Goal: Task Accomplishment & Management: Manage account settings

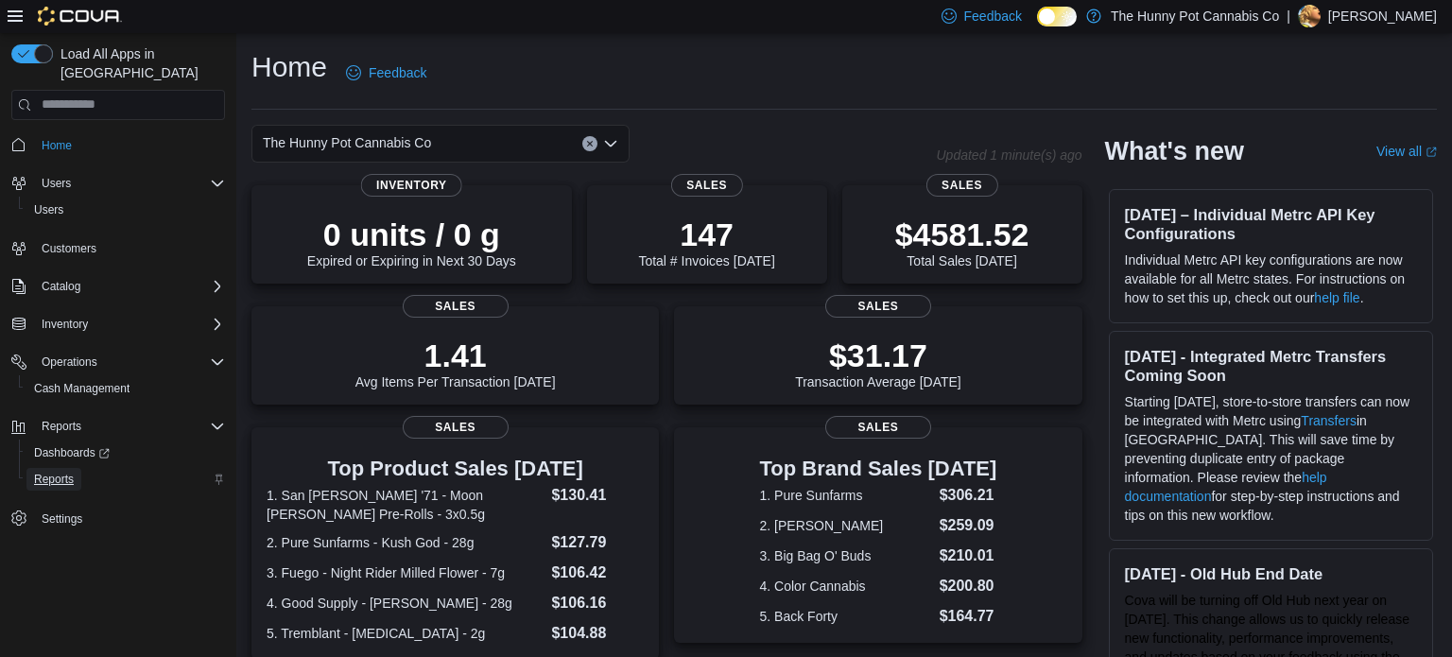
click at [63, 472] on span "Reports" at bounding box center [54, 479] width 40 height 15
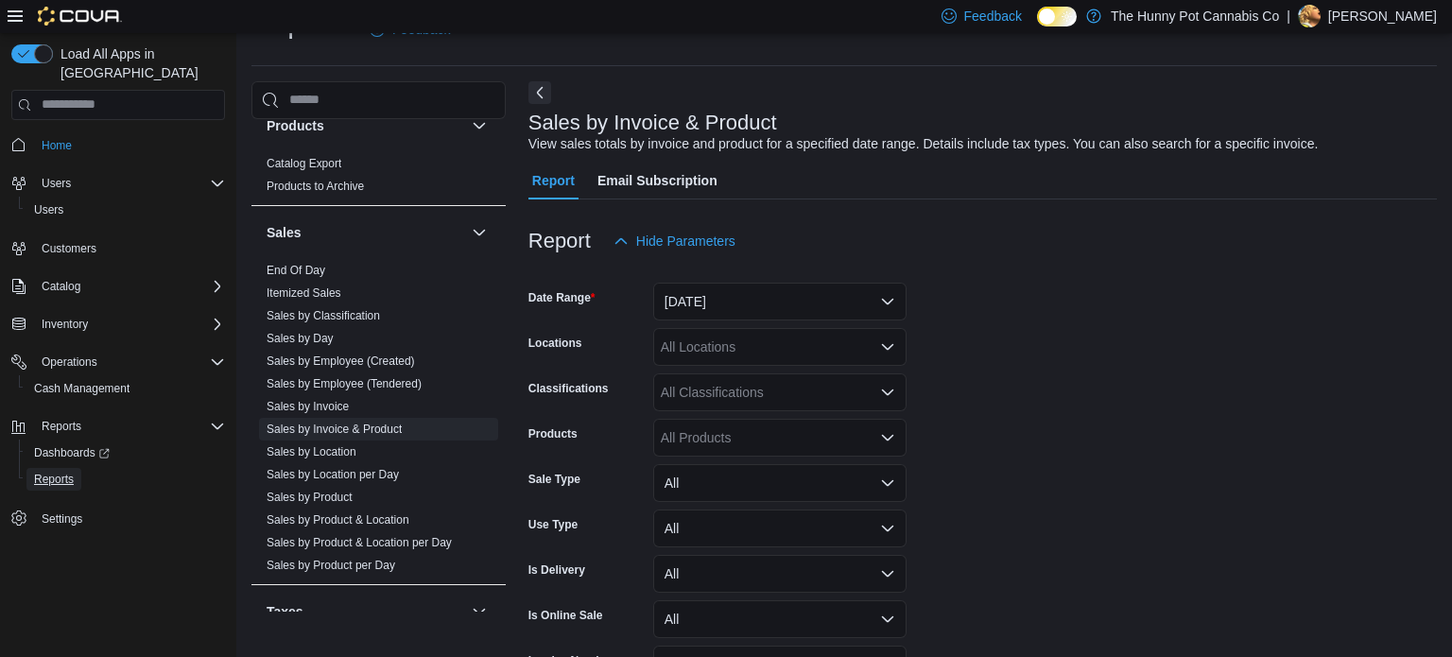
scroll to position [901, 0]
click at [325, 421] on link "Sales by Invoice & Product" at bounding box center [333, 424] width 135 height 13
click at [765, 303] on button "Yesterday" at bounding box center [779, 302] width 253 height 38
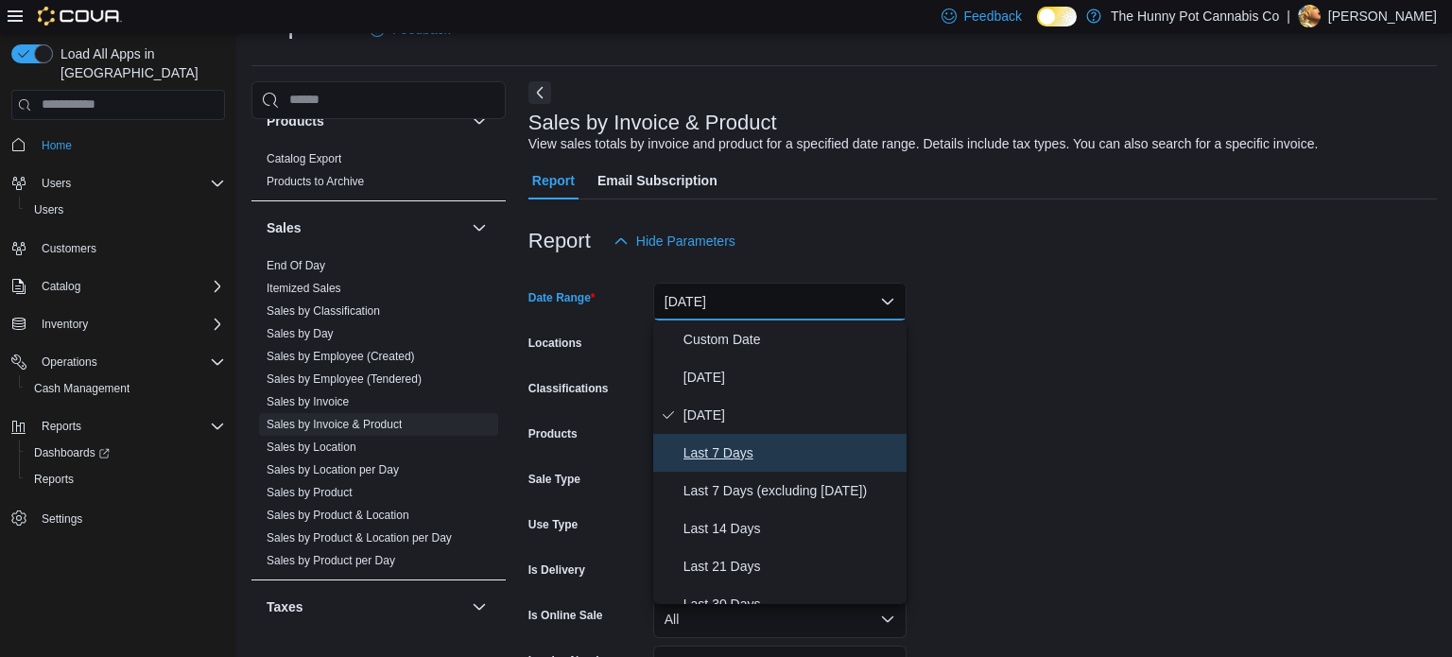
click at [701, 461] on span "Last 7 Days" at bounding box center [790, 452] width 215 height 23
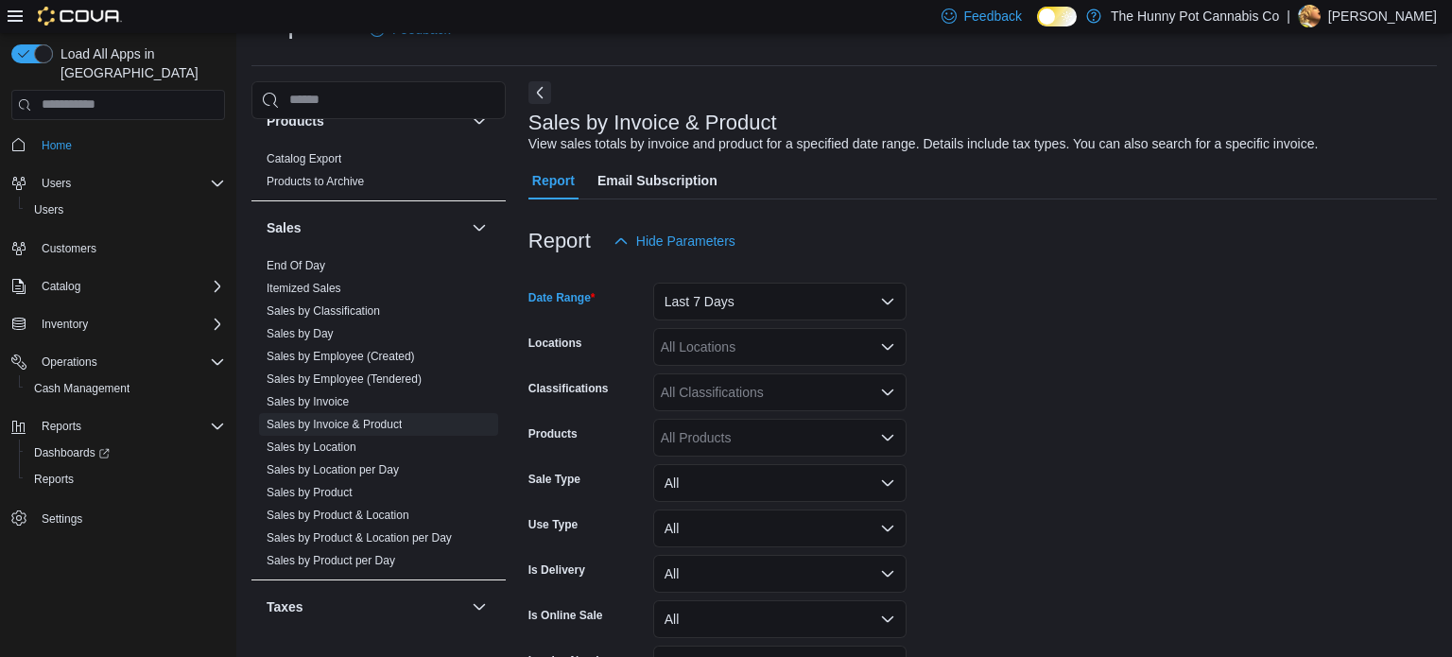
click at [800, 352] on div "All Locations" at bounding box center [779, 347] width 253 height 38
type input "***"
click at [804, 380] on div "[STREET_ADDRESS]" at bounding box center [779, 379] width 231 height 19
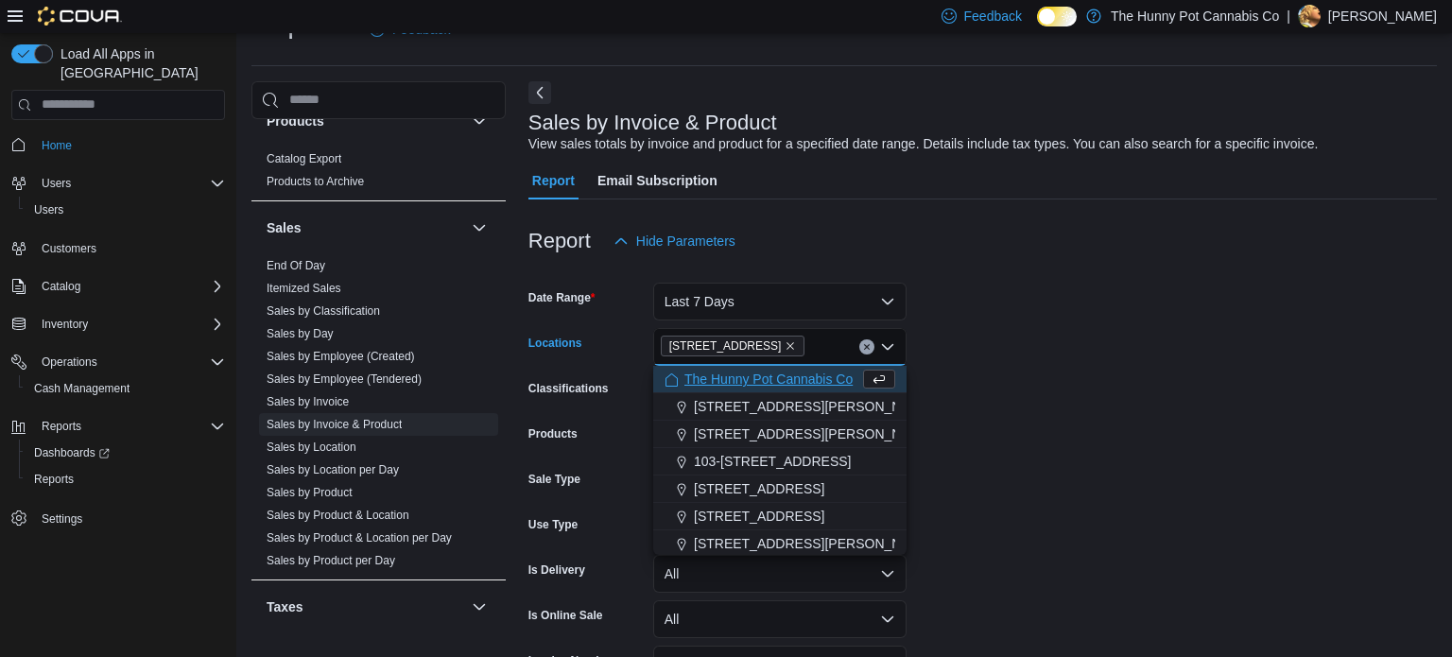
click at [994, 380] on form "Date Range Last 7 Days Locations 206 Bank Street Combo box. Selected. 206 Bank …" at bounding box center [982, 498] width 908 height 476
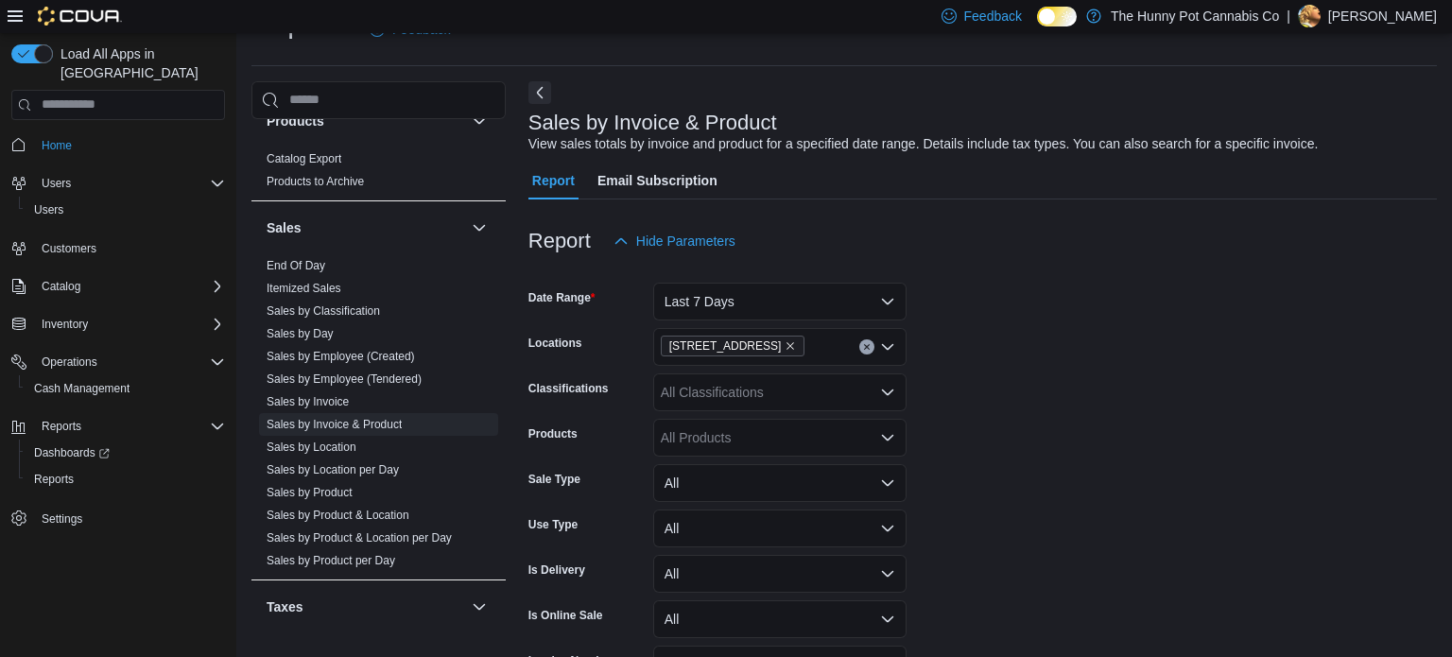
click at [743, 440] on div "All Products" at bounding box center [779, 438] width 253 height 38
paste input "**********"
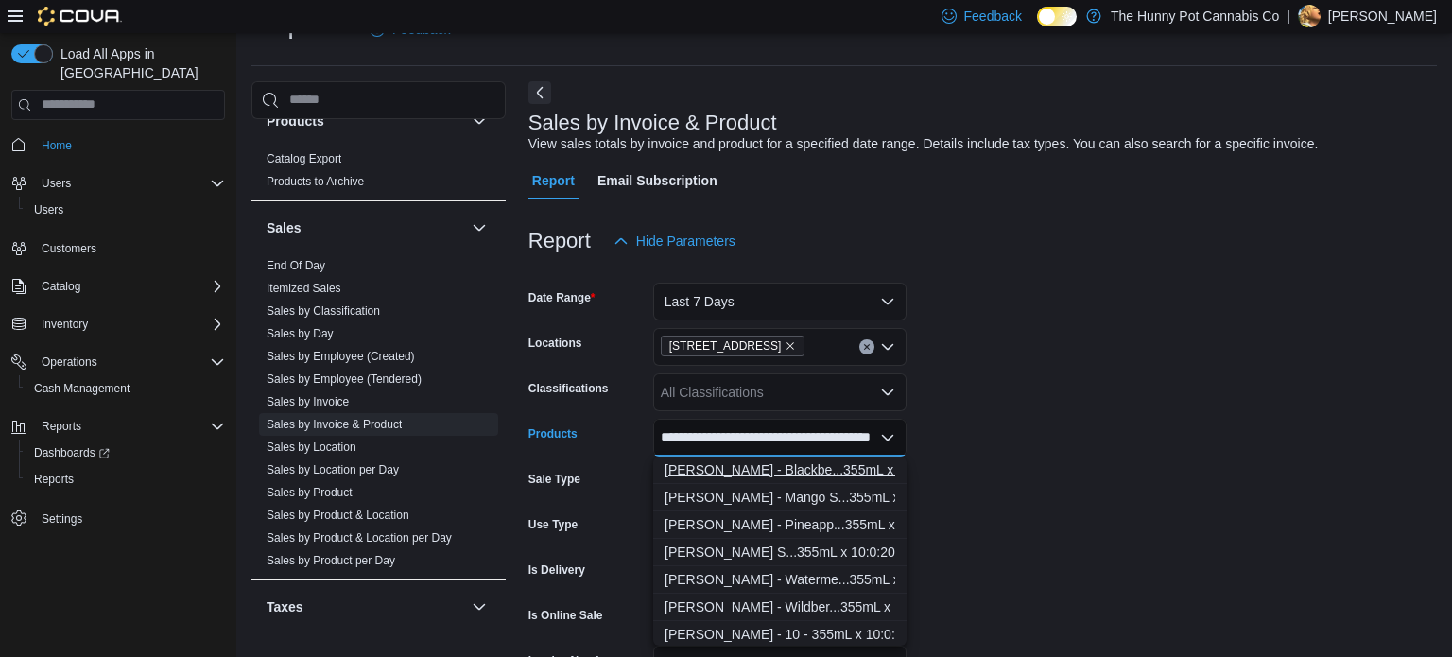
type input "**********"
click at [744, 476] on div "Mollo - Blackbe...355mL x 10:0:20" at bounding box center [779, 469] width 231 height 19
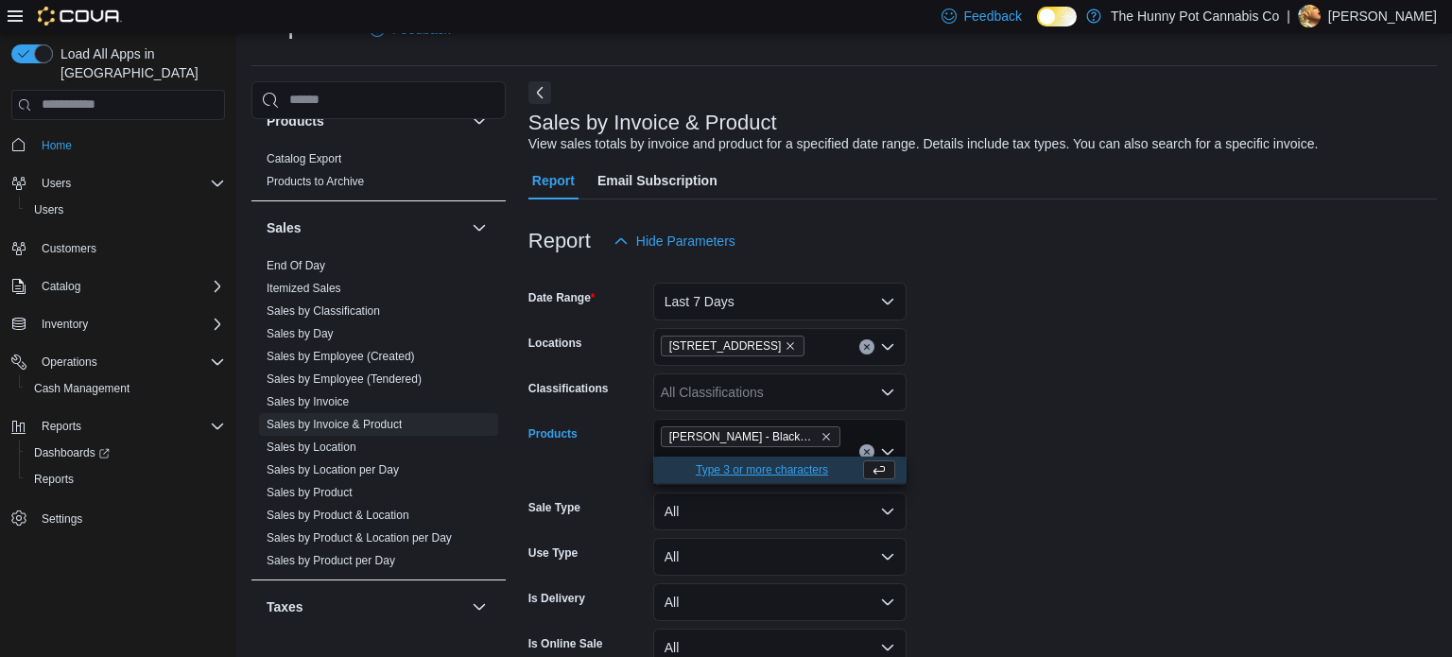
scroll to position [0, 0]
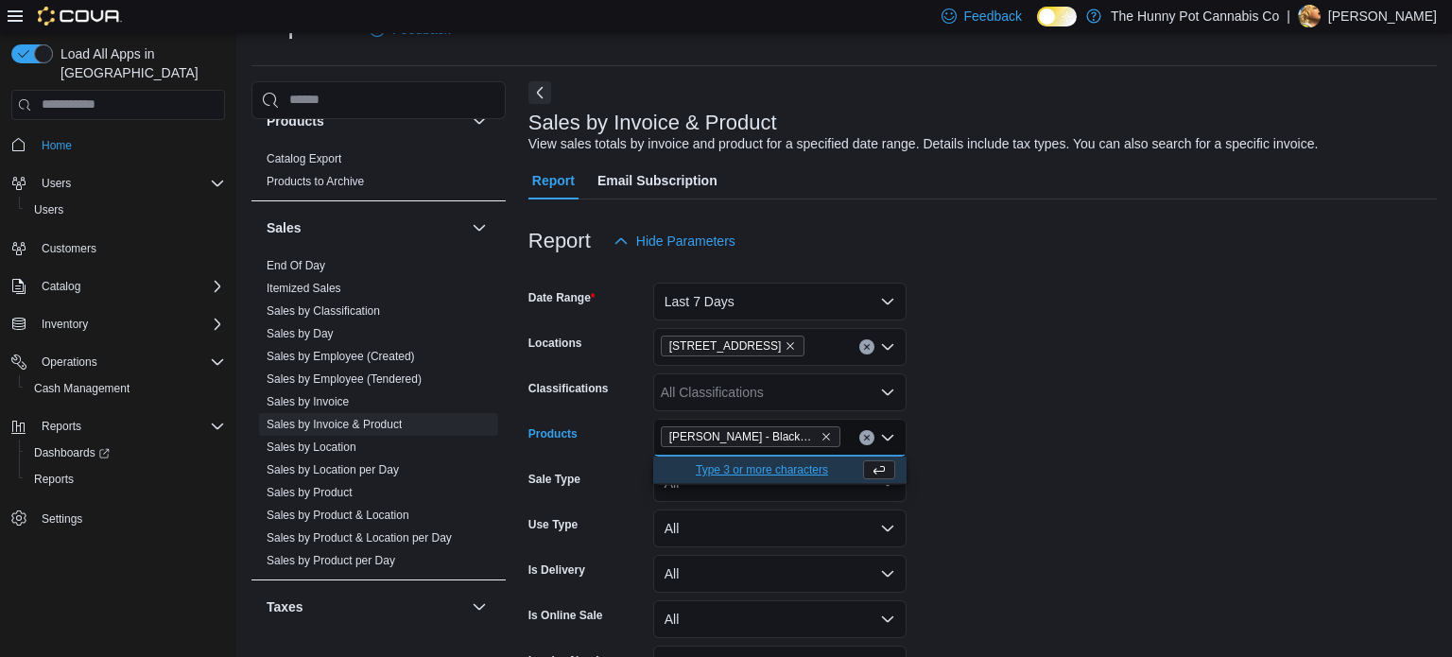
click at [1028, 458] on form "Date Range Last 7 Days Locations 206 Bank Street Classifications All Classifica…" at bounding box center [982, 498] width 908 height 476
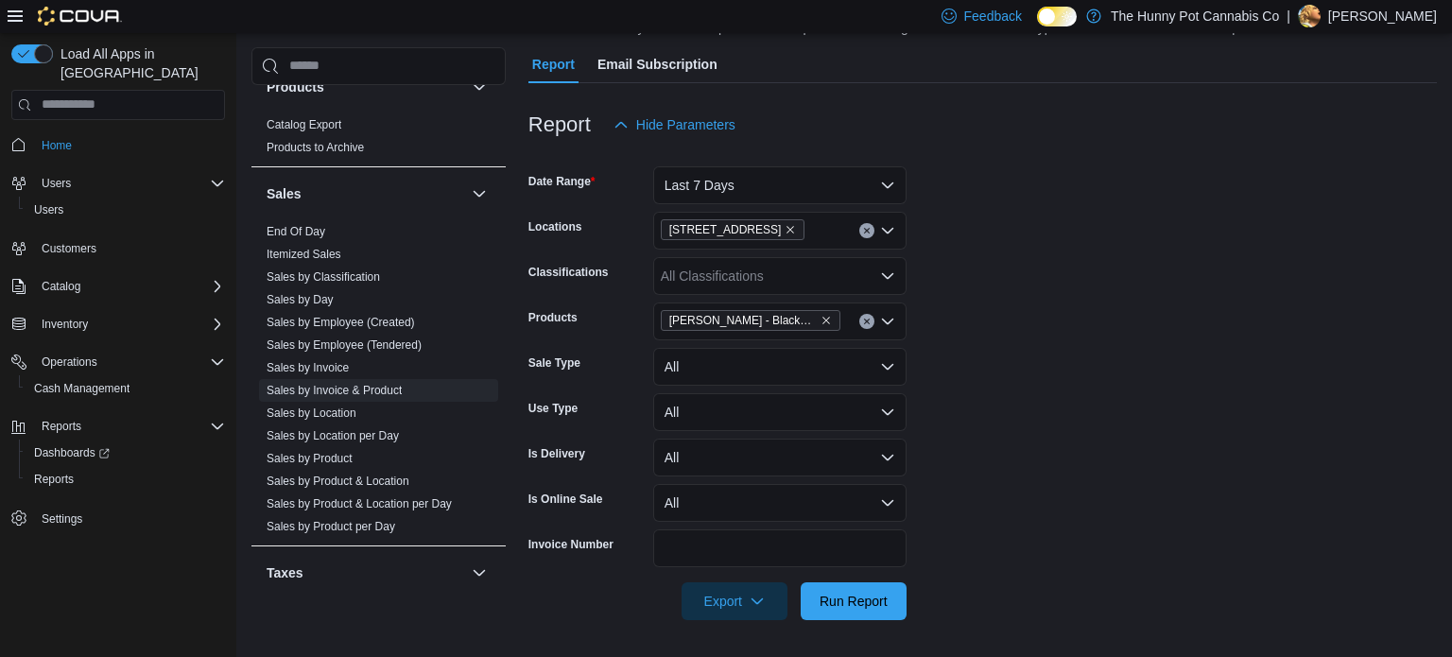
scroll to position [158, 0]
click at [847, 612] on span "Run Report" at bounding box center [853, 602] width 83 height 38
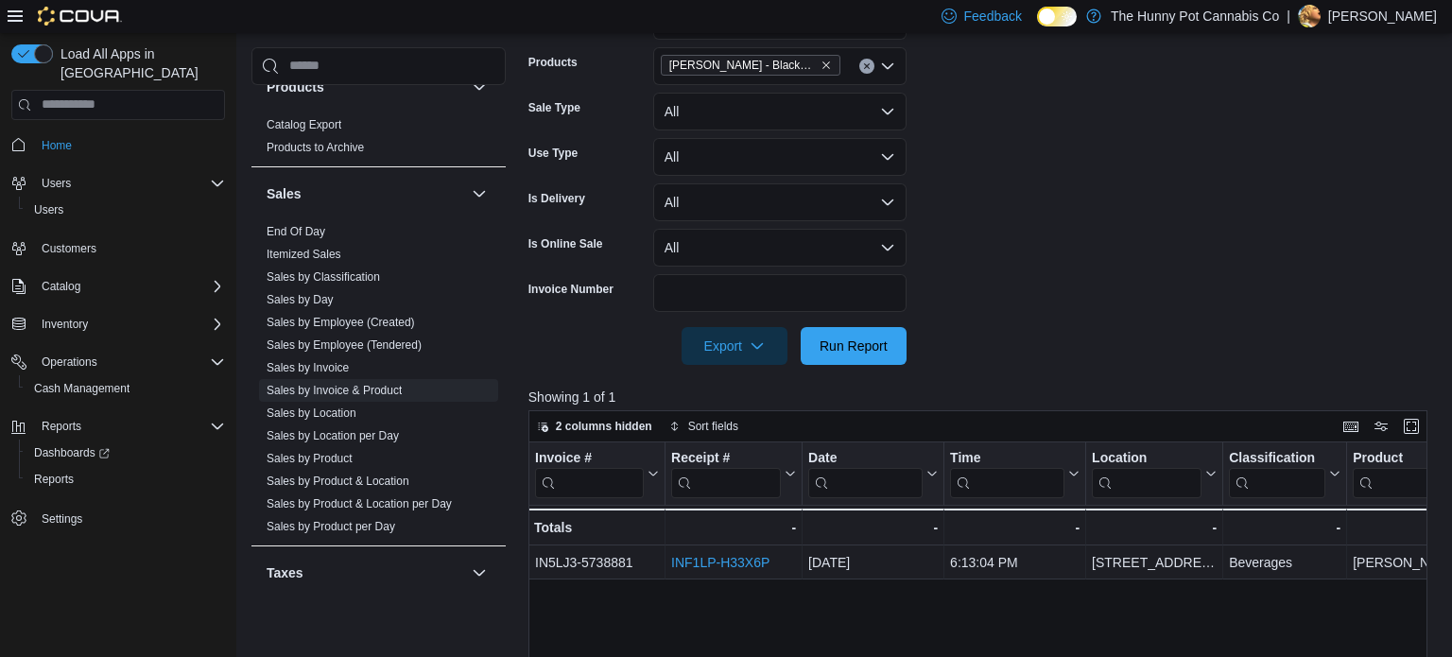
scroll to position [421, 0]
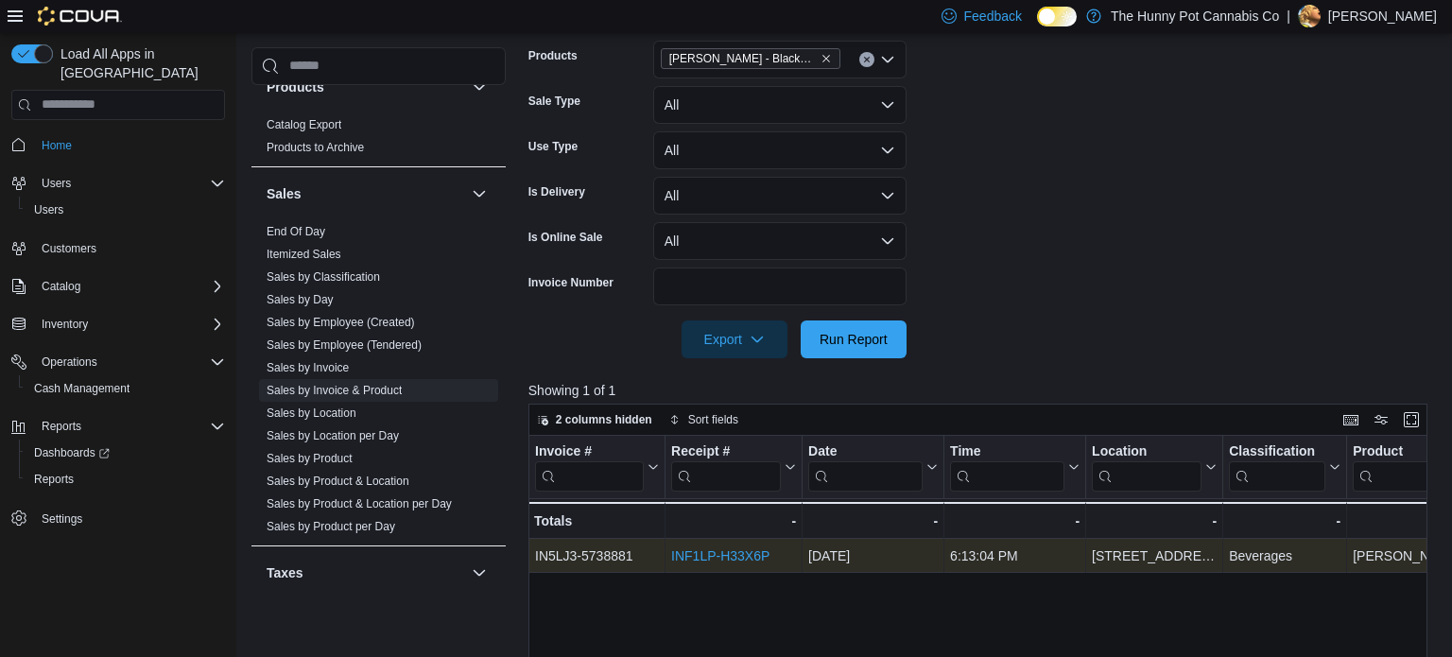
click at [753, 553] on link "INF1LP-H33X6P" at bounding box center [720, 555] width 98 height 15
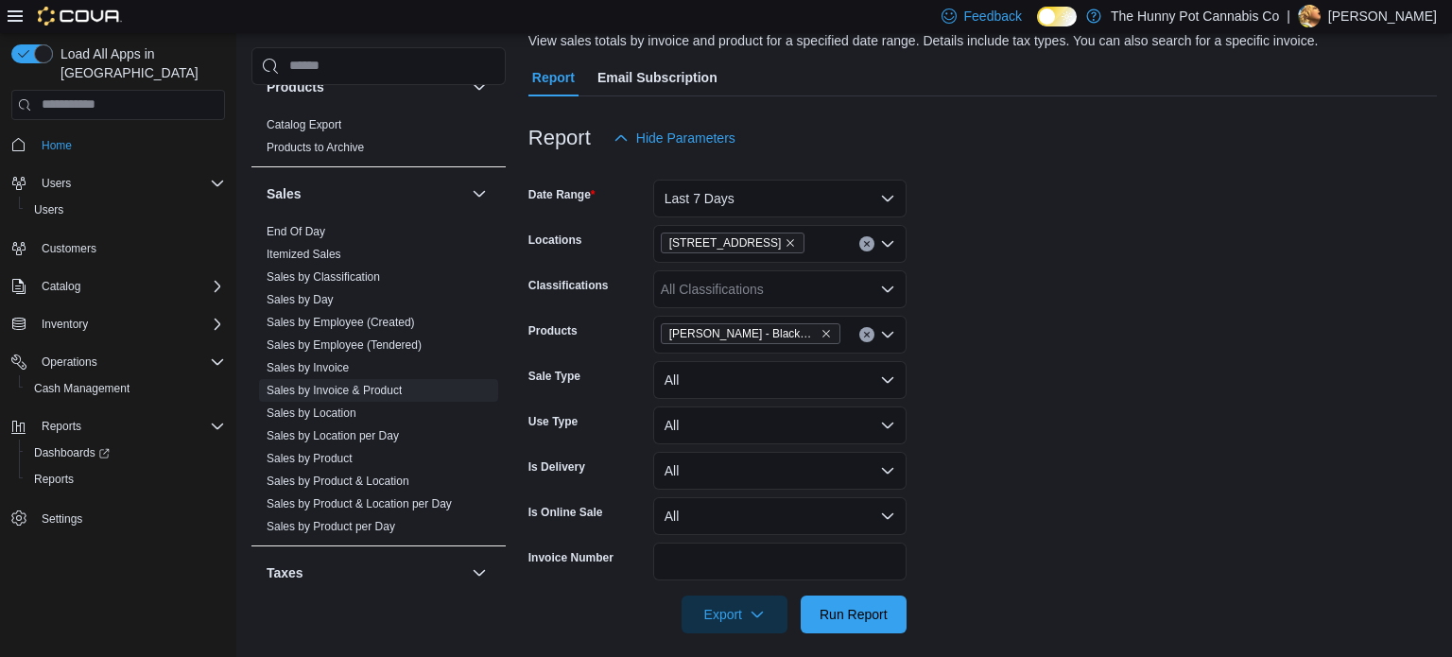
scroll to position [144, 0]
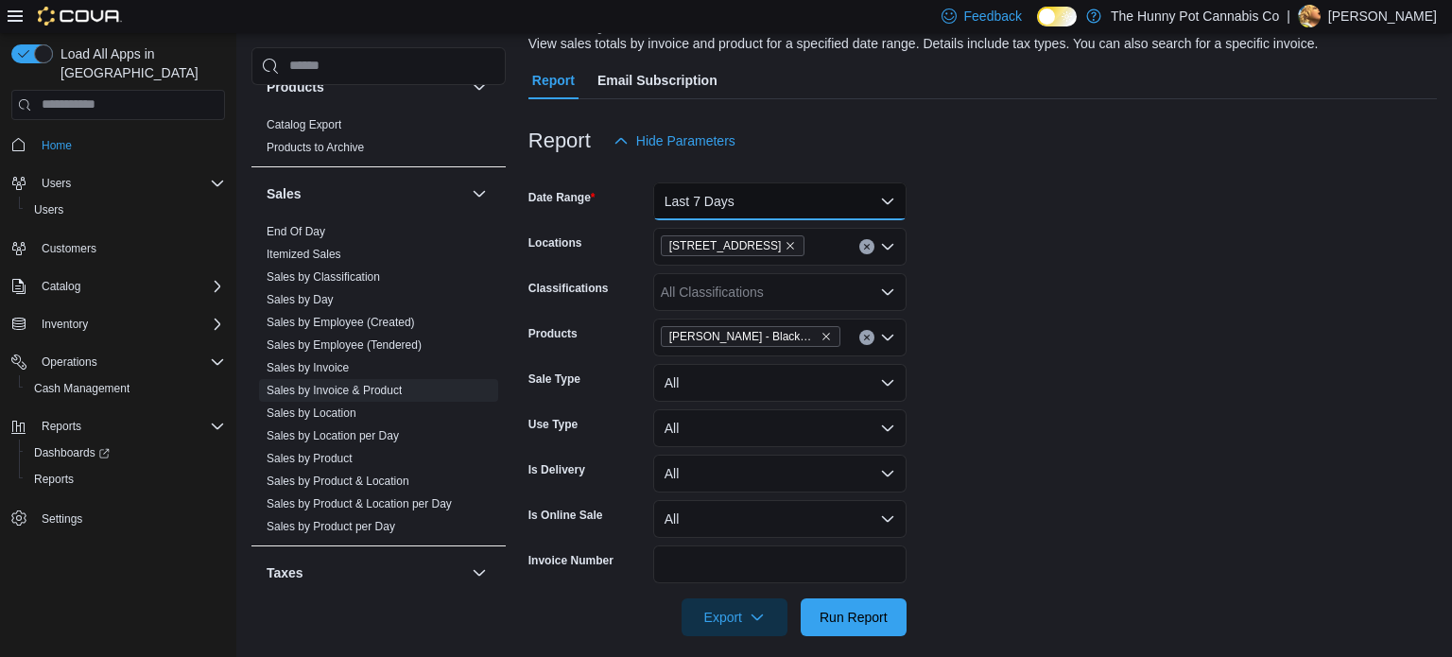
click at [882, 199] on button "Last 7 Days" at bounding box center [779, 201] width 253 height 38
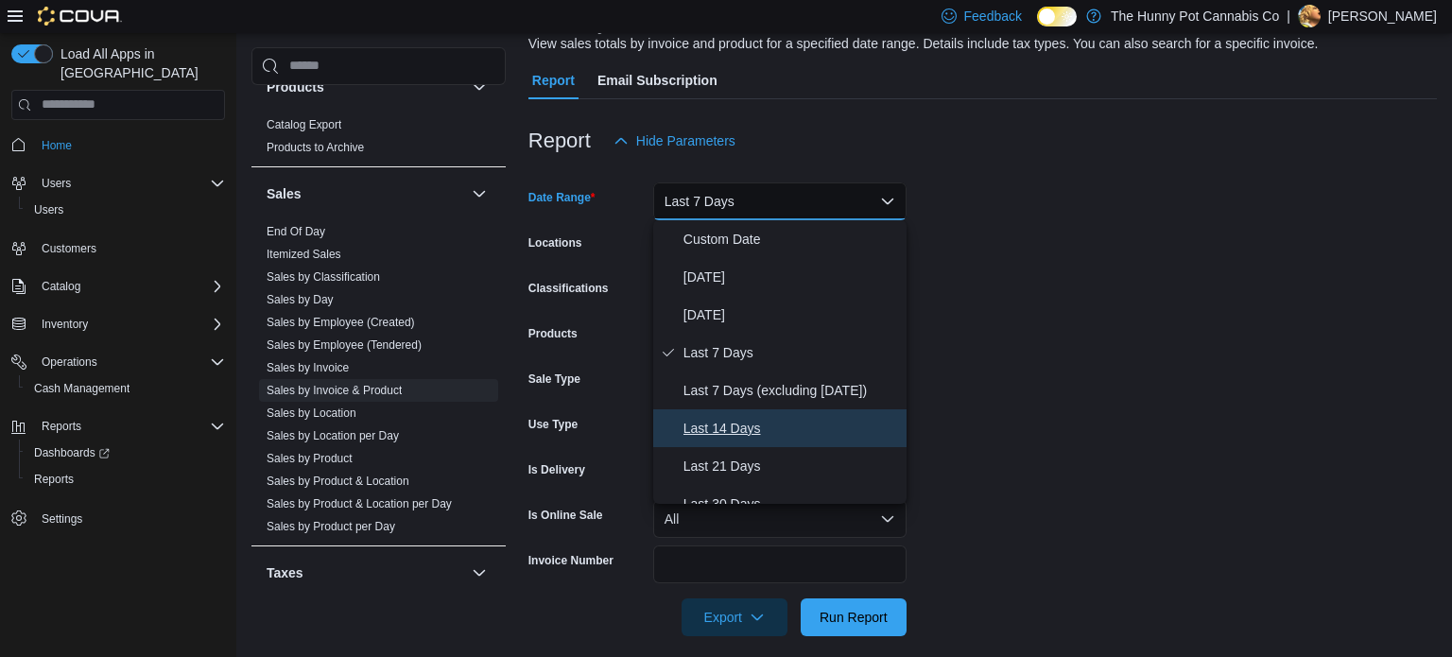
click at [751, 436] on span "Last 14 Days" at bounding box center [790, 428] width 215 height 23
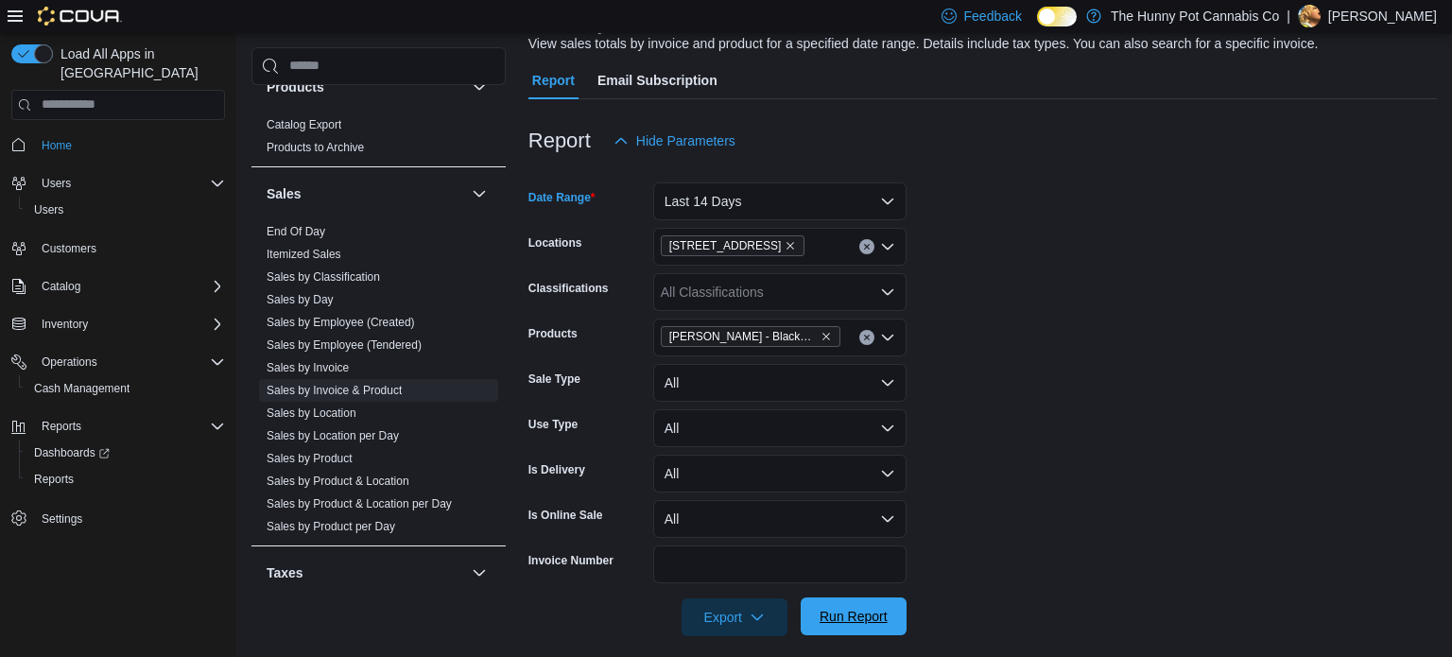
click at [869, 609] on span "Run Report" at bounding box center [853, 616] width 68 height 19
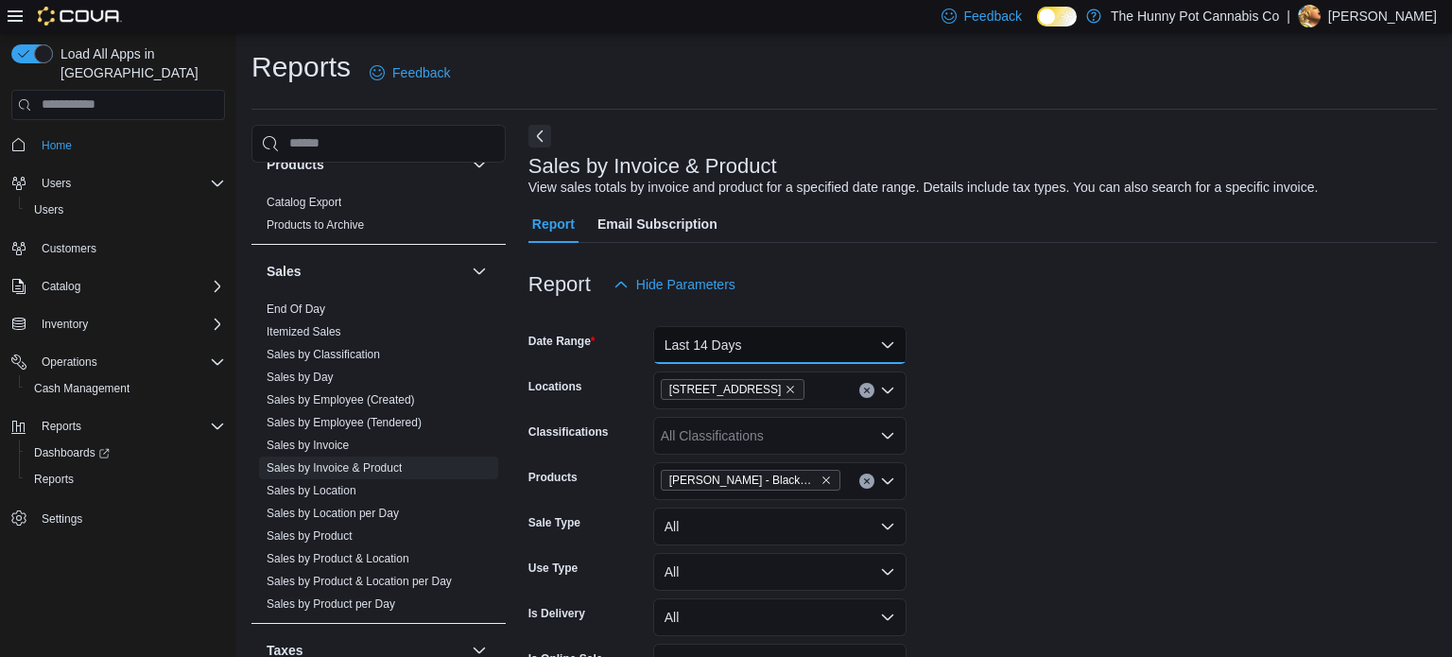
click at [826, 349] on button "Last 14 Days" at bounding box center [779, 345] width 253 height 38
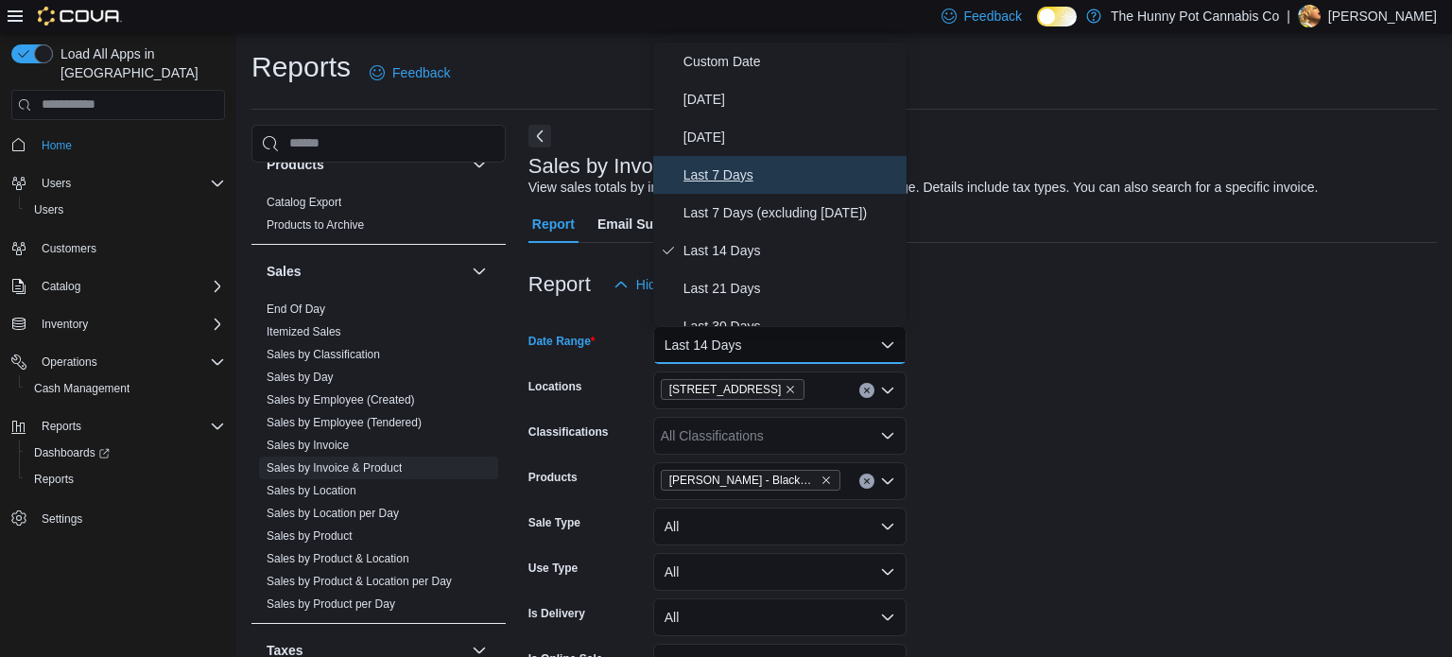
click at [724, 171] on span "Last 7 Days" at bounding box center [790, 174] width 215 height 23
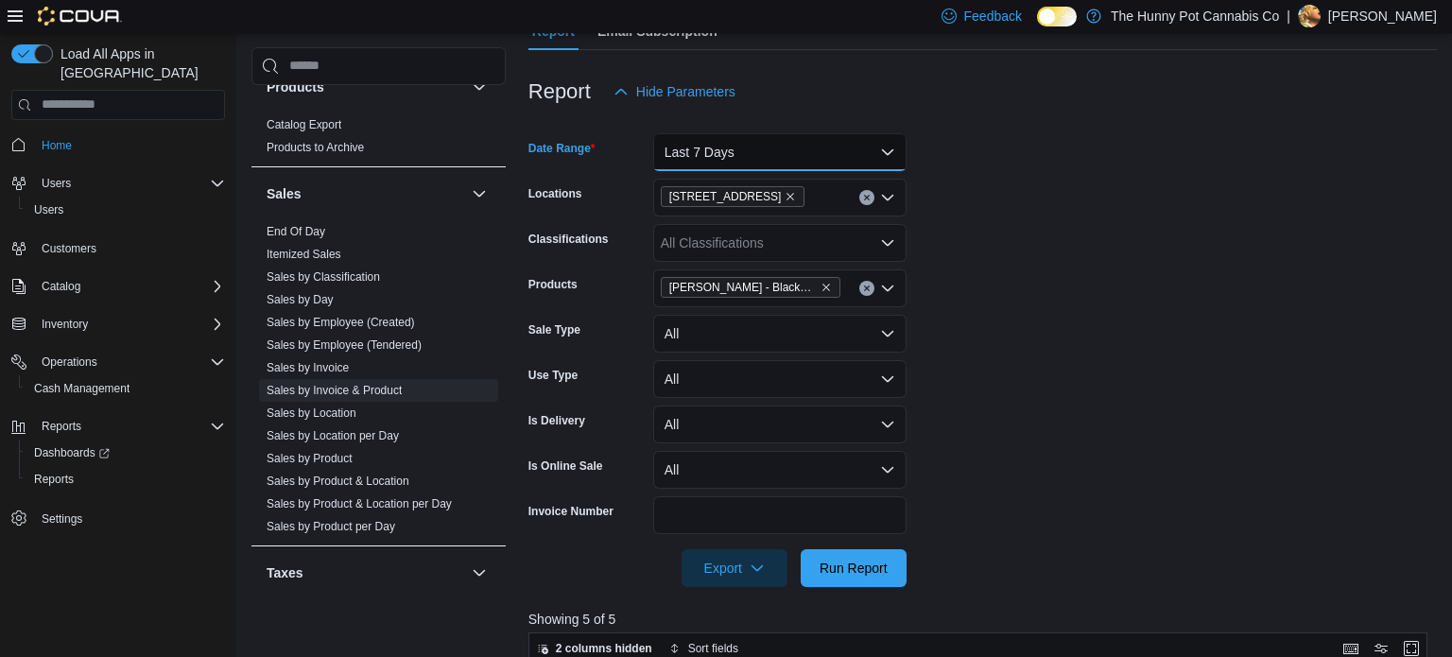
scroll to position [208, 0]
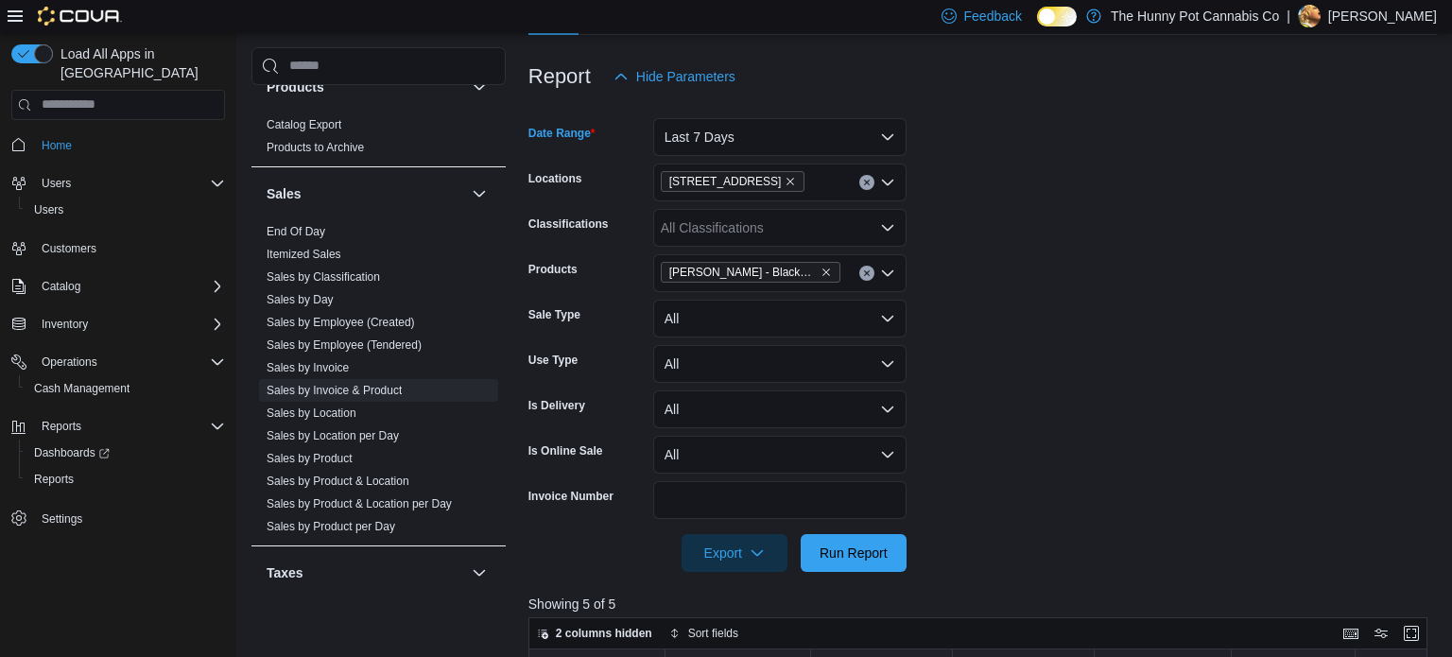
click at [868, 280] on button "Clear input" at bounding box center [866, 273] width 15 height 15
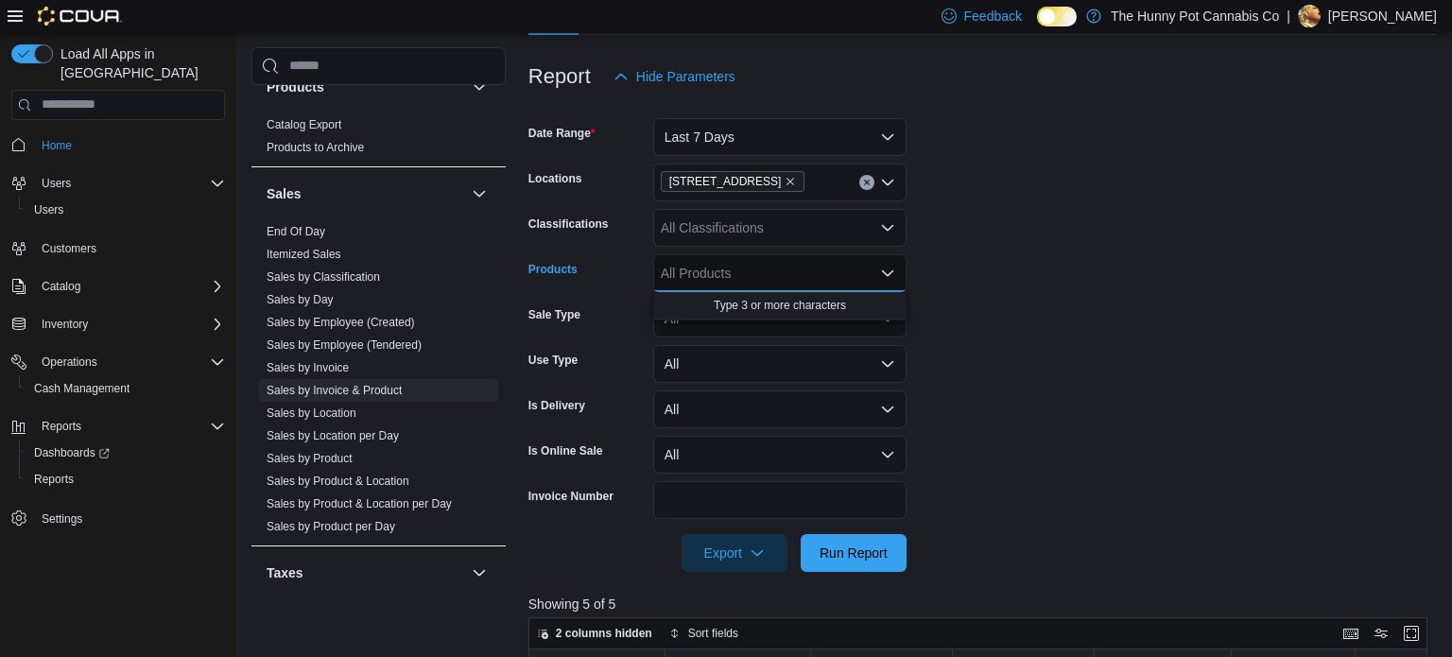
paste input "**********"
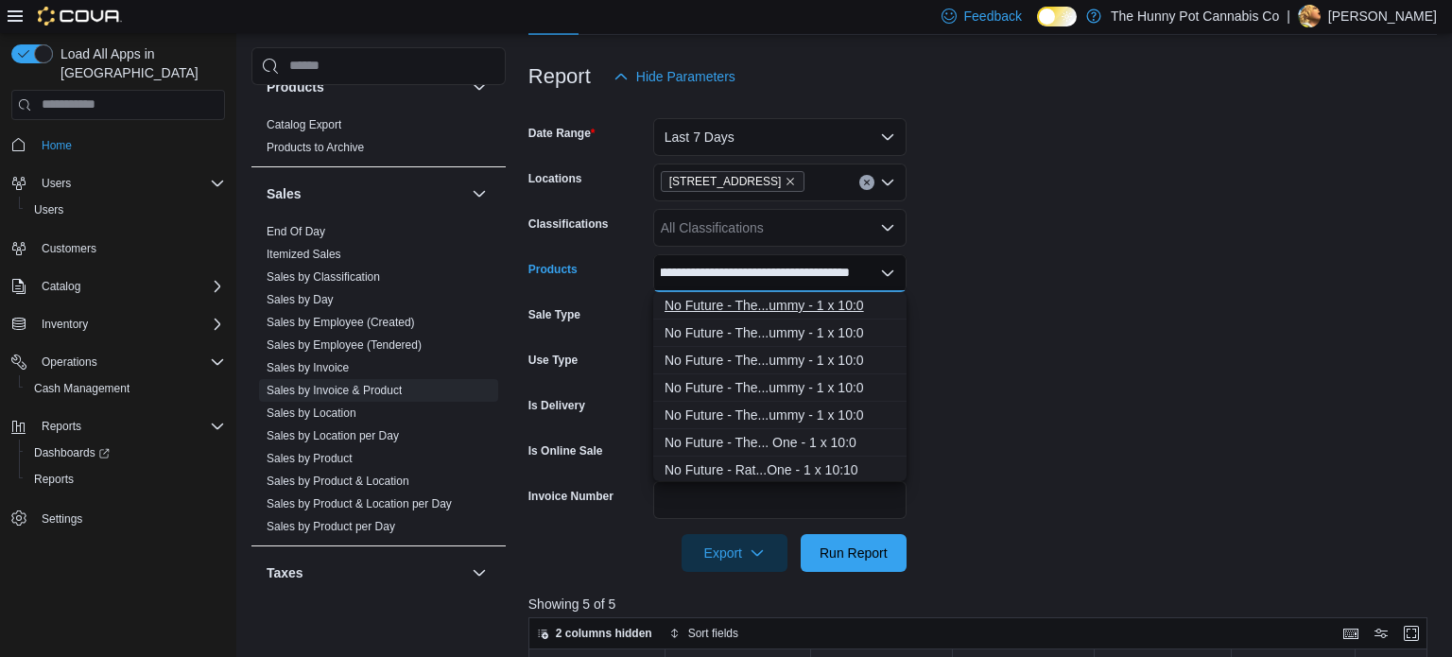
scroll to position [0, 50]
type input "**********"
click at [788, 301] on div "No Future - The...ummy - 1 x 10:0" at bounding box center [779, 305] width 231 height 19
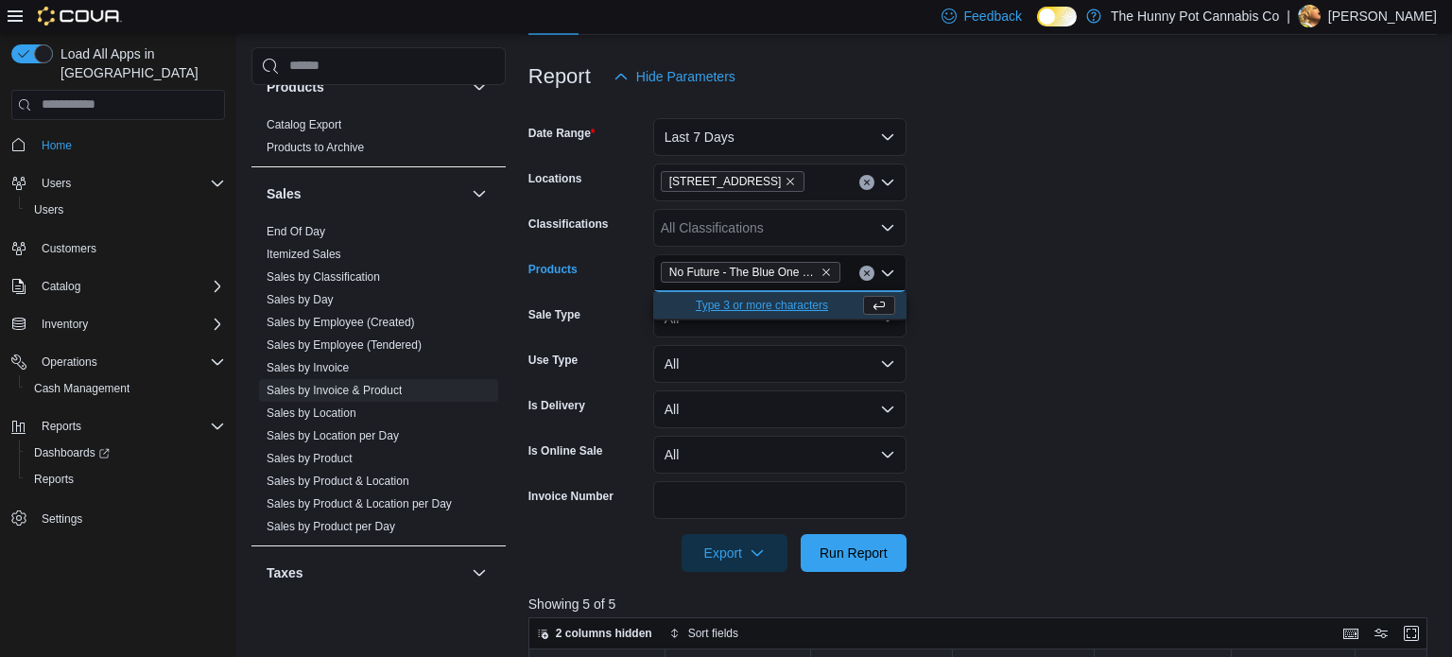
scroll to position [0, 0]
click at [1080, 352] on form "Date Range Last 7 Days Locations 206 Bank Street Classifications All Classifica…" at bounding box center [982, 333] width 908 height 476
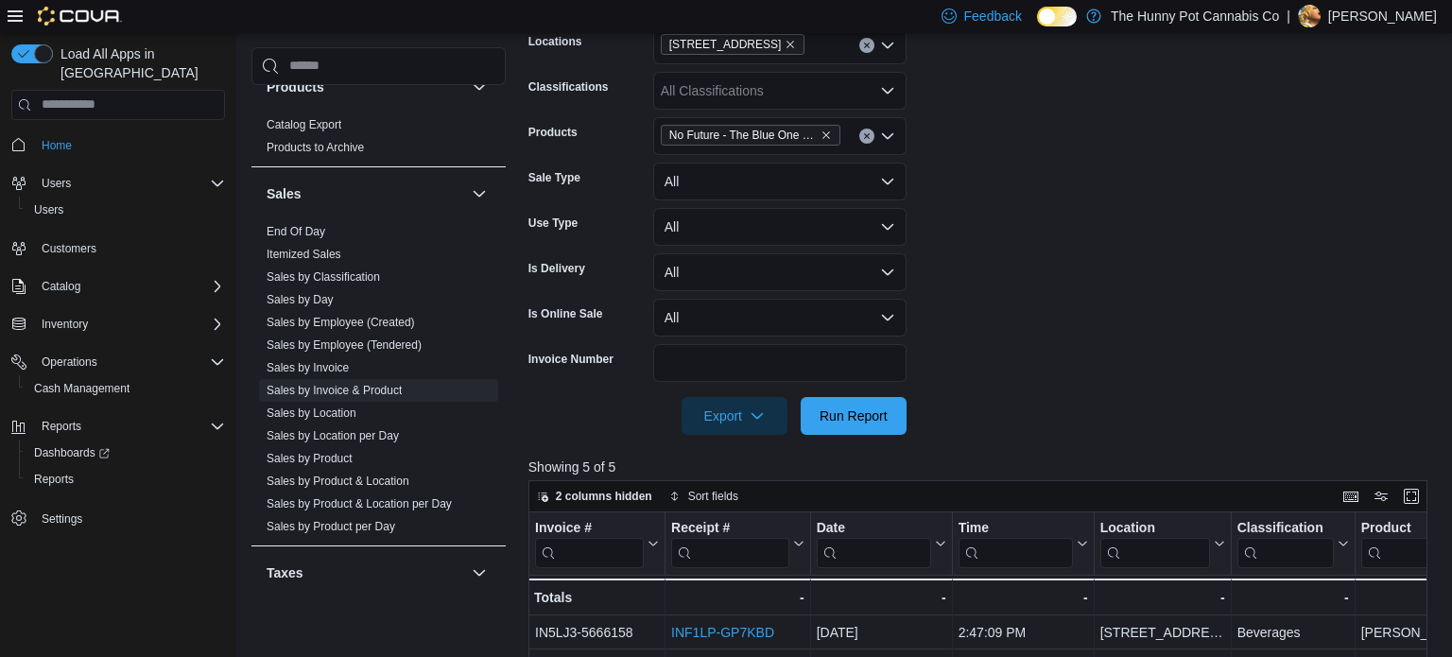
scroll to position [374, 0]
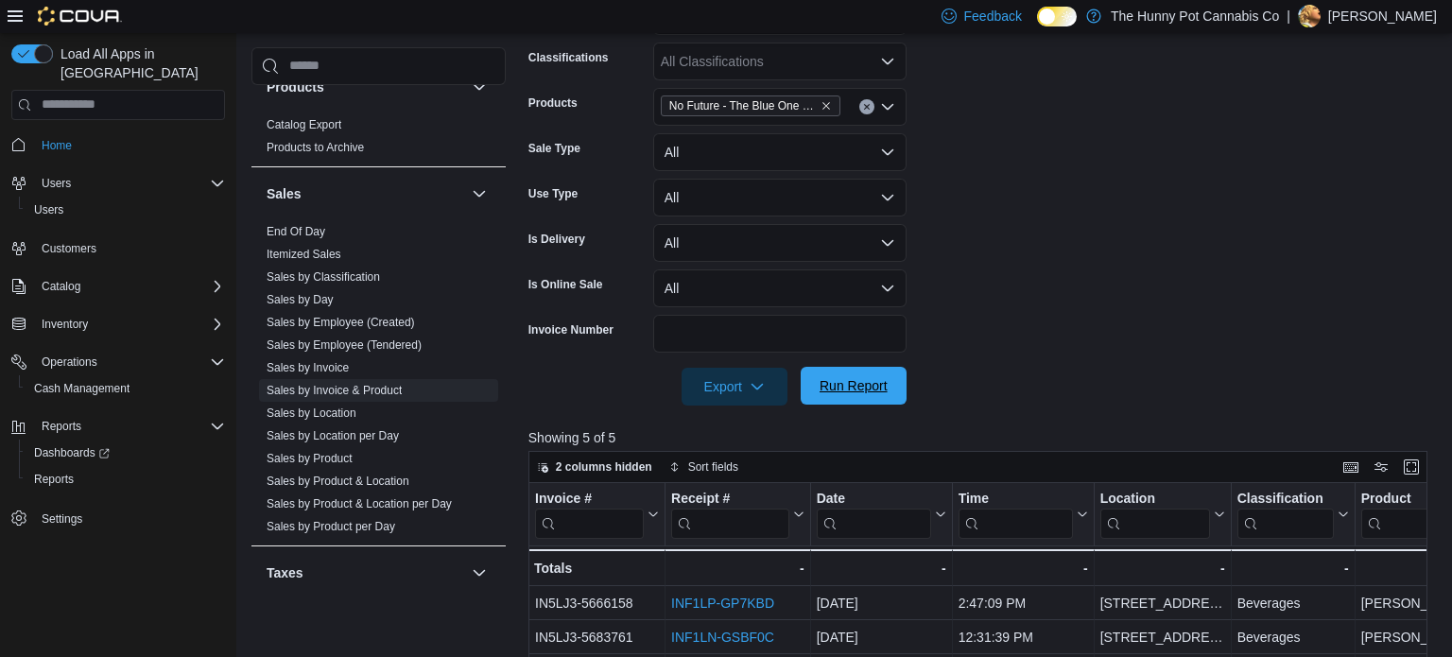
click at [816, 392] on span "Run Report" at bounding box center [853, 386] width 83 height 38
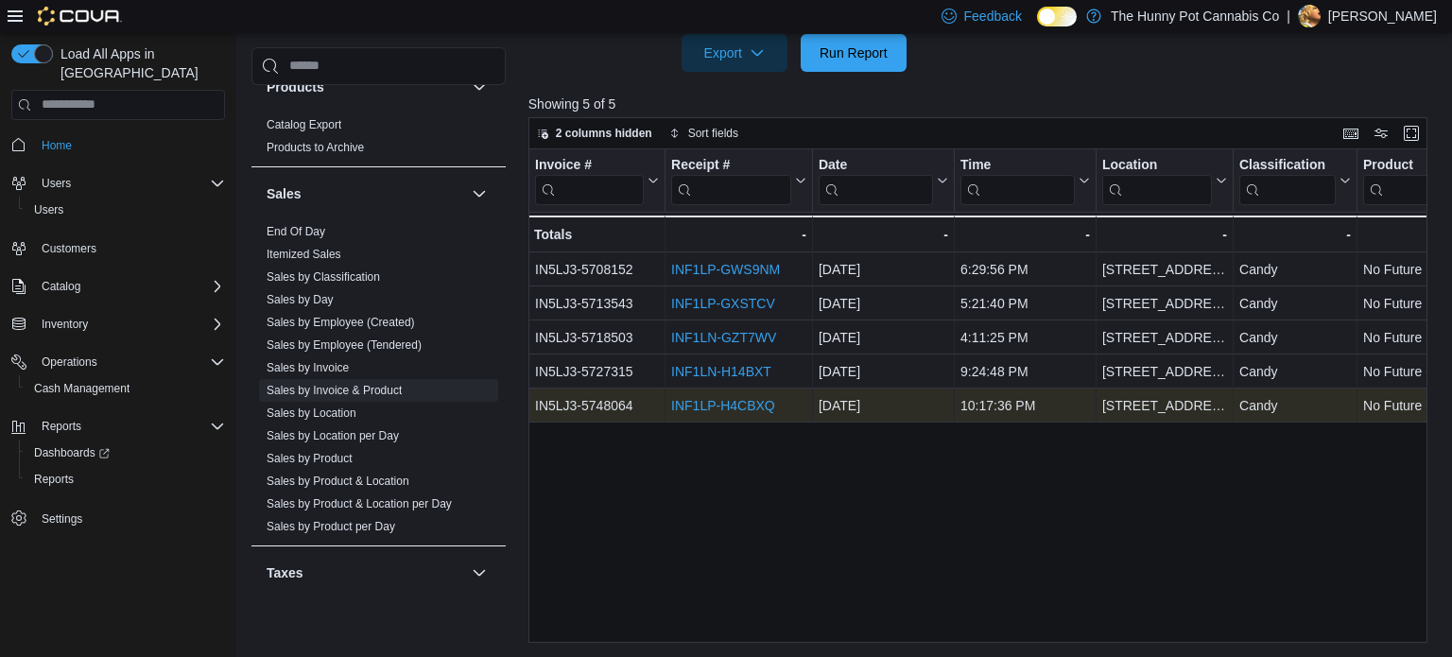
click at [757, 404] on link "INF1LP-H4CBXQ" at bounding box center [723, 405] width 104 height 15
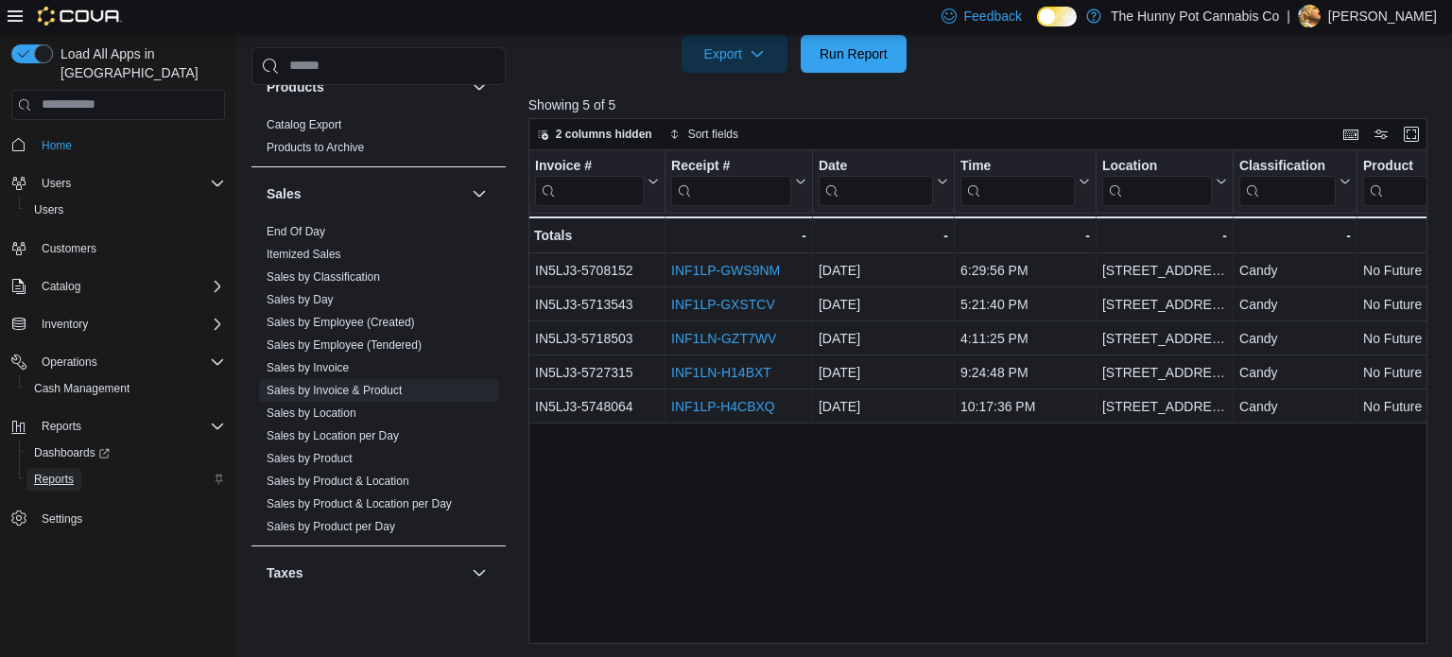
click at [57, 472] on span "Reports" at bounding box center [54, 479] width 40 height 15
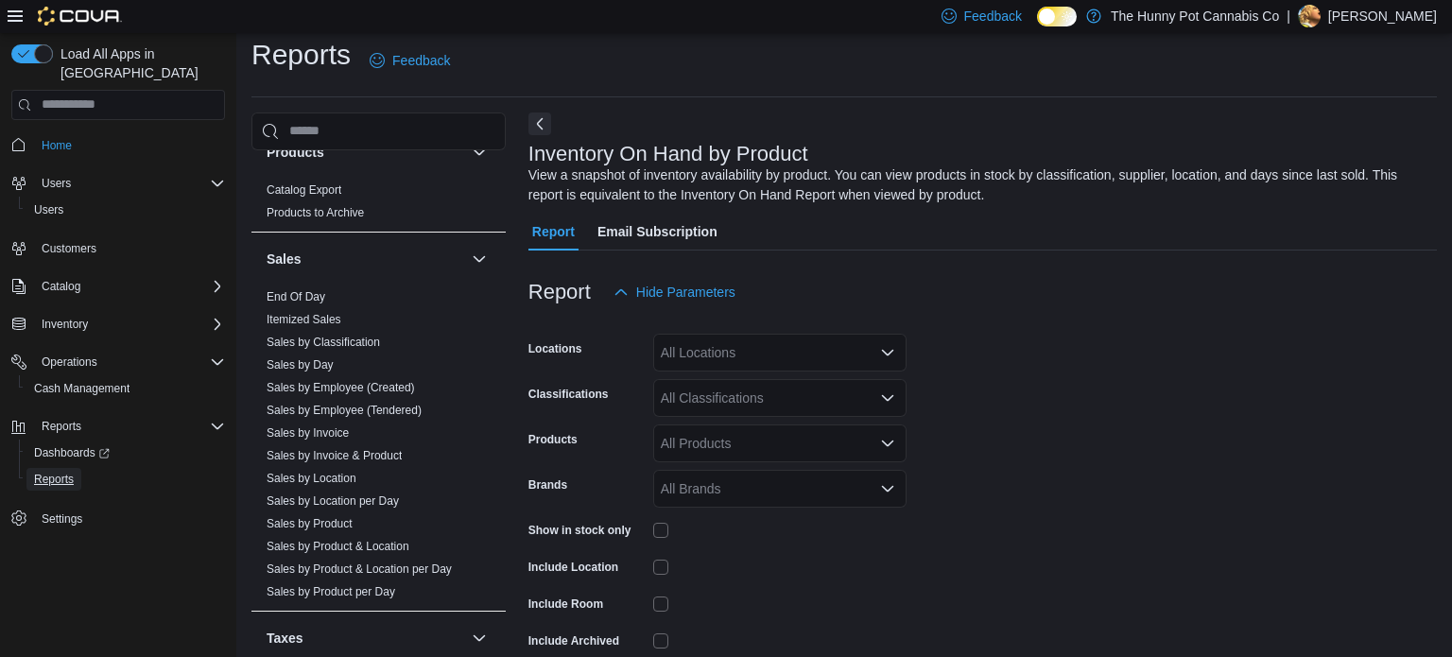
scroll to position [63, 0]
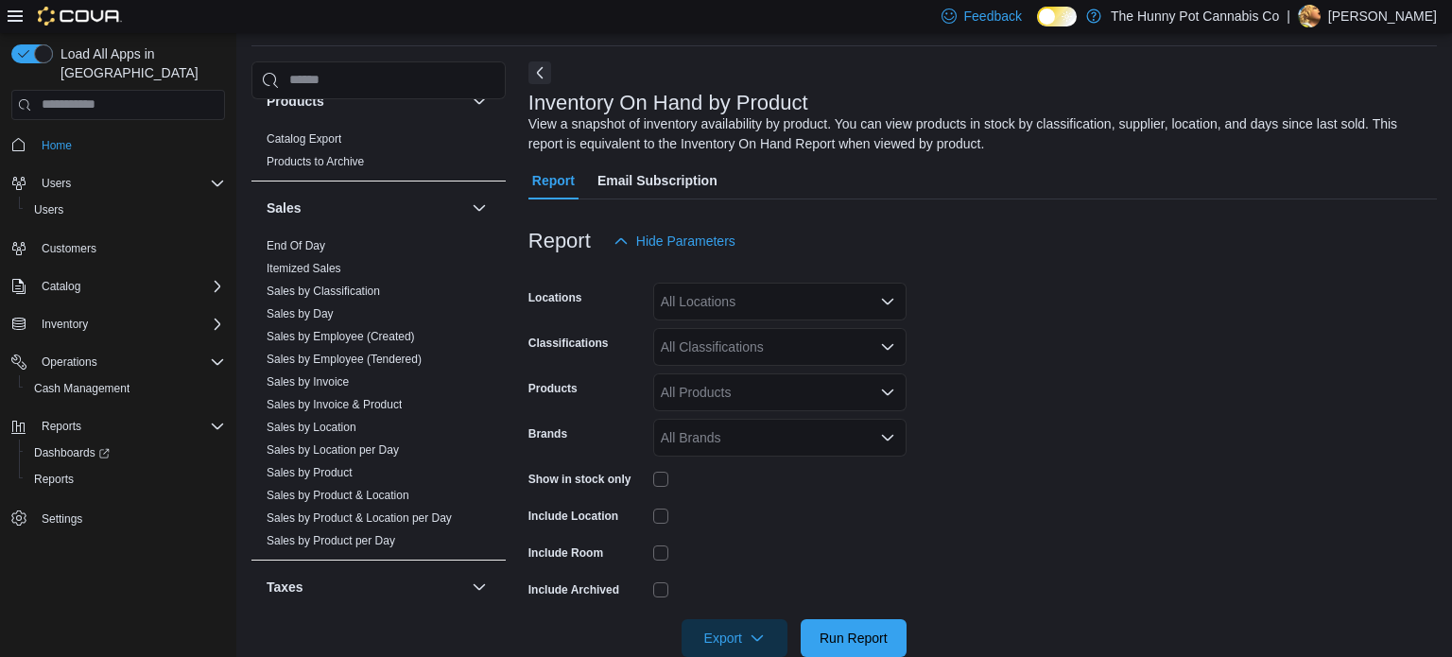
click at [812, 309] on div "All Locations" at bounding box center [779, 302] width 253 height 38
type input "***"
click at [812, 334] on div "[STREET_ADDRESS]" at bounding box center [779, 333] width 231 height 19
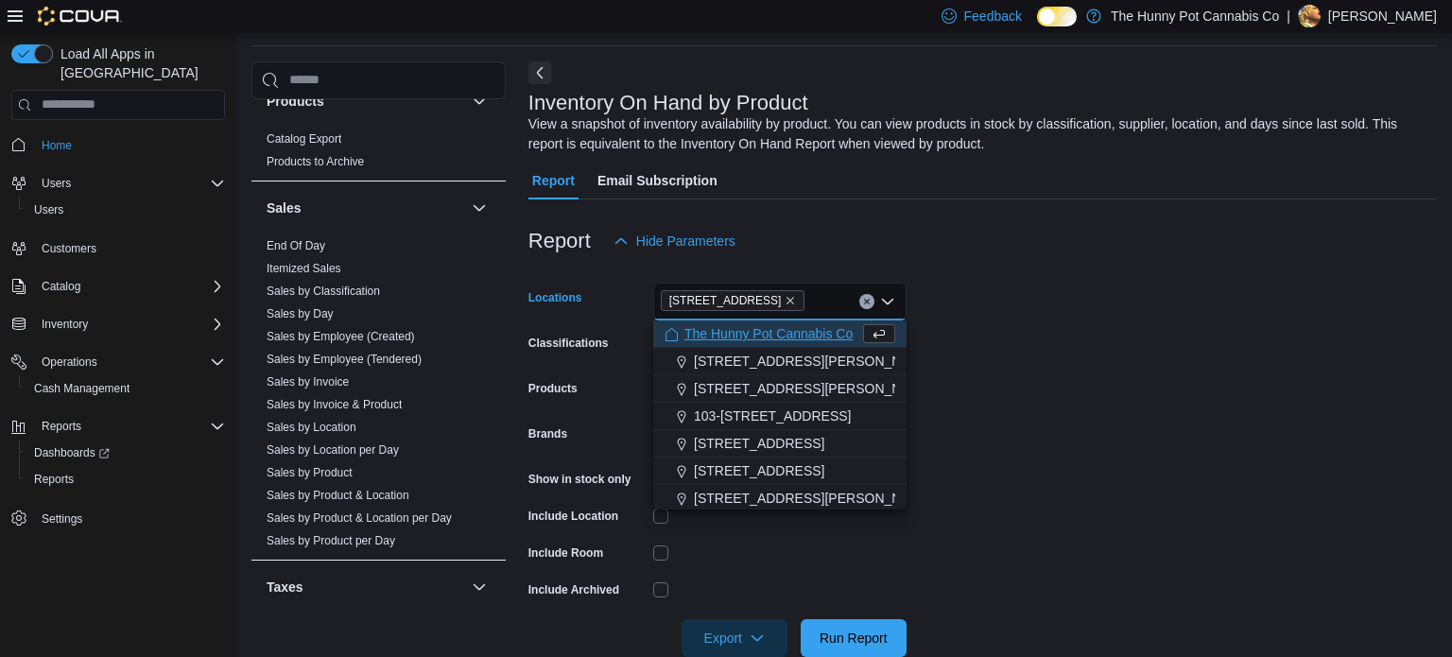
click at [1028, 344] on form "Locations [STREET_ADDRESS] Selected. [STREET_ADDRESS]. Press Backspace to delet…" at bounding box center [982, 458] width 908 height 397
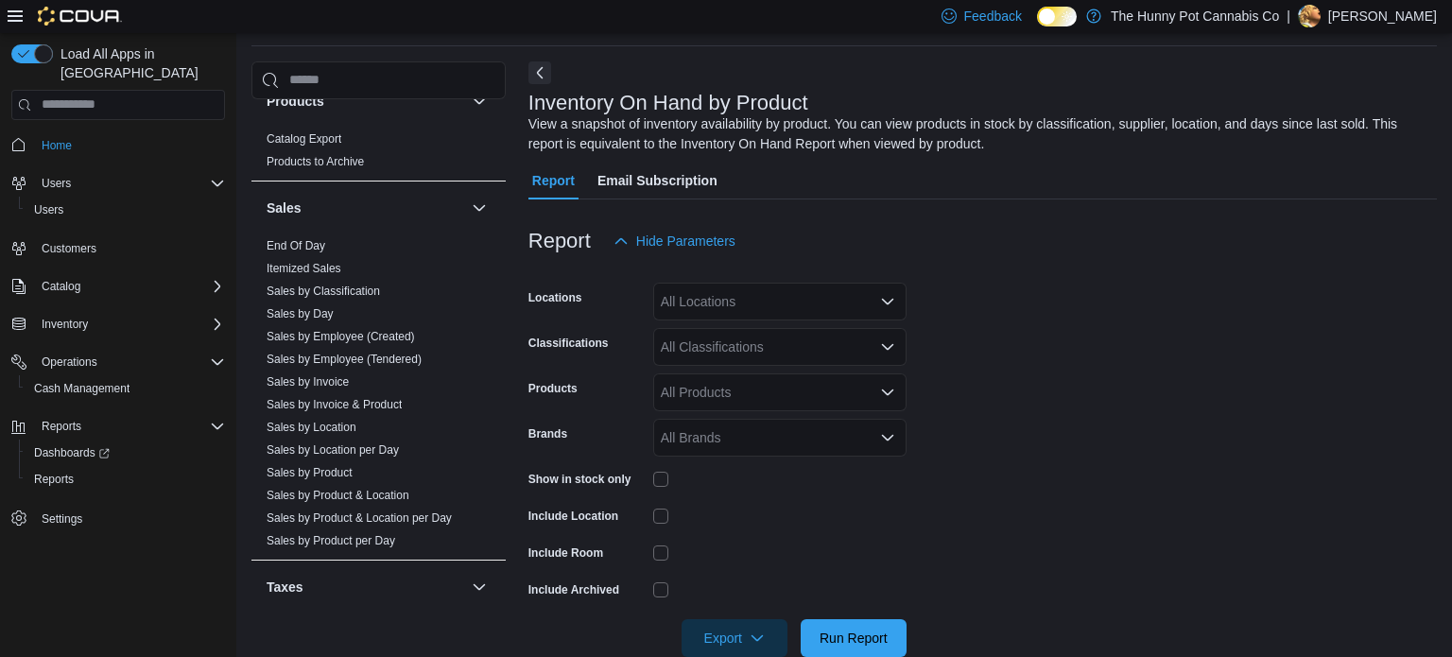
click at [801, 301] on div "All Locations" at bounding box center [779, 302] width 253 height 38
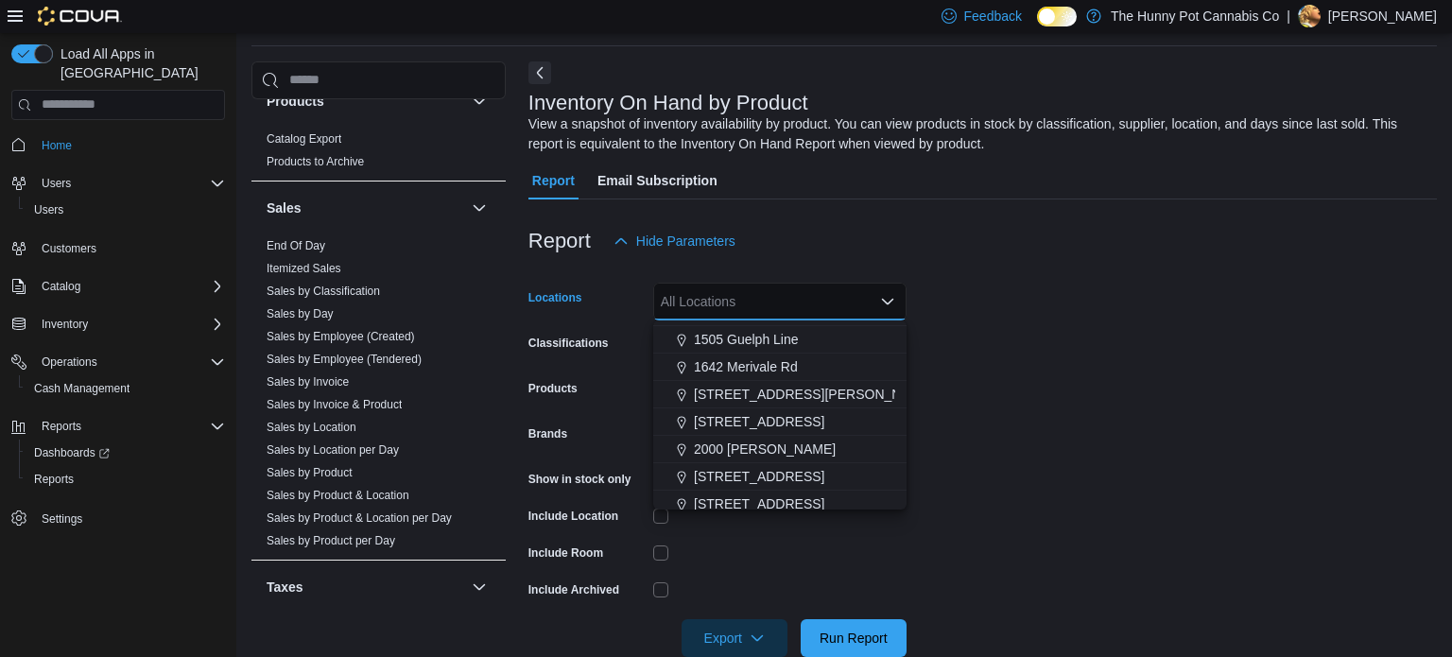
scroll to position [294, 0]
click at [765, 502] on span "[STREET_ADDRESS]" at bounding box center [759, 505] width 130 height 19
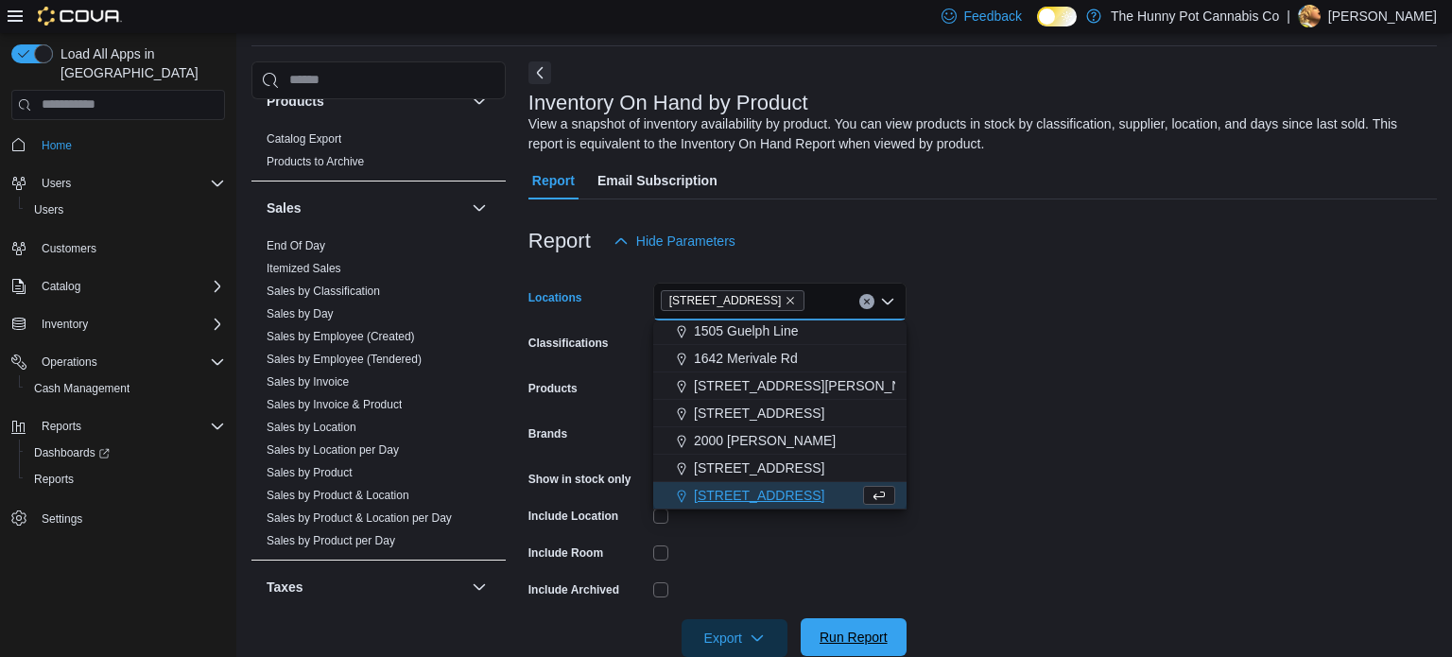
click at [885, 646] on span "Run Report" at bounding box center [853, 637] width 83 height 38
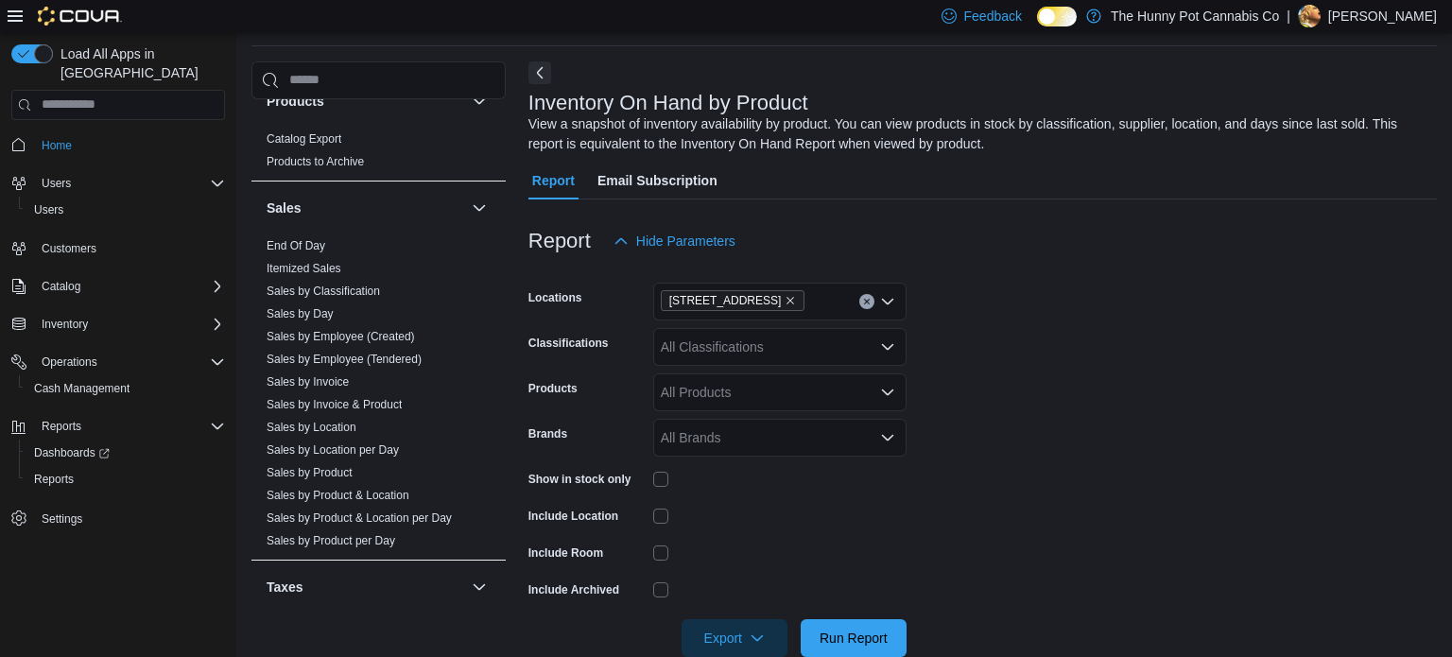
scroll to position [246, 0]
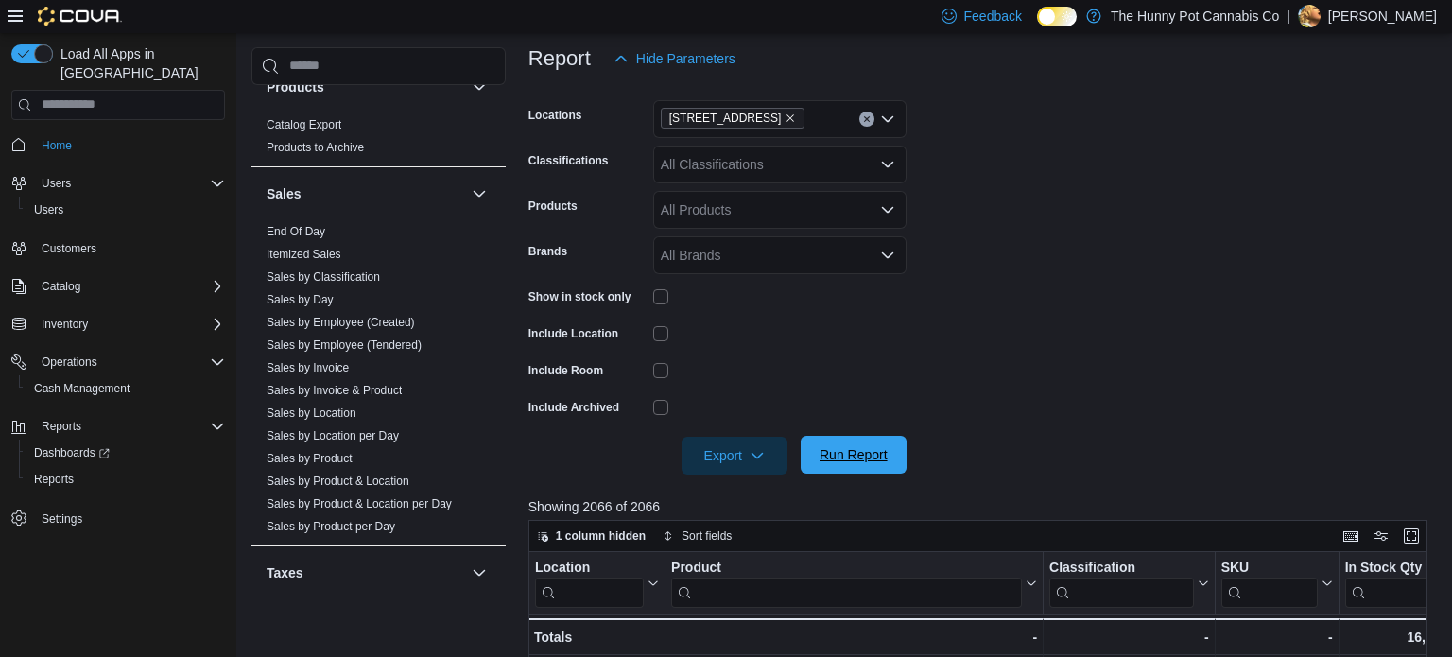
click at [857, 461] on span "Run Report" at bounding box center [853, 454] width 68 height 19
click at [713, 456] on span "Export" at bounding box center [734, 455] width 83 height 38
click at [726, 494] on span "Export to Excel" at bounding box center [737, 493] width 85 height 15
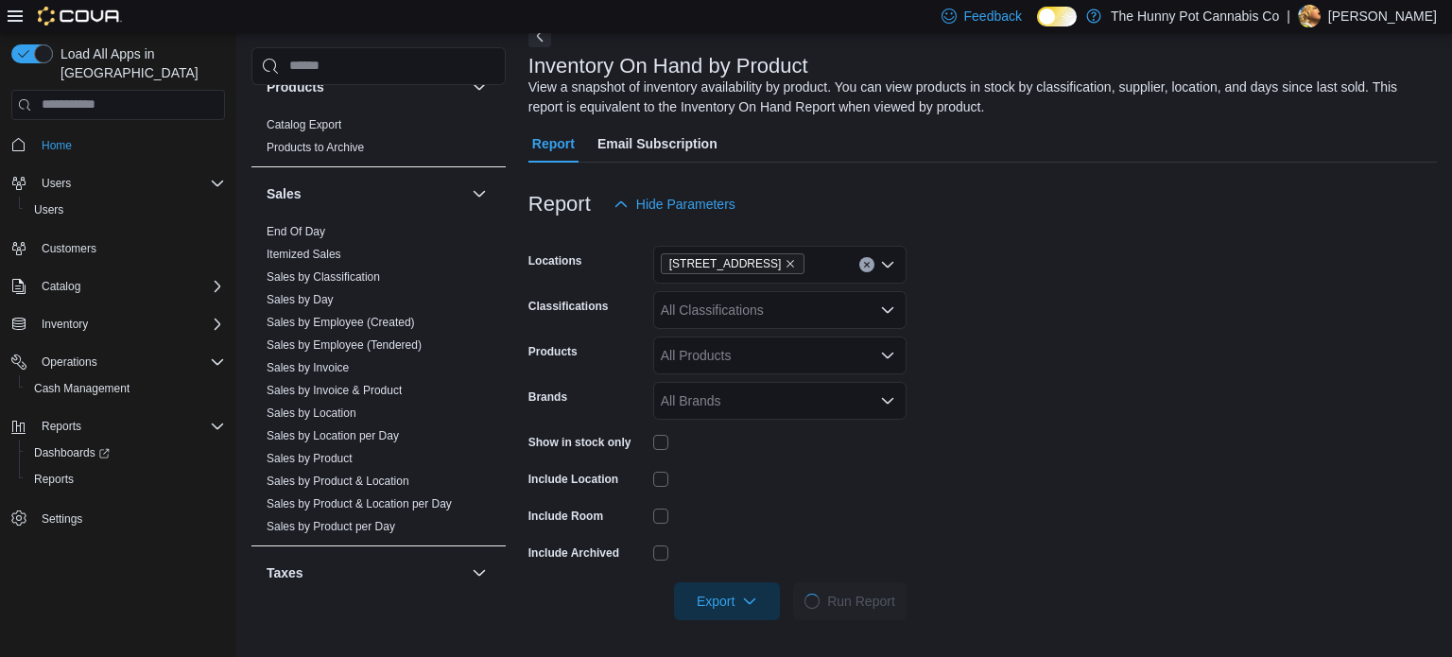
scroll to position [99, 0]
click at [858, 611] on span "Run Report" at bounding box center [853, 602] width 83 height 38
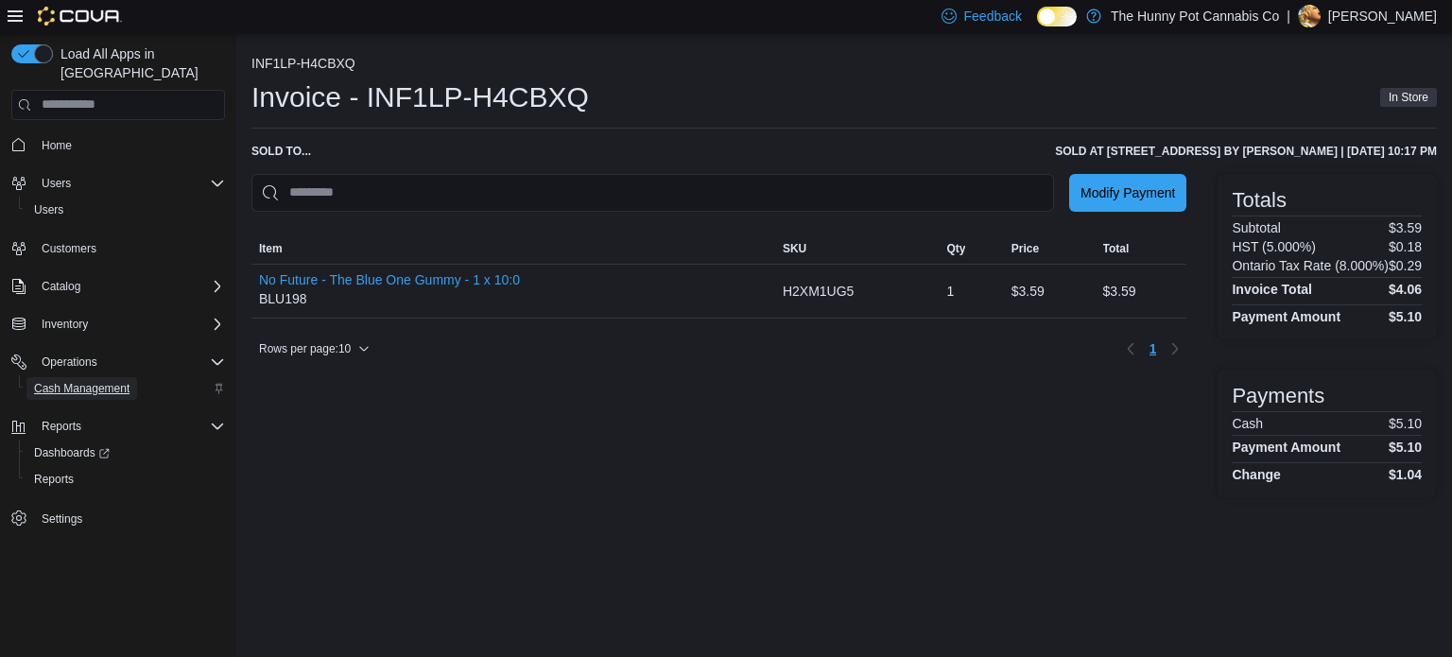
click at [97, 381] on span "Cash Management" at bounding box center [81, 388] width 95 height 15
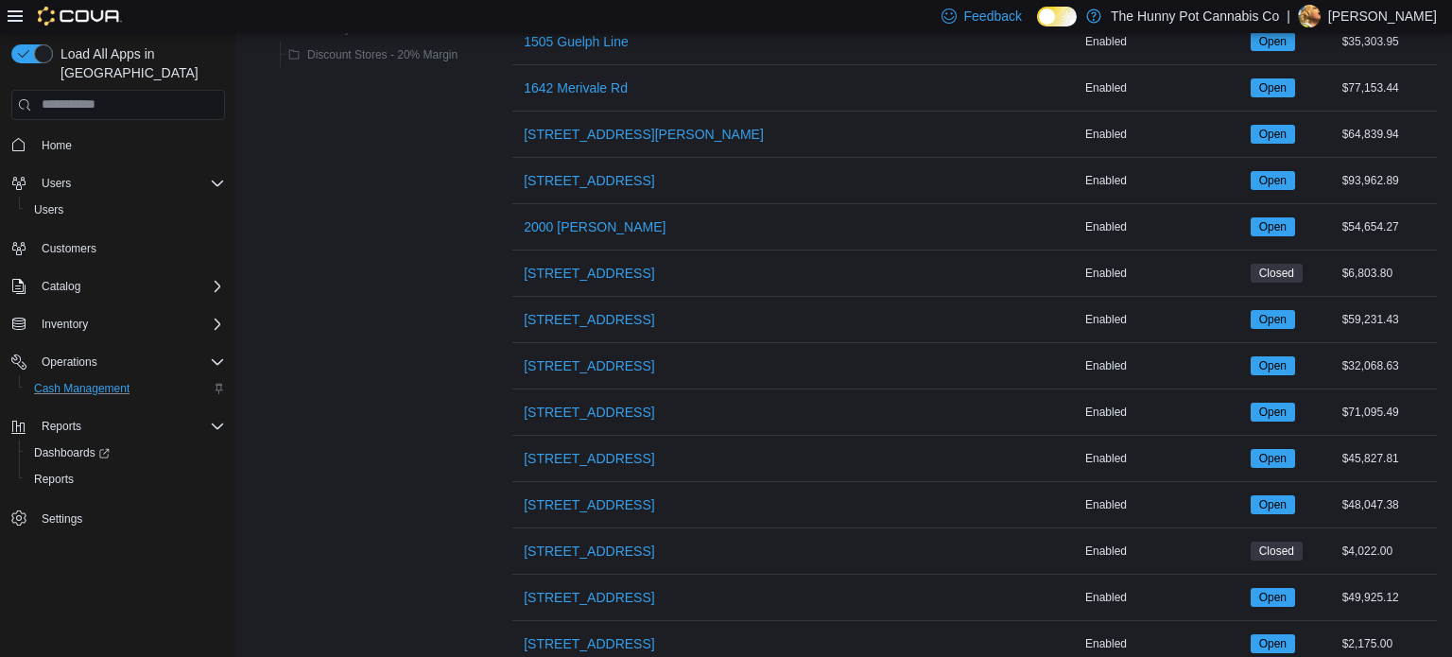
scroll to position [686, 0]
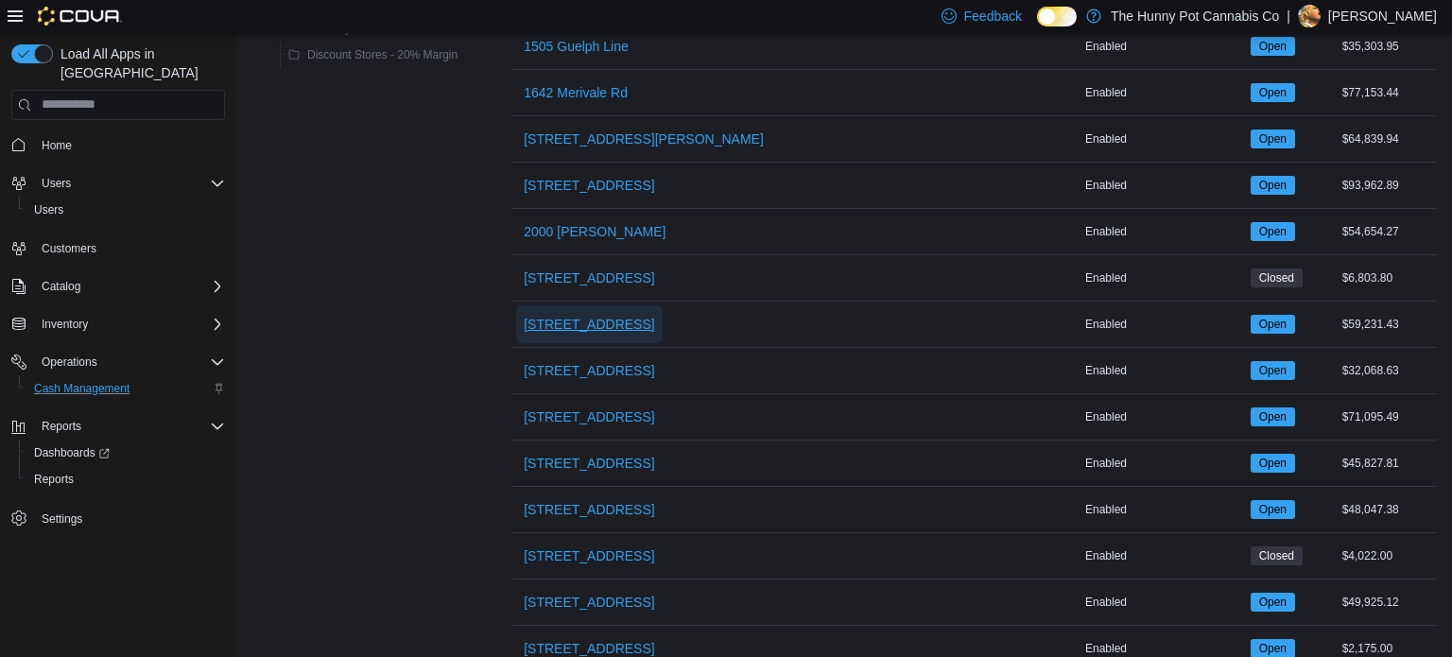
click at [583, 315] on span "[STREET_ADDRESS]" at bounding box center [589, 324] width 130 height 19
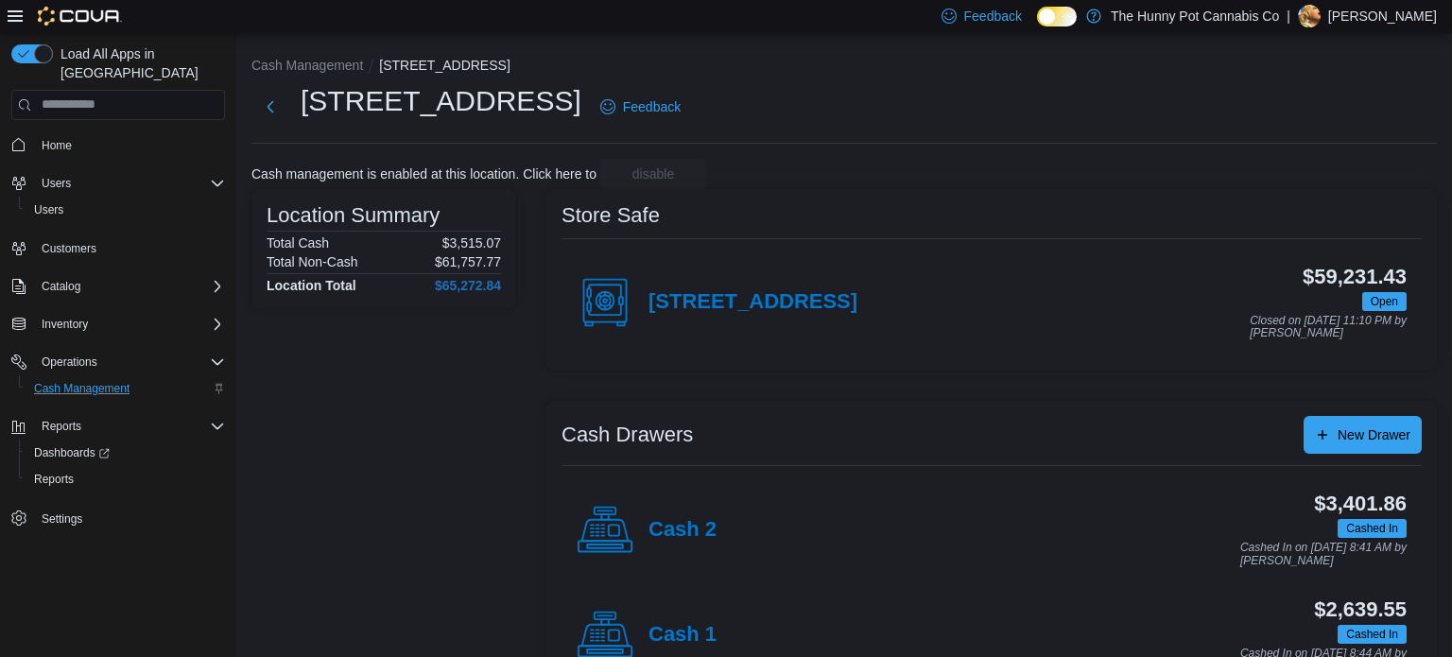
click at [676, 615] on div "Cash 1" at bounding box center [646, 635] width 140 height 57
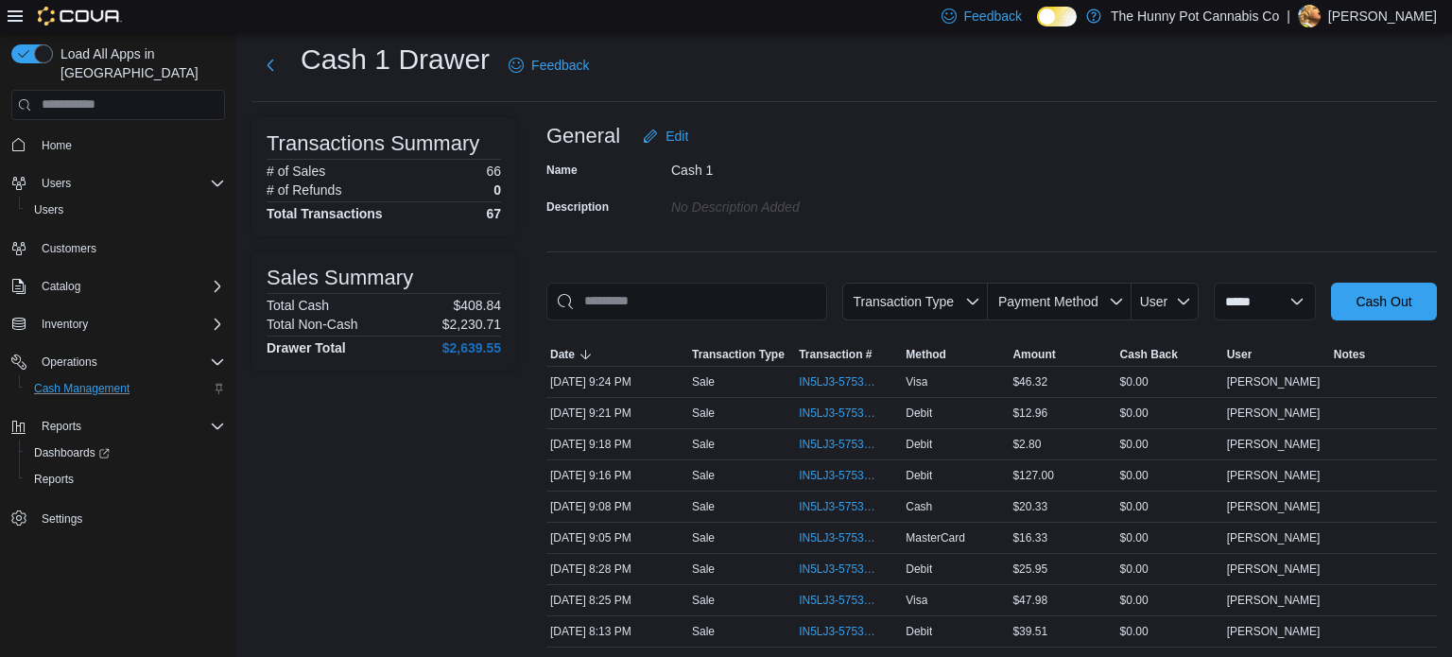
scroll to position [44, 0]
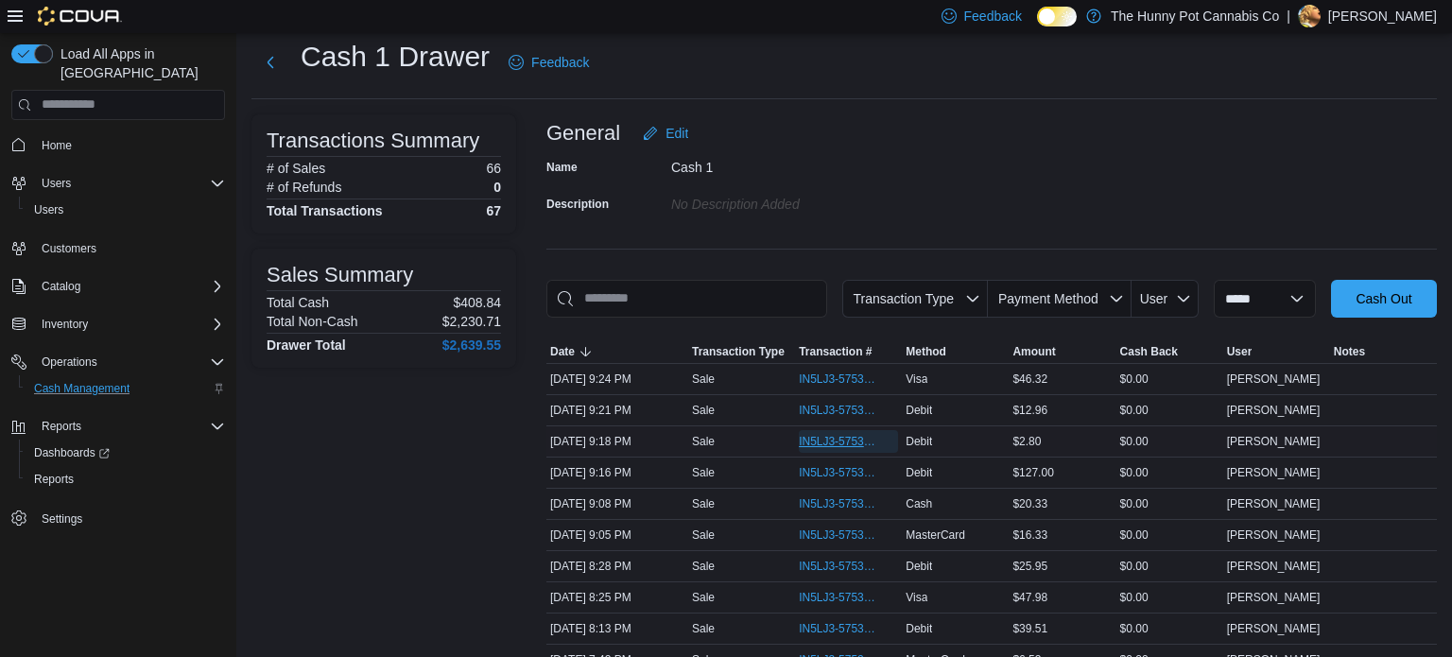
click at [840, 438] on span "IN5LJ3-5753569" at bounding box center [839, 441] width 80 height 15
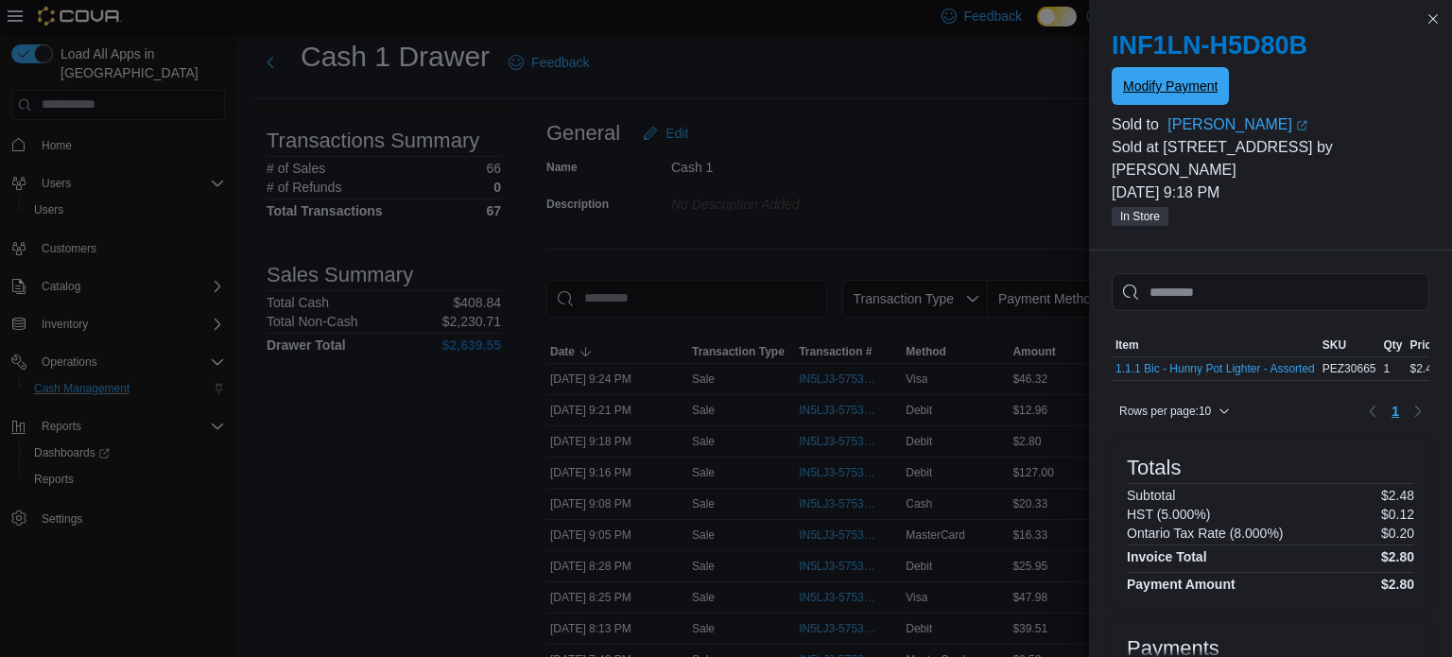
click at [1187, 89] on span "Modify Payment" at bounding box center [1170, 86] width 95 height 19
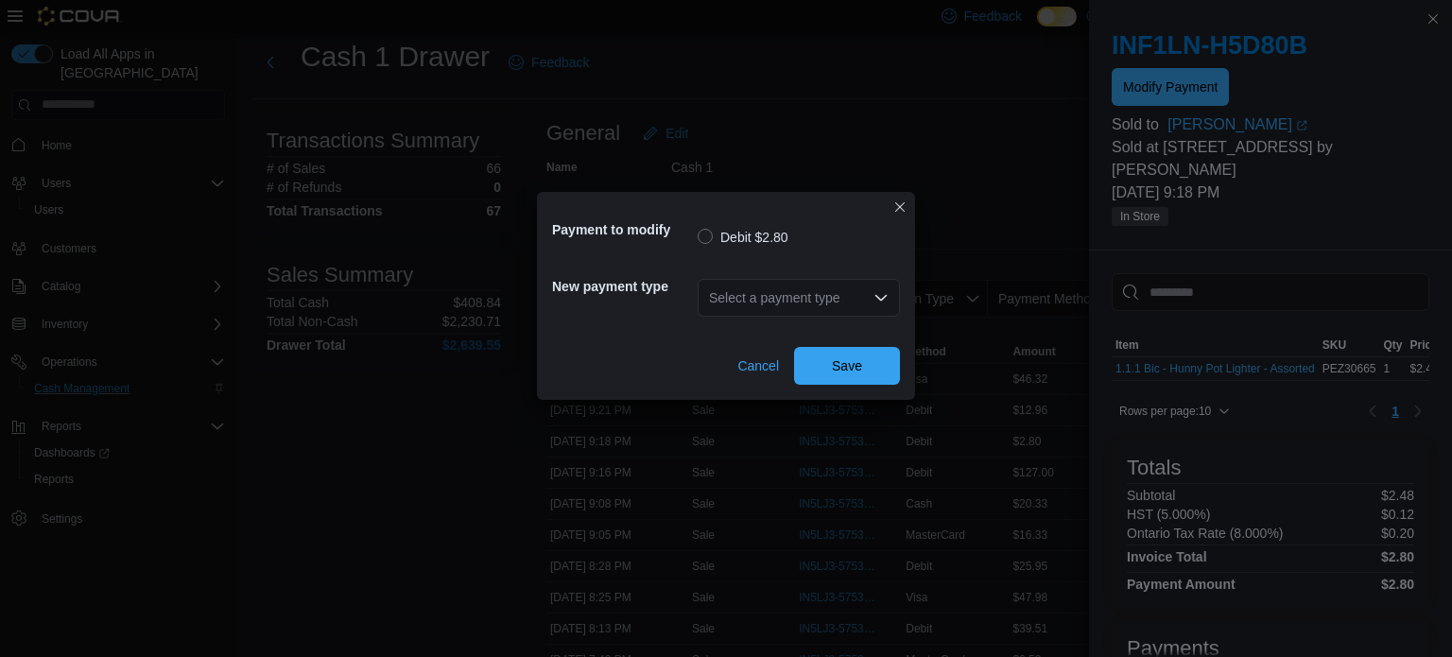
click at [769, 304] on div "Select a payment type" at bounding box center [798, 298] width 202 height 38
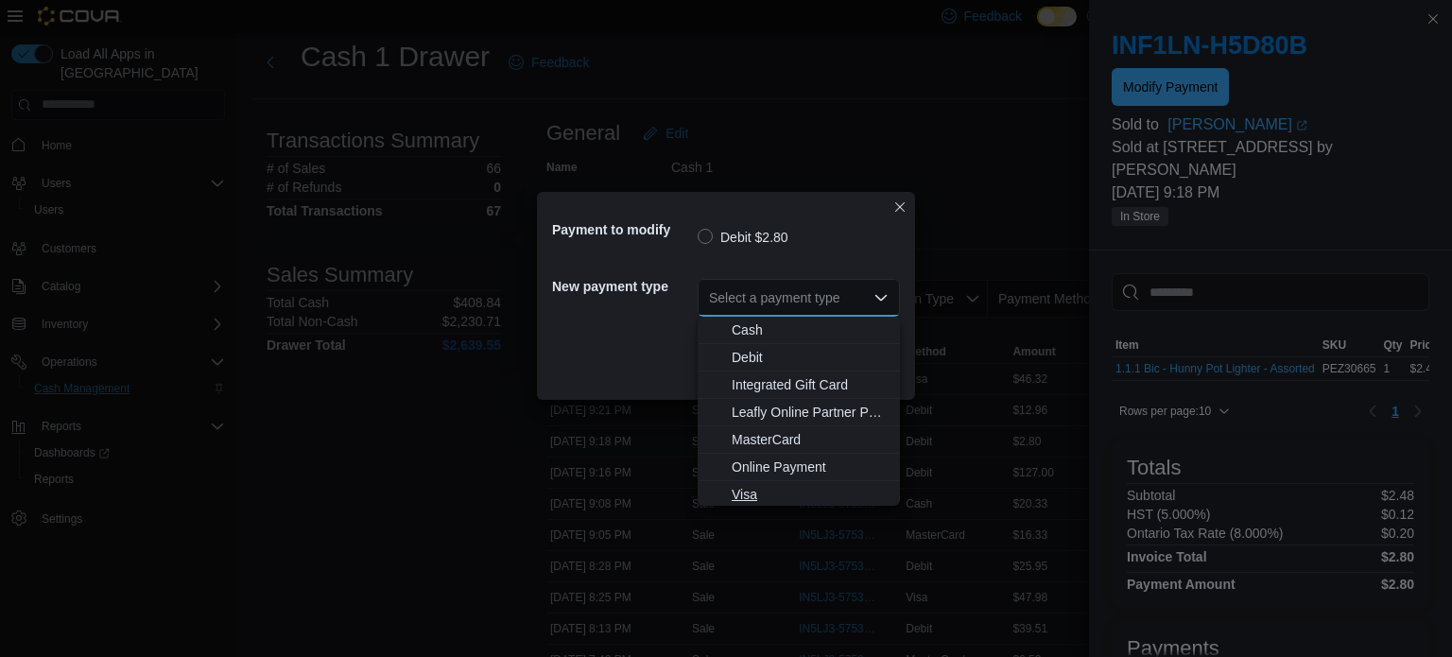
click at [765, 490] on span "Visa" at bounding box center [809, 494] width 157 height 19
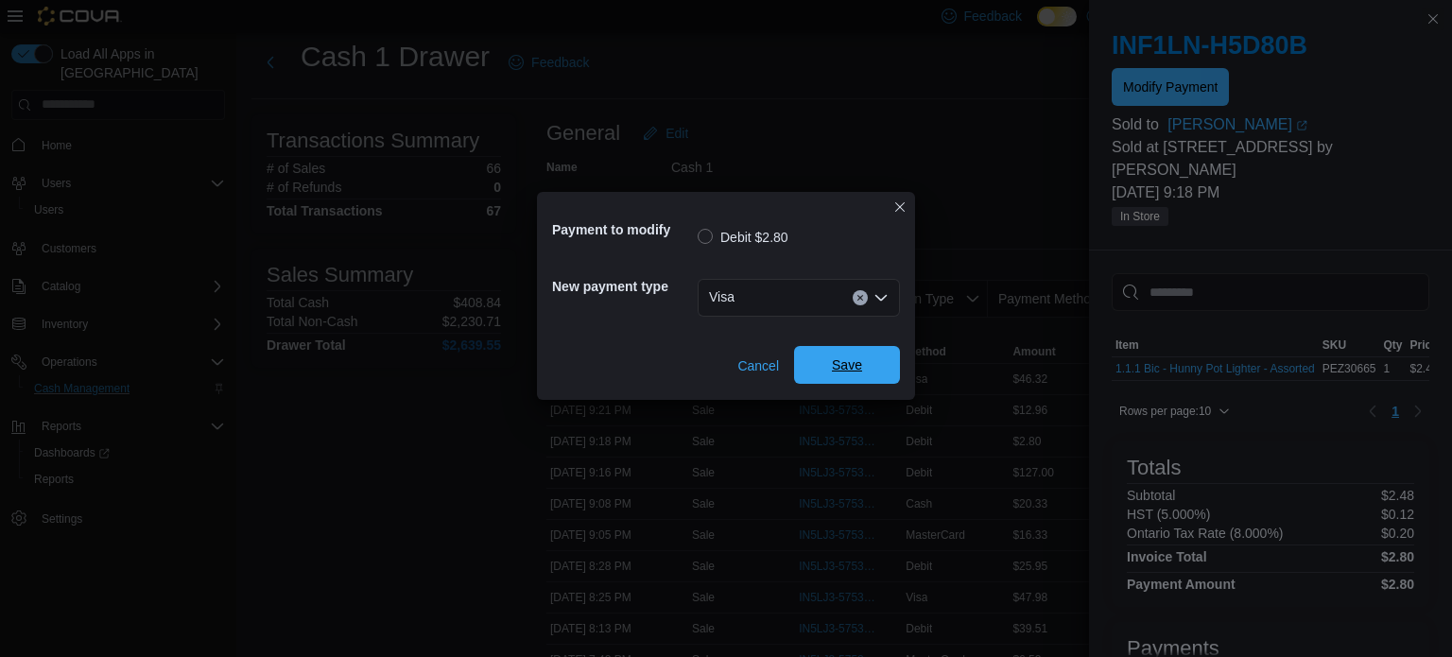
click at [873, 370] on span "Save" at bounding box center [846, 365] width 83 height 38
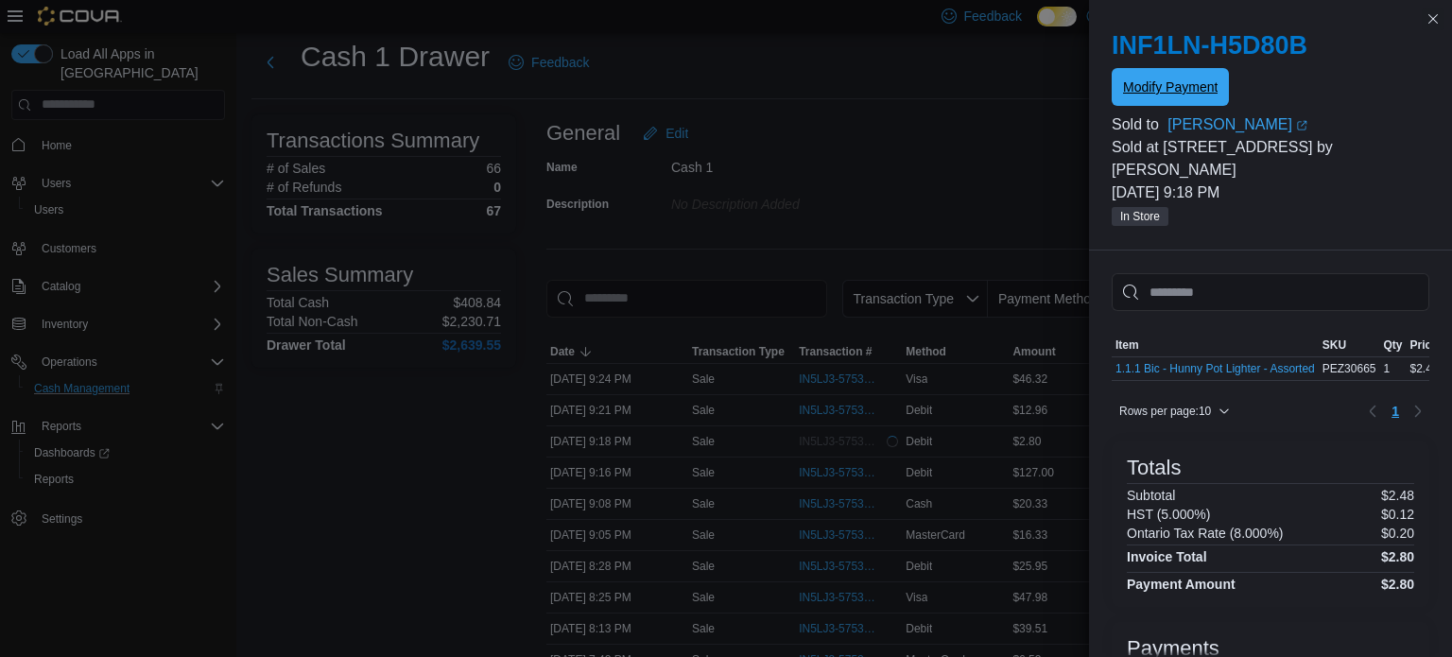
scroll to position [0, 0]
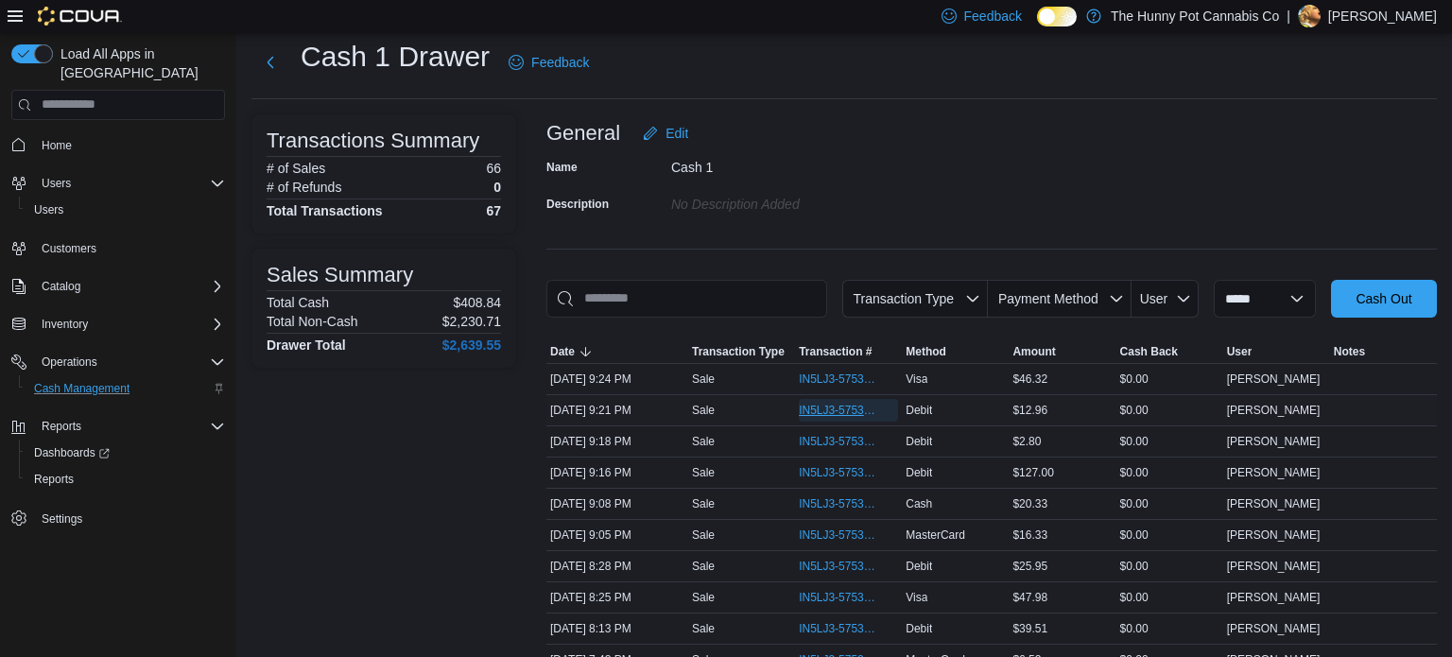
click at [824, 412] on span "IN5LJ3-5753595" at bounding box center [839, 410] width 80 height 15
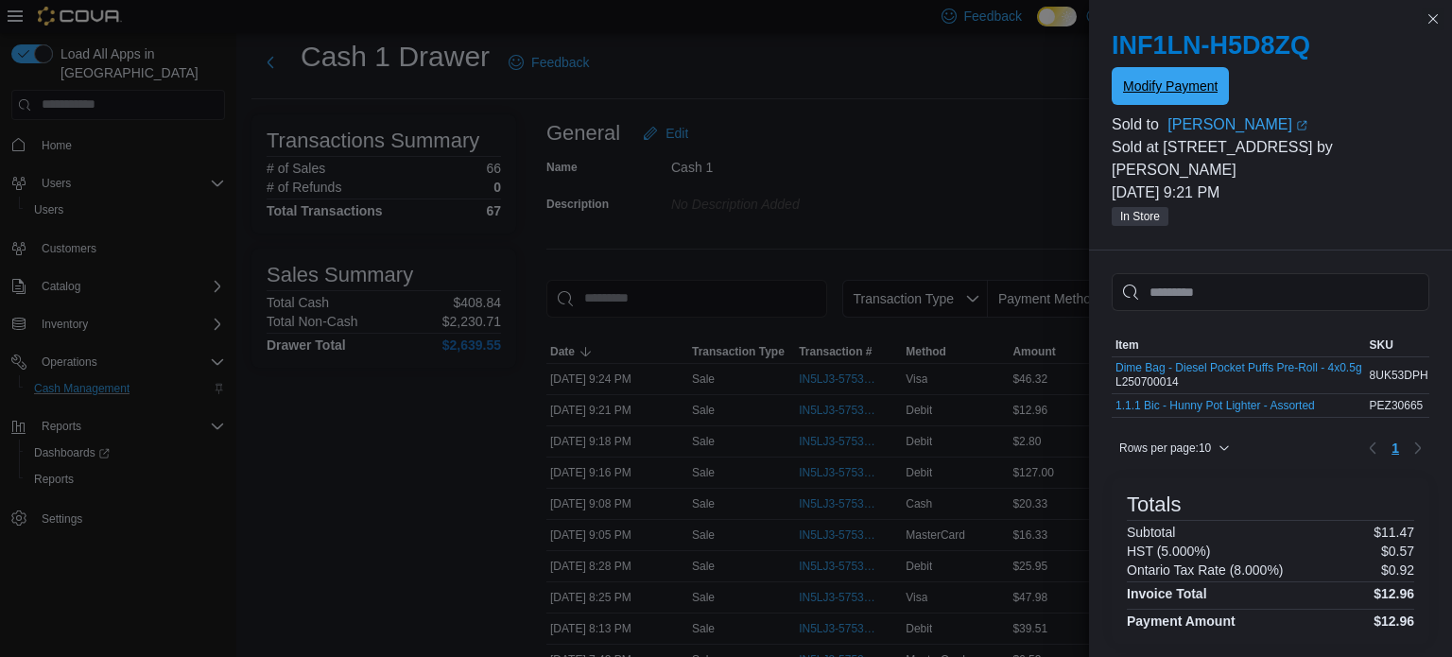
click at [1204, 84] on span "Modify Payment" at bounding box center [1170, 86] width 95 height 19
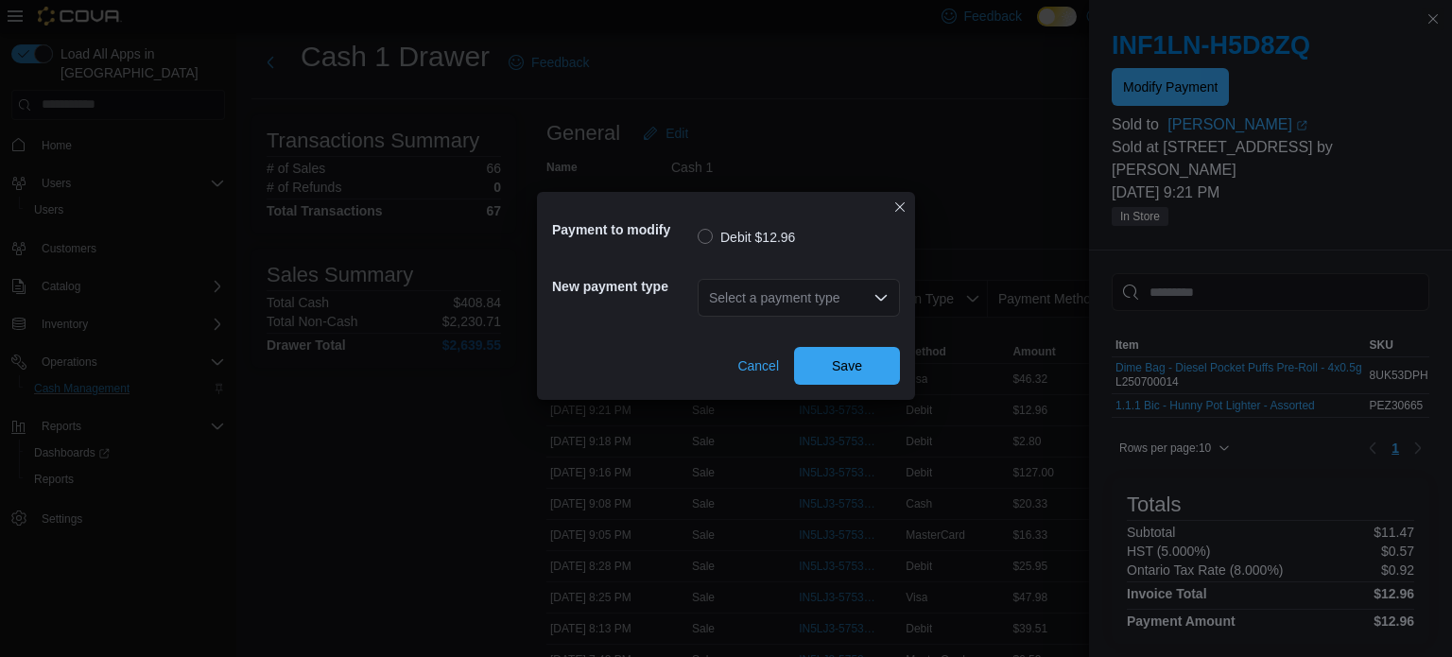
click at [865, 291] on div "Select a payment type" at bounding box center [798, 298] width 202 height 38
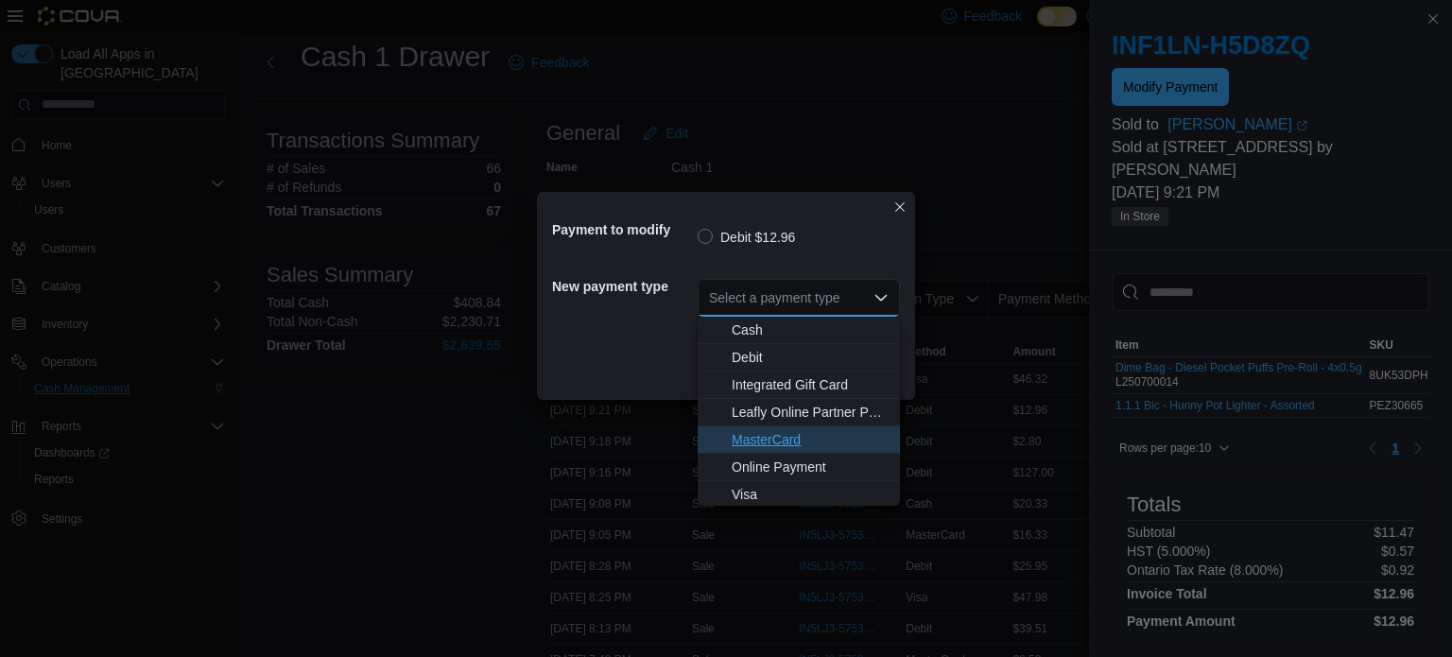
click at [807, 430] on span "MasterCard" at bounding box center [809, 439] width 157 height 19
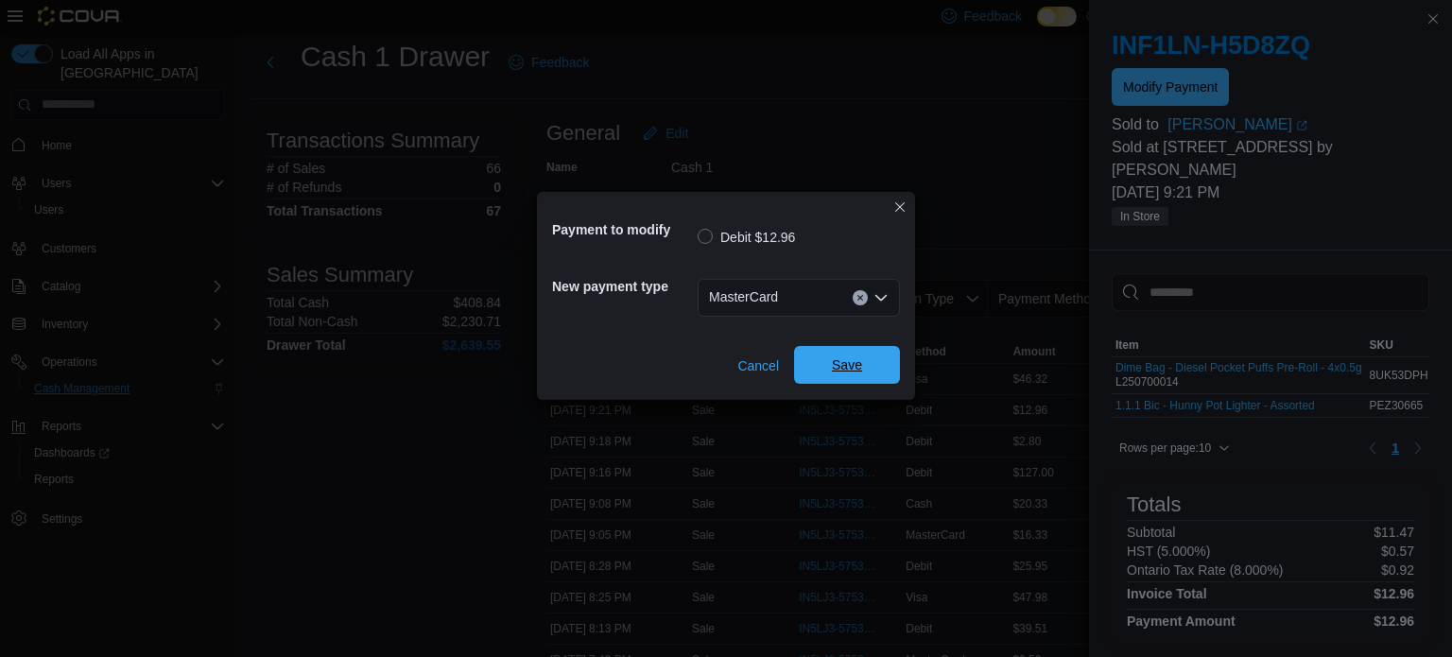
click at [853, 366] on span "Save" at bounding box center [847, 364] width 30 height 19
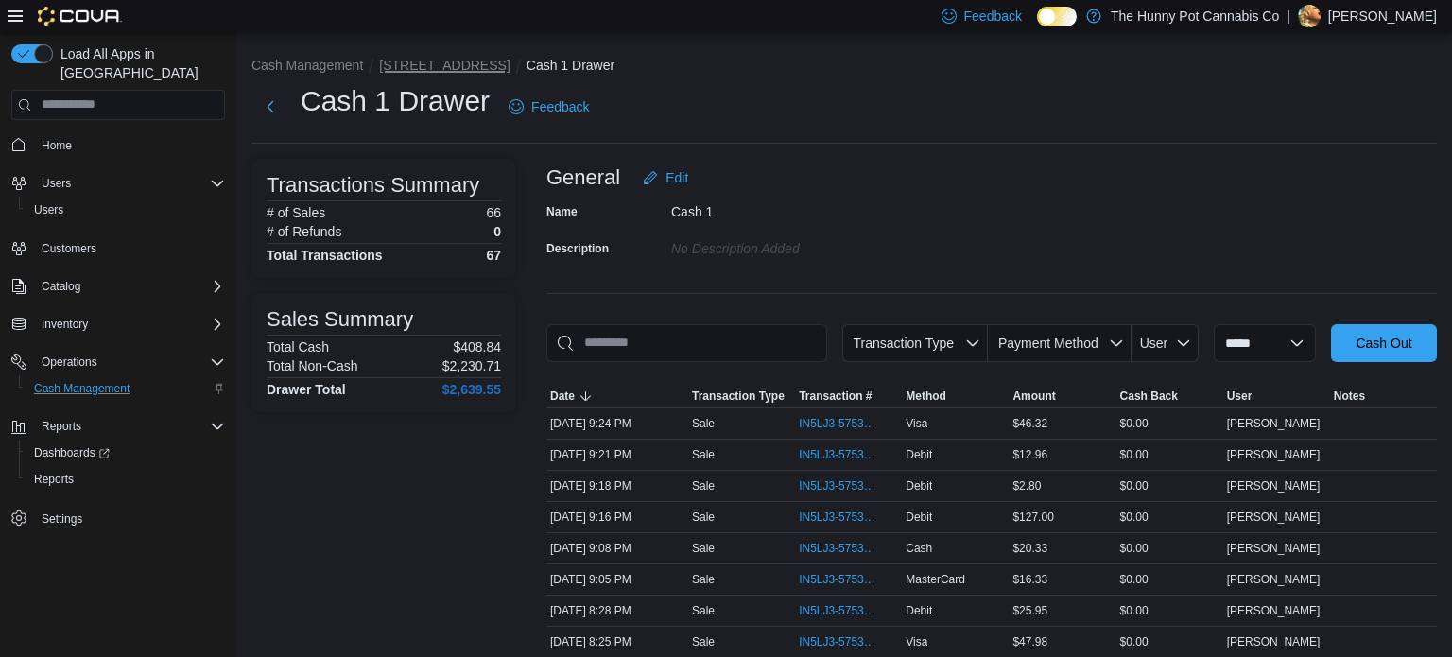
click at [425, 62] on button "[STREET_ADDRESS]" at bounding box center [444, 65] width 130 height 15
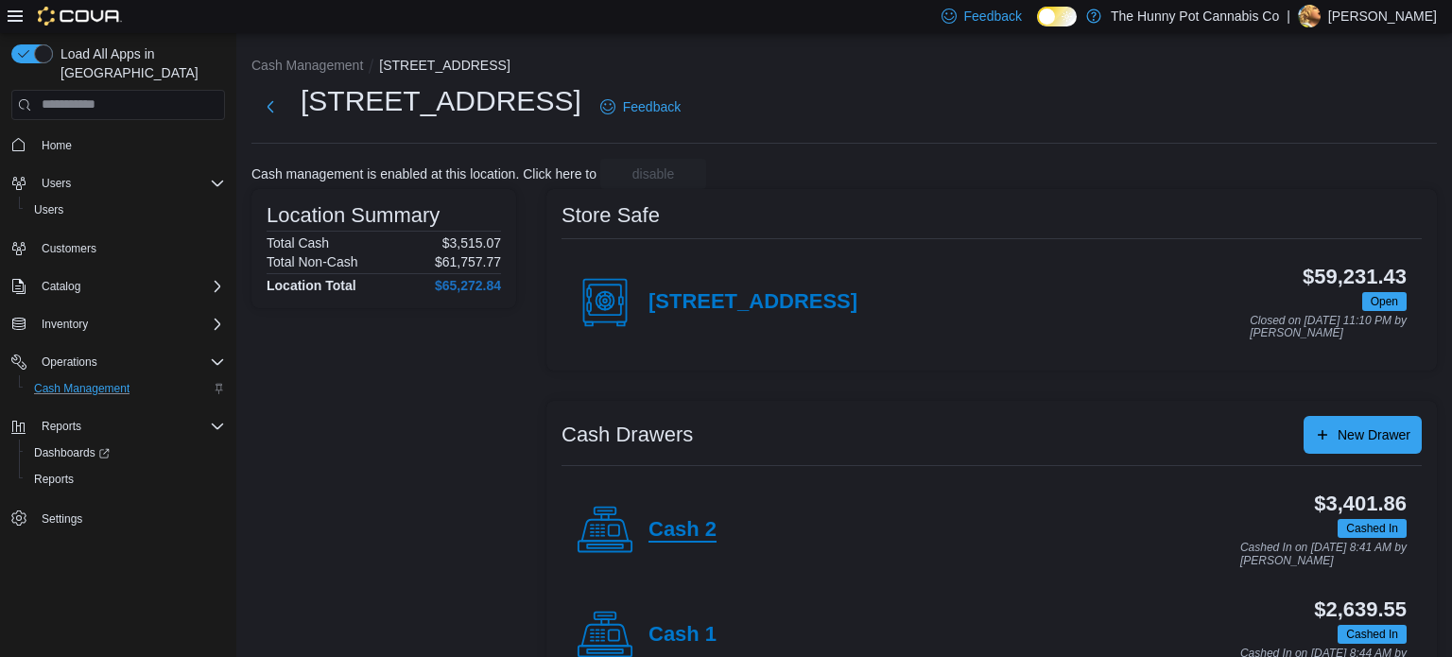
click at [685, 529] on h4 "Cash 2" at bounding box center [682, 530] width 68 height 25
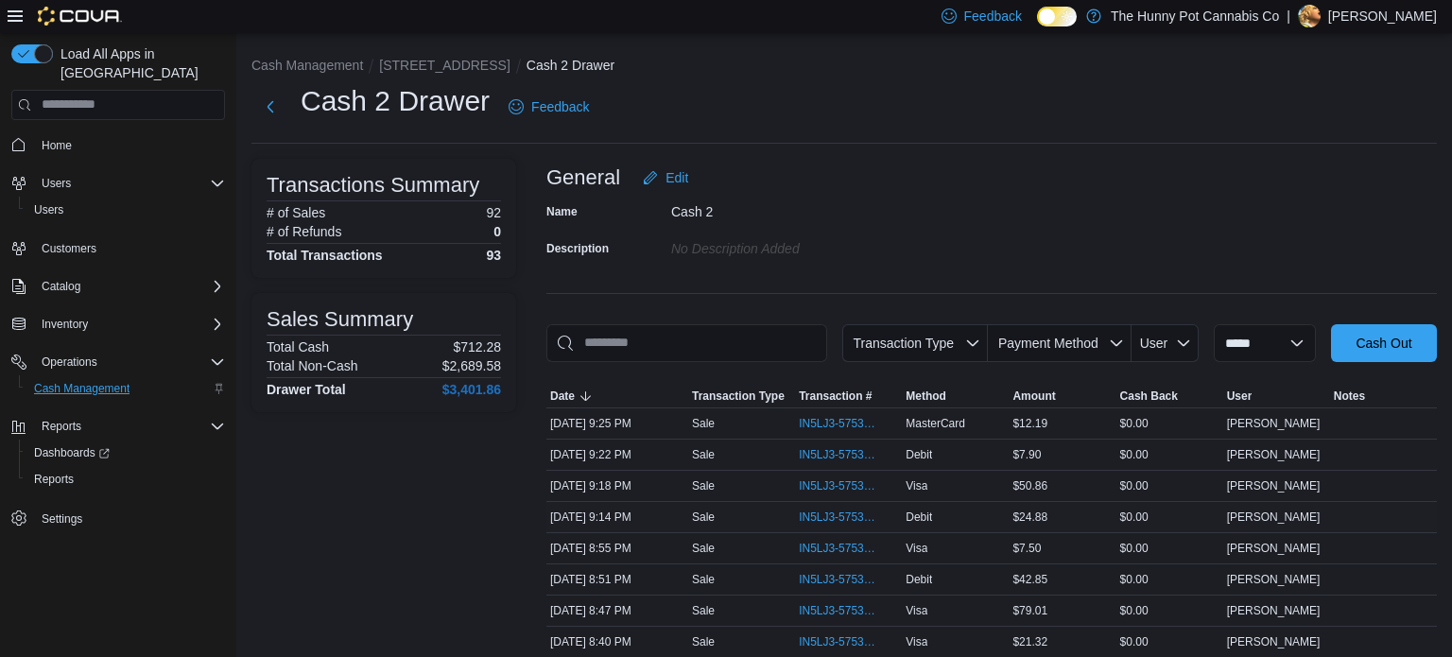
scroll to position [2, 0]
click at [858, 430] on span "IN5LJ3-5753626" at bounding box center [848, 421] width 99 height 23
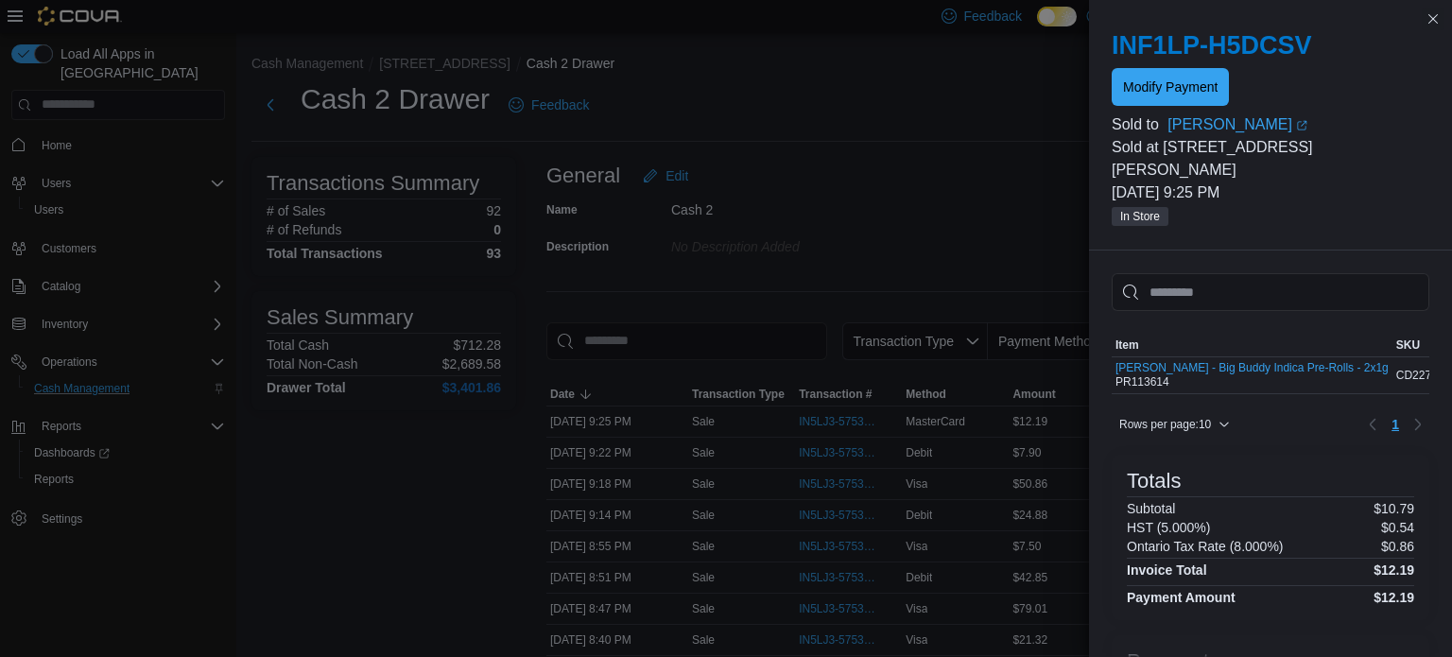
click at [1091, 328] on div "Sorting MemoryTable from EuiInMemoryTable; Page 1 of 1. Item SKU Qty Price Tota…" at bounding box center [1270, 532] width 363 height 565
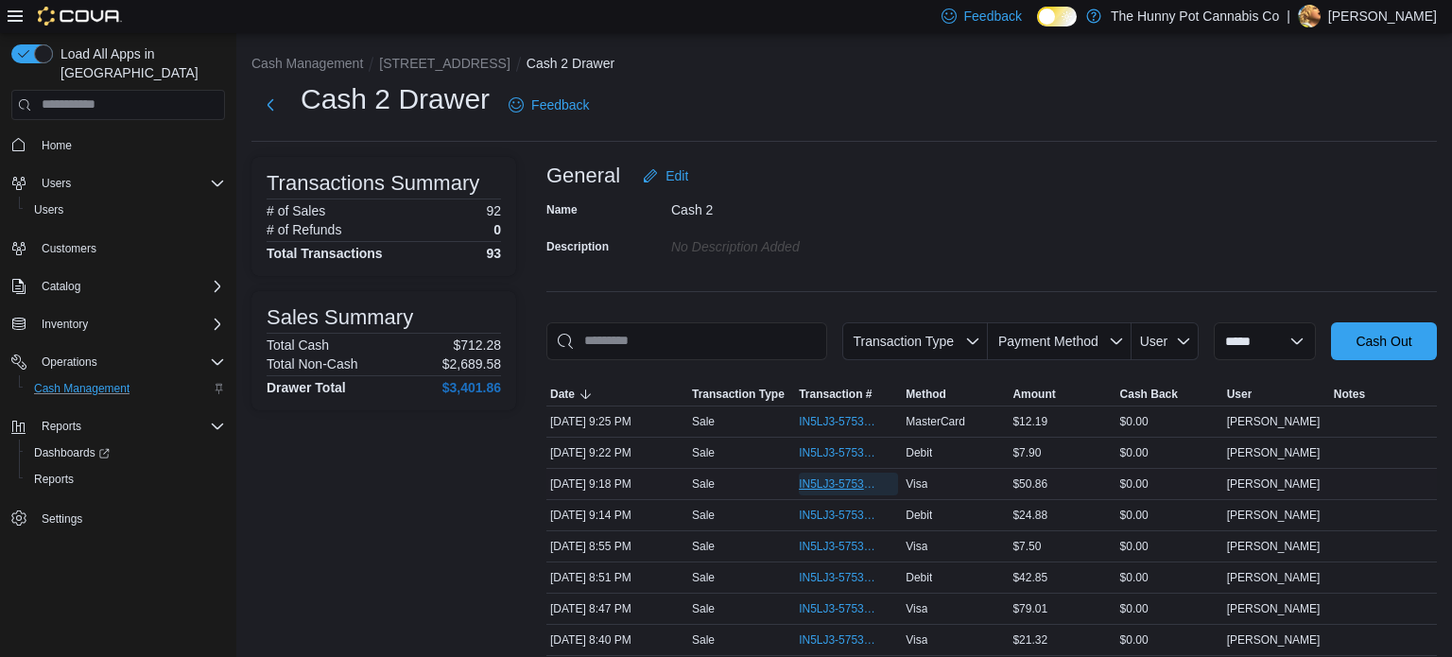
click at [848, 483] on span "IN5LJ3-5753570" at bounding box center [839, 483] width 80 height 15
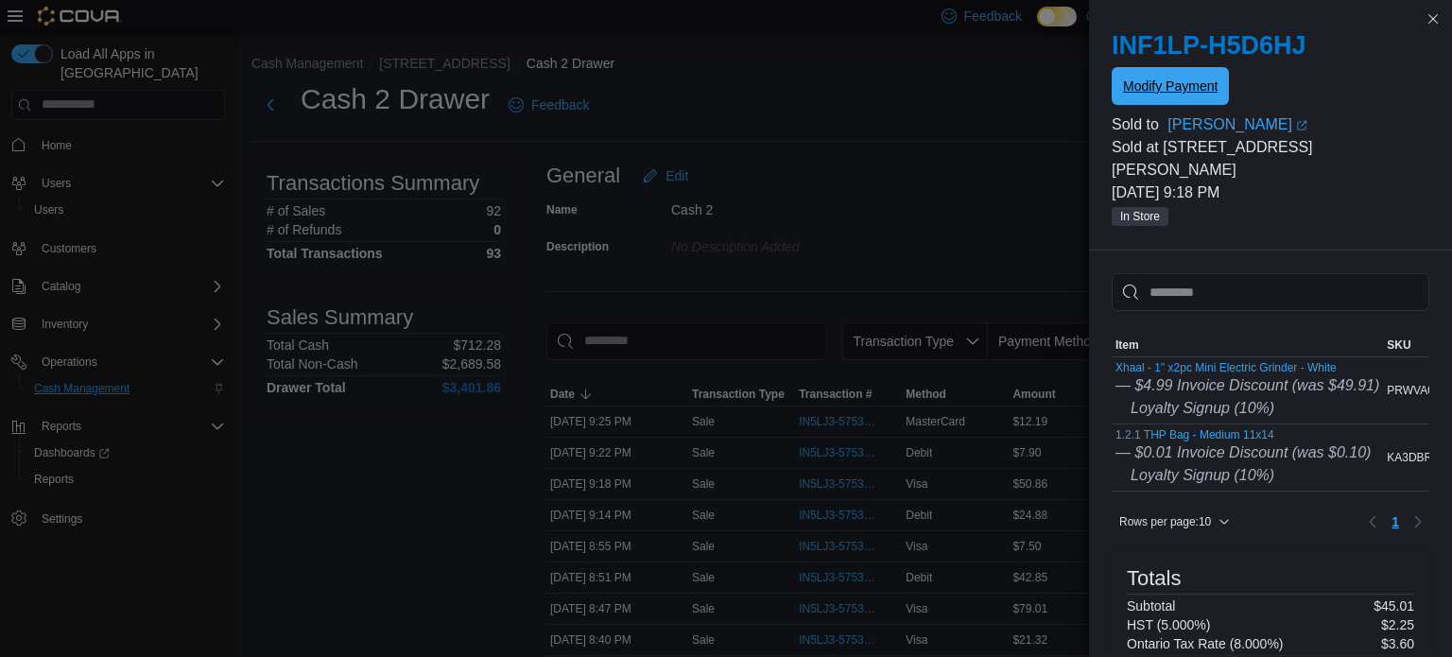
click at [1145, 96] on span "Modify Payment" at bounding box center [1170, 86] width 95 height 38
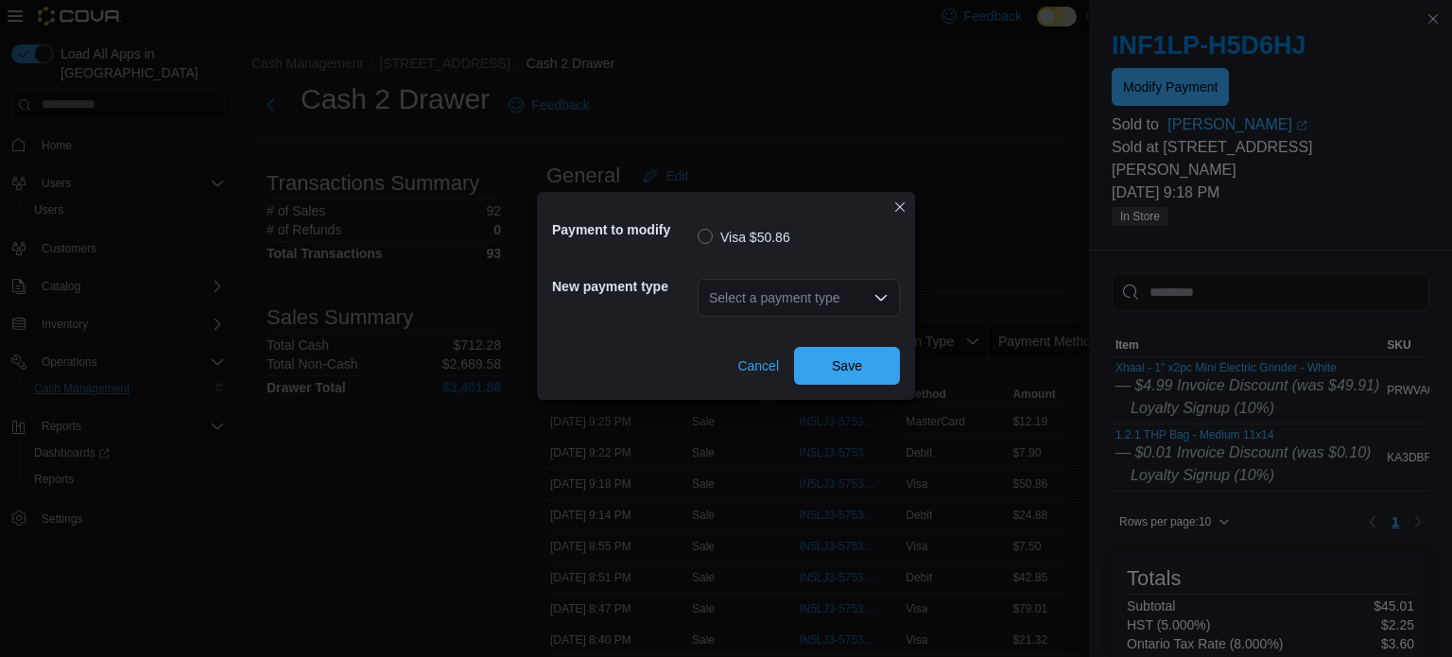
click at [731, 304] on div "Select a payment type" at bounding box center [798, 298] width 202 height 38
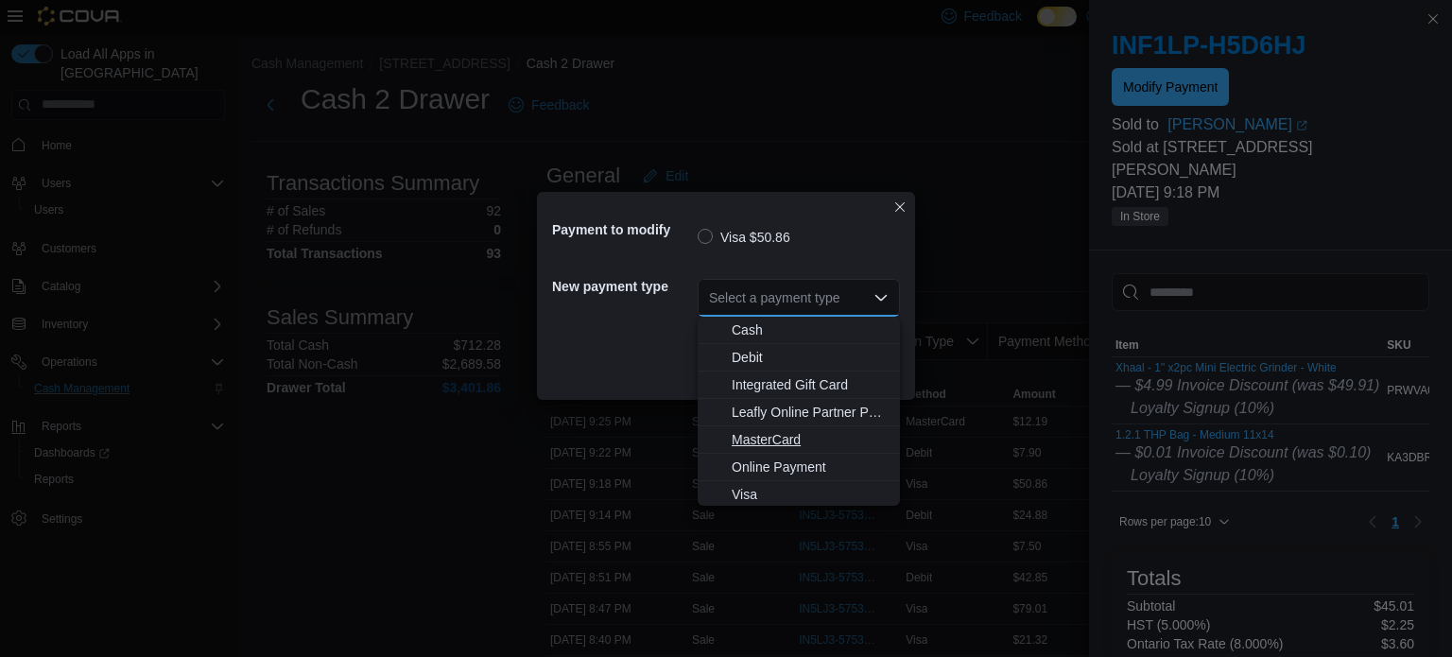
click at [758, 435] on span "MasterCard" at bounding box center [809, 439] width 157 height 19
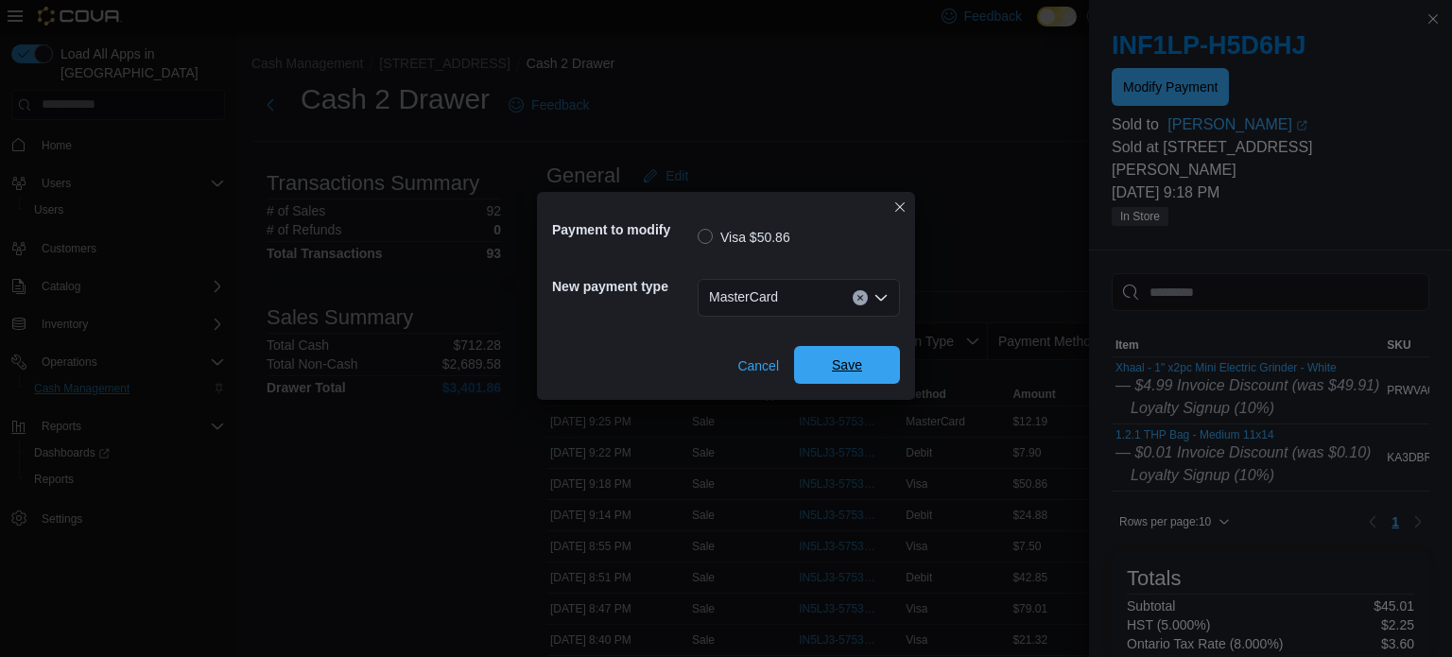
click at [863, 352] on span "Save" at bounding box center [846, 365] width 83 height 38
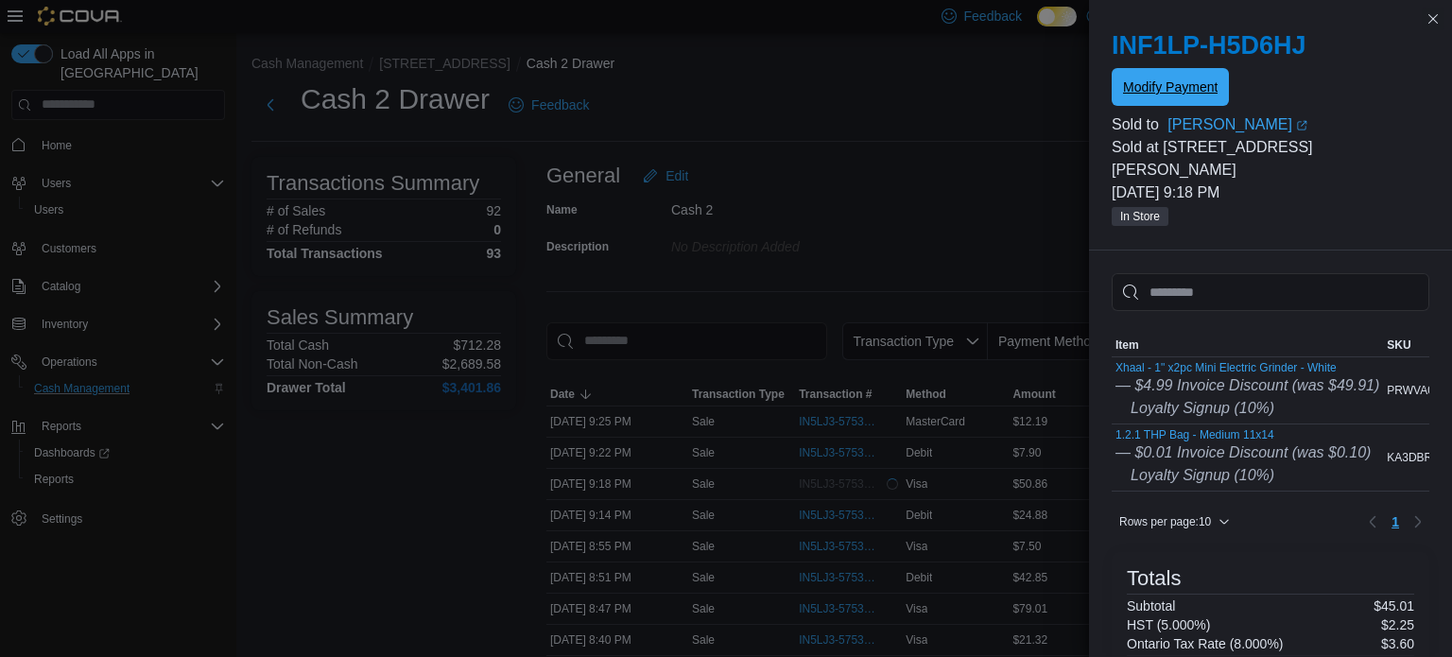
scroll to position [0, 0]
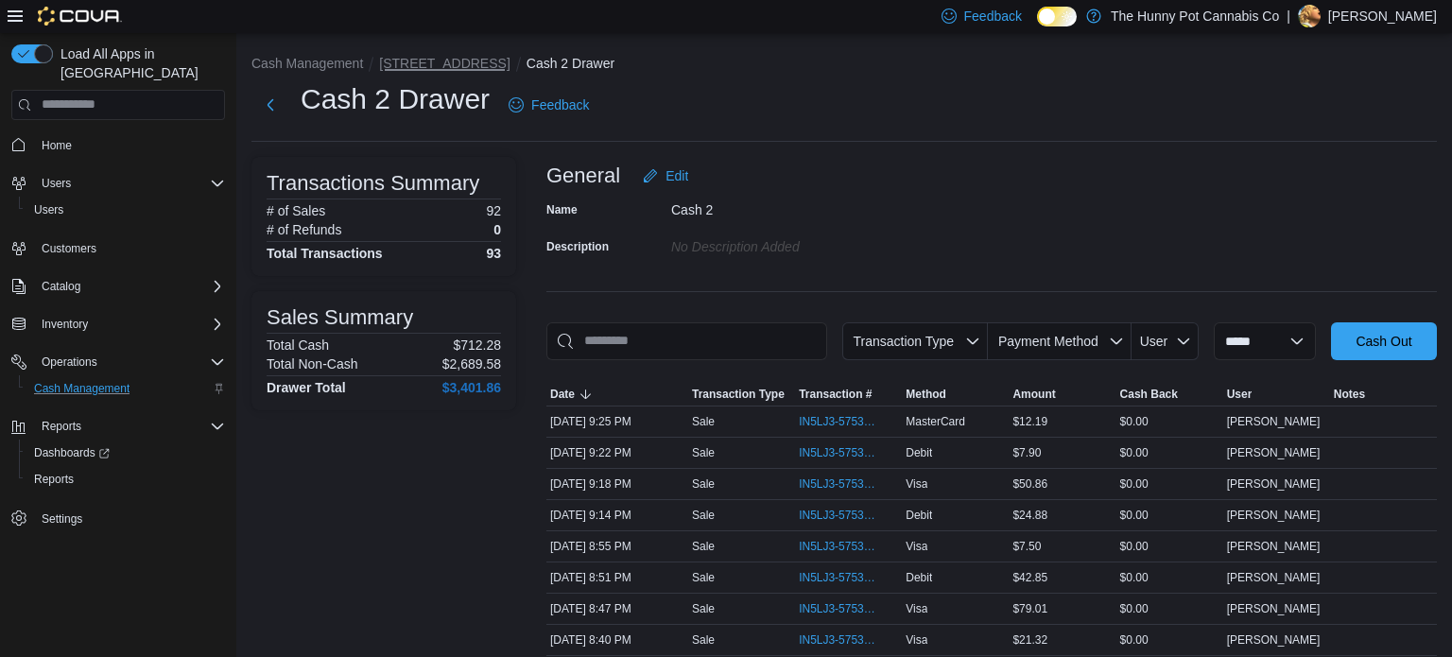
click at [433, 62] on button "[STREET_ADDRESS]" at bounding box center [444, 63] width 130 height 15
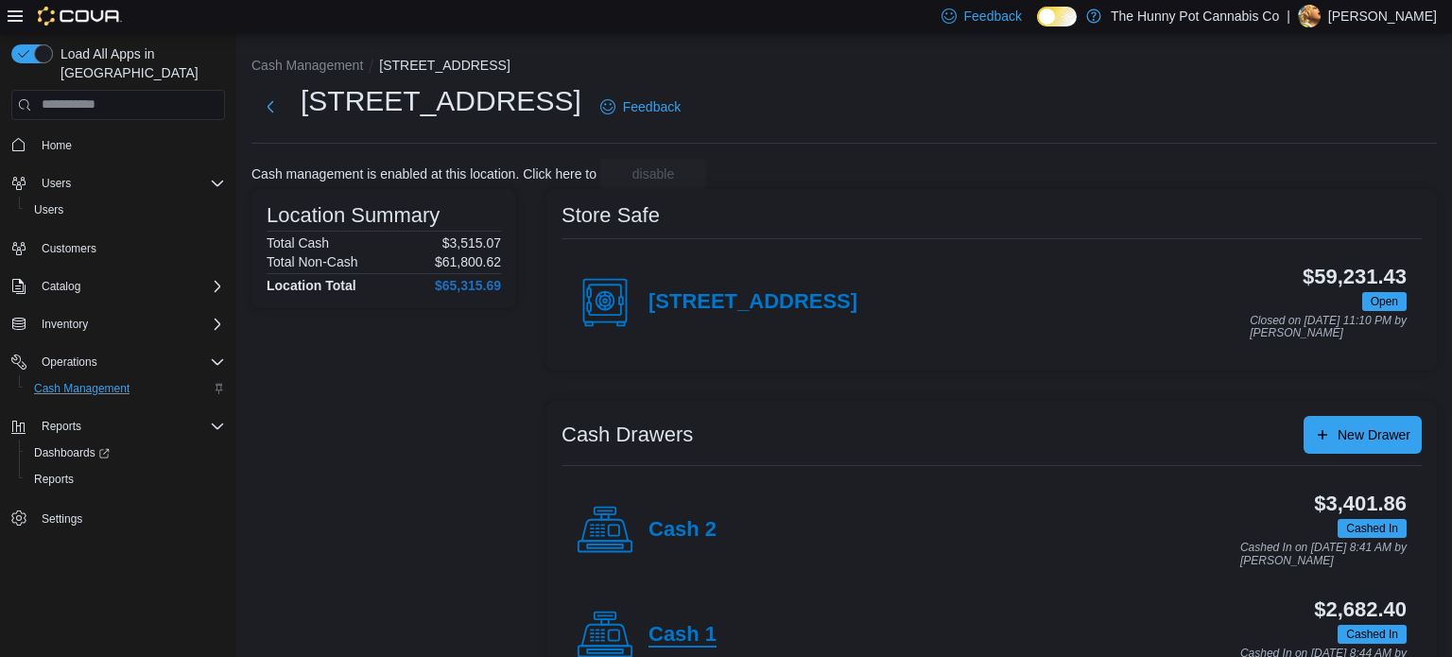
click at [664, 634] on h4 "Cash 1" at bounding box center [682, 635] width 68 height 25
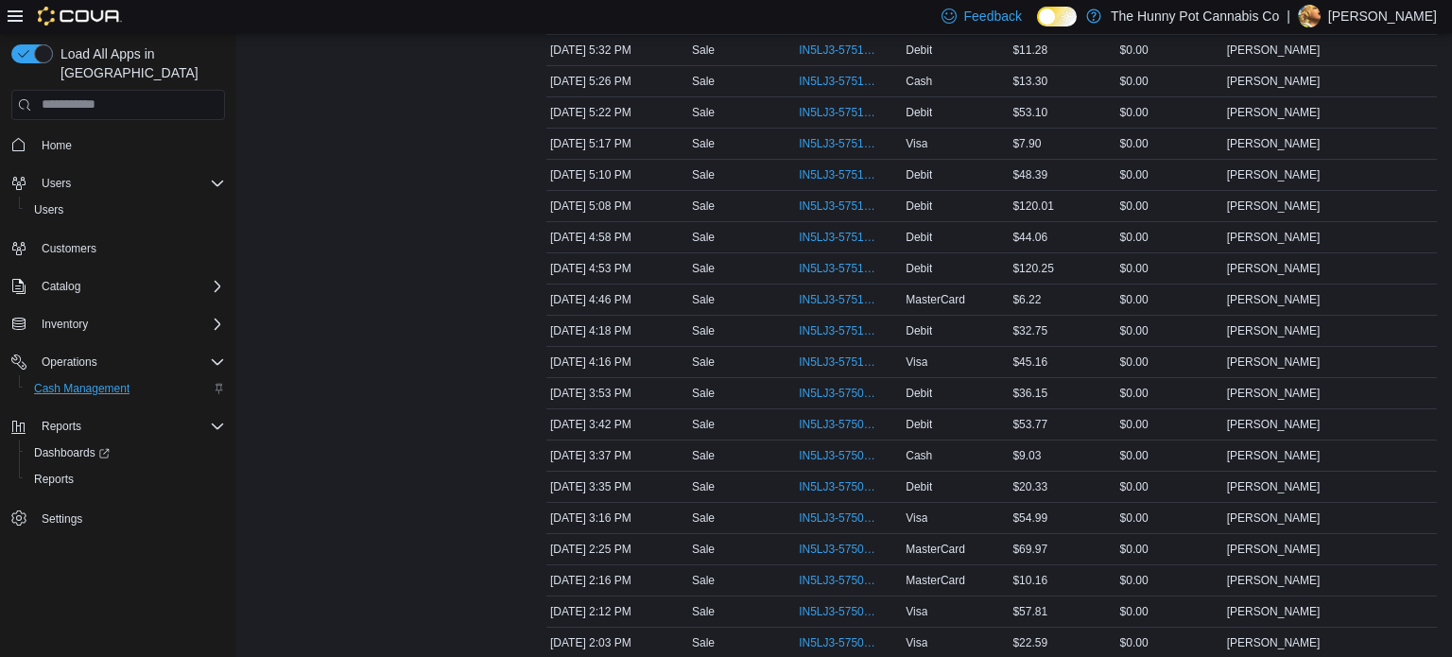
scroll to position [1119, 0]
click at [830, 326] on span "IN5LJ3-5751129" at bounding box center [839, 333] width 80 height 15
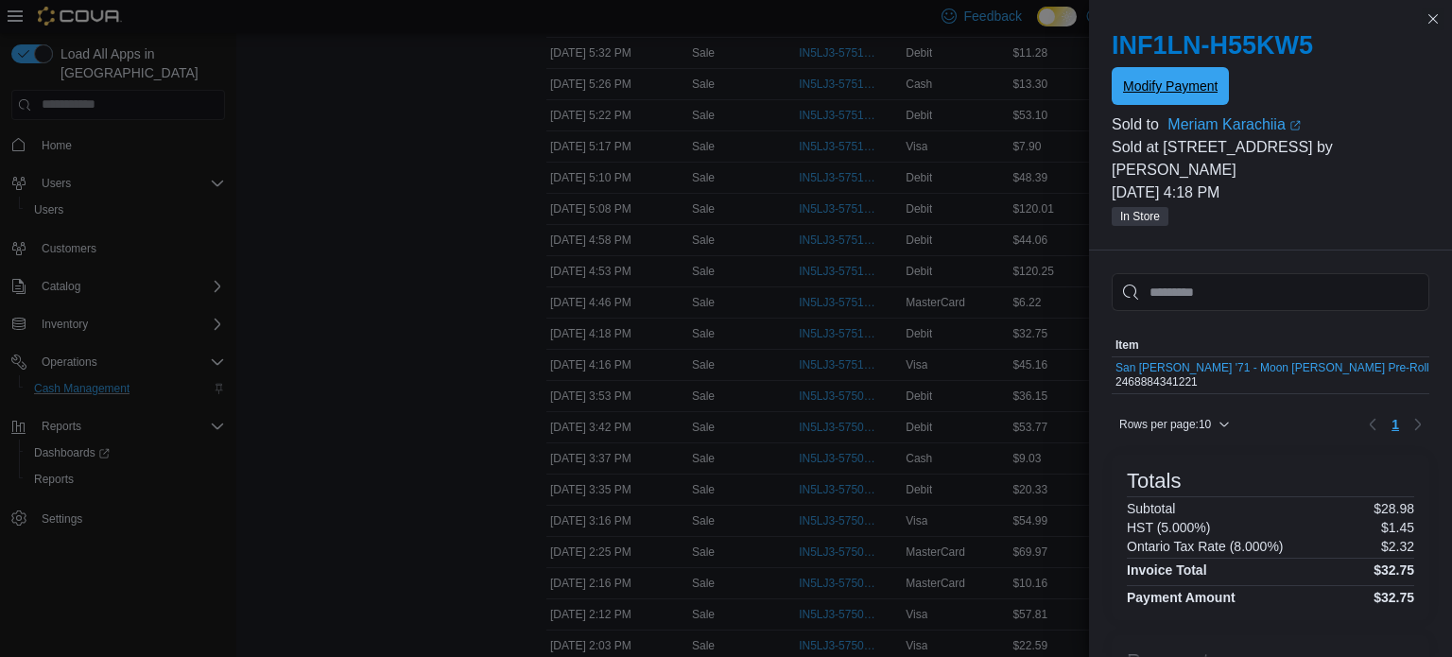
click at [1172, 100] on span "Modify Payment" at bounding box center [1170, 86] width 95 height 38
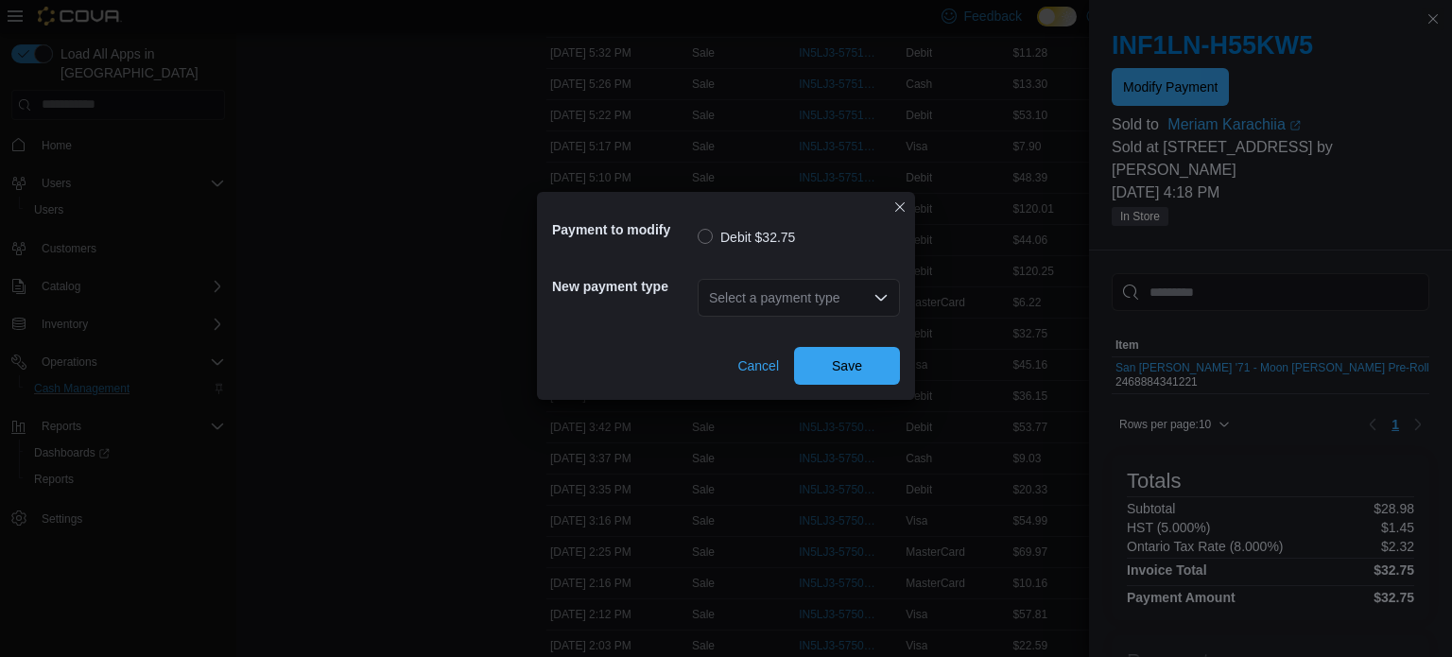
click at [833, 307] on div "Select a payment type" at bounding box center [798, 298] width 202 height 38
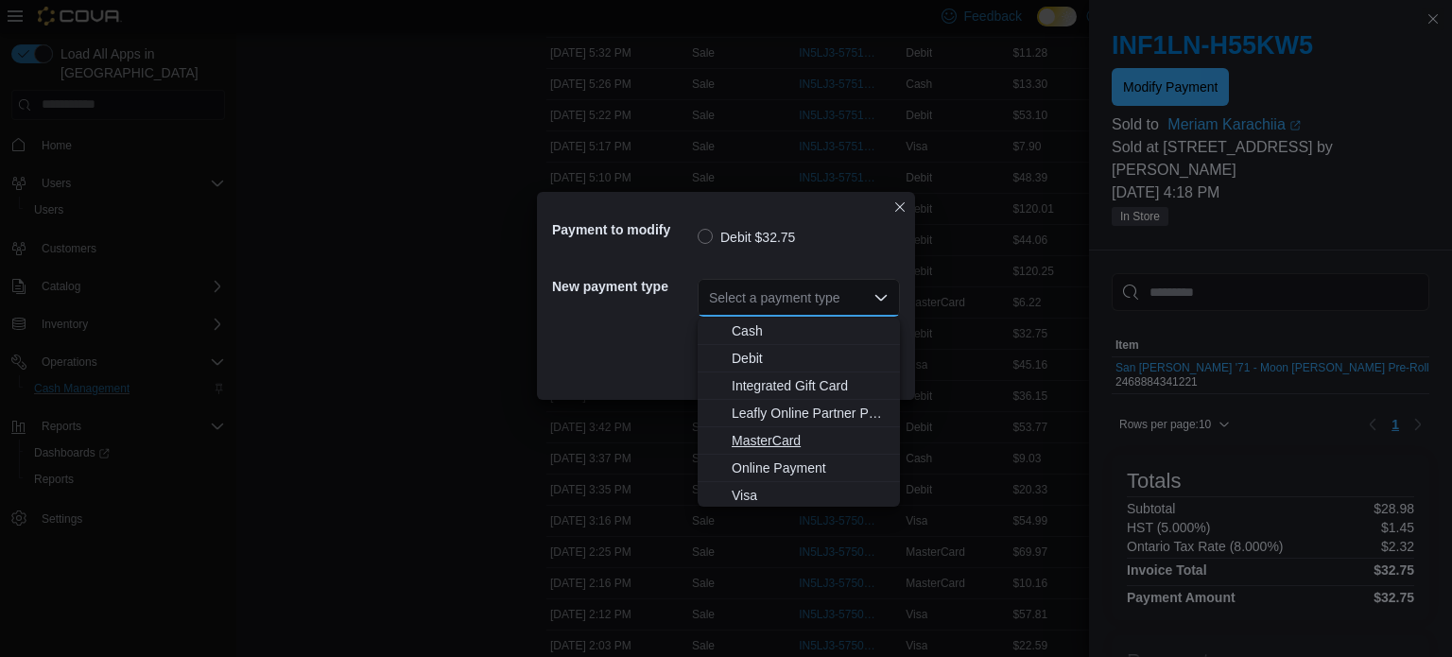
click at [791, 444] on span "MasterCard" at bounding box center [809, 440] width 157 height 19
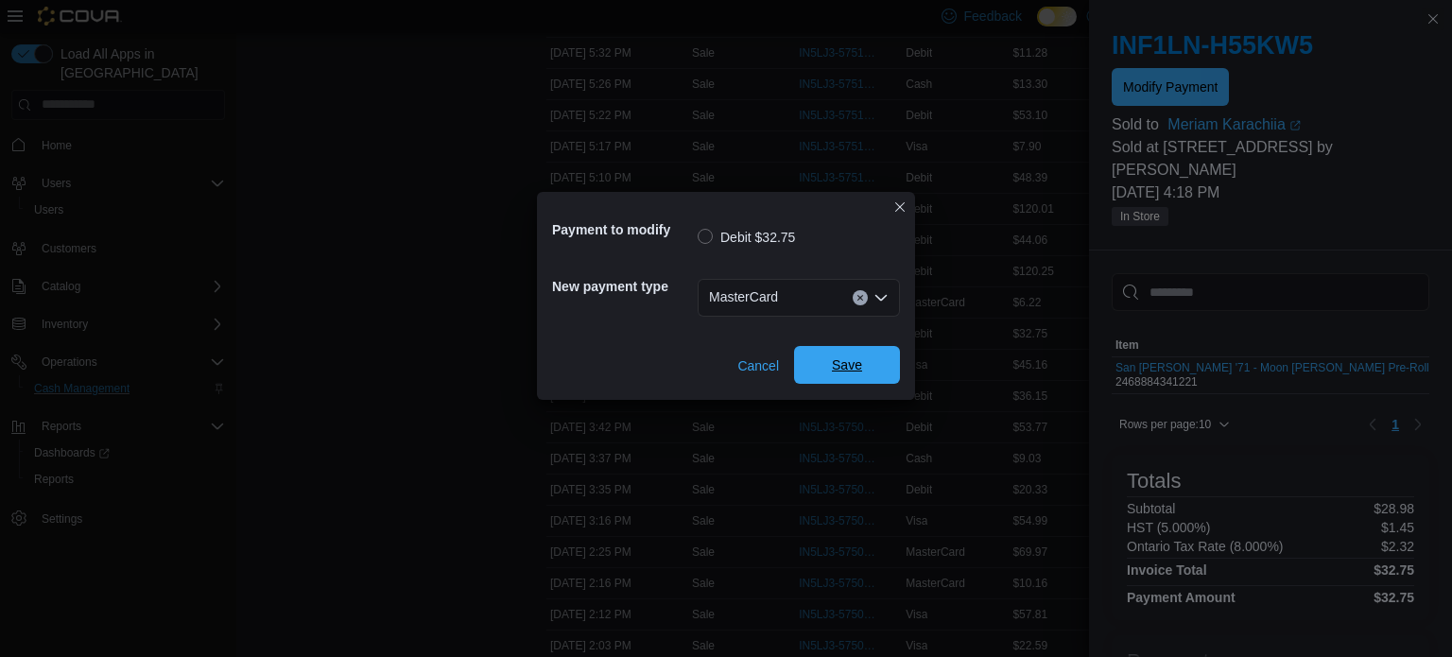
click at [851, 372] on span "Save" at bounding box center [847, 364] width 30 height 19
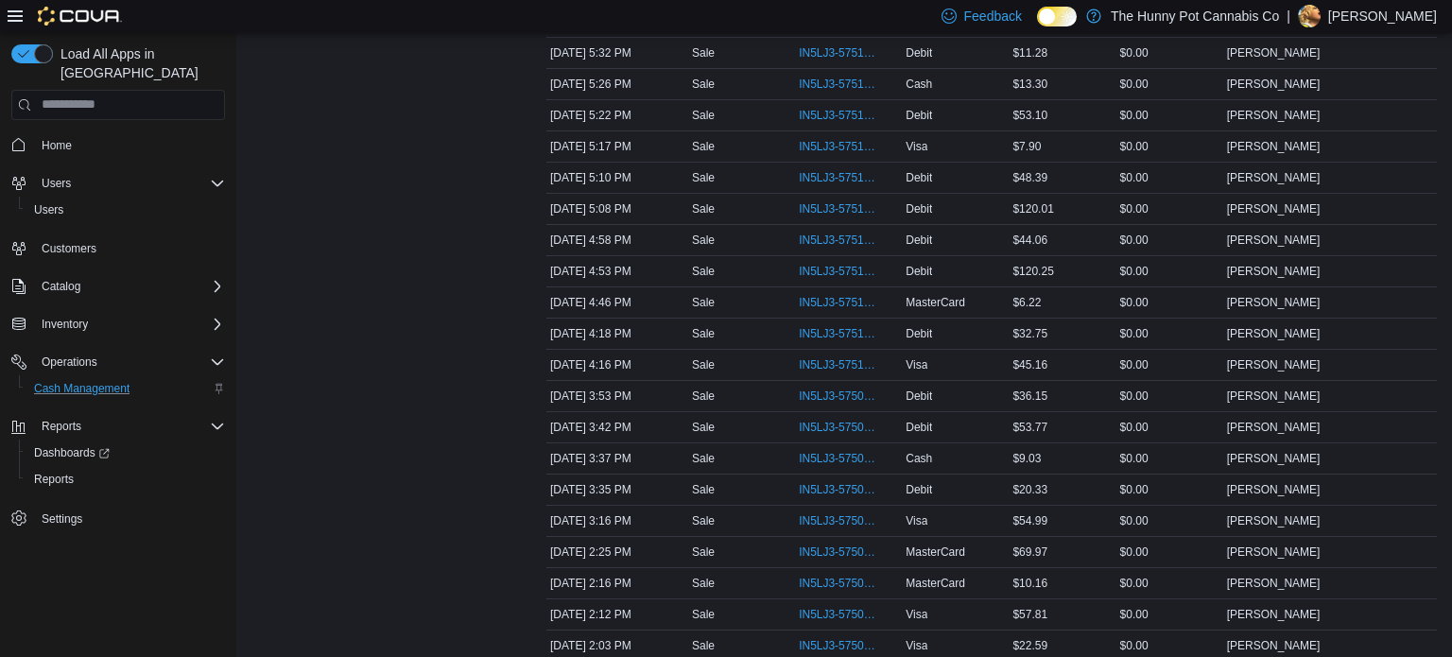
scroll to position [0, 0]
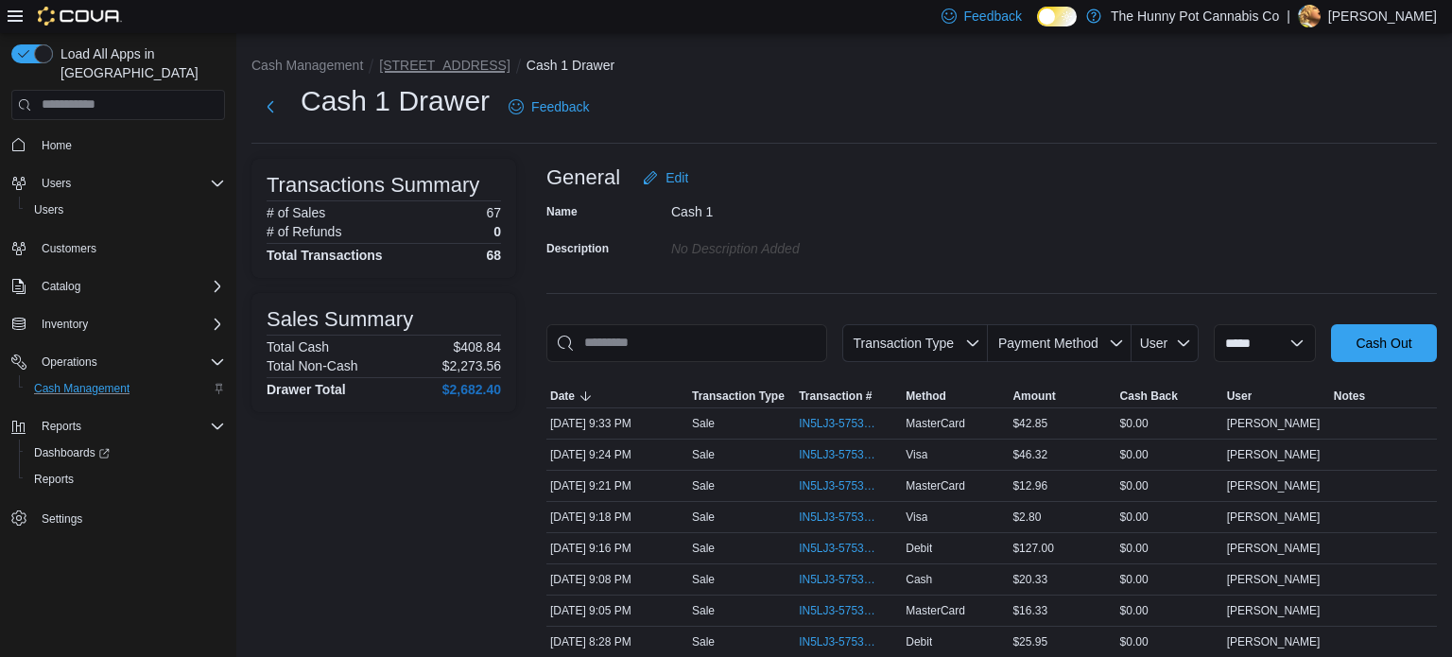
click at [435, 61] on button "[STREET_ADDRESS]" at bounding box center [444, 65] width 130 height 15
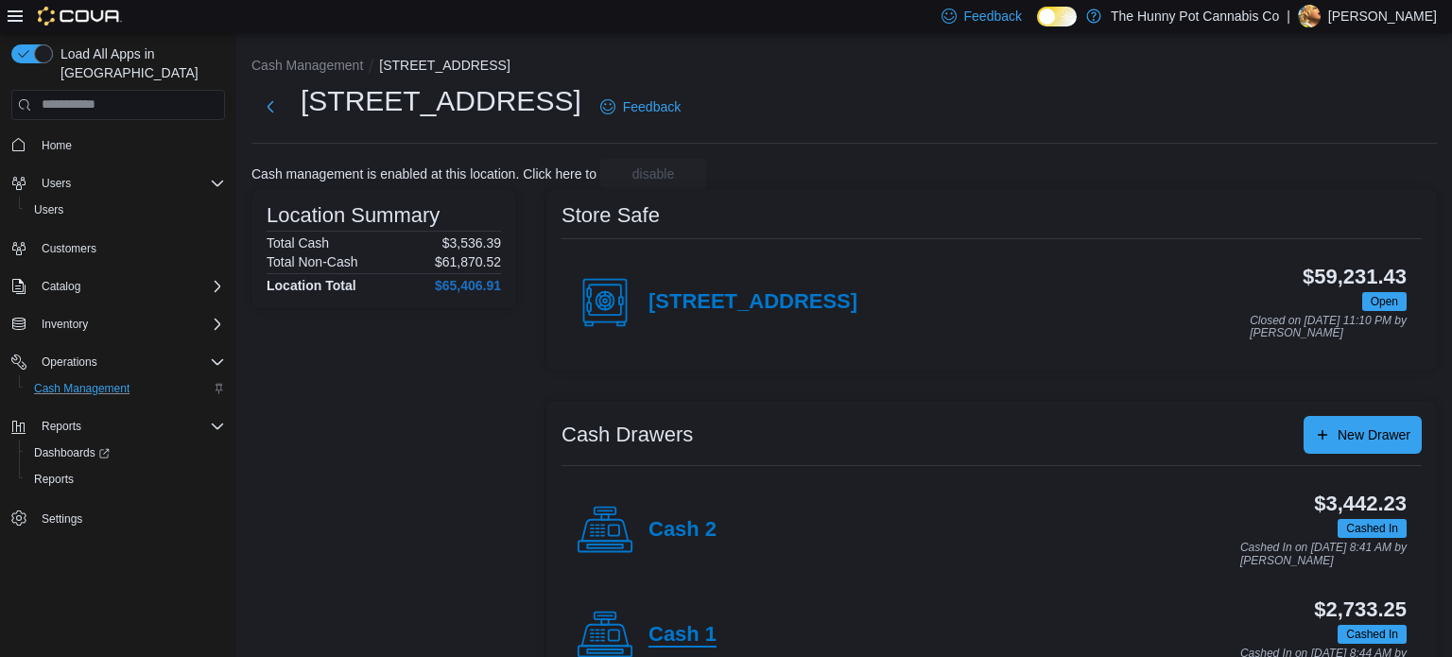
click at [670, 628] on h4 "Cash 1" at bounding box center [682, 635] width 68 height 25
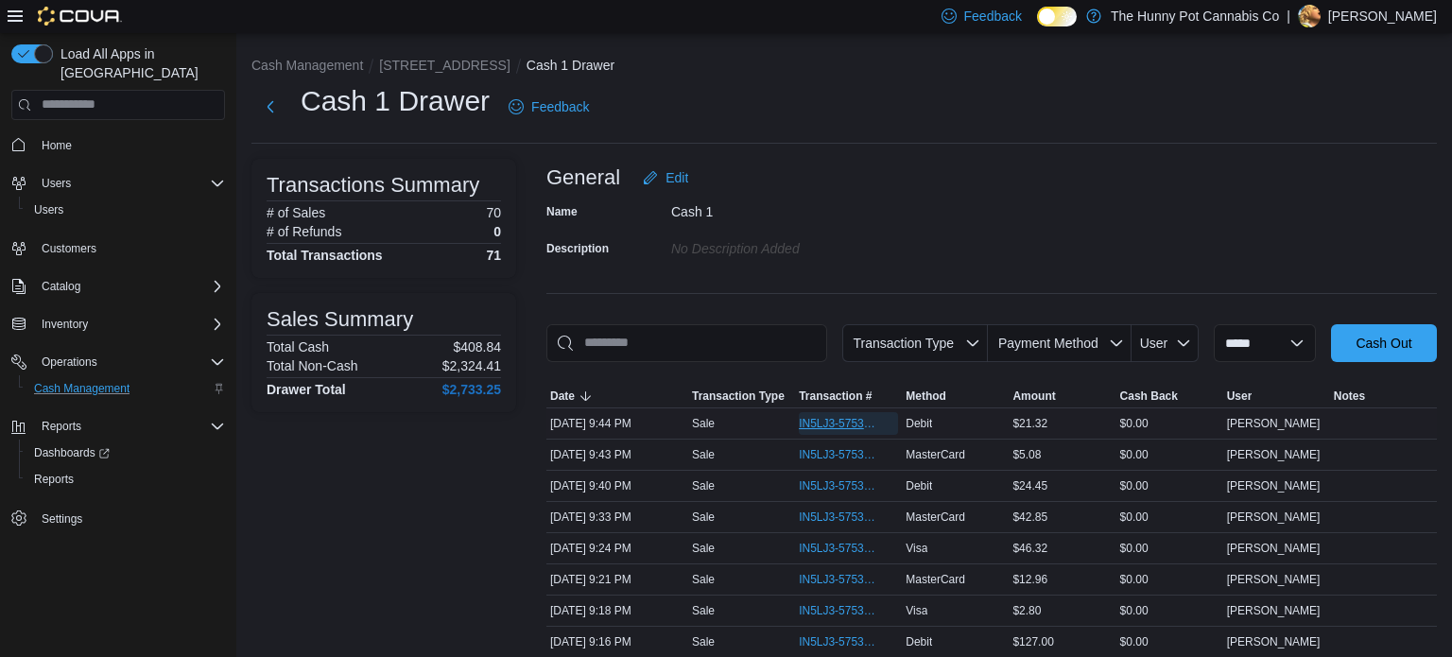
click at [859, 426] on span "IN5LJ3-5753791" at bounding box center [839, 423] width 80 height 15
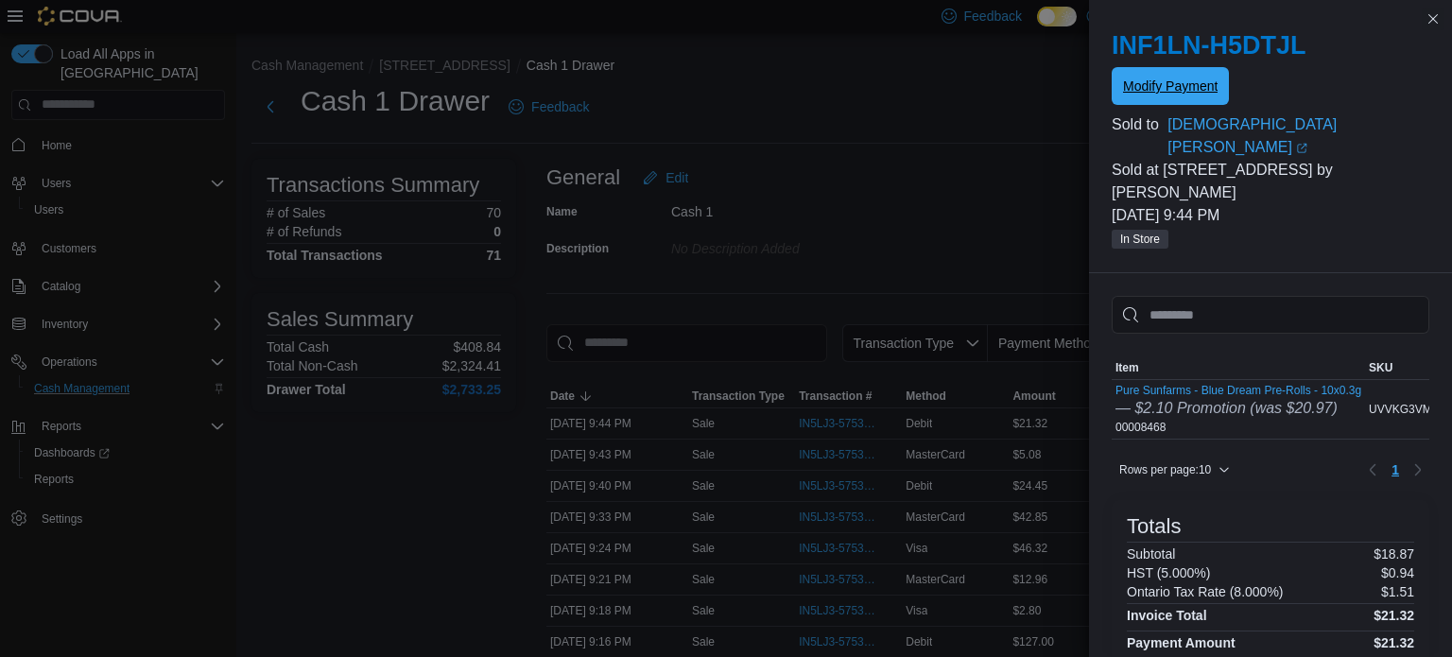
click at [1213, 87] on span "Modify Payment" at bounding box center [1170, 86] width 95 height 19
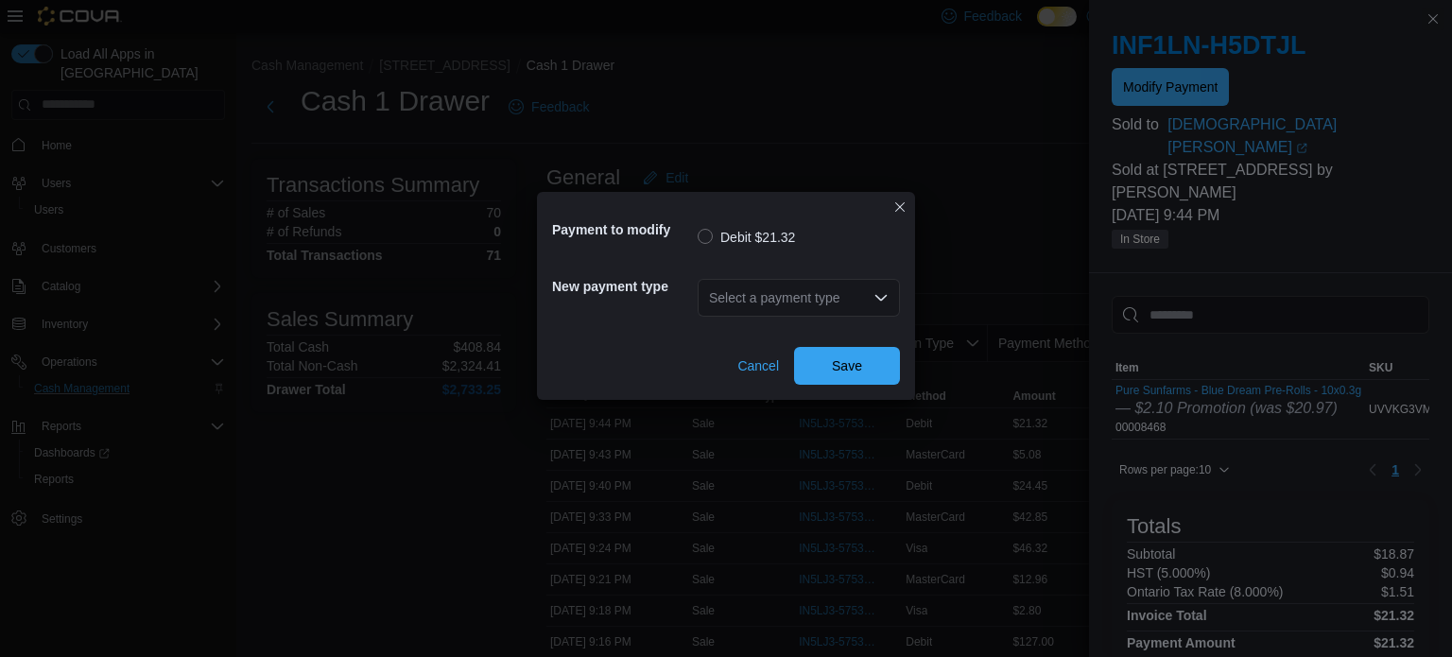
click at [728, 301] on div "Select a payment type" at bounding box center [798, 298] width 202 height 38
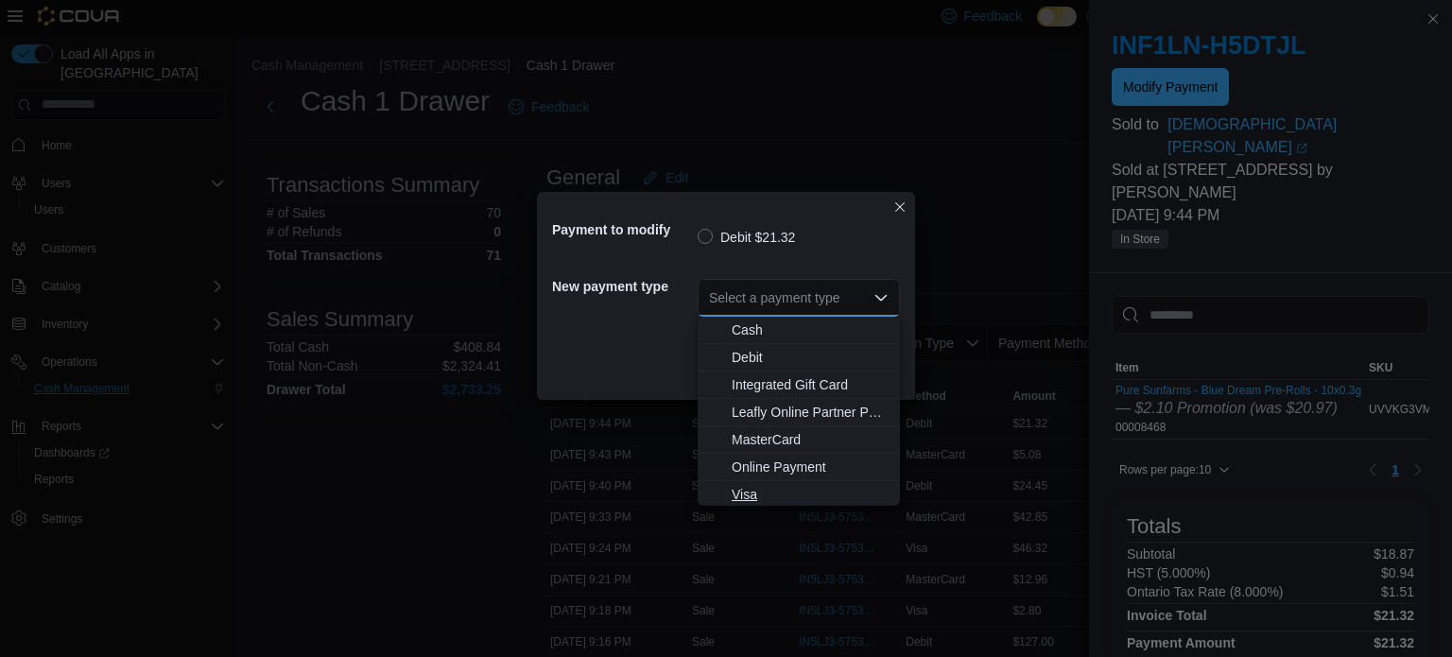
click at [783, 490] on span "Visa" at bounding box center [809, 494] width 157 height 19
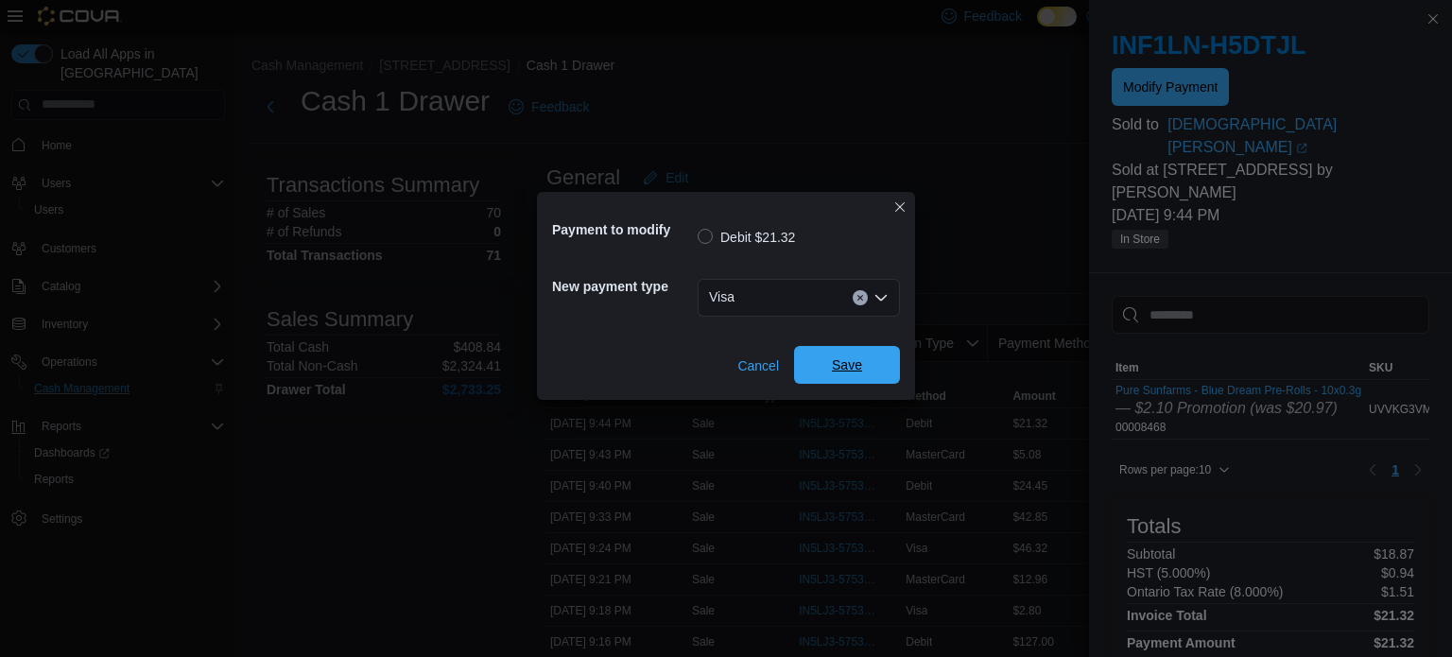
click at [867, 368] on span "Save" at bounding box center [846, 365] width 83 height 38
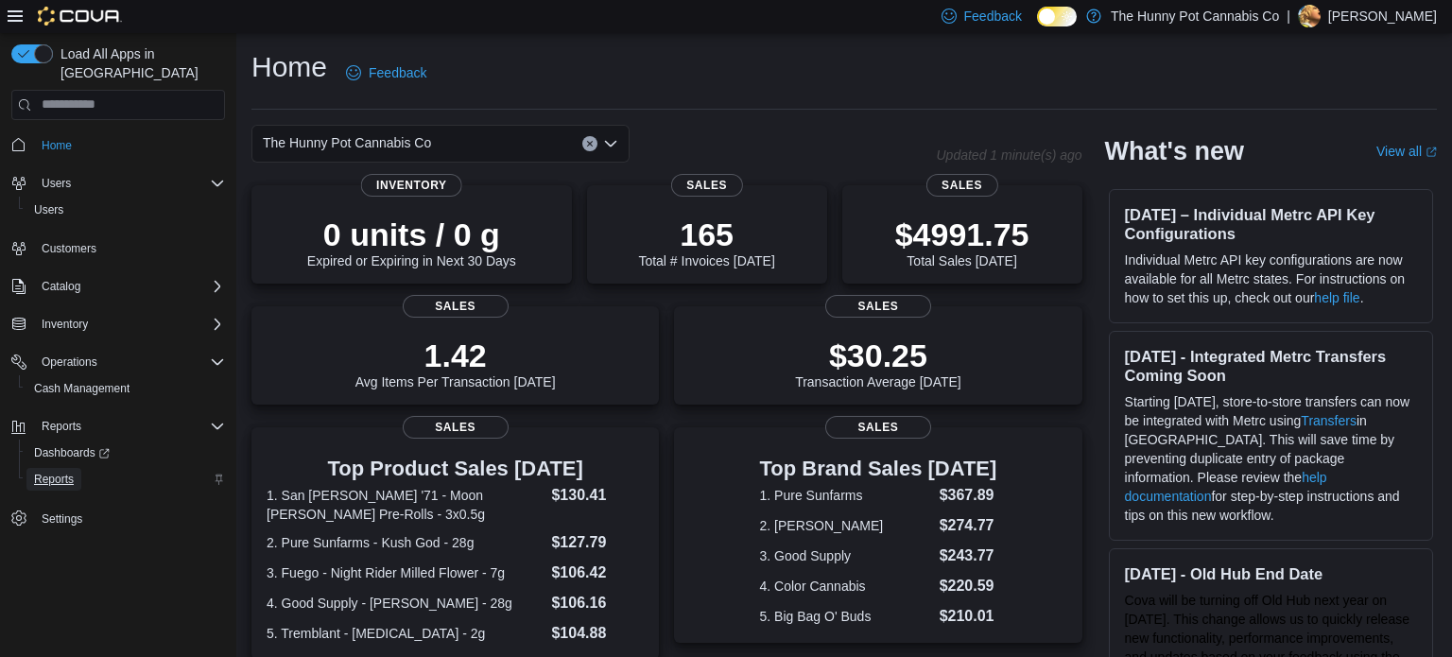
click at [66, 472] on span "Reports" at bounding box center [54, 479] width 40 height 15
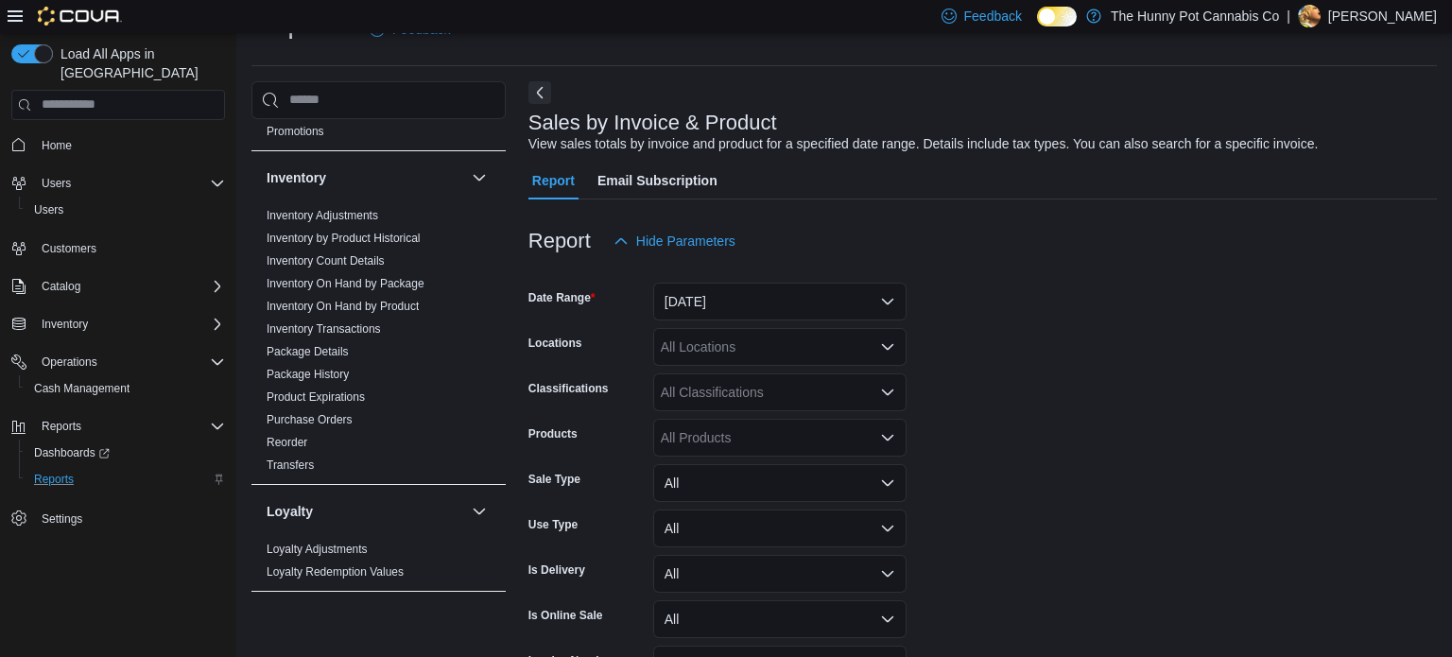
scroll to position [229, 0]
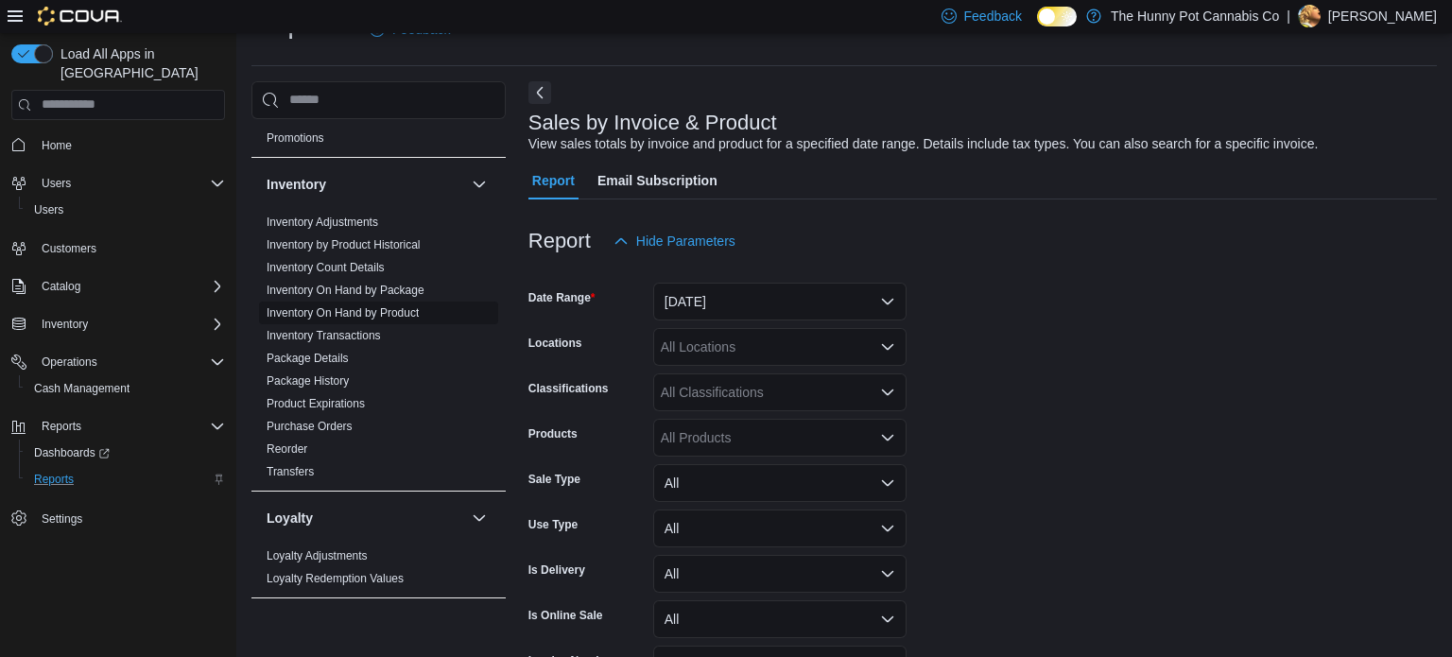
click at [388, 308] on link "Inventory On Hand by Product" at bounding box center [342, 312] width 152 height 13
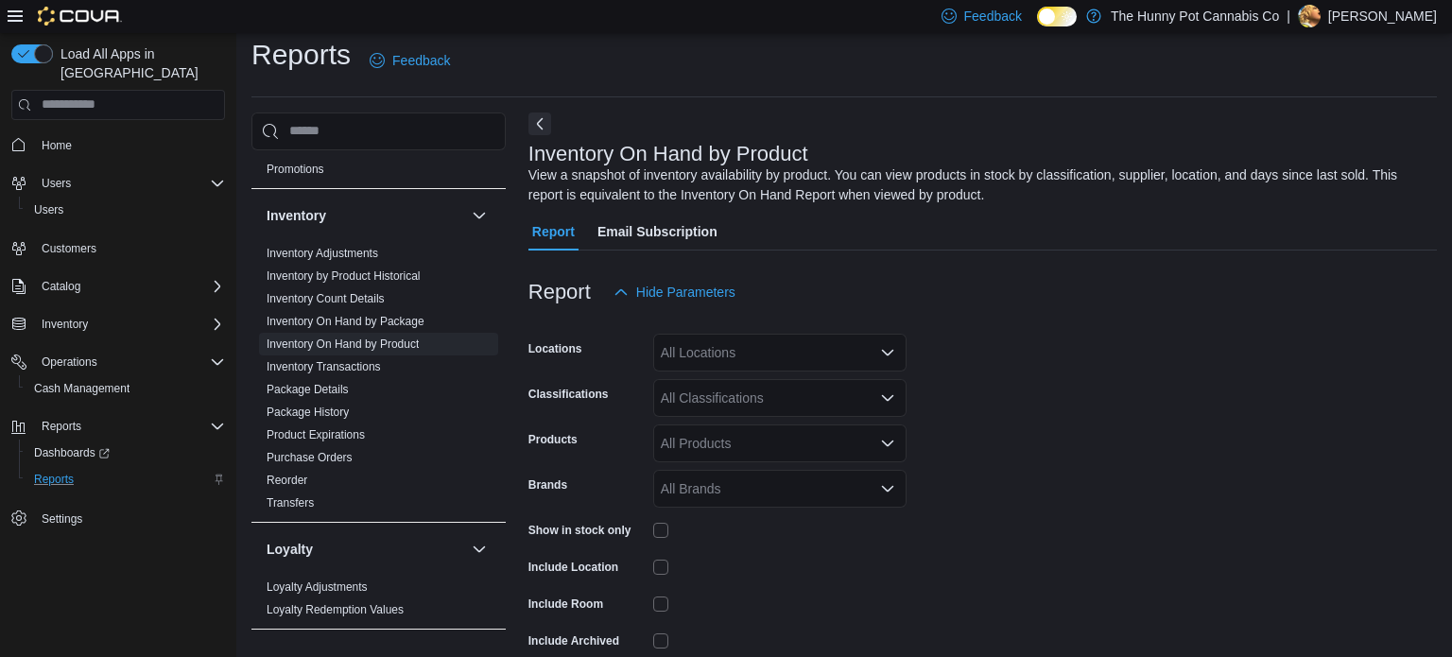
scroll to position [63, 0]
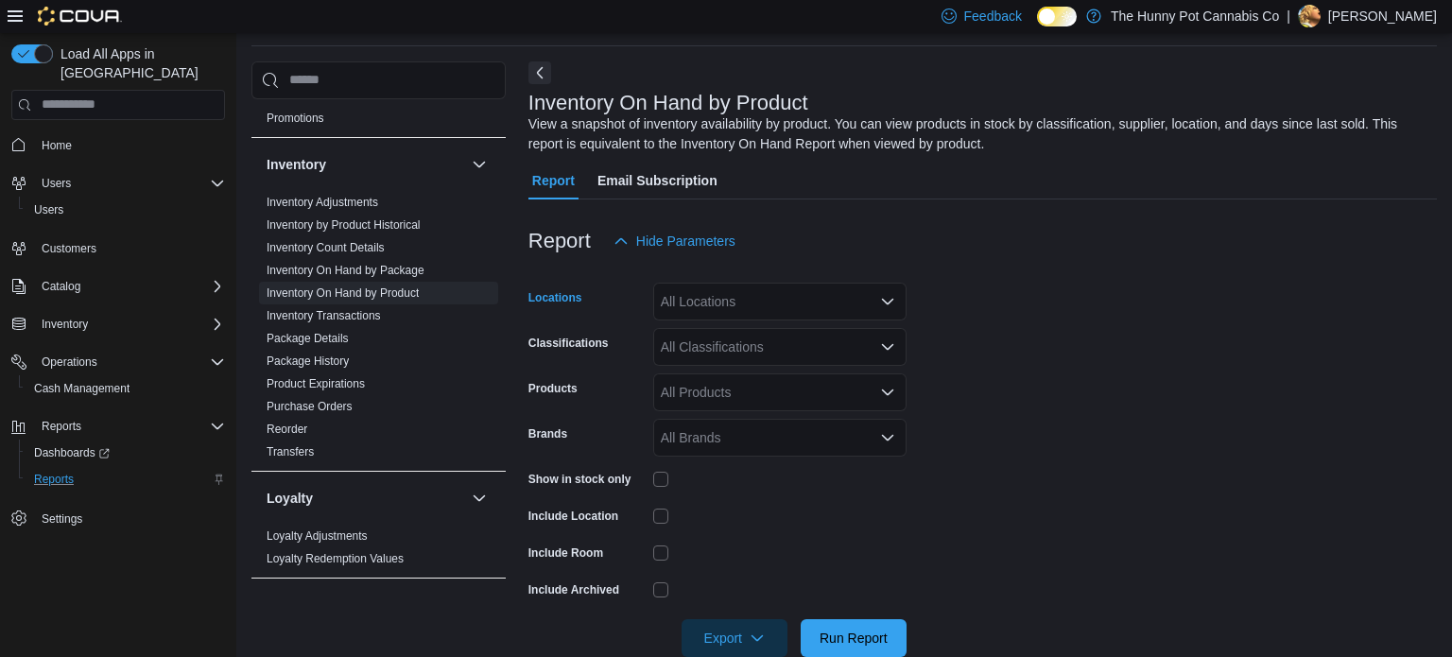
click at [726, 298] on div "All Locations" at bounding box center [779, 302] width 253 height 38
type input "***"
click at [749, 335] on span "[STREET_ADDRESS]" at bounding box center [759, 333] width 130 height 19
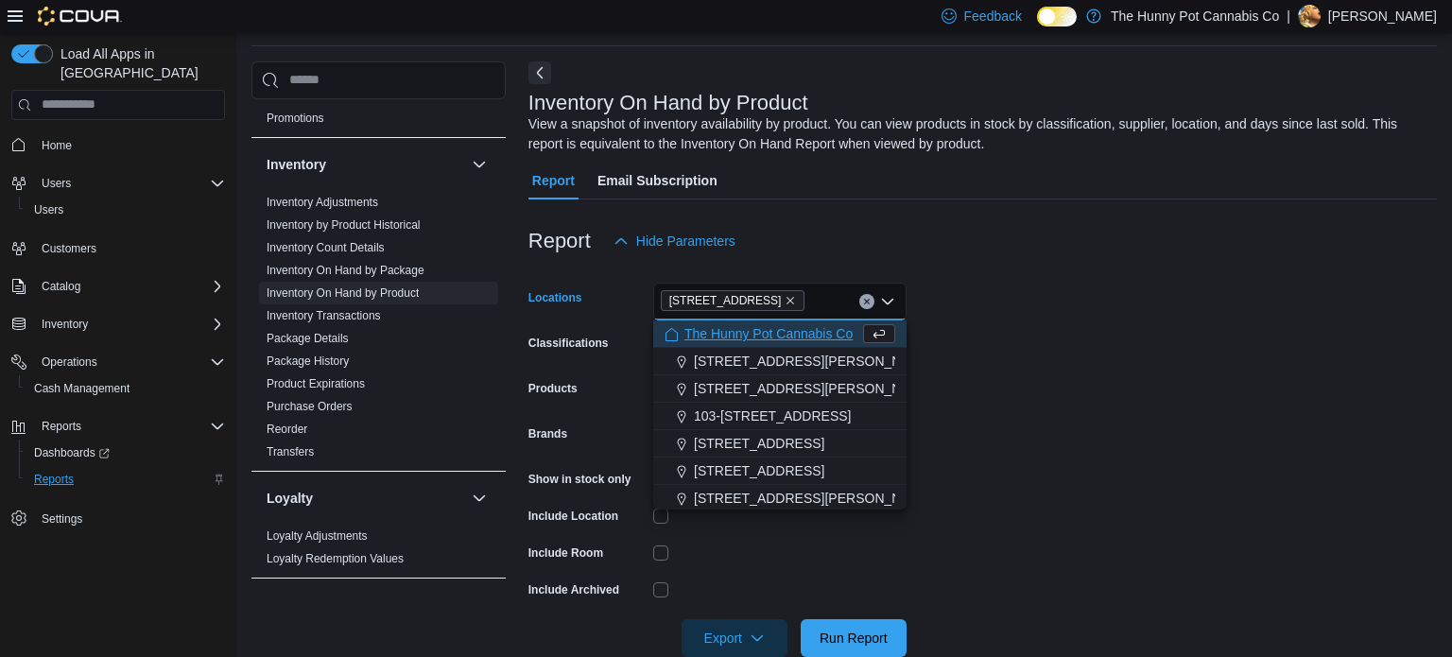
click at [970, 335] on form "Locations 206 Bank Street Combo box. Selected. 206 Bank Street. Press Backspace…" at bounding box center [982, 458] width 908 height 397
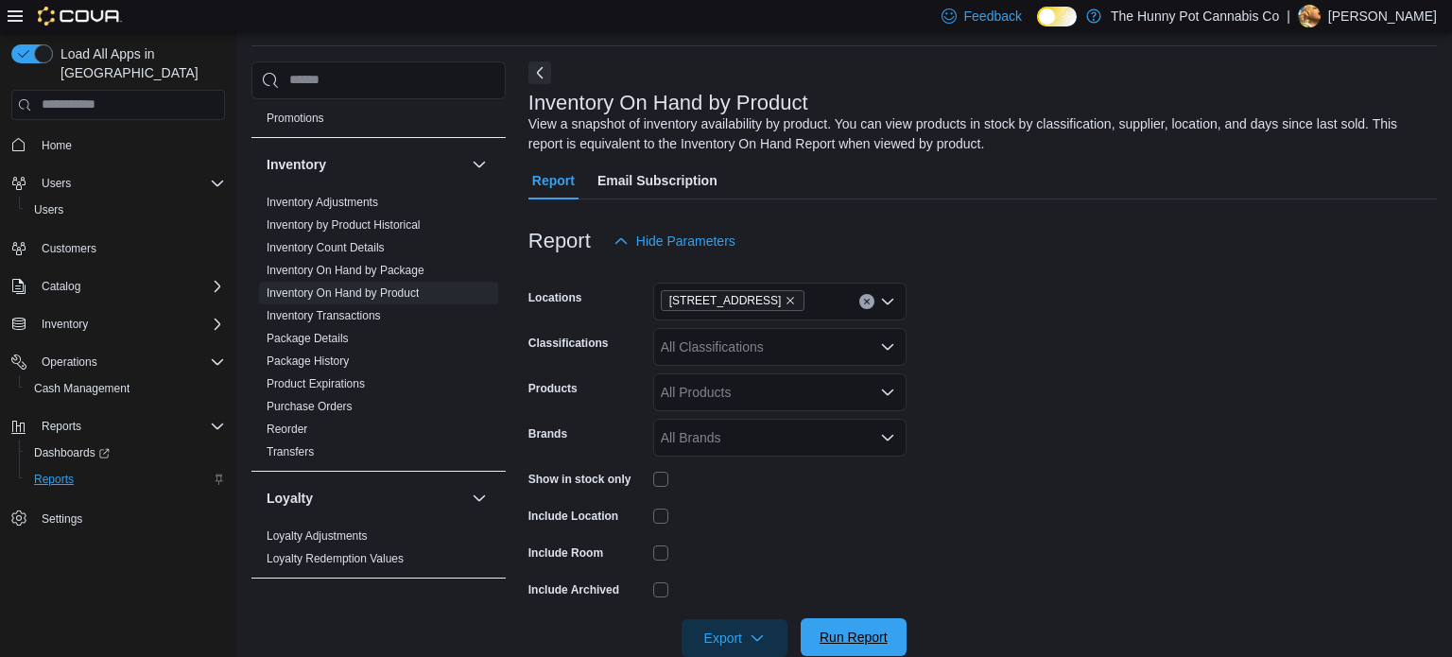
click at [822, 627] on span "Run Report" at bounding box center [853, 637] width 83 height 38
click at [713, 634] on span "Export" at bounding box center [734, 637] width 83 height 38
click at [725, 528] on span "Export to Excel" at bounding box center [737, 521] width 85 height 15
click at [872, 636] on span "Run Report" at bounding box center [853, 637] width 68 height 19
click at [710, 633] on span "Export" at bounding box center [734, 637] width 83 height 38
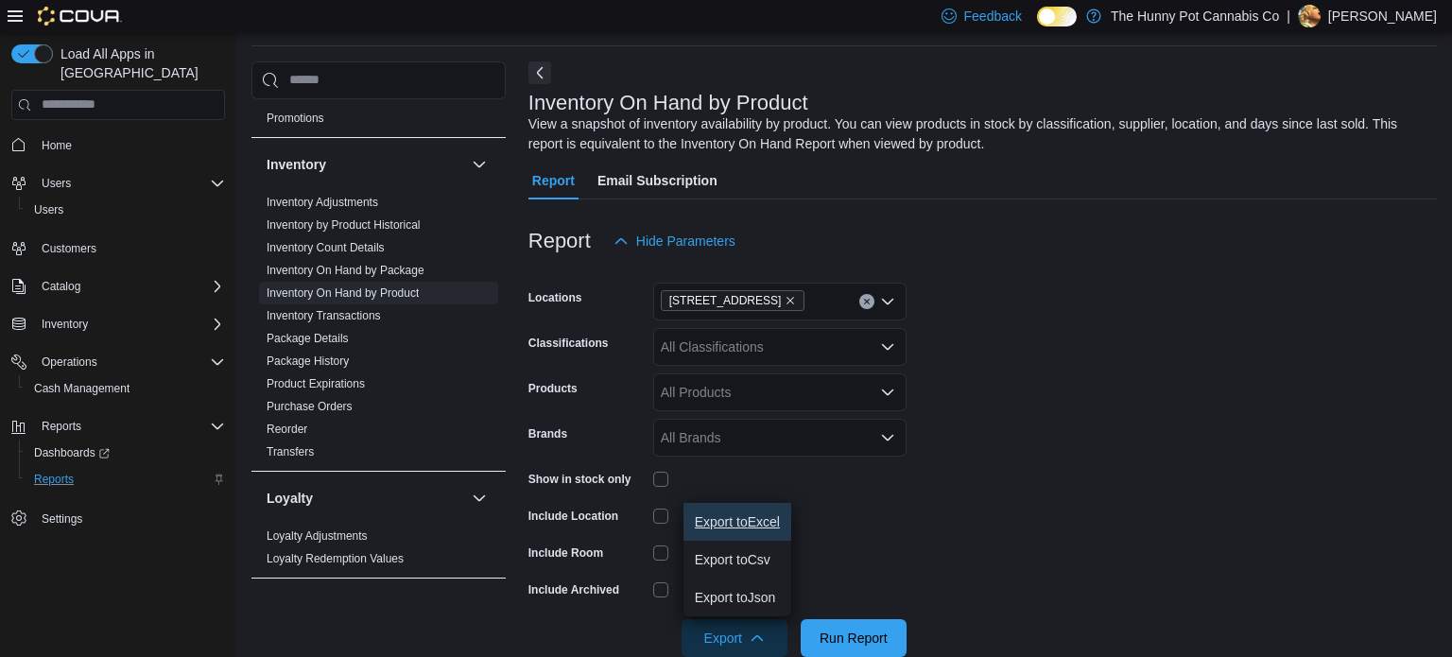
click at [759, 517] on span "Export to Excel" at bounding box center [737, 521] width 85 height 15
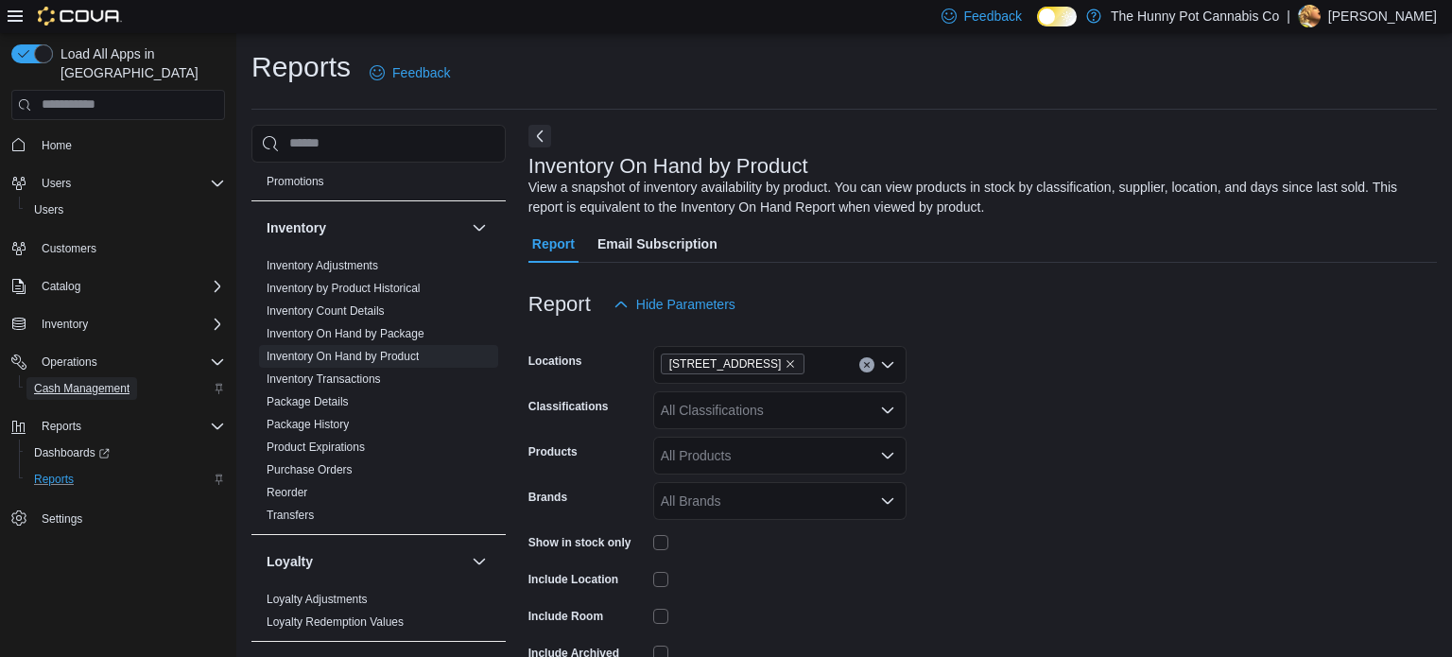
click at [55, 381] on span "Cash Management" at bounding box center [81, 388] width 95 height 15
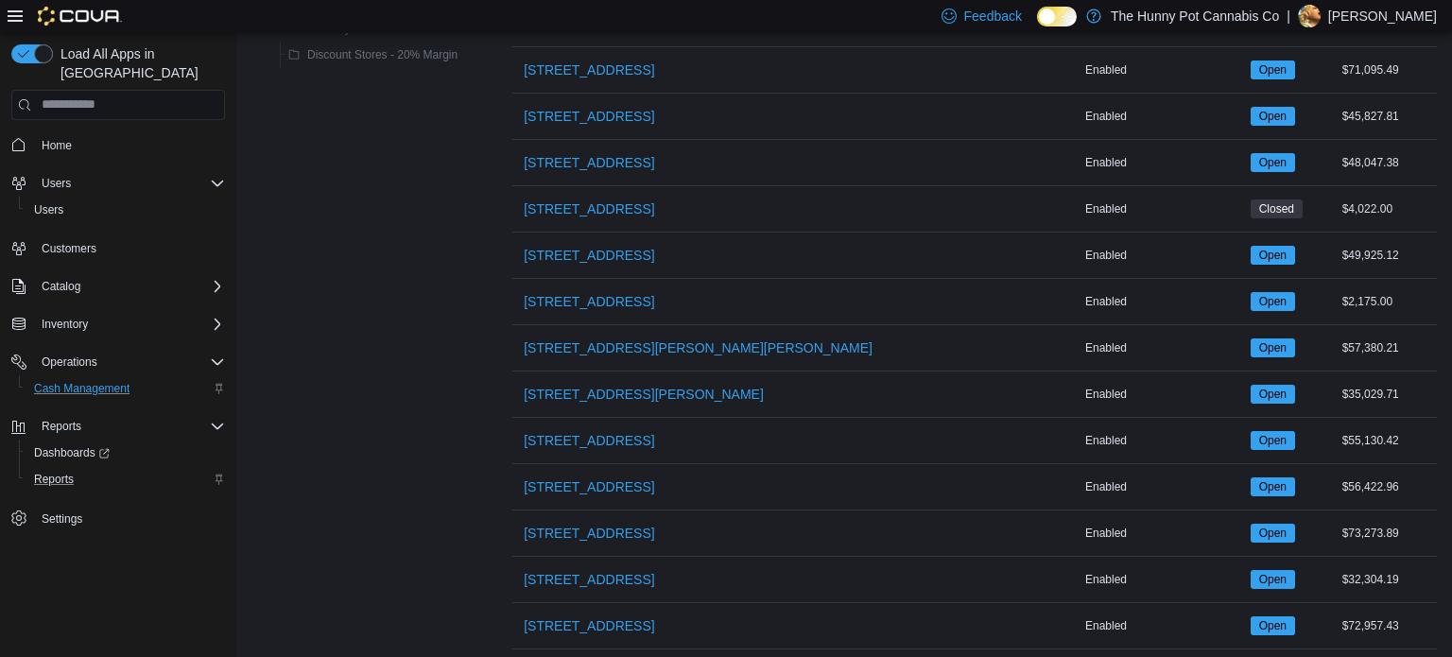
scroll to position [956, 0]
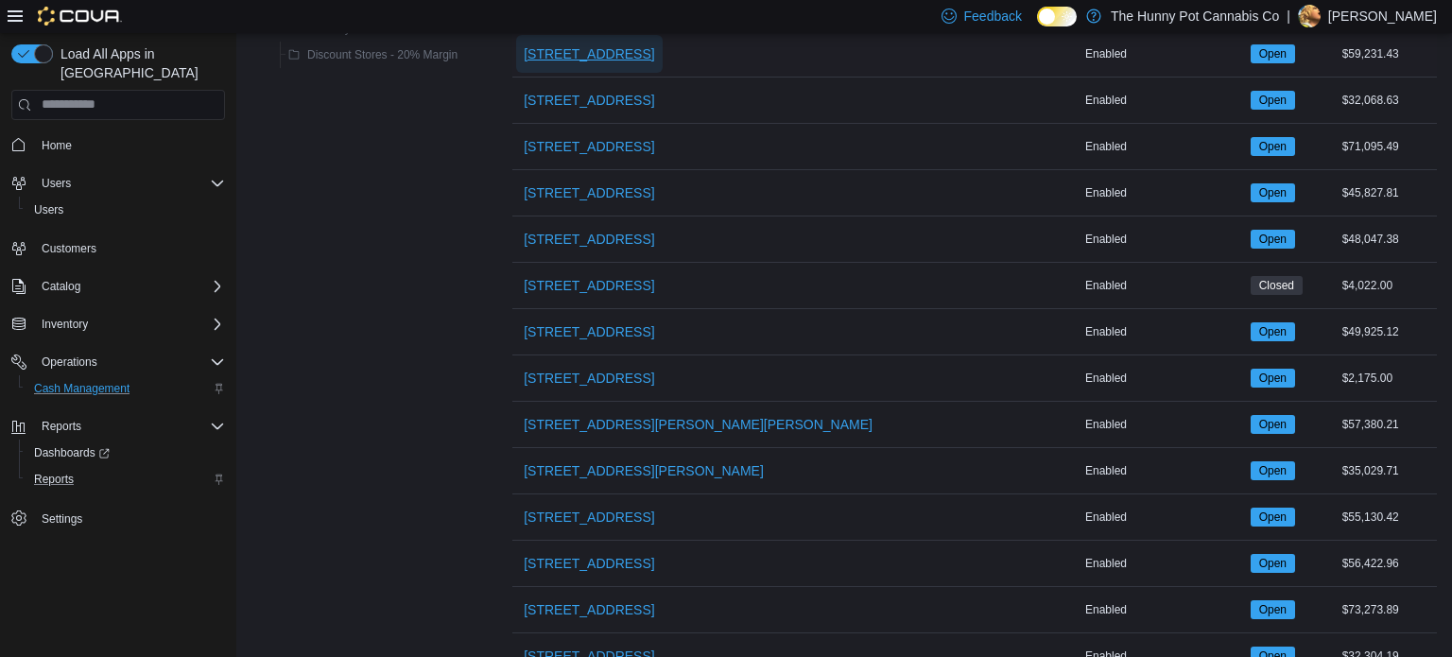
click at [582, 49] on span "[STREET_ADDRESS]" at bounding box center [589, 53] width 130 height 19
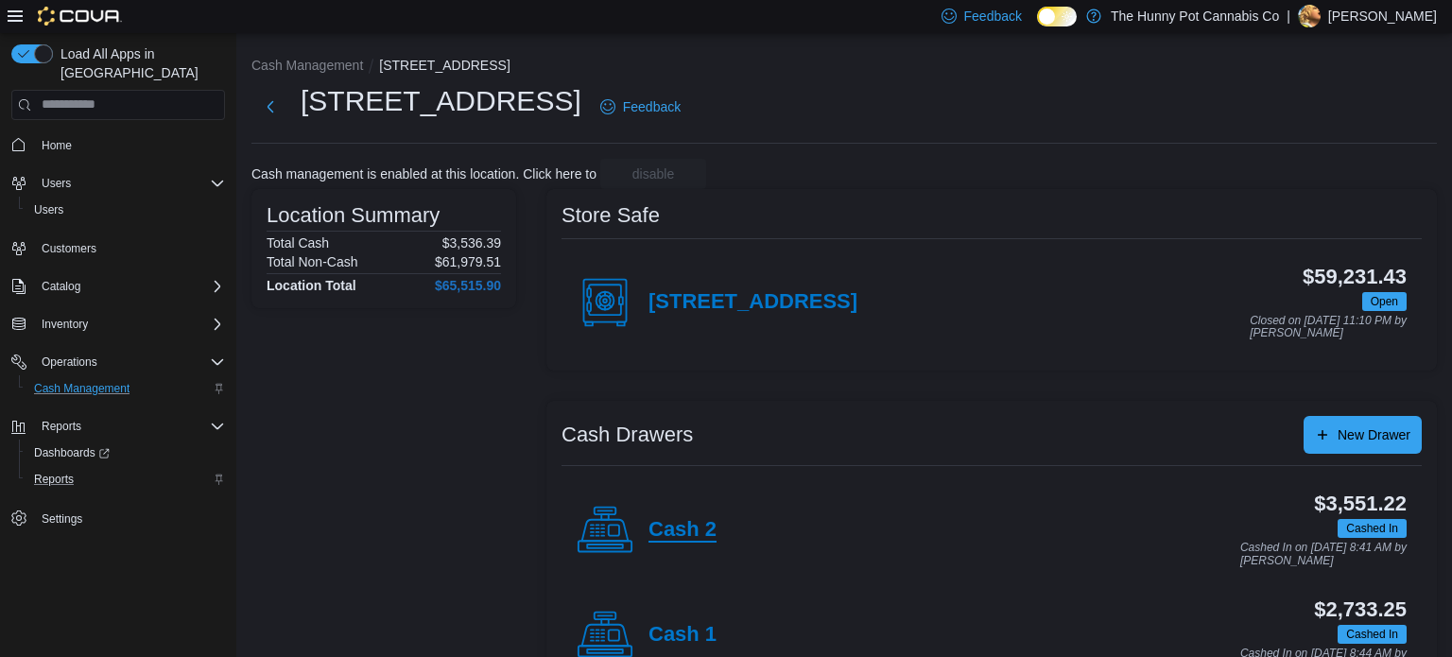
click at [708, 530] on h4 "Cash 2" at bounding box center [682, 530] width 68 height 25
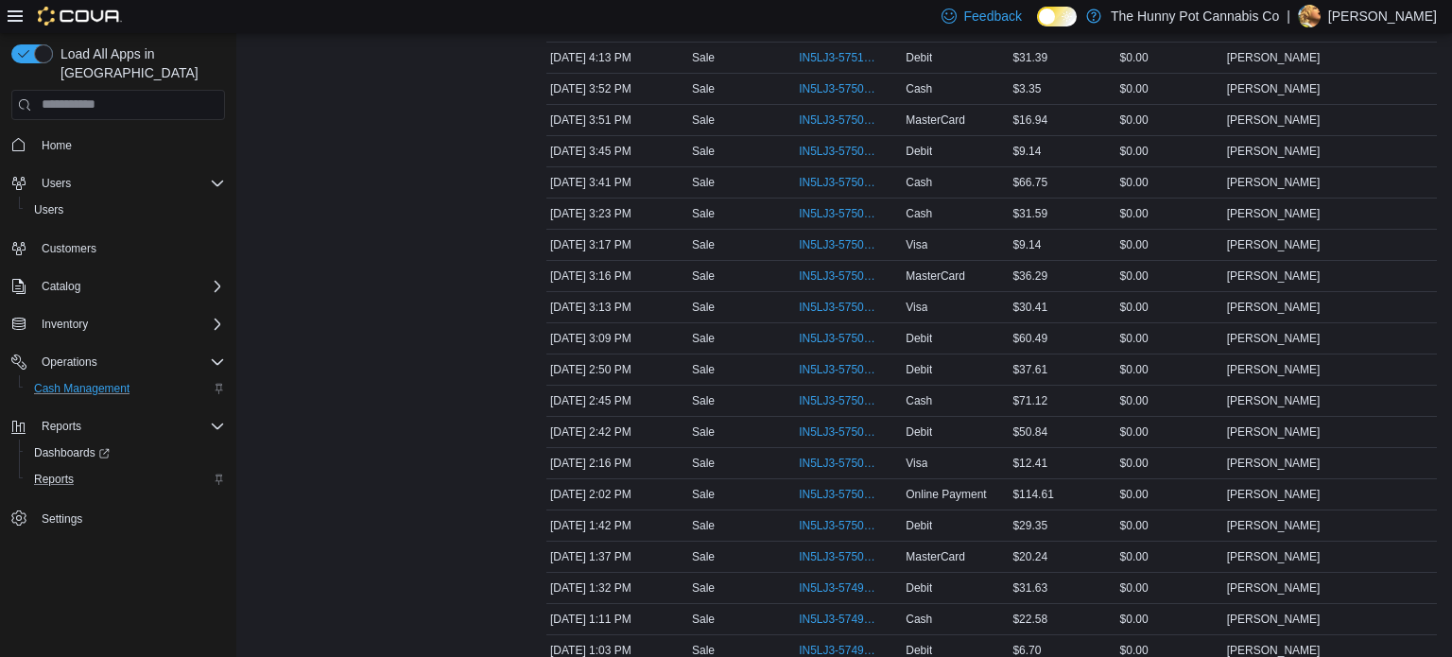
scroll to position [1923, 0]
click at [834, 582] on span "IN5LJ3-5749969" at bounding box center [839, 589] width 80 height 15
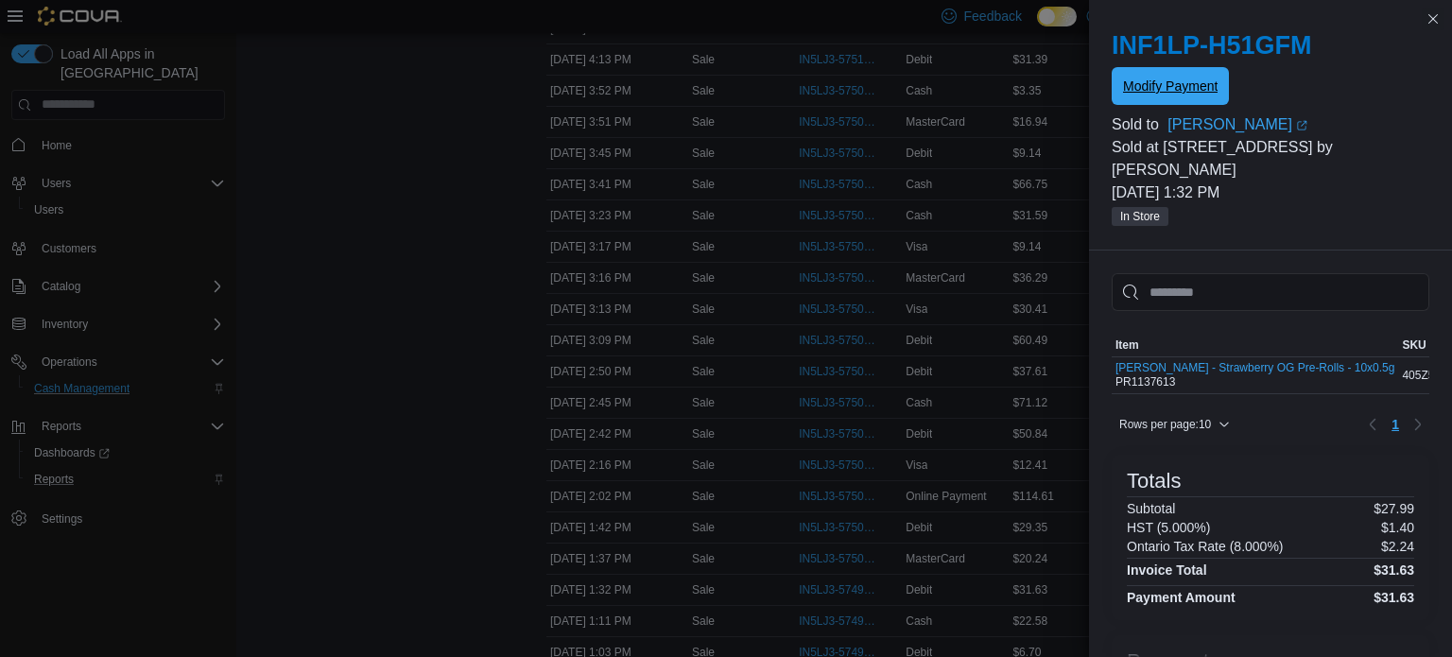
click at [1161, 93] on span "Modify Payment" at bounding box center [1170, 86] width 95 height 19
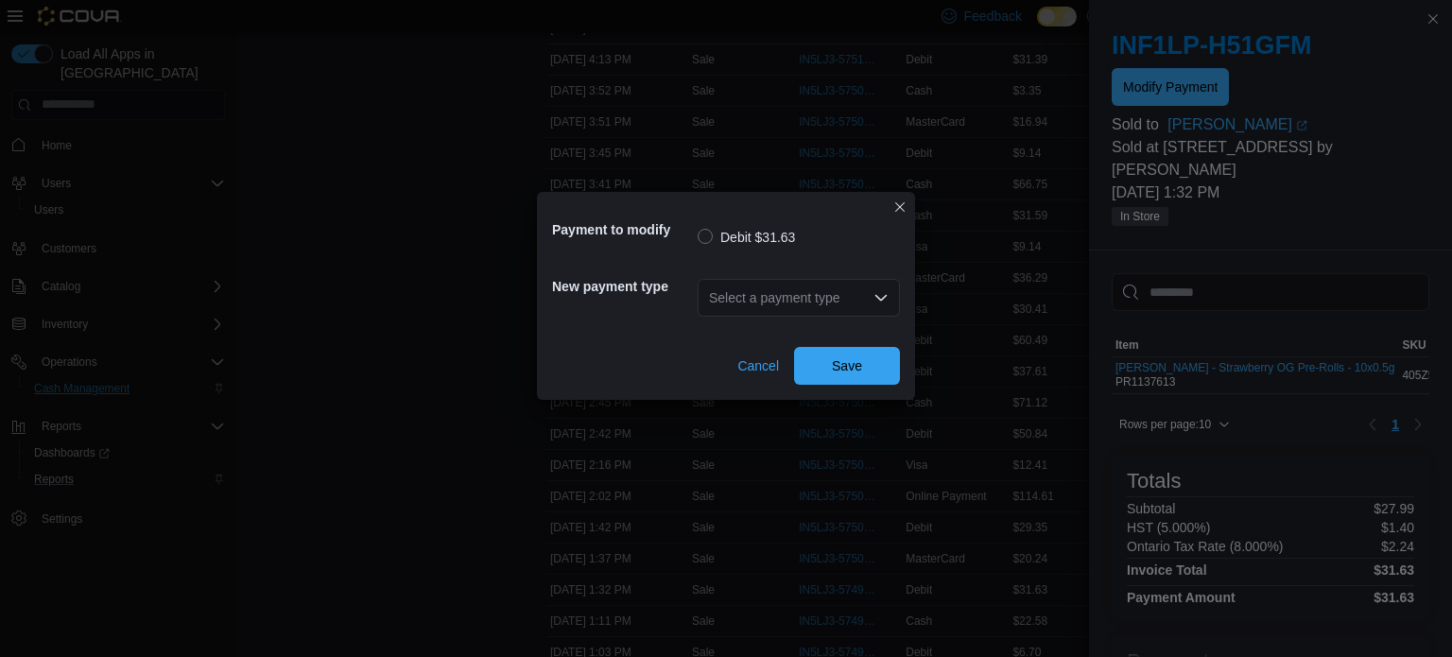
click at [867, 296] on div "Select a payment type" at bounding box center [798, 298] width 202 height 38
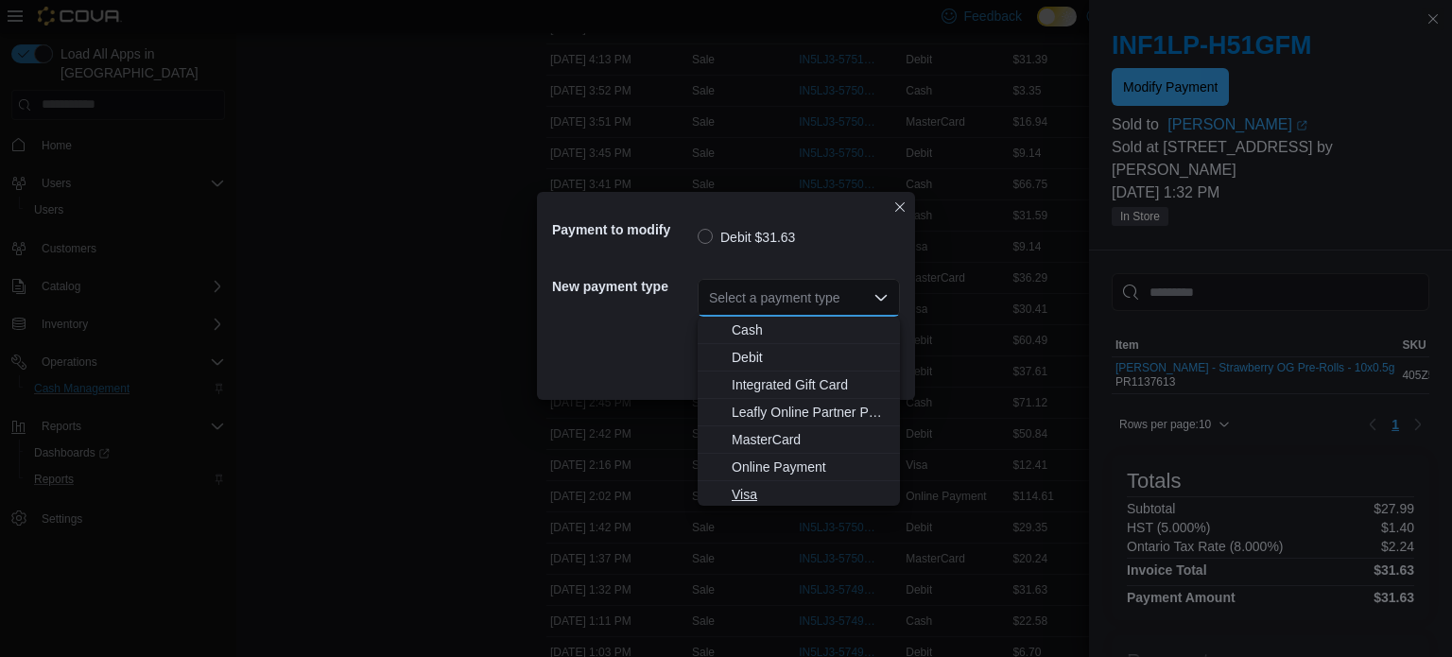
click at [752, 500] on span "Visa" at bounding box center [809, 494] width 157 height 19
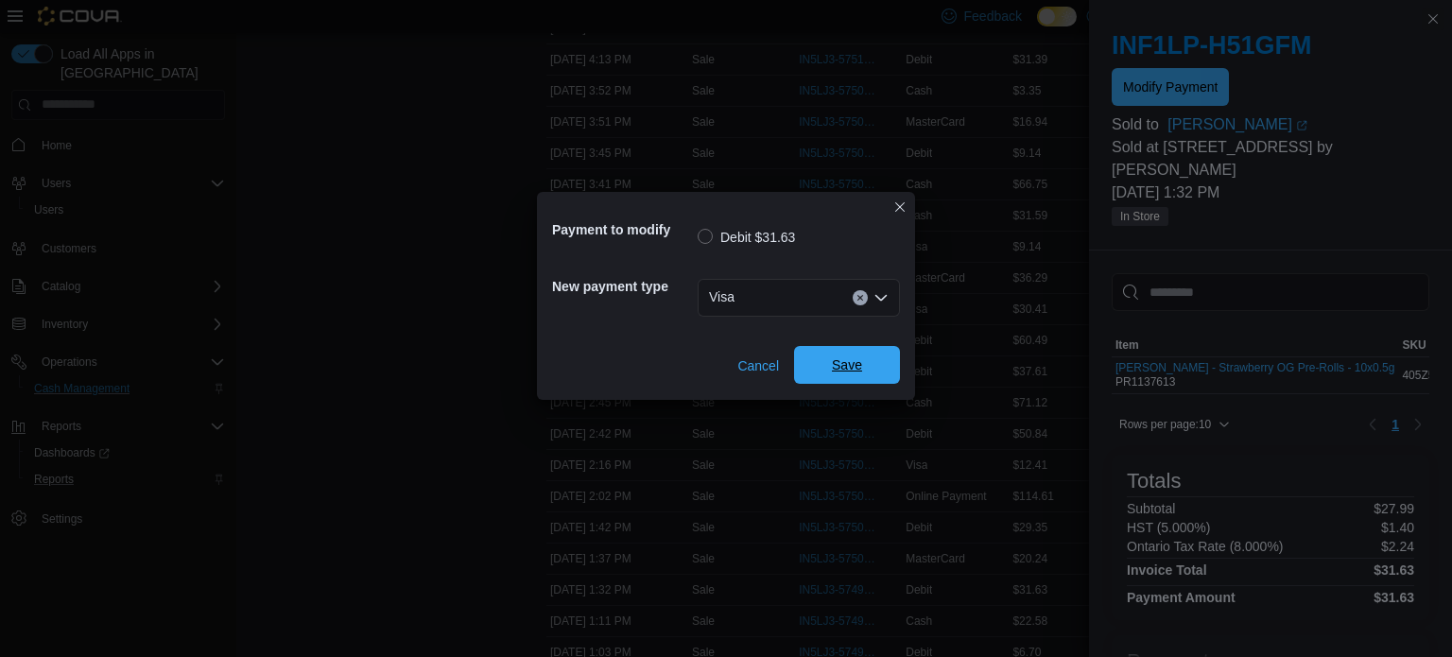
click at [833, 361] on span "Save" at bounding box center [847, 364] width 30 height 19
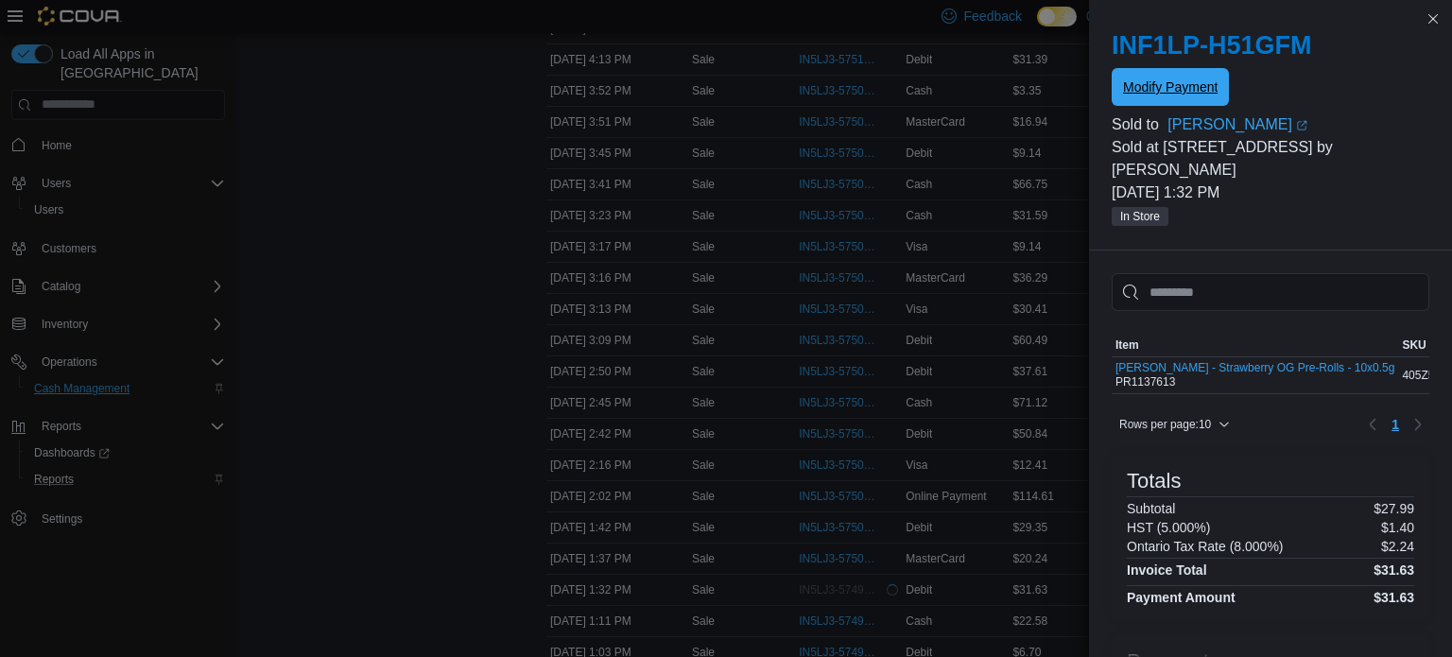
scroll to position [0, 0]
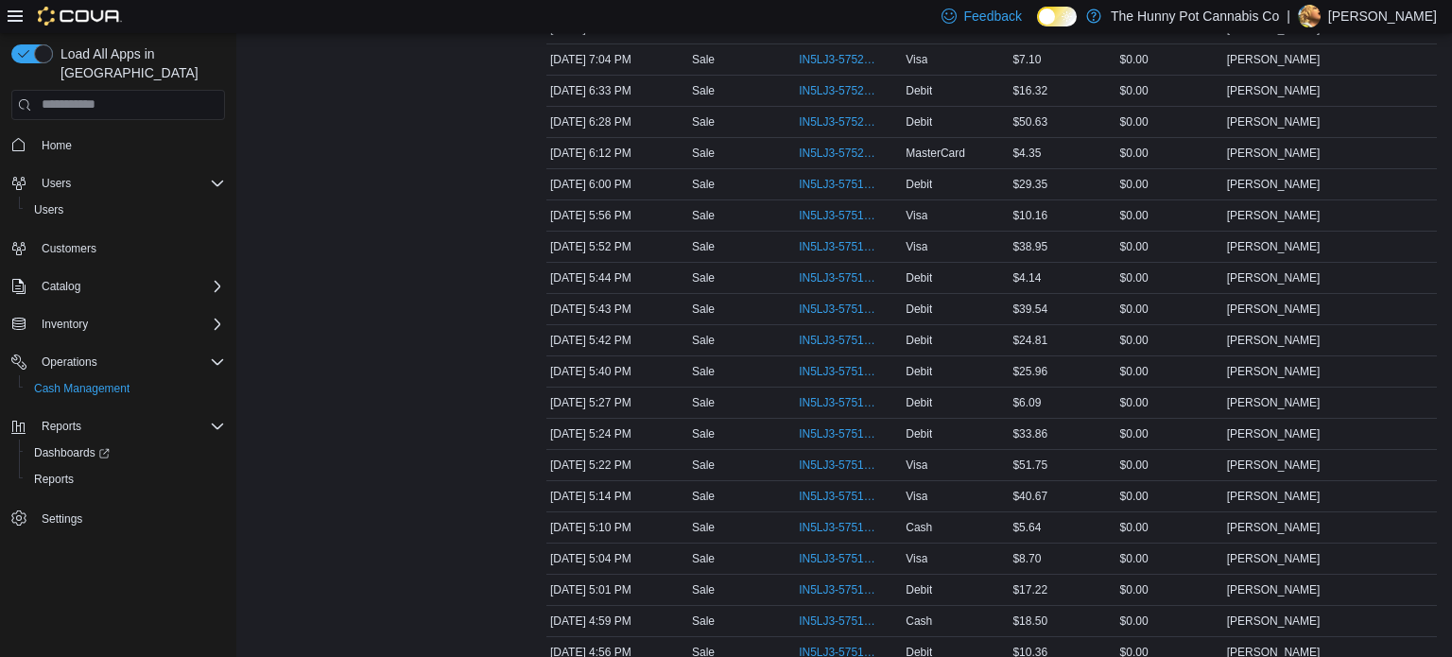
scroll to position [1080, 0]
click at [833, 492] on span "IN5LJ3-5751561" at bounding box center [839, 497] width 80 height 15
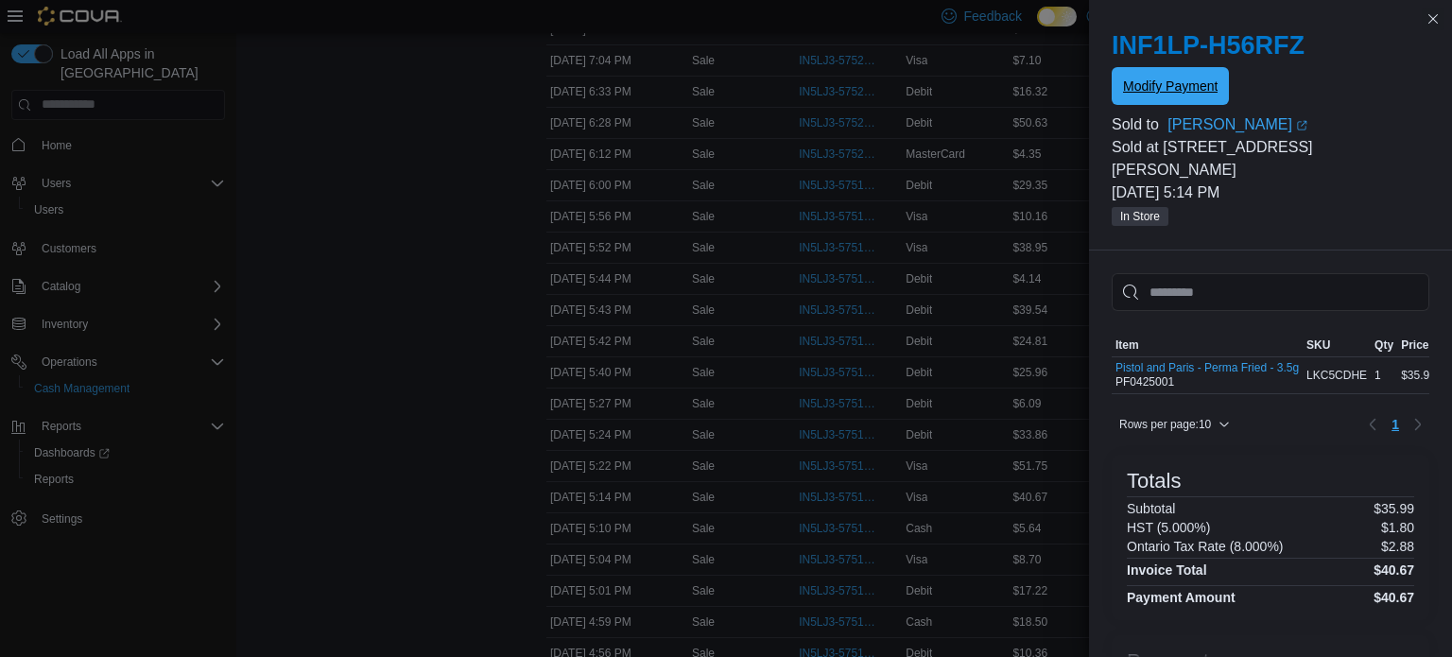
click at [1183, 97] on span "Modify Payment" at bounding box center [1170, 86] width 95 height 38
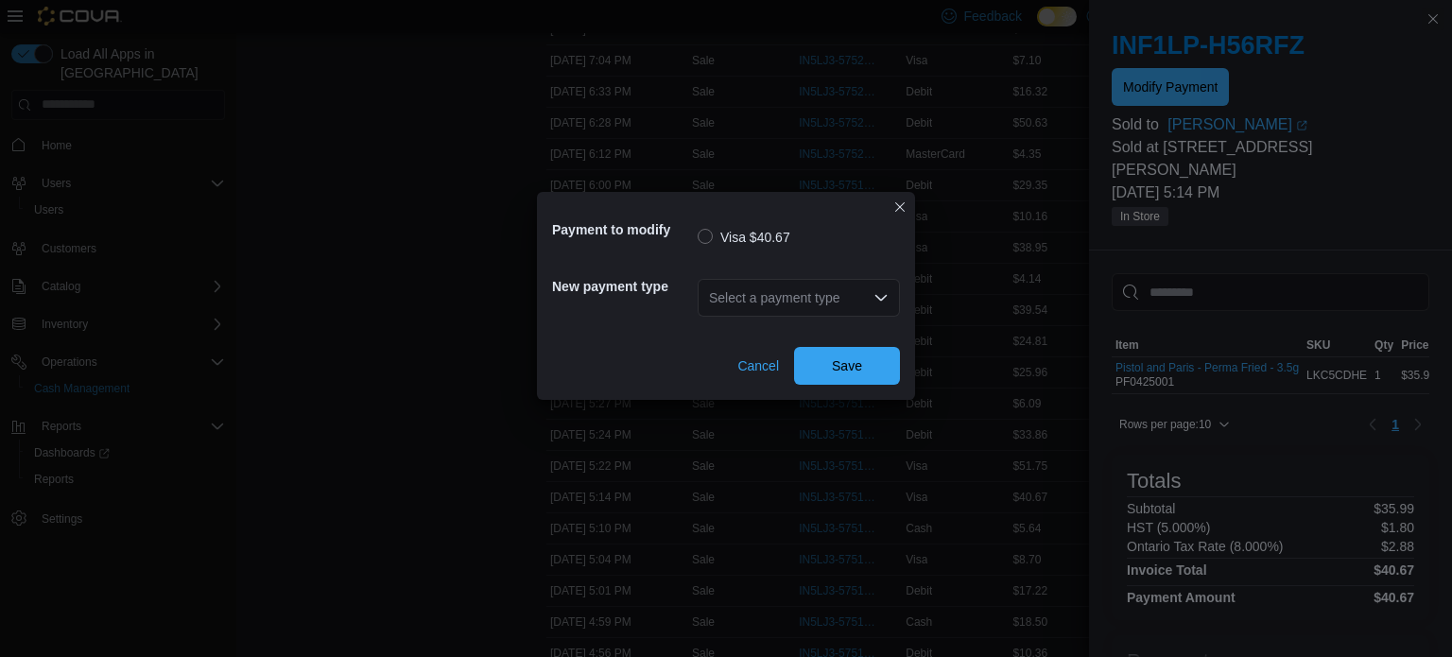
click at [848, 301] on div "Select a payment type" at bounding box center [798, 298] width 202 height 38
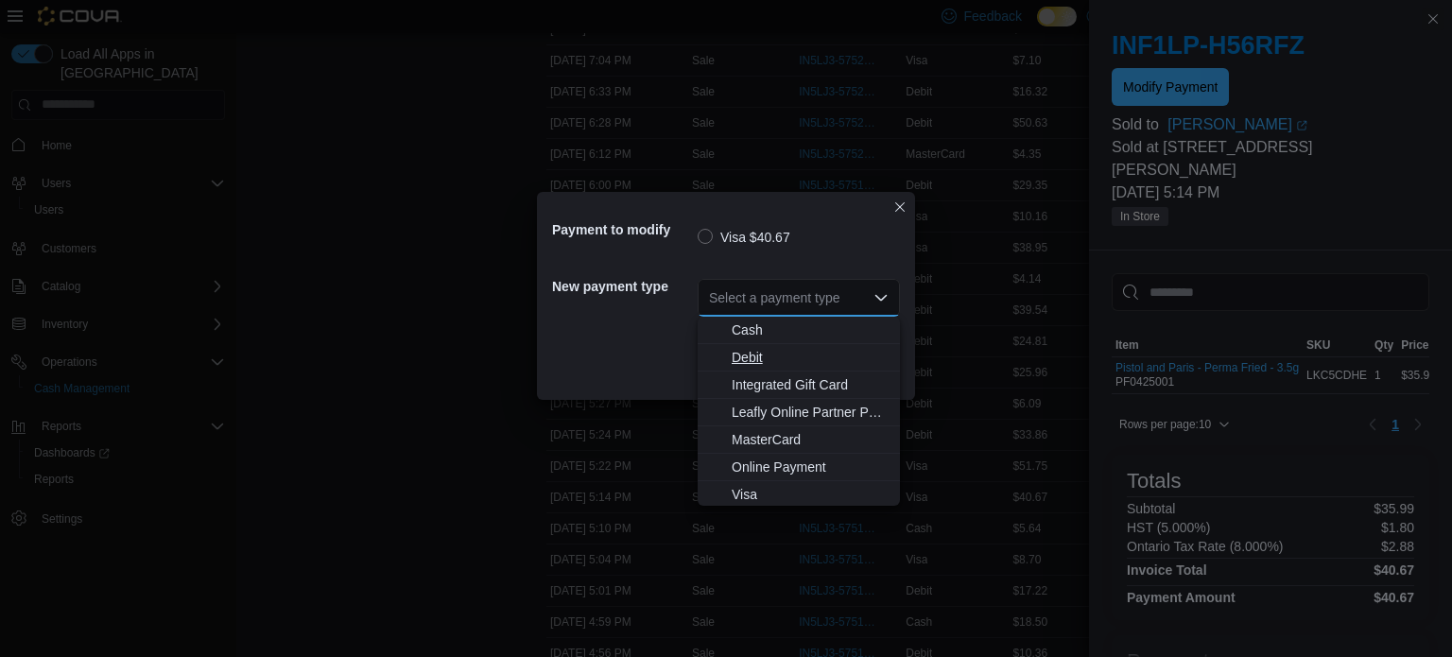
click at [777, 356] on span "Debit" at bounding box center [809, 357] width 157 height 19
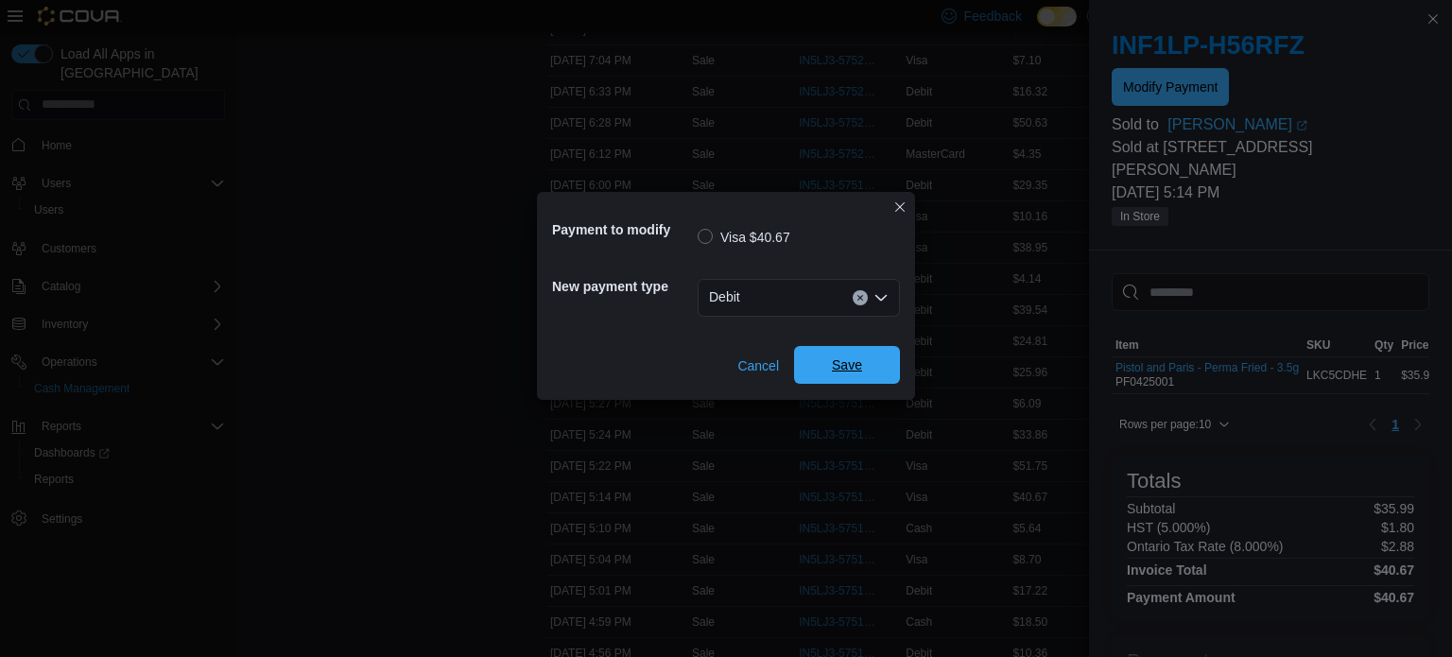
click at [817, 365] on span "Save" at bounding box center [846, 365] width 83 height 38
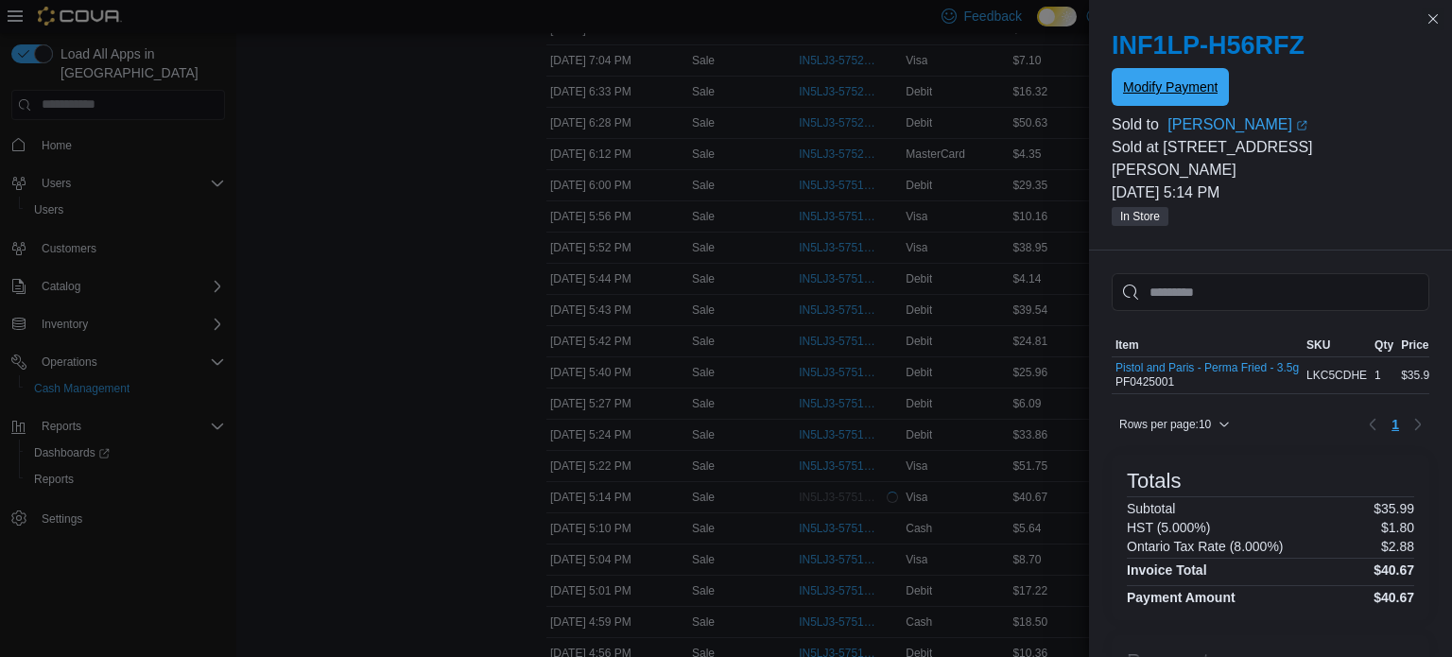
scroll to position [0, 0]
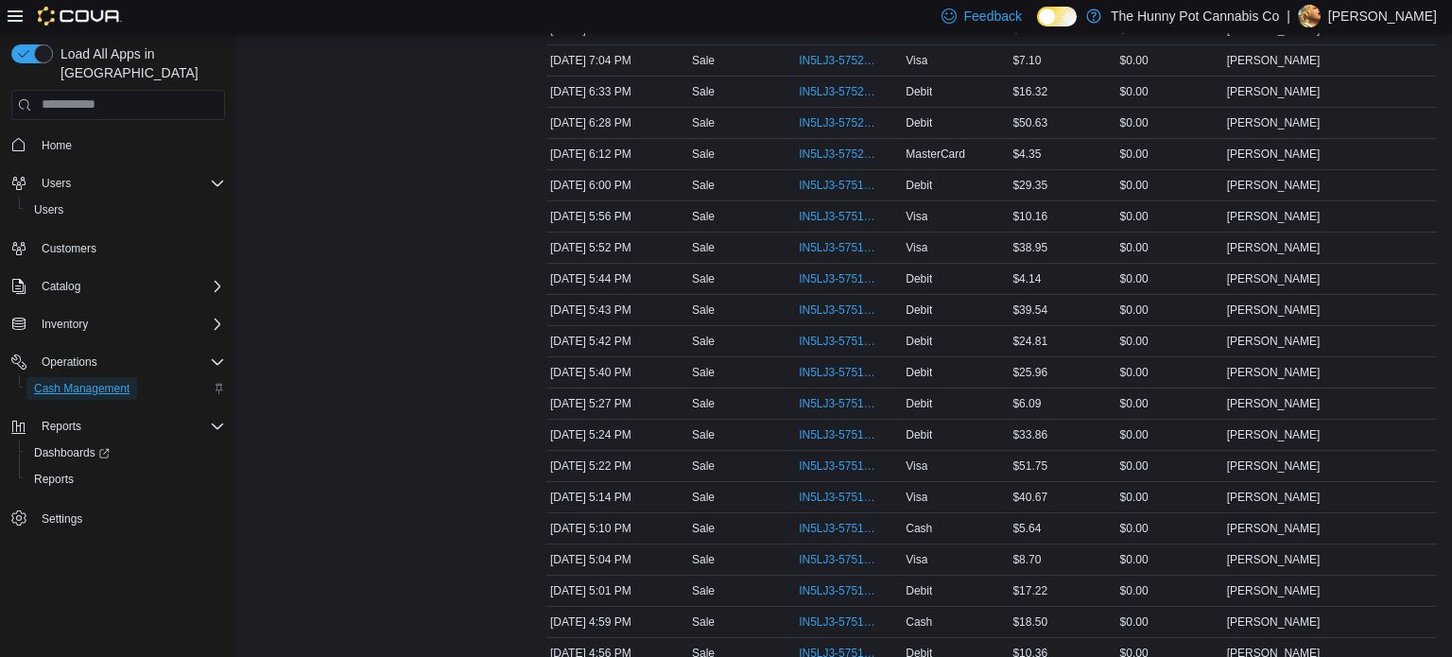
click at [104, 381] on span "Cash Management" at bounding box center [81, 388] width 95 height 15
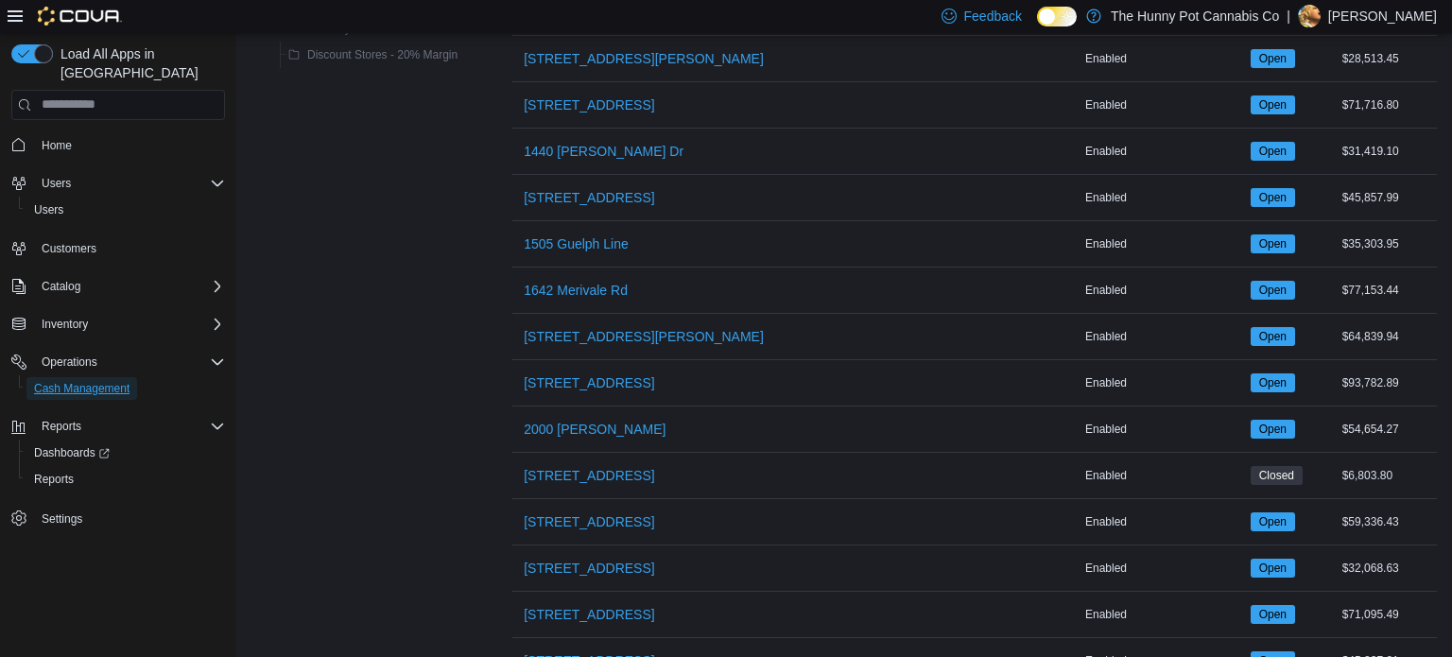
scroll to position [488, 0]
click at [596, 513] on span "[STREET_ADDRESS]" at bounding box center [589, 522] width 130 height 19
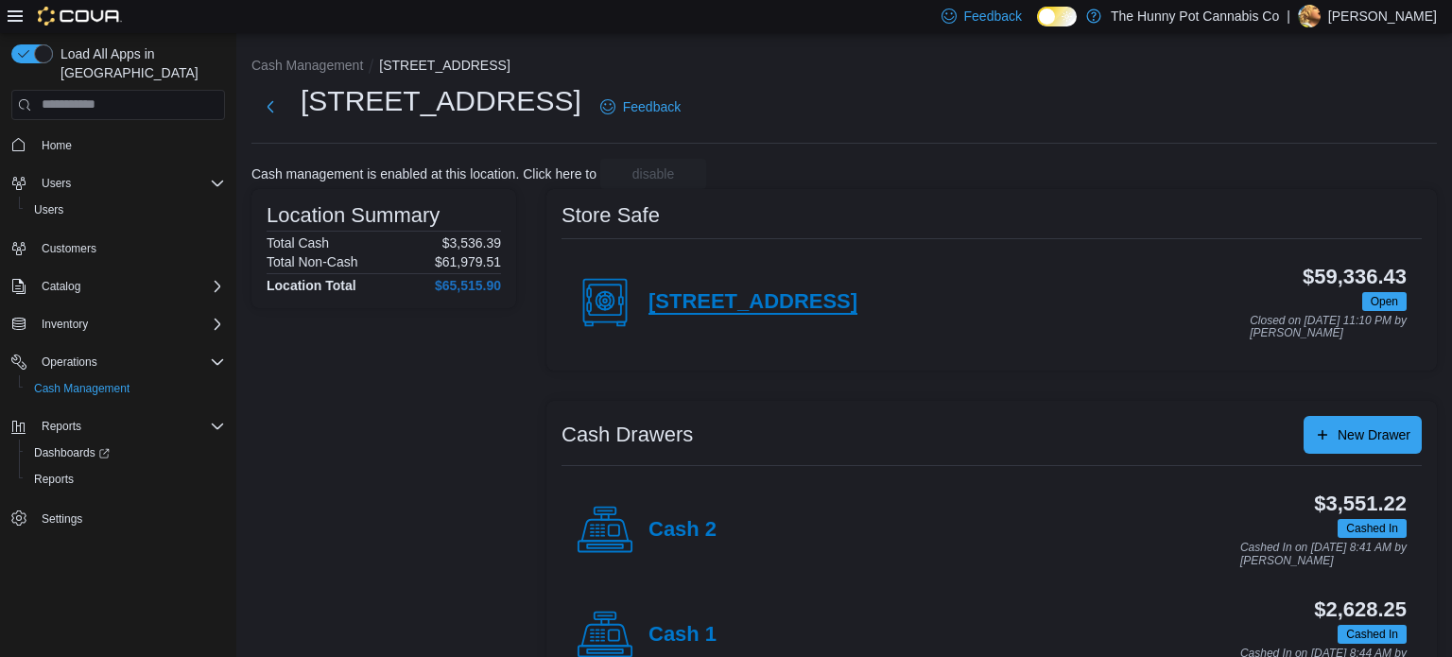
click at [720, 312] on h4 "[STREET_ADDRESS]" at bounding box center [752, 302] width 209 height 25
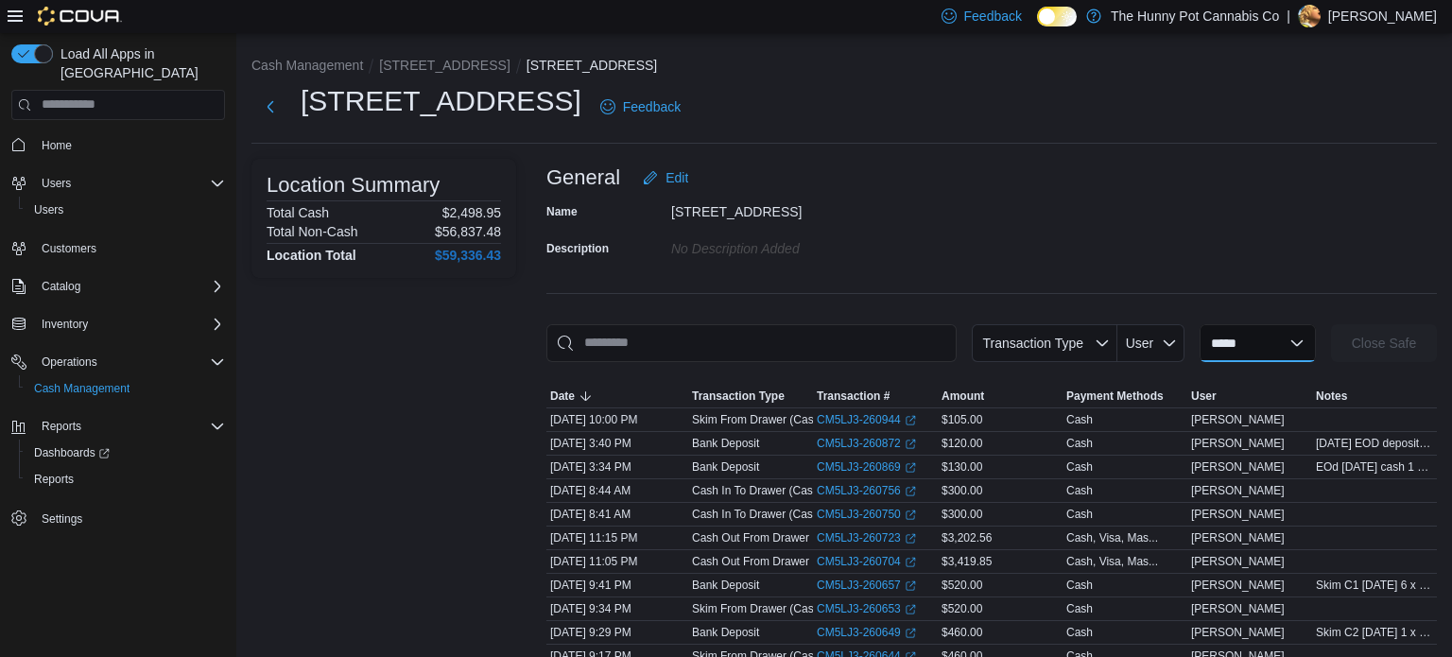
click at [1265, 355] on select "**********" at bounding box center [1257, 343] width 116 height 38
select select "**********"
click at [1199, 324] on select "**********" at bounding box center [1257, 343] width 116 height 38
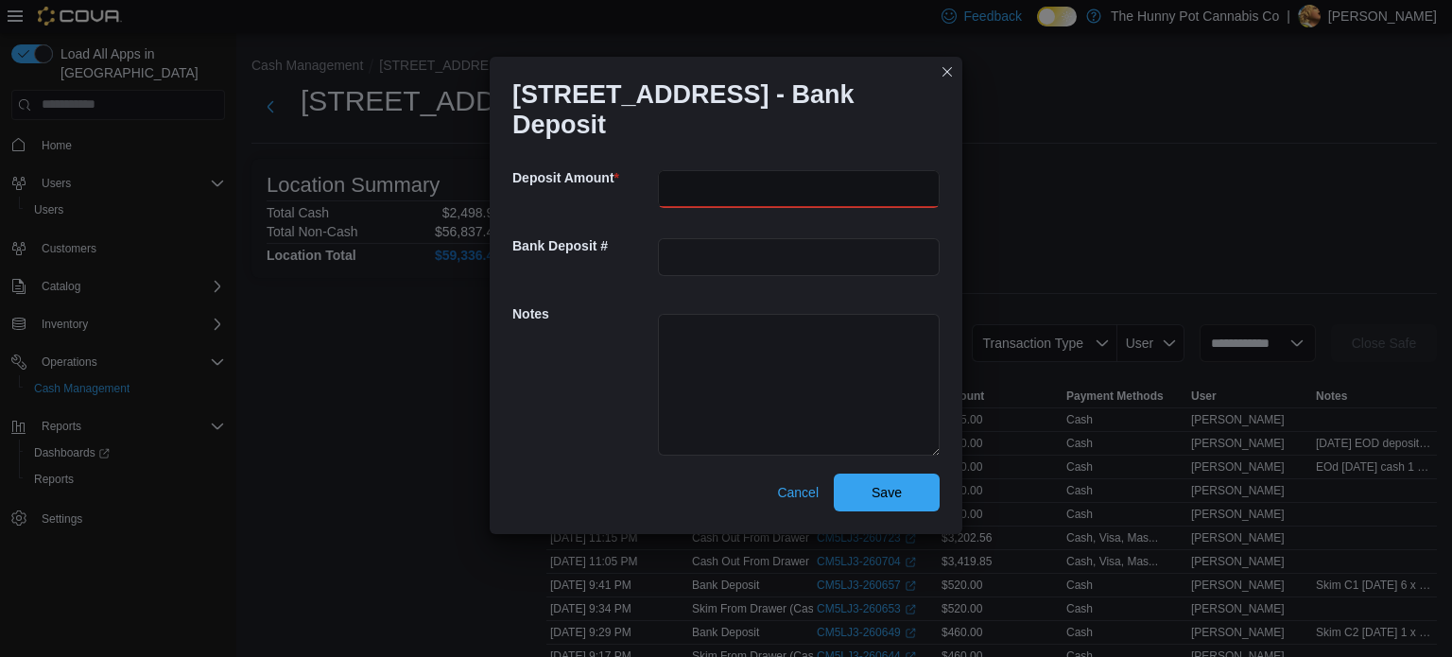
click at [711, 180] on input "number" at bounding box center [799, 189] width 282 height 38
type input "***"
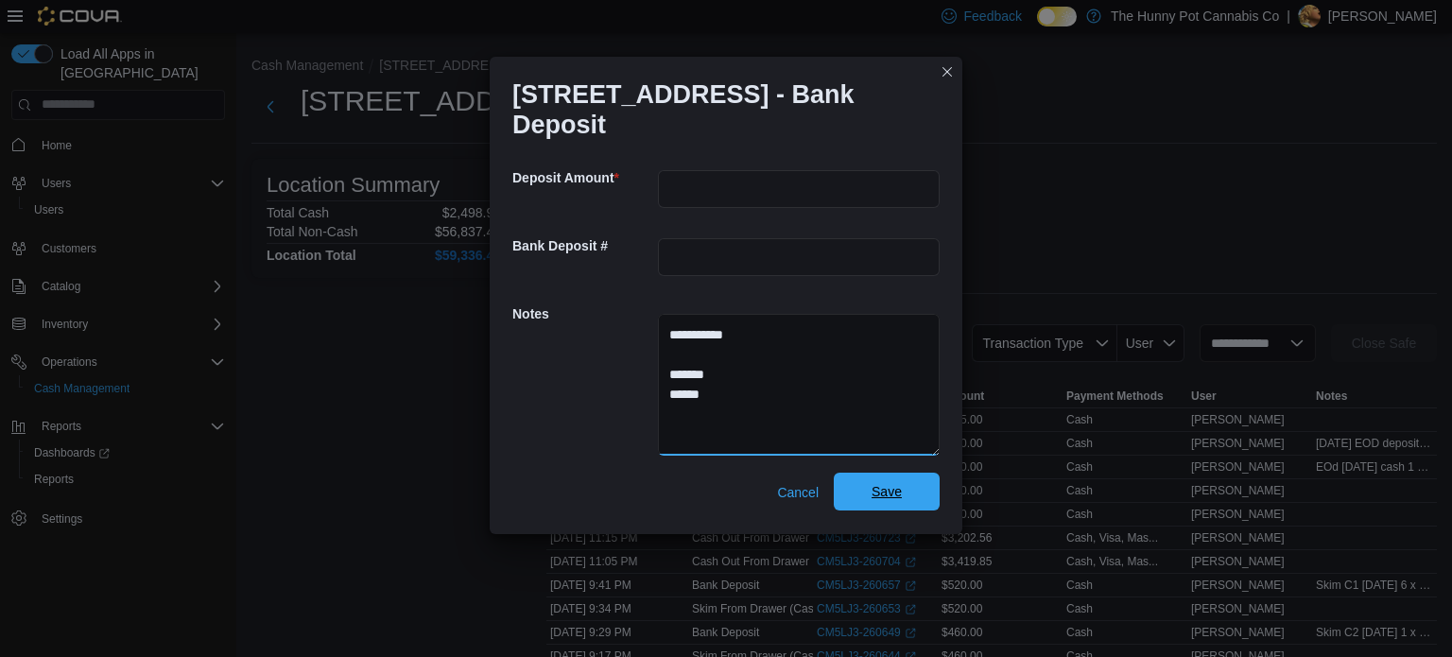
type textarea "**********"
click at [885, 482] on span "Save" at bounding box center [886, 491] width 30 height 19
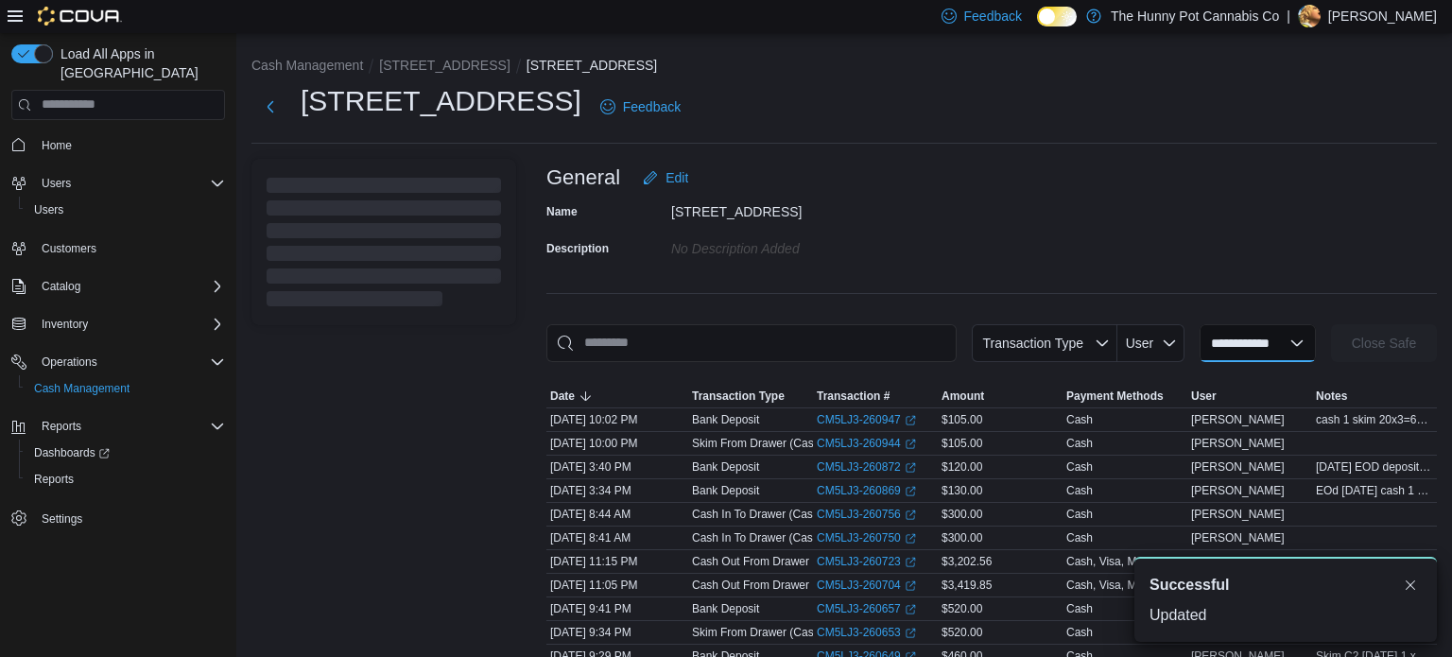
select select
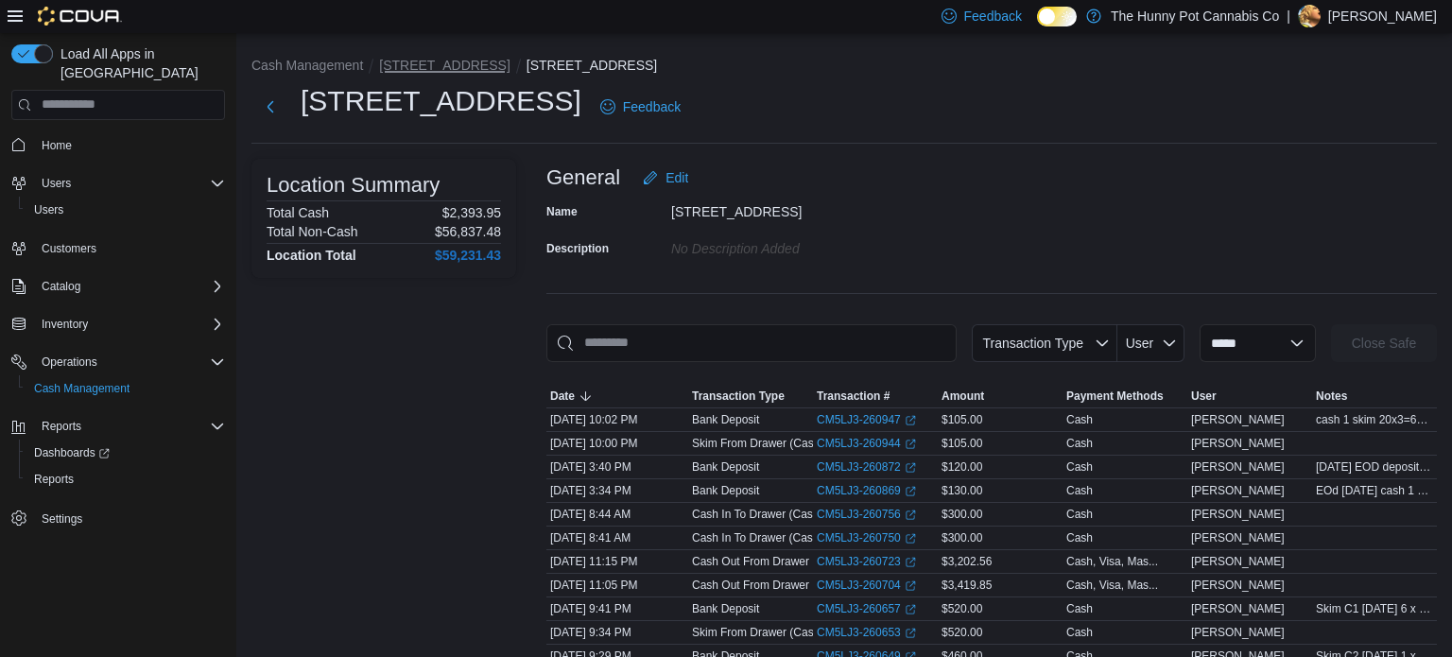
click at [438, 66] on button "[STREET_ADDRESS]" at bounding box center [444, 65] width 130 height 15
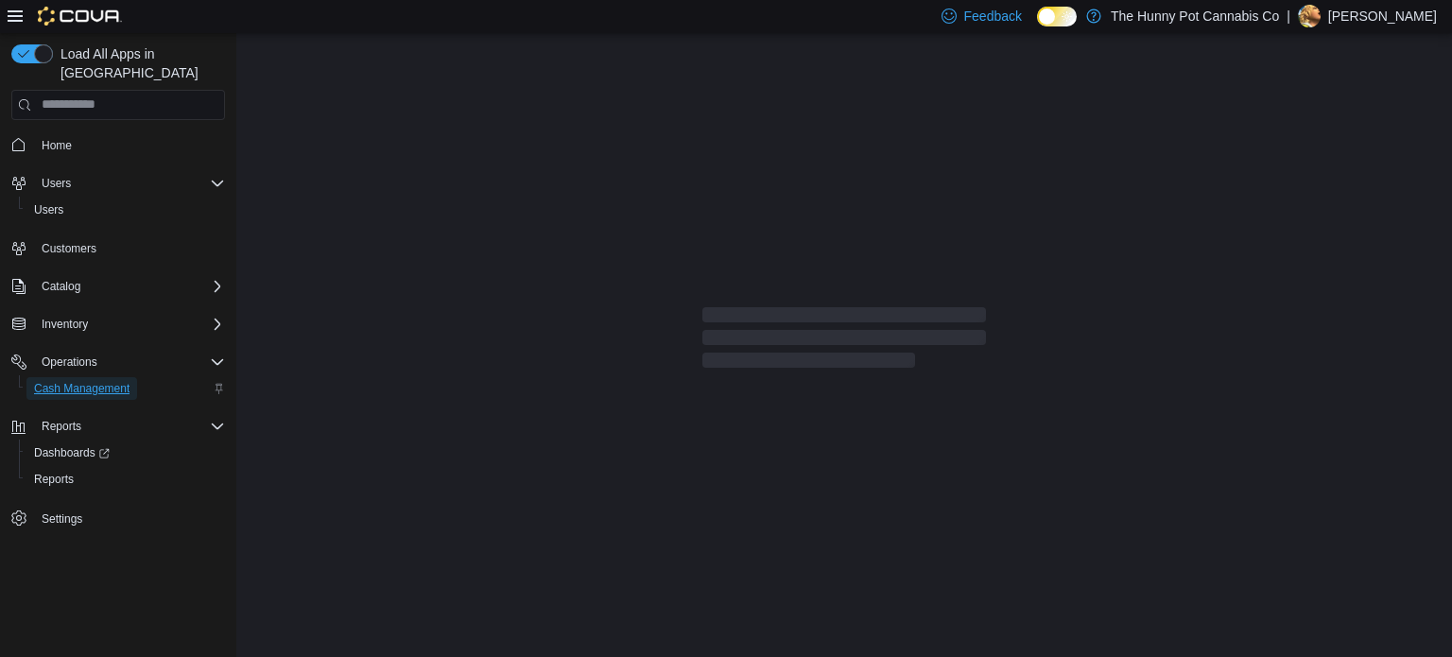
click at [117, 381] on span "Cash Management" at bounding box center [81, 388] width 95 height 15
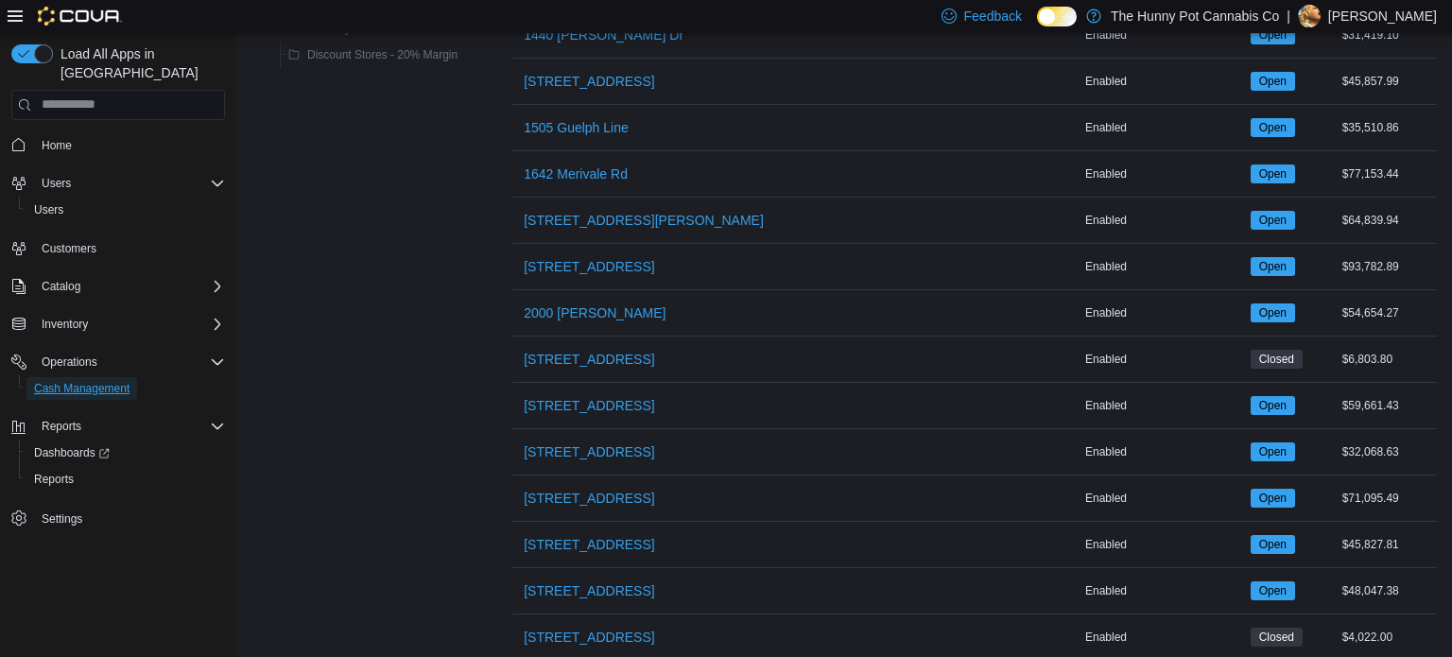
scroll to position [608, 0]
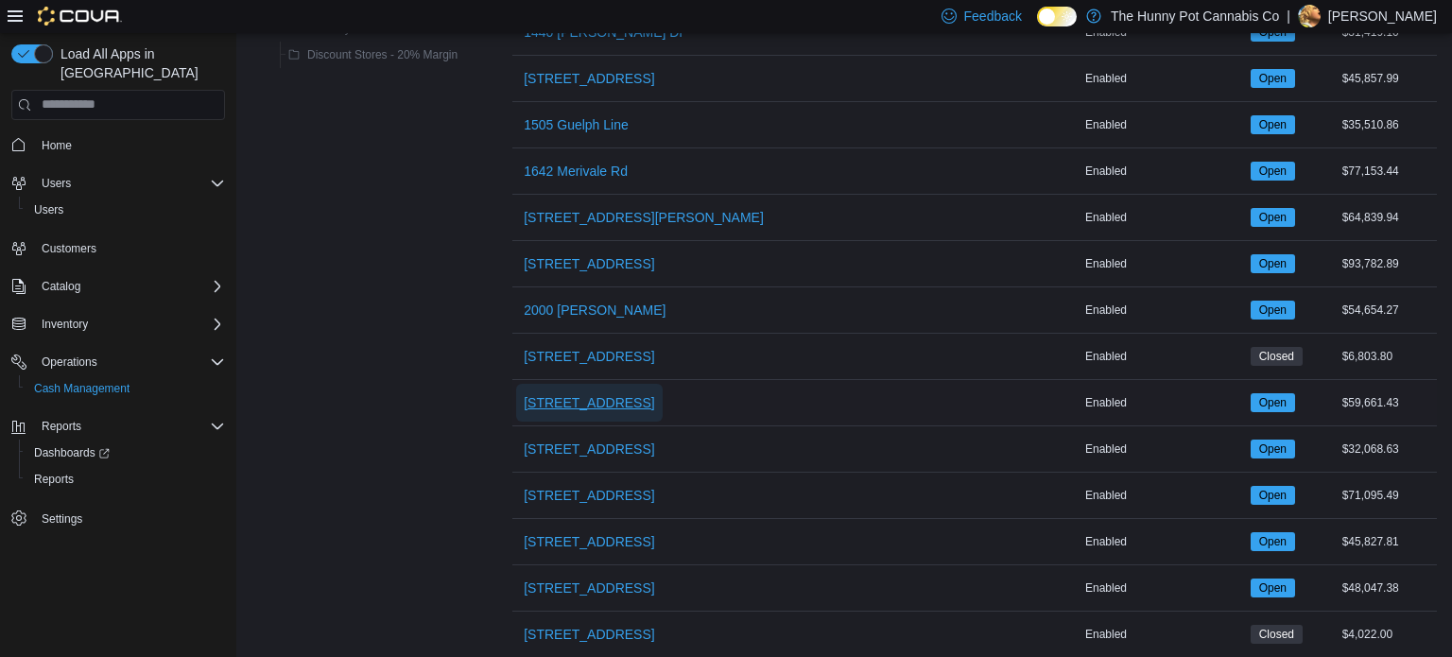
click at [559, 404] on span "[STREET_ADDRESS]" at bounding box center [589, 402] width 130 height 19
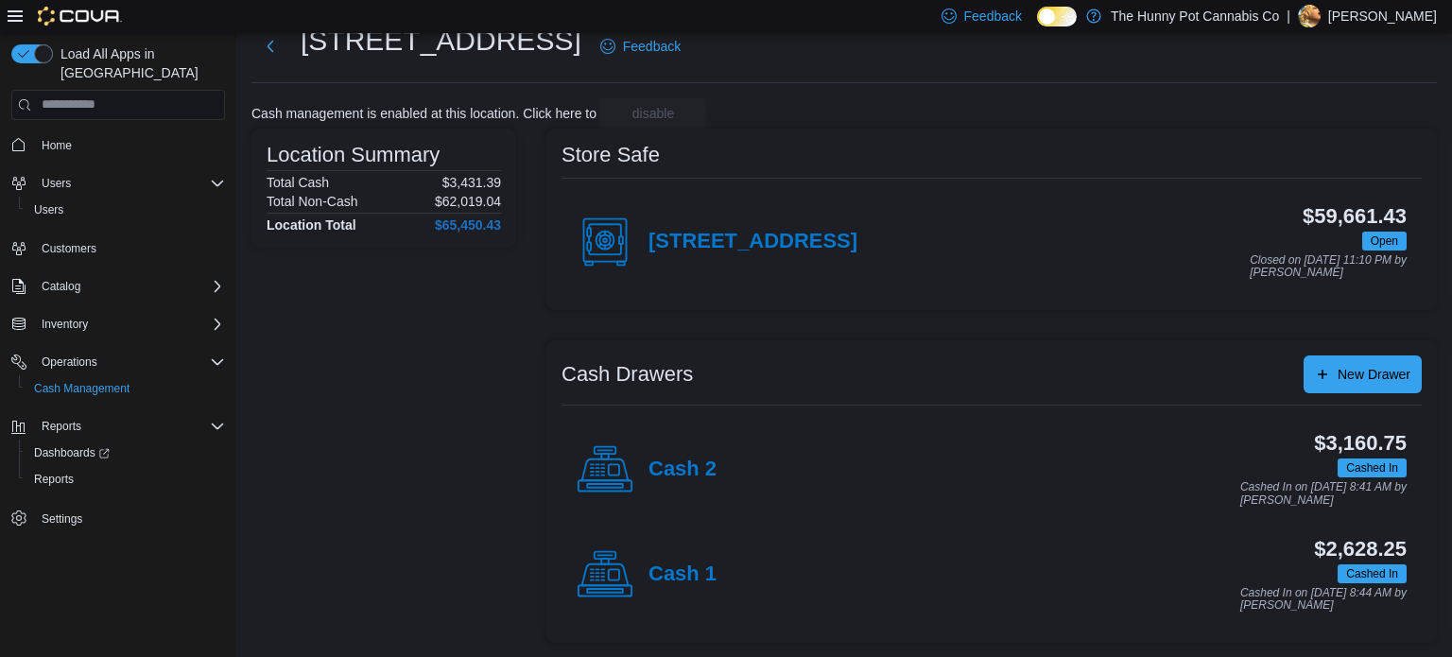
scroll to position [59, 0]
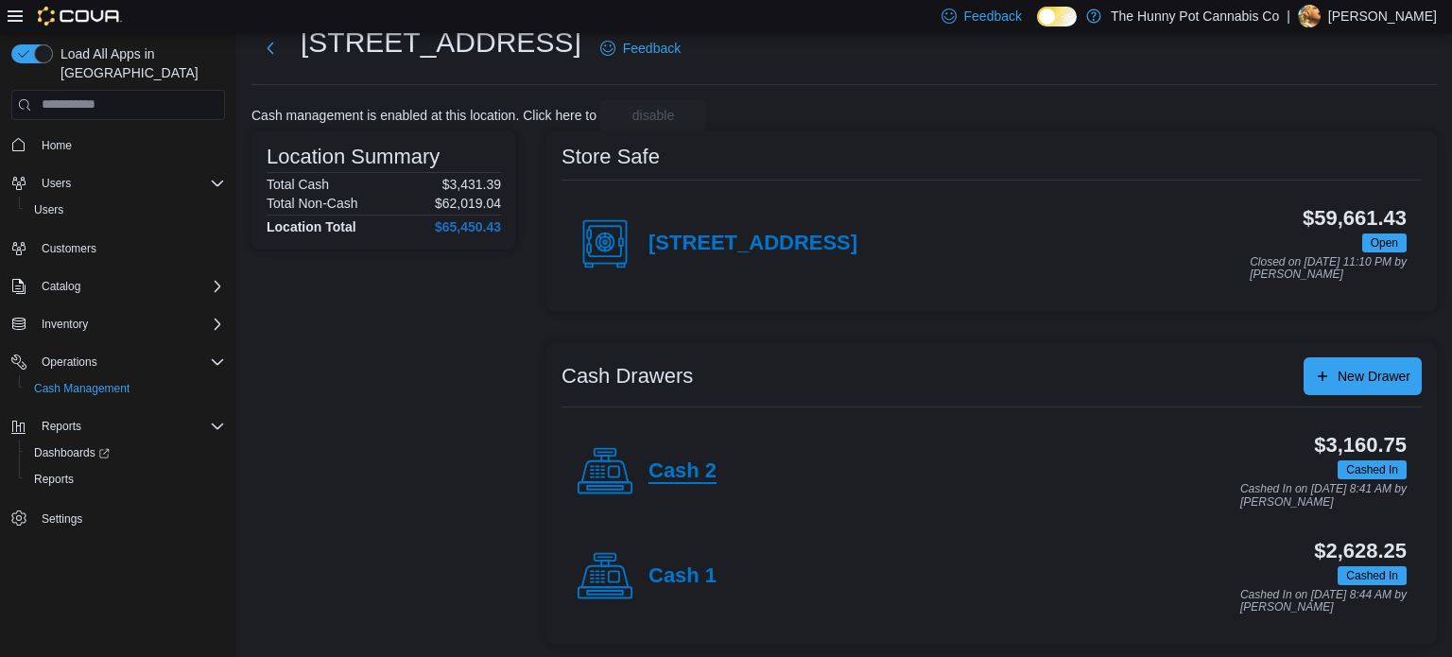
click at [655, 481] on h4 "Cash 2" at bounding box center [682, 471] width 68 height 25
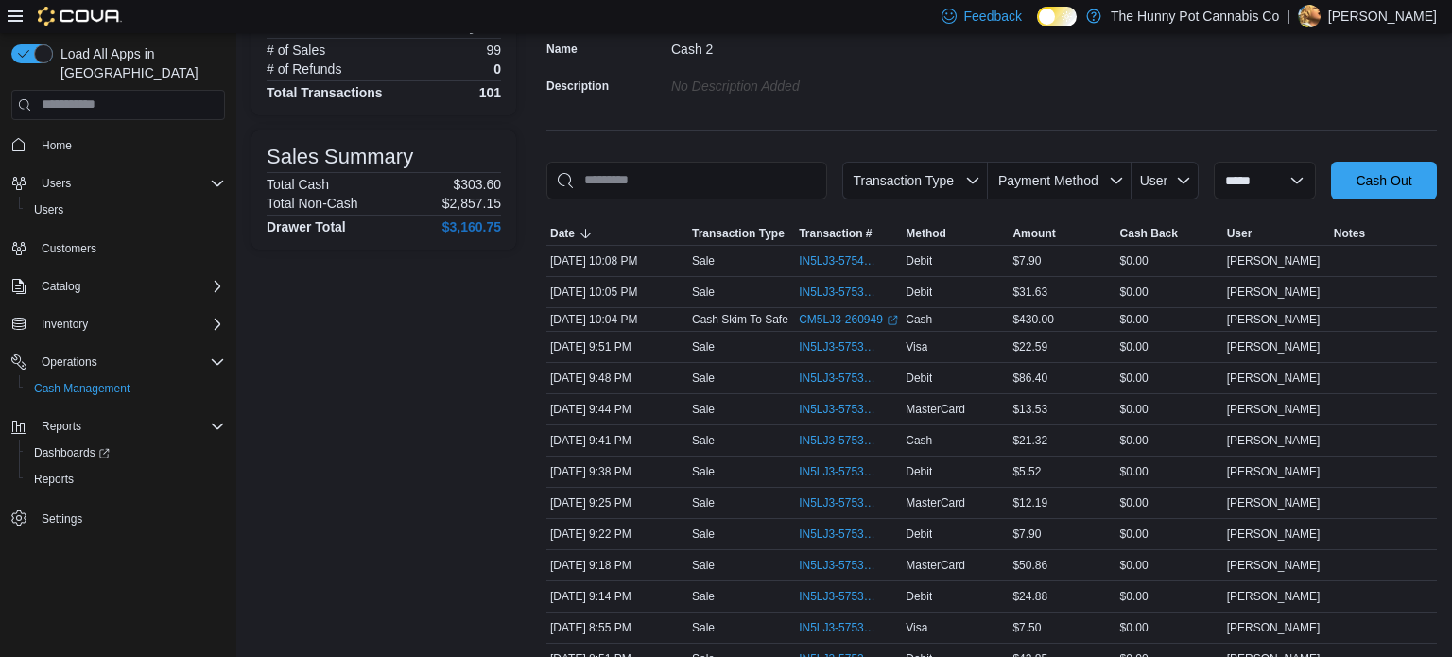
scroll to position [170, 0]
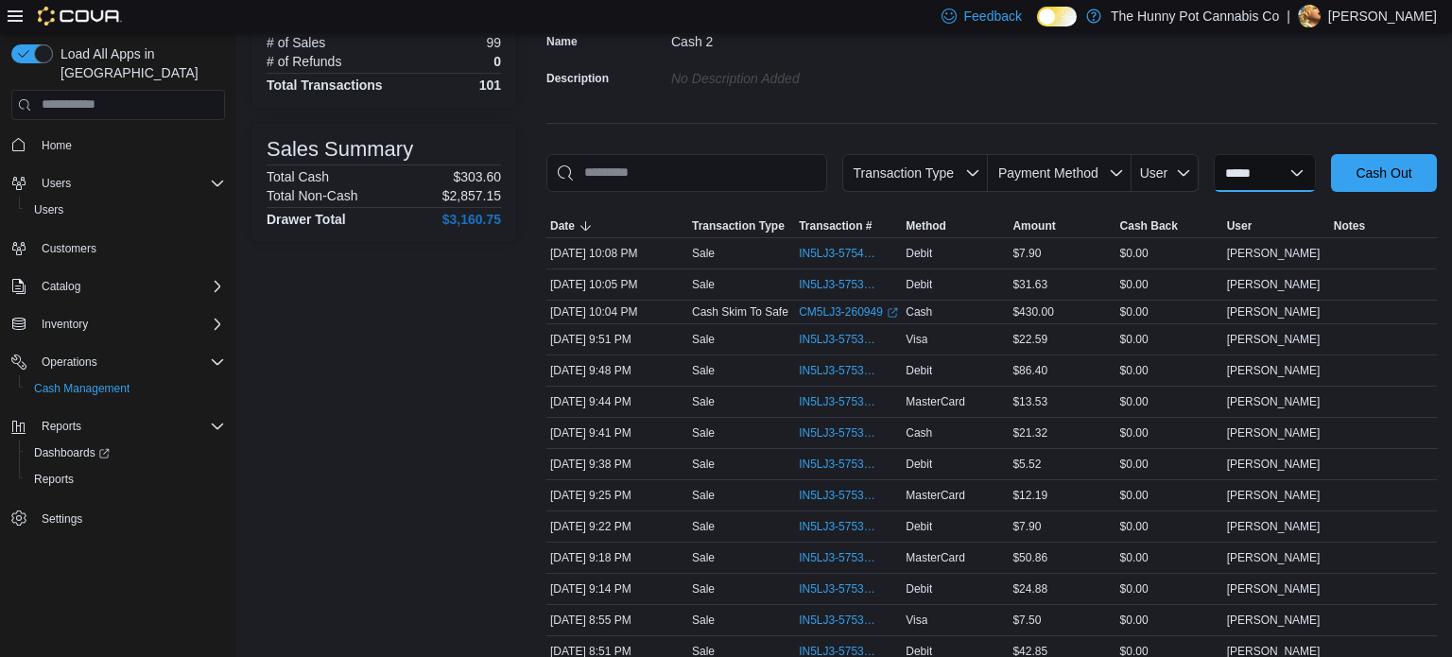
click at [1265, 170] on select "**********" at bounding box center [1264, 173] width 102 height 38
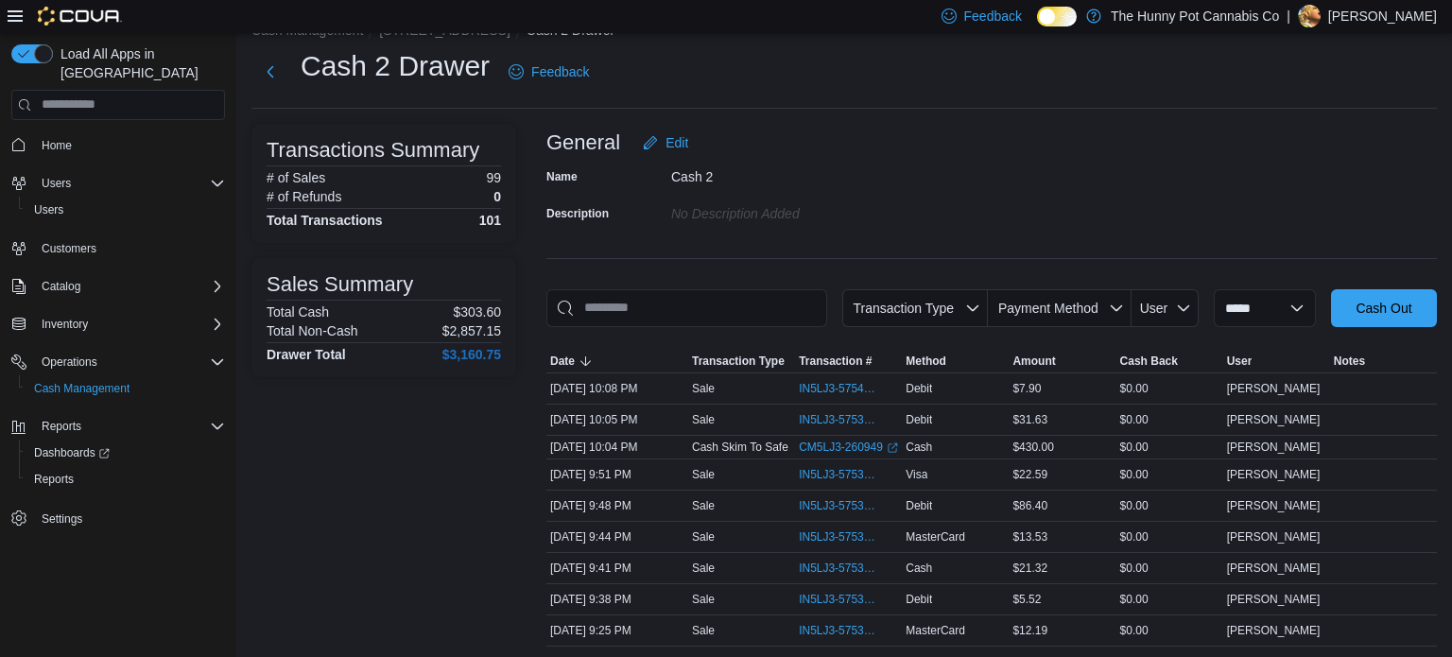
scroll to position [0, 0]
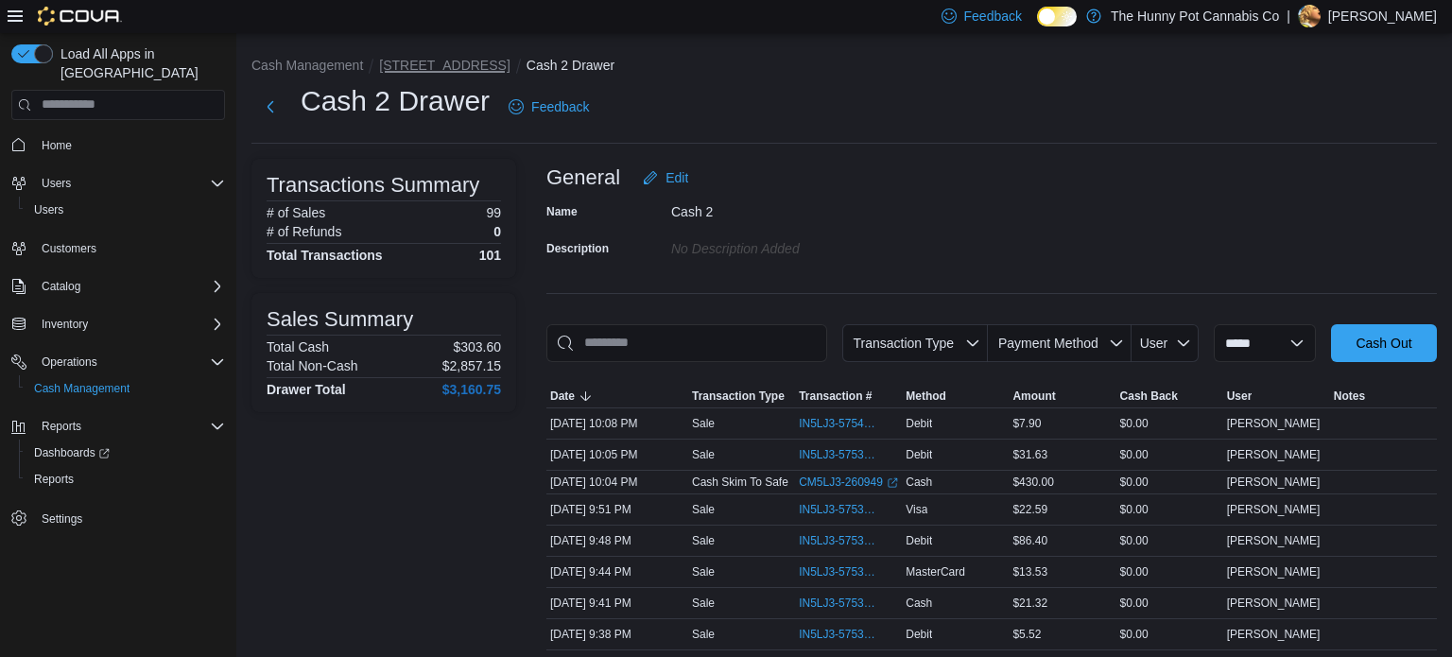
click at [452, 63] on button "206 Bank Street" at bounding box center [444, 65] width 130 height 15
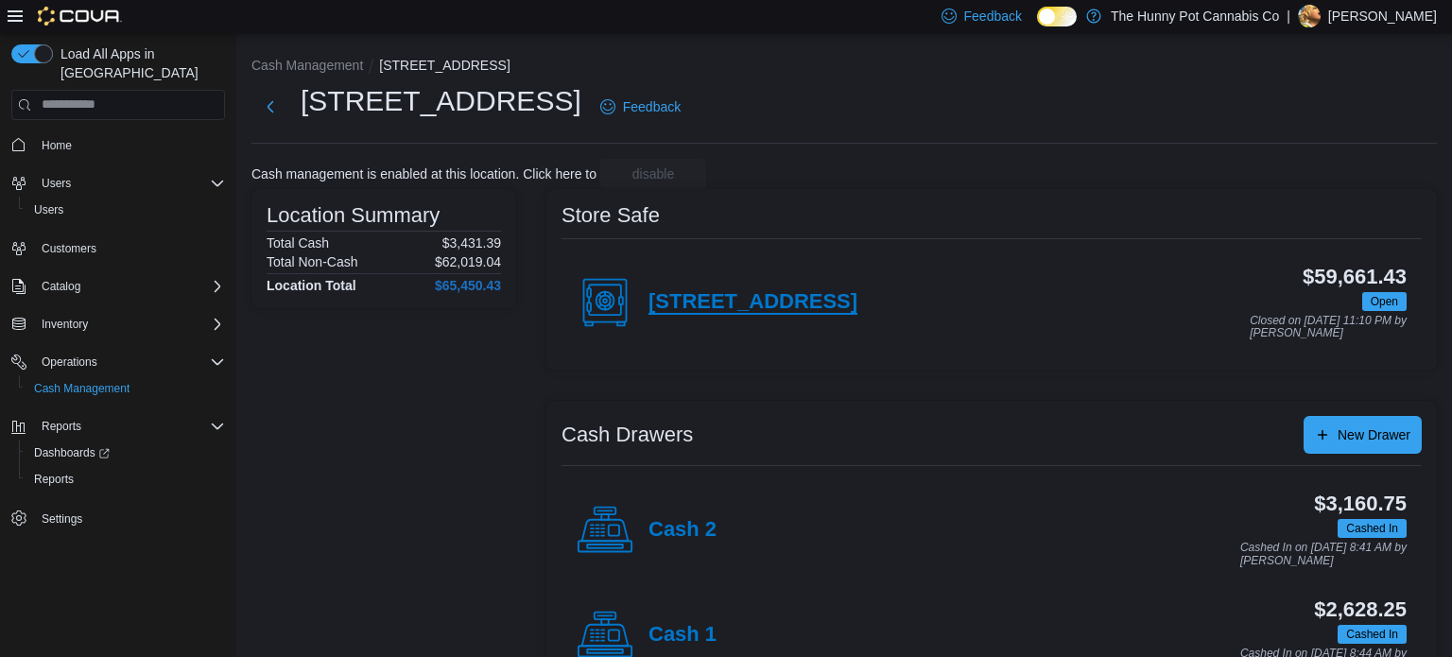
click at [689, 301] on h4 "208 Bank Street" at bounding box center [752, 302] width 209 height 25
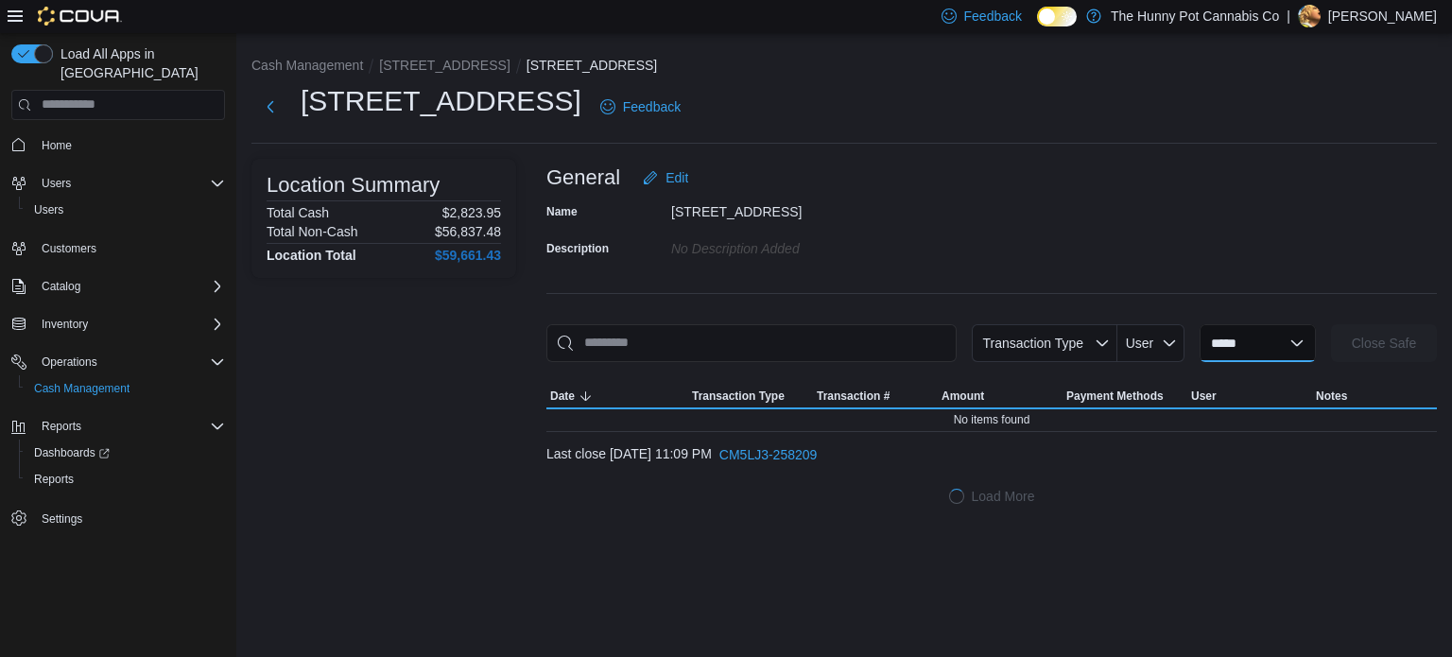
click at [1247, 341] on select "**********" at bounding box center [1257, 343] width 116 height 38
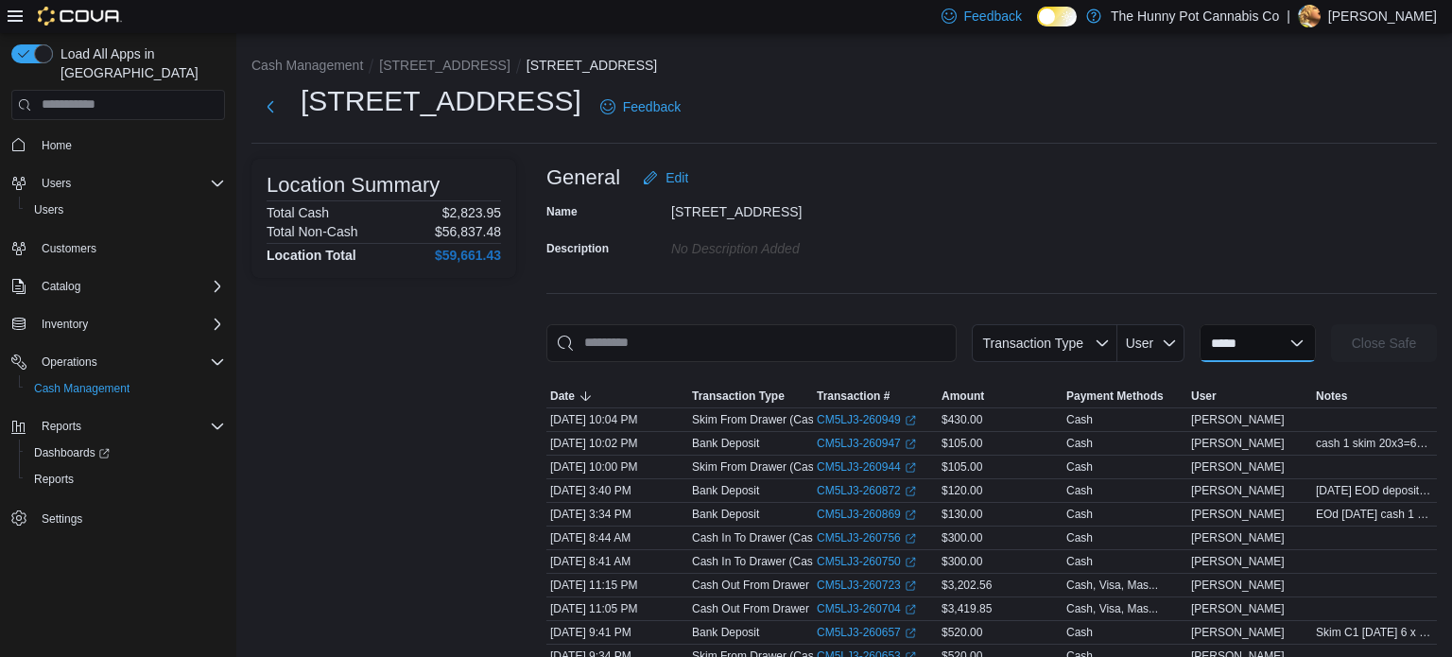
select select "**********"
click at [1199, 324] on select "**********" at bounding box center [1257, 343] width 116 height 38
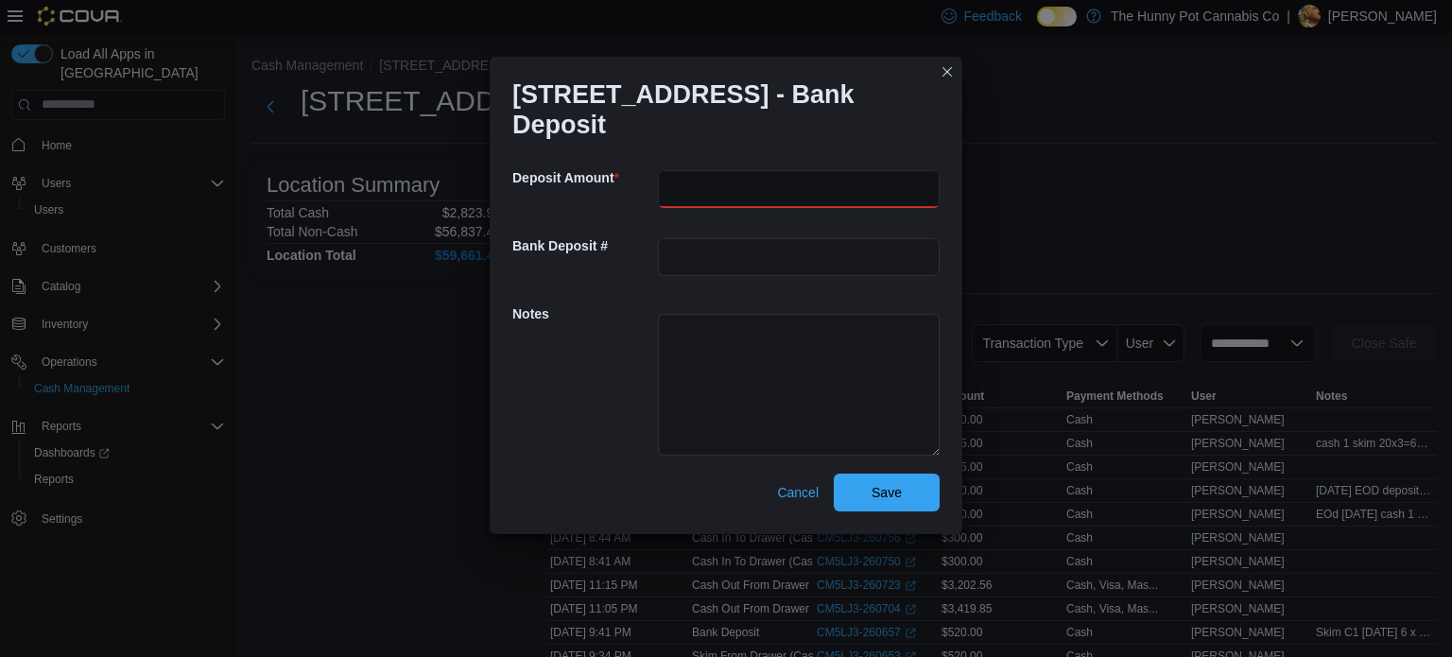
click at [740, 177] on input "number" at bounding box center [799, 189] width 282 height 38
type input "***"
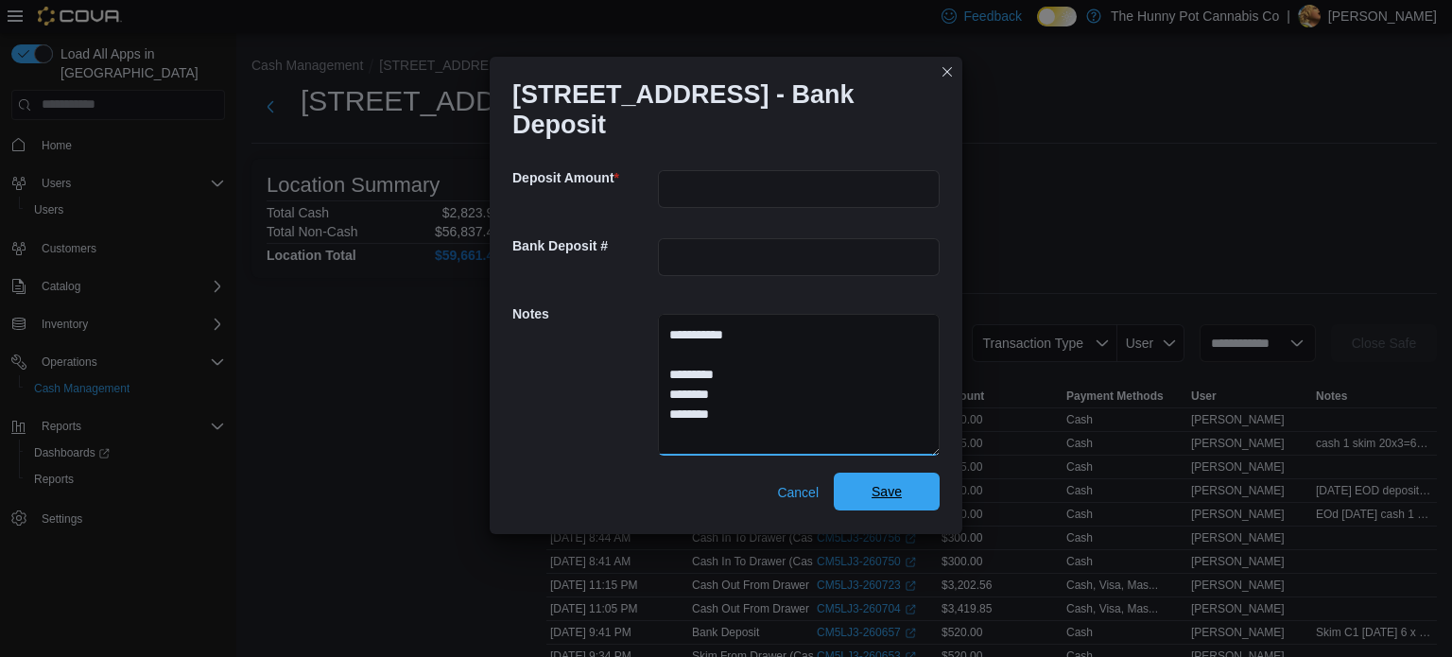
type textarea "**********"
click at [897, 482] on span "Save" at bounding box center [886, 491] width 30 height 19
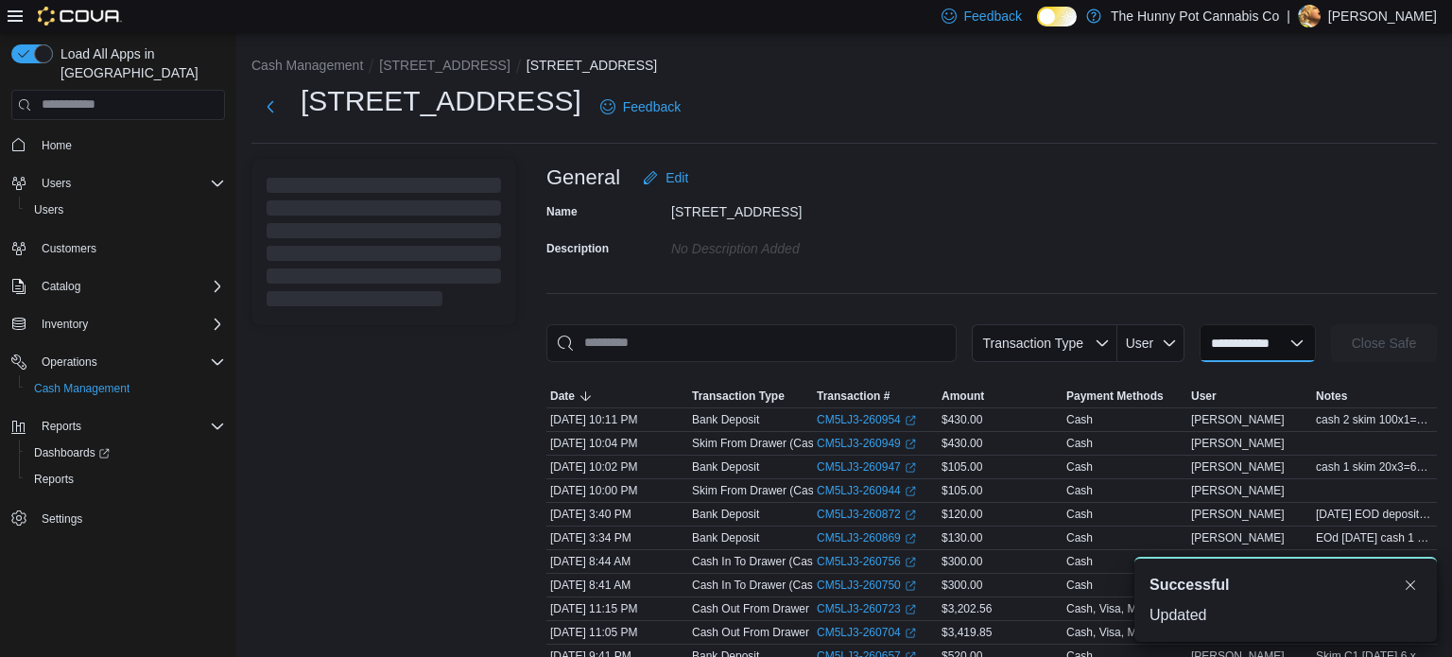
select select
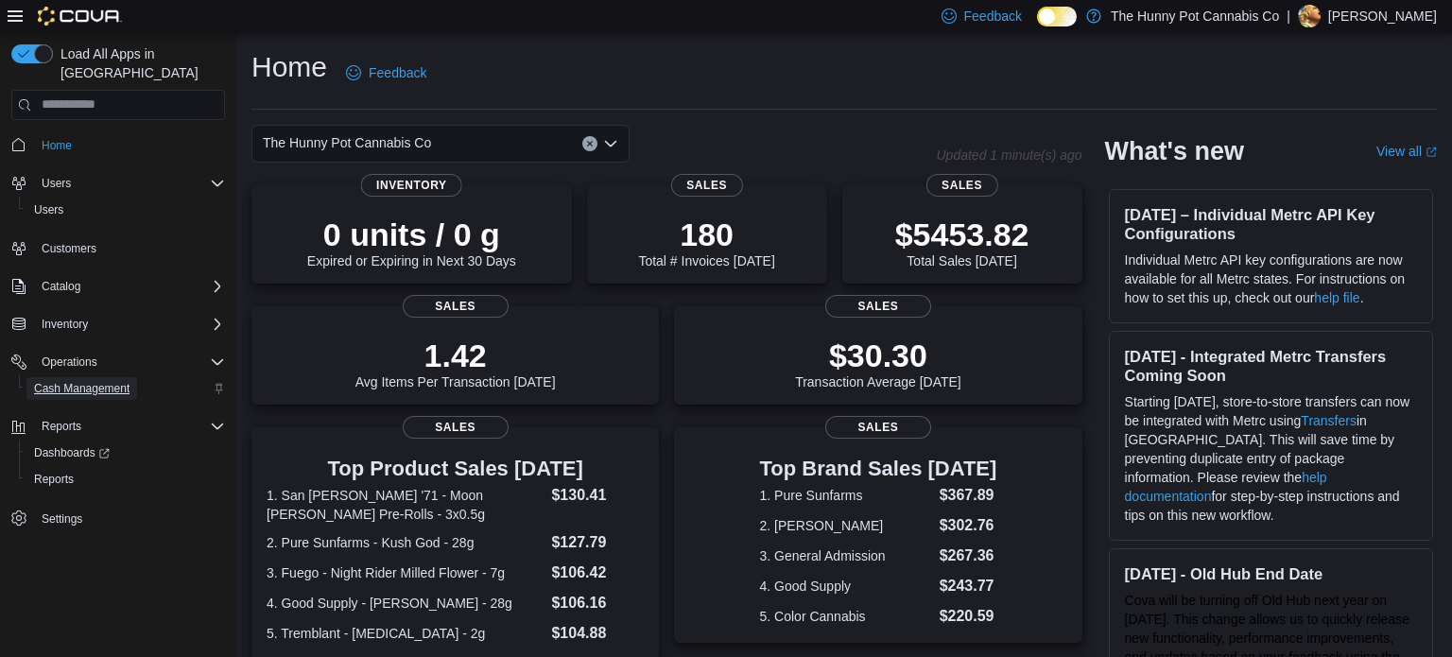
click at [89, 379] on span "Cash Management" at bounding box center [81, 388] width 95 height 23
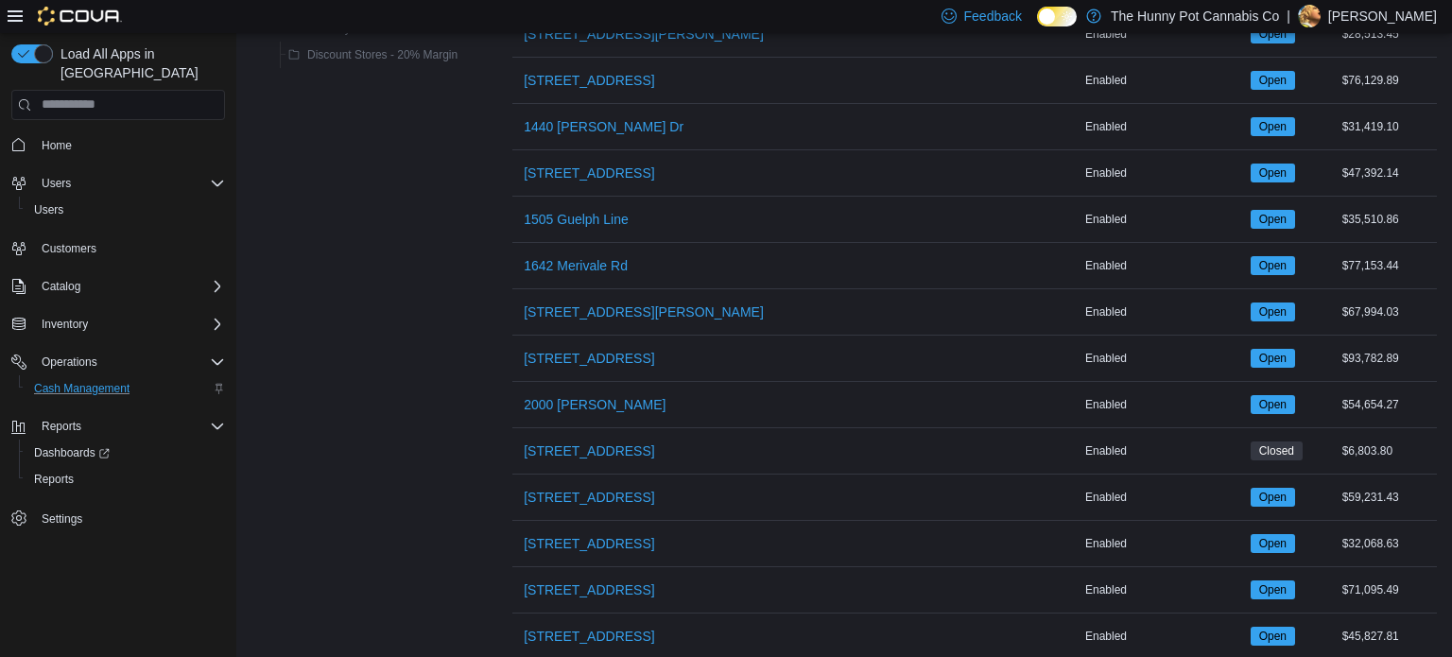
scroll to position [517, 0]
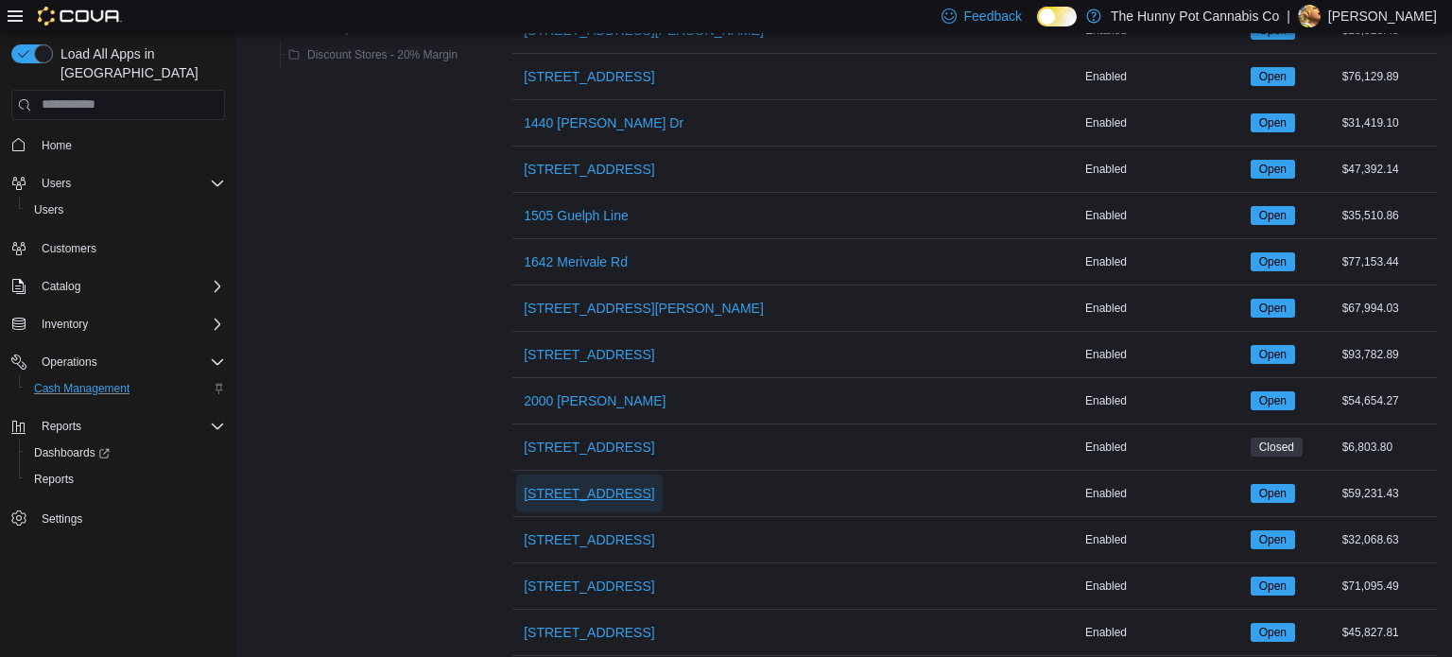
click at [573, 486] on span "[STREET_ADDRESS]" at bounding box center [589, 493] width 130 height 19
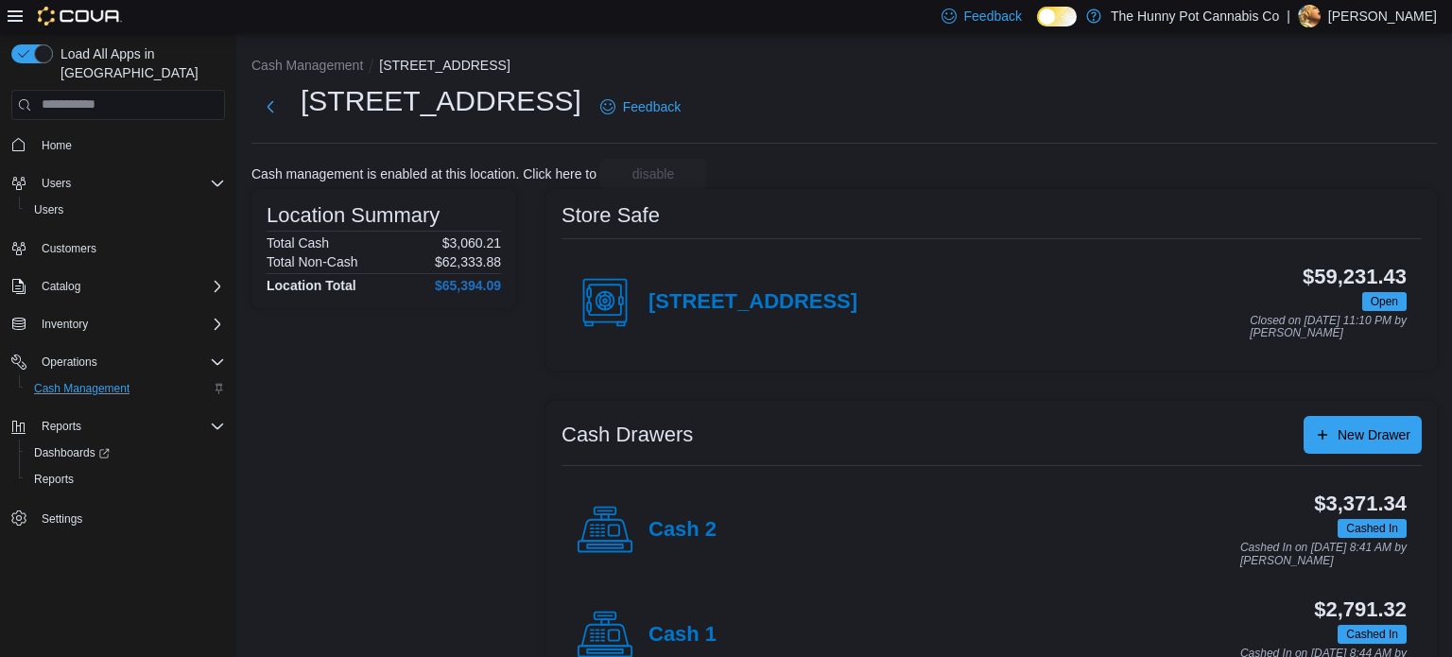
scroll to position [60, 0]
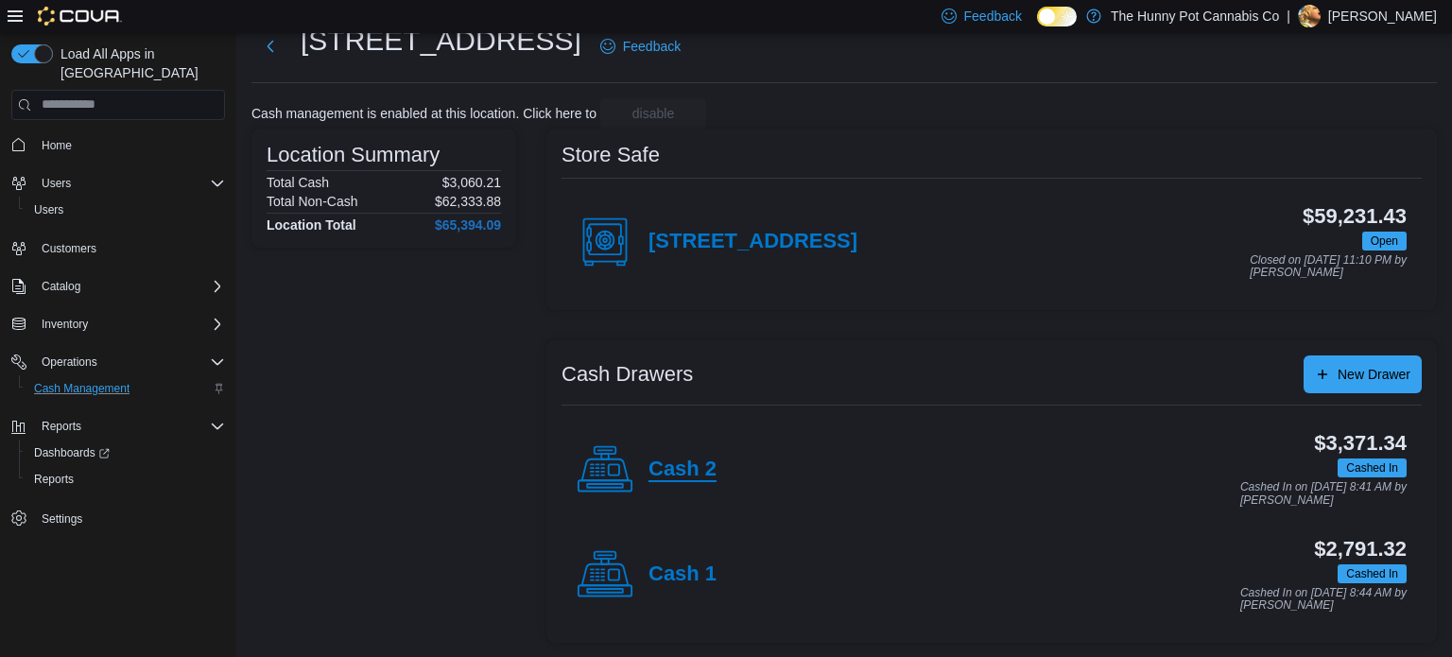
click at [698, 477] on h4 "Cash 2" at bounding box center [682, 469] width 68 height 25
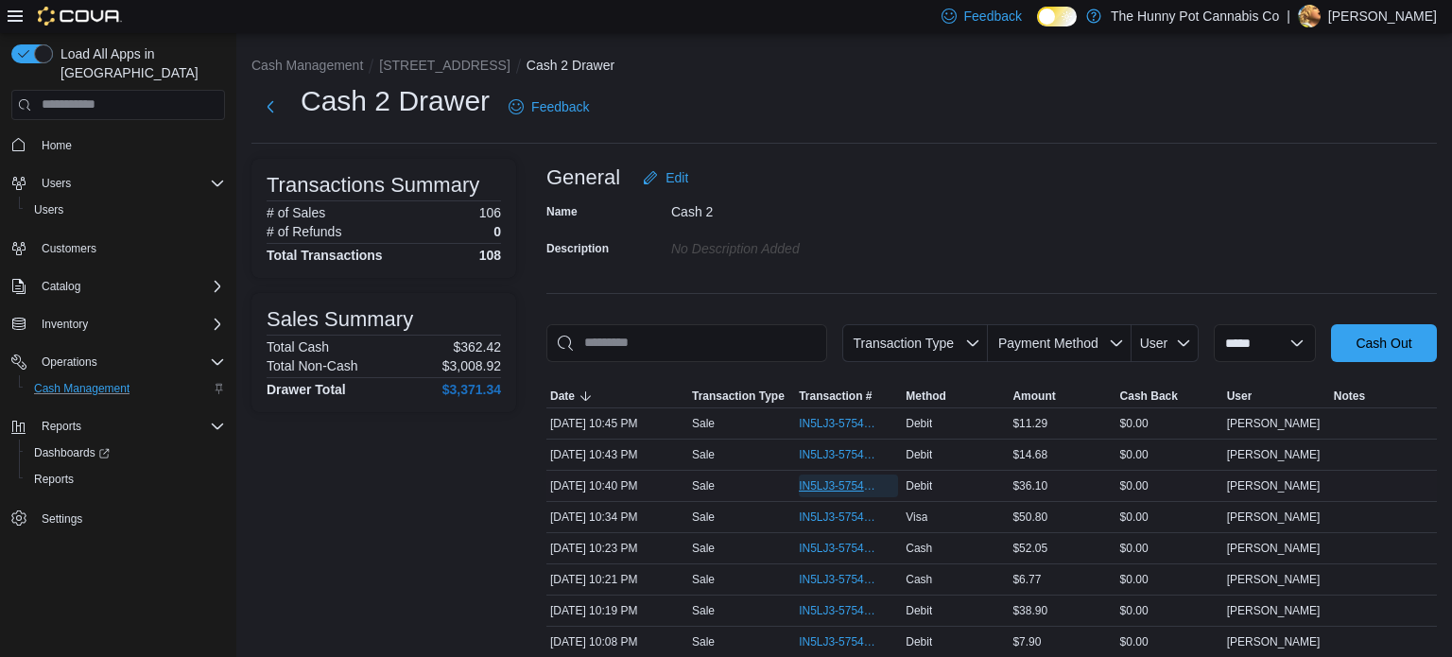
click at [860, 484] on span "IN5LJ3-5754226" at bounding box center [839, 485] width 80 height 15
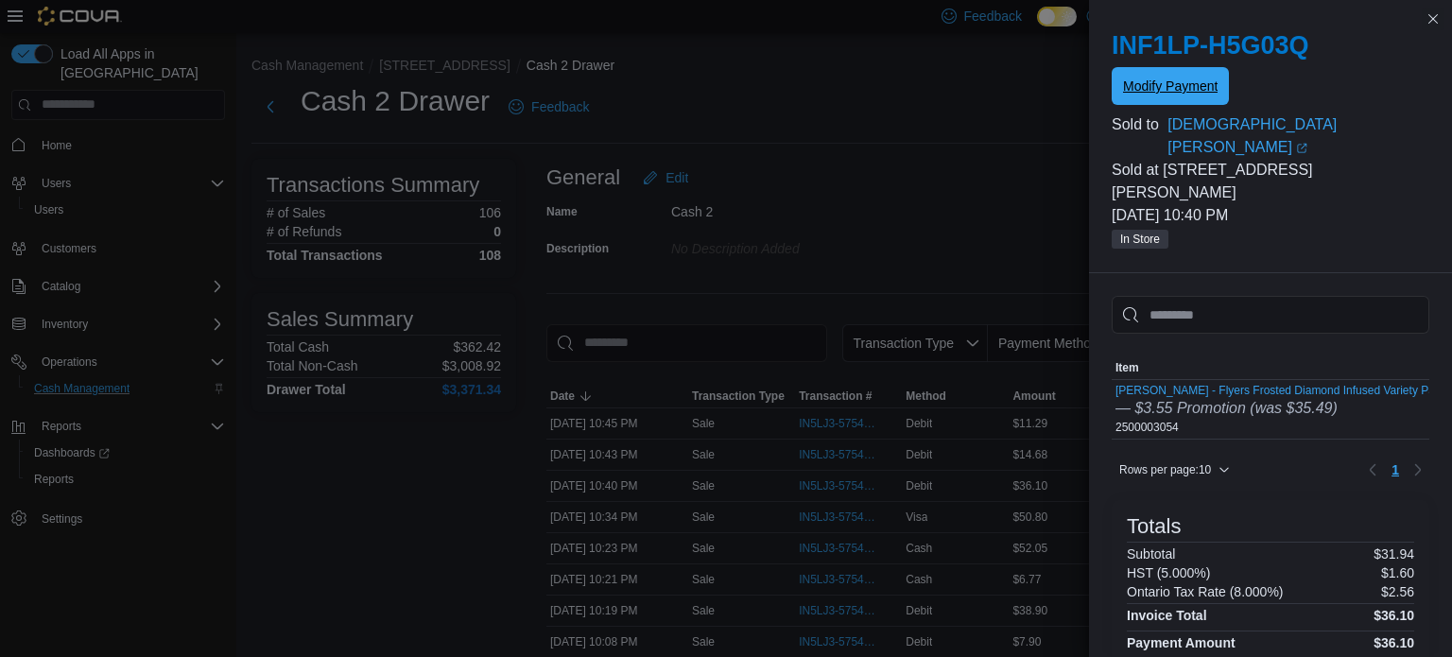
click at [1183, 84] on span "Modify Payment" at bounding box center [1170, 86] width 95 height 19
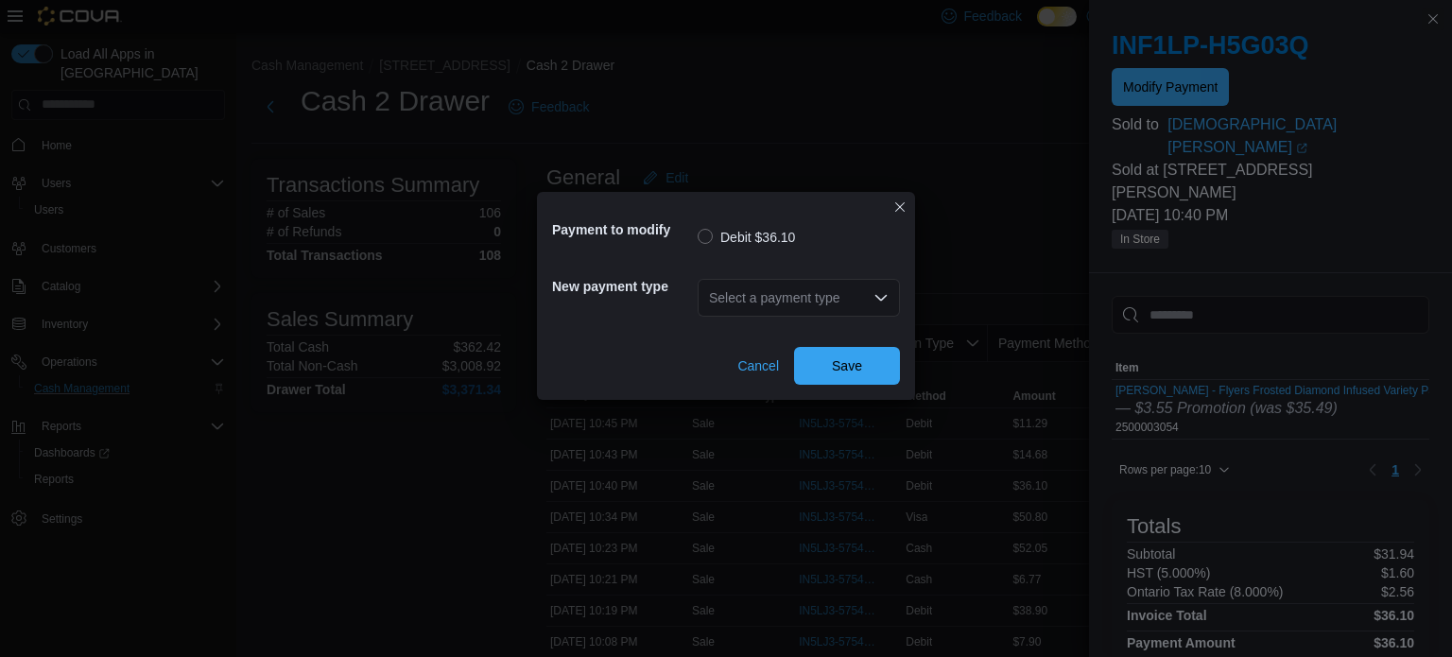
click at [816, 290] on div "Select a payment type" at bounding box center [798, 298] width 202 height 38
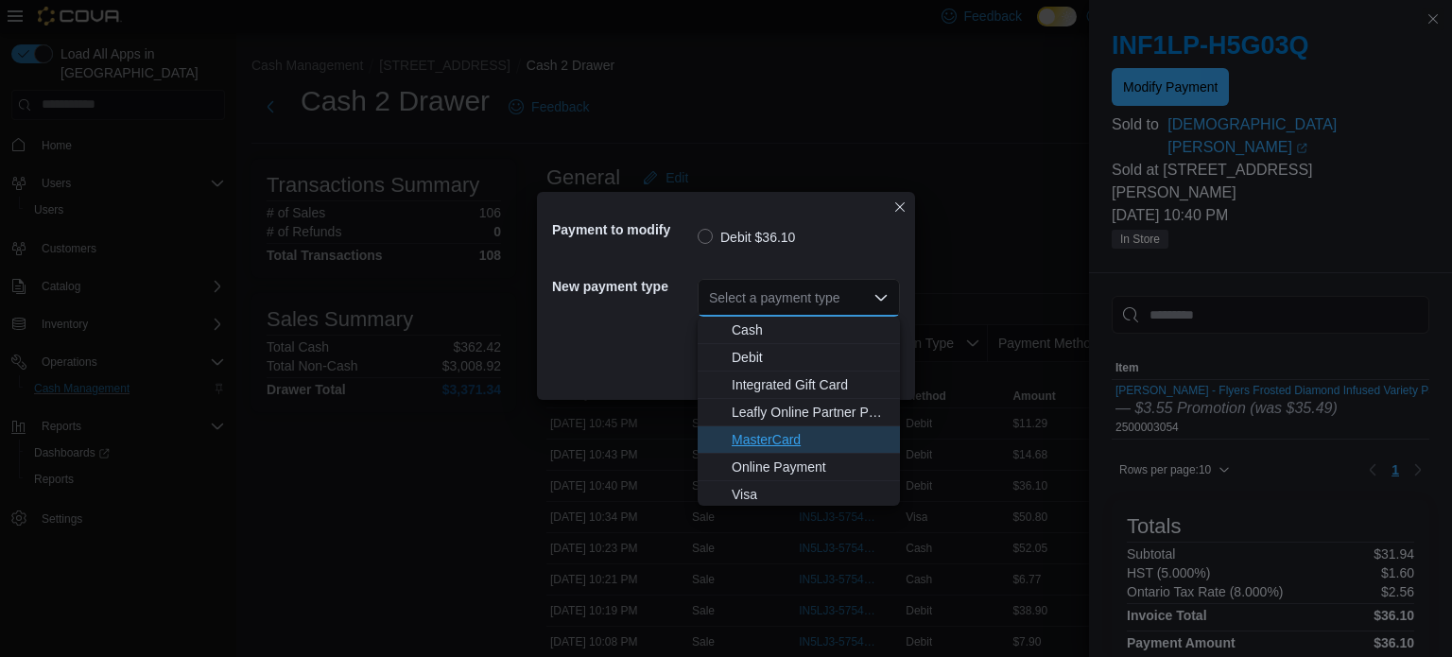
click at [784, 438] on span "MasterCard" at bounding box center [809, 439] width 157 height 19
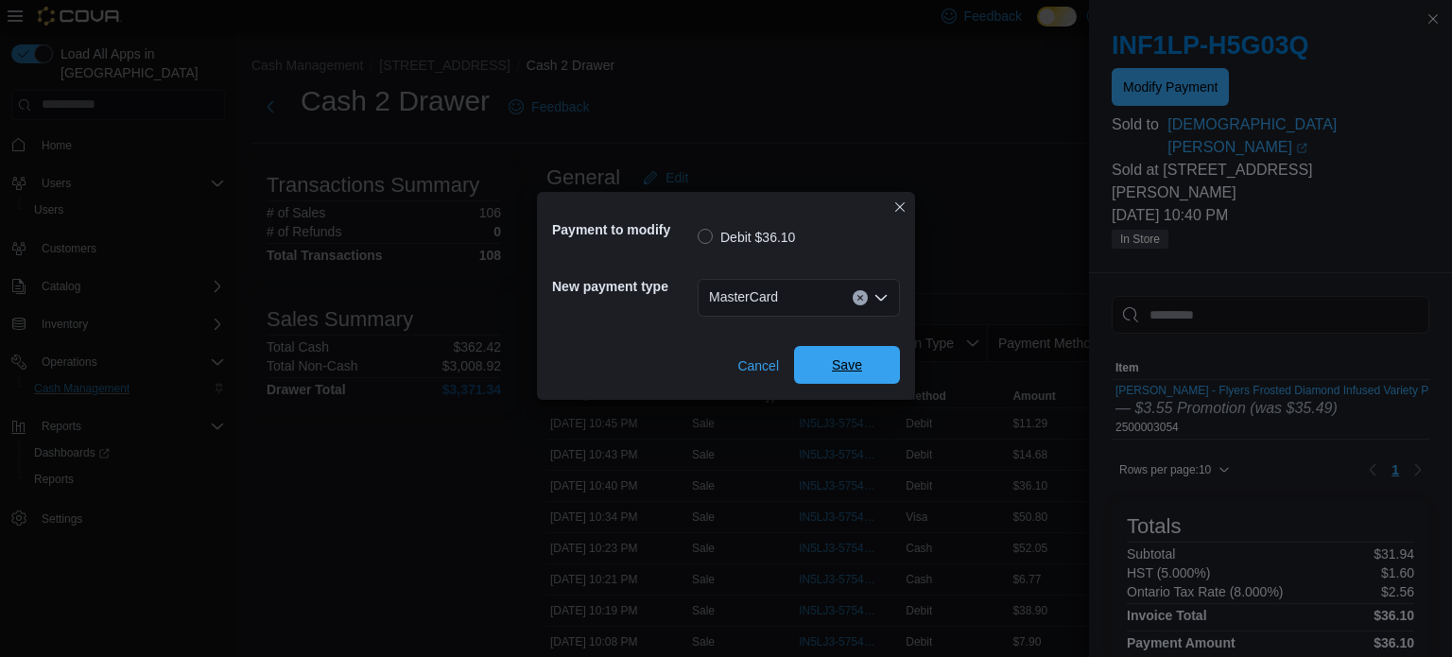
click at [836, 378] on span "Save" at bounding box center [846, 365] width 83 height 38
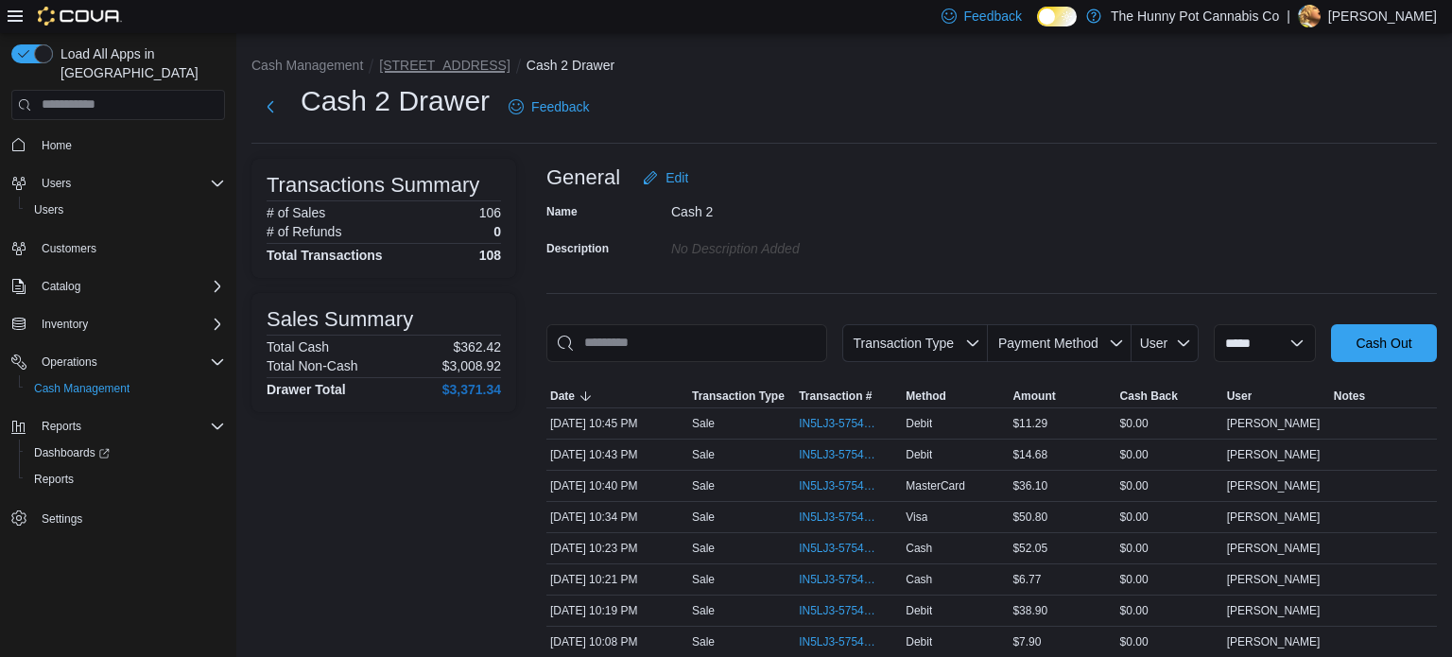
click at [416, 64] on button "[STREET_ADDRESS]" at bounding box center [444, 65] width 130 height 15
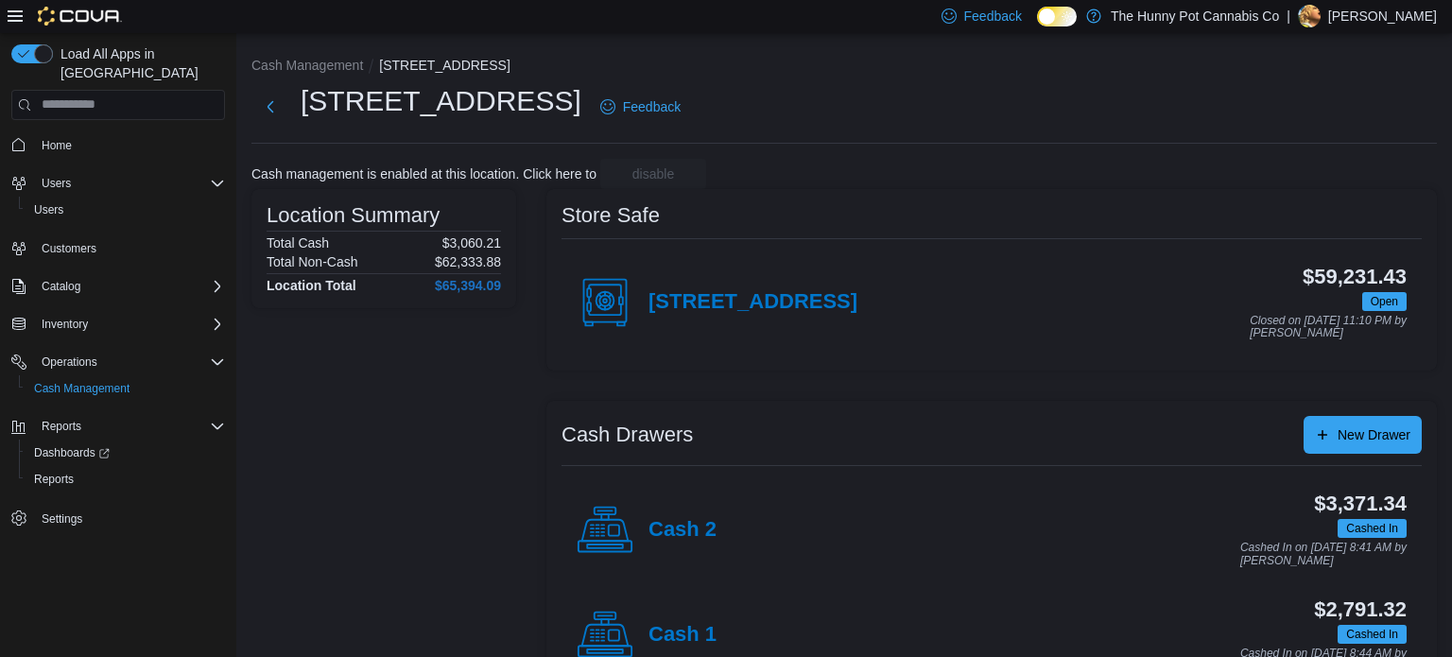
click at [691, 620] on div "Cash 1" at bounding box center [646, 635] width 140 height 57
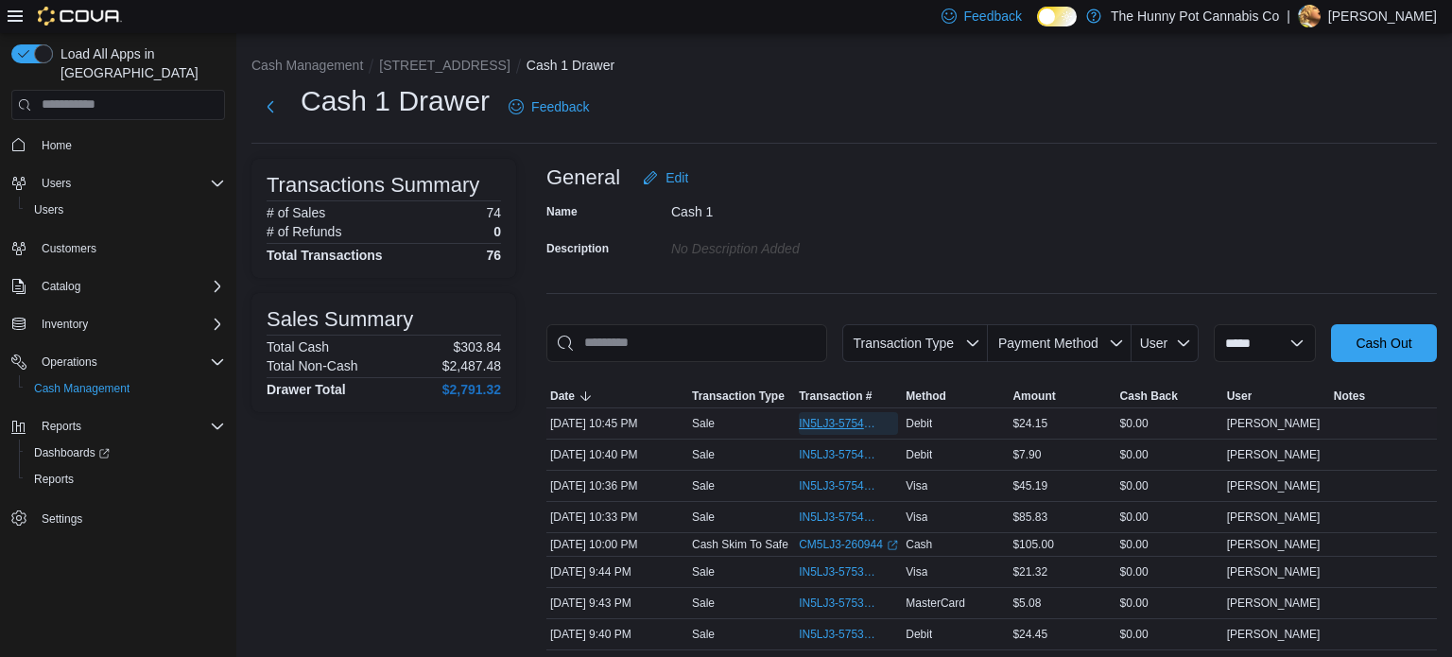
click at [834, 416] on span "IN5LJ3-5754254" at bounding box center [839, 423] width 80 height 15
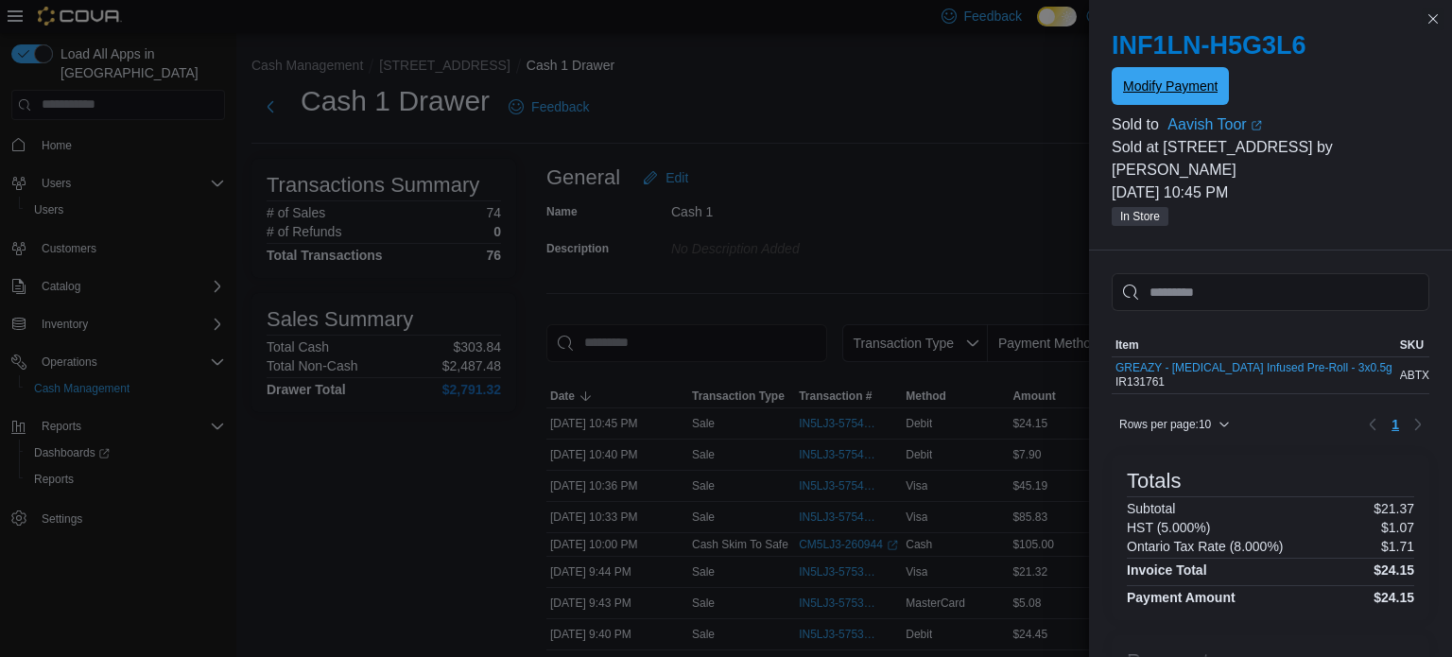
click at [1156, 80] on span "Modify Payment" at bounding box center [1170, 86] width 95 height 19
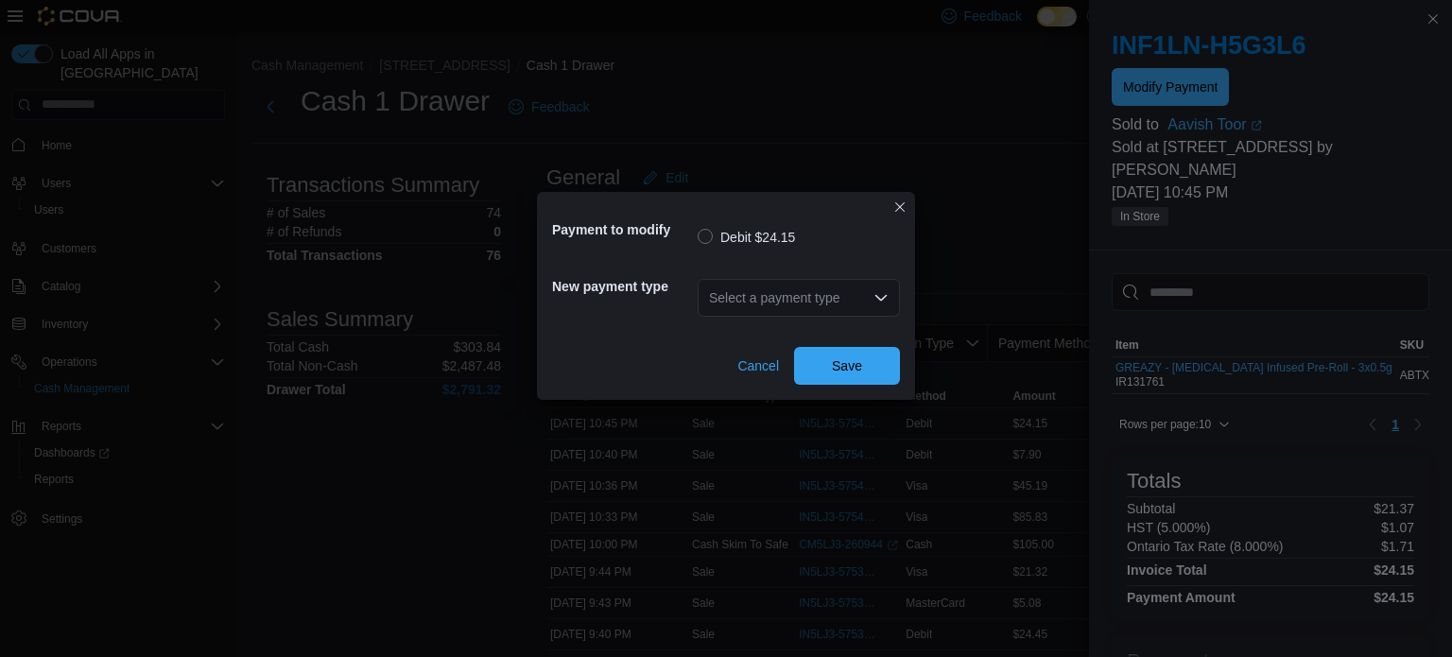
click at [858, 294] on div "Select a payment type" at bounding box center [798, 298] width 202 height 38
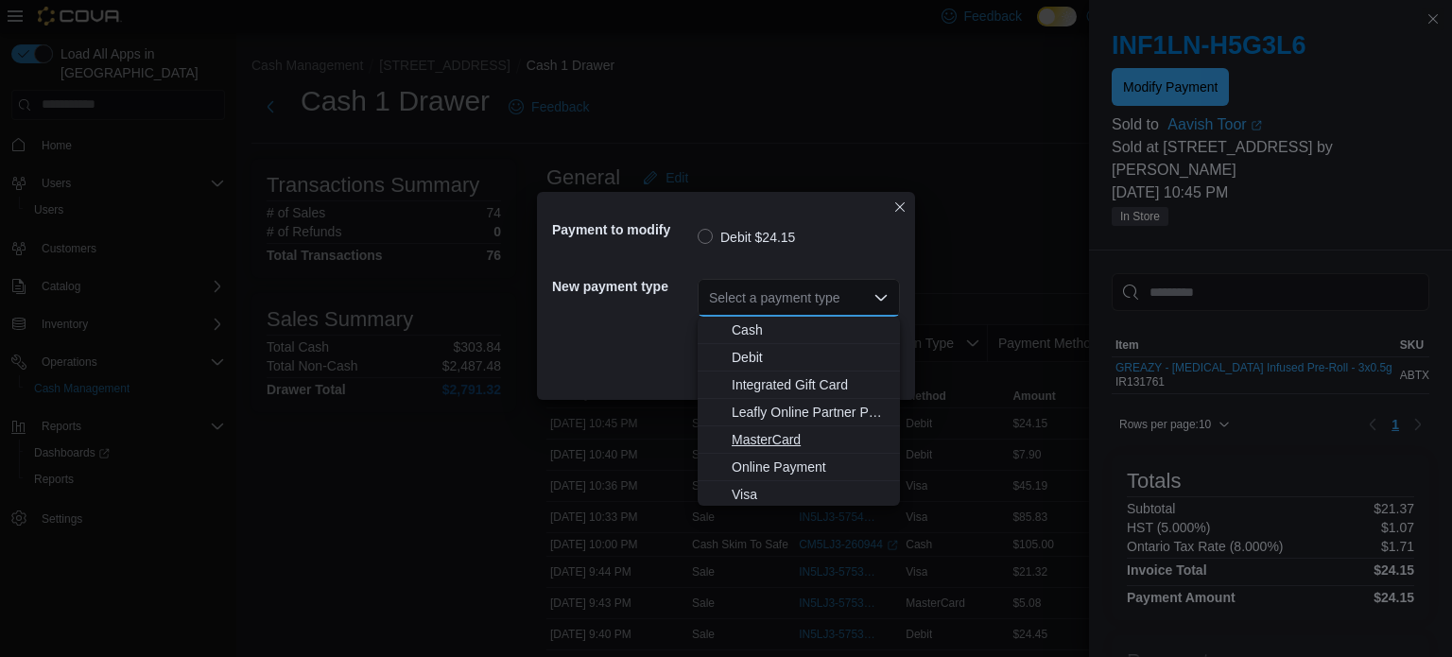
click at [801, 437] on span "MasterCard" at bounding box center [809, 439] width 157 height 19
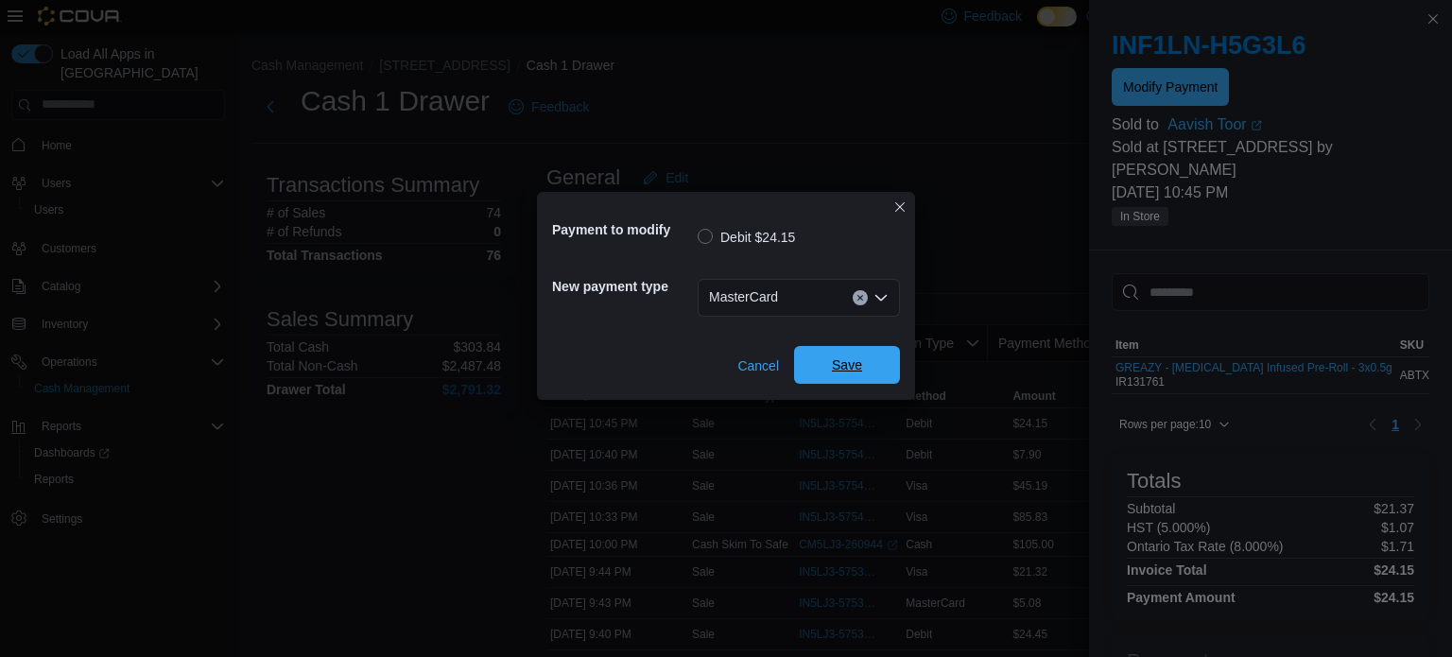
click at [851, 367] on span "Save" at bounding box center [847, 364] width 30 height 19
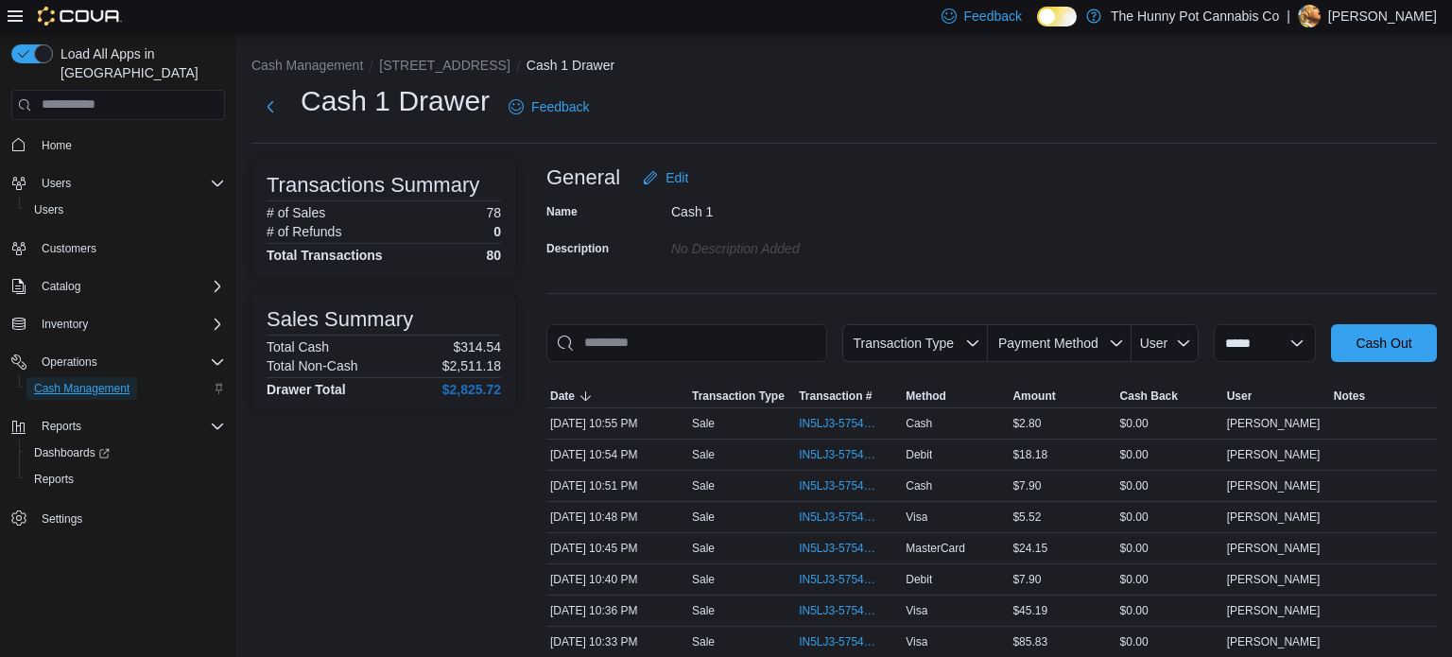
click at [98, 381] on span "Cash Management" at bounding box center [81, 388] width 95 height 15
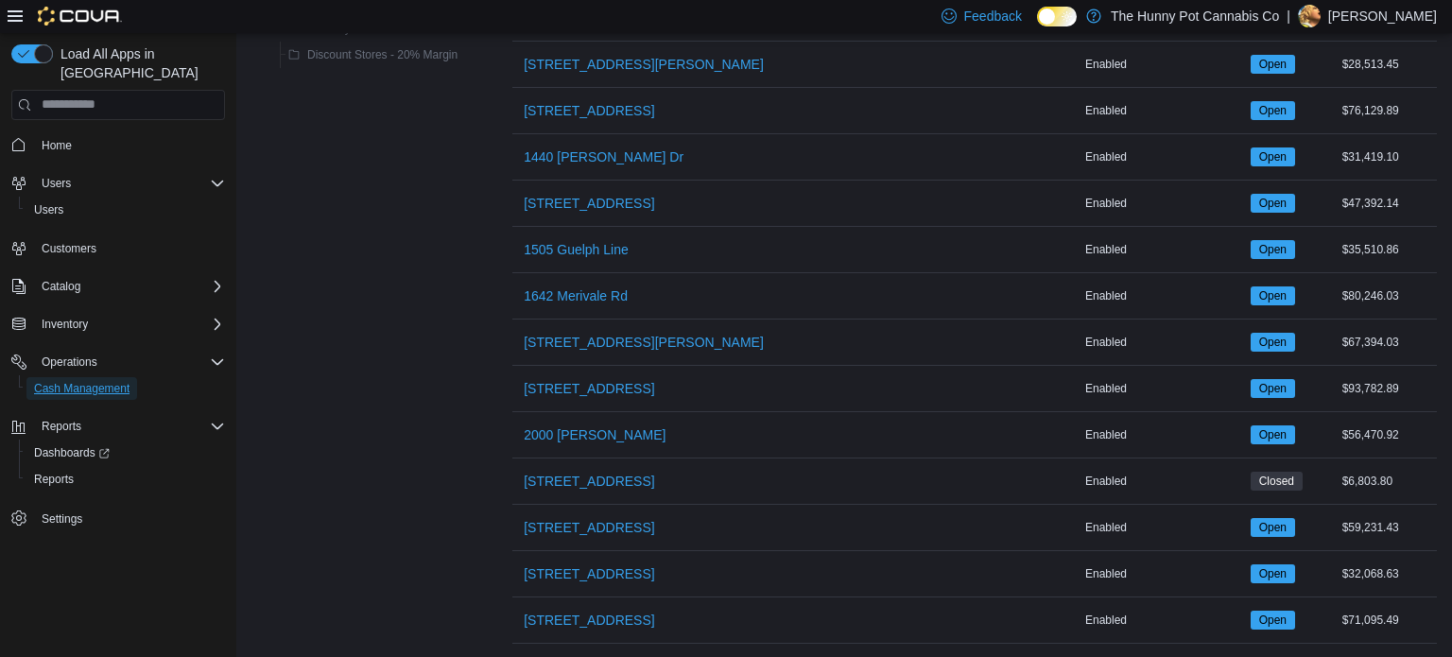
scroll to position [480, 0]
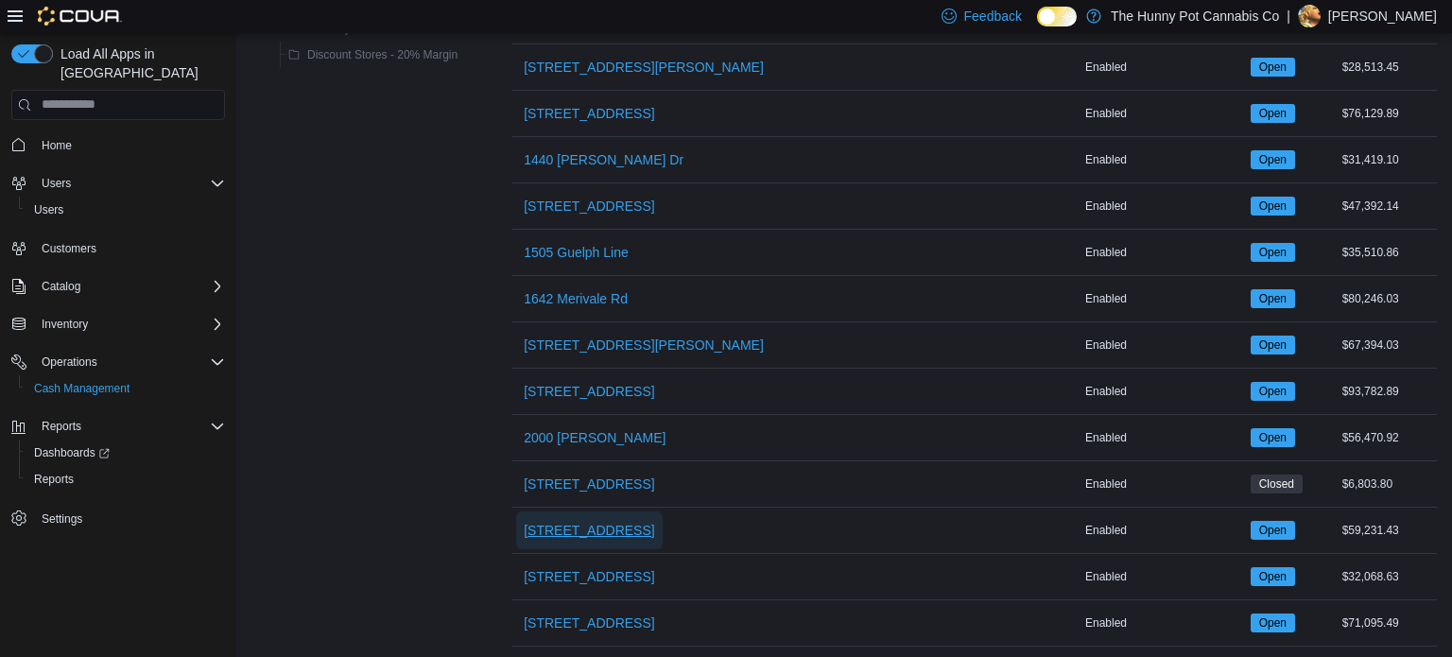
click at [609, 529] on span "[STREET_ADDRESS]" at bounding box center [589, 530] width 130 height 19
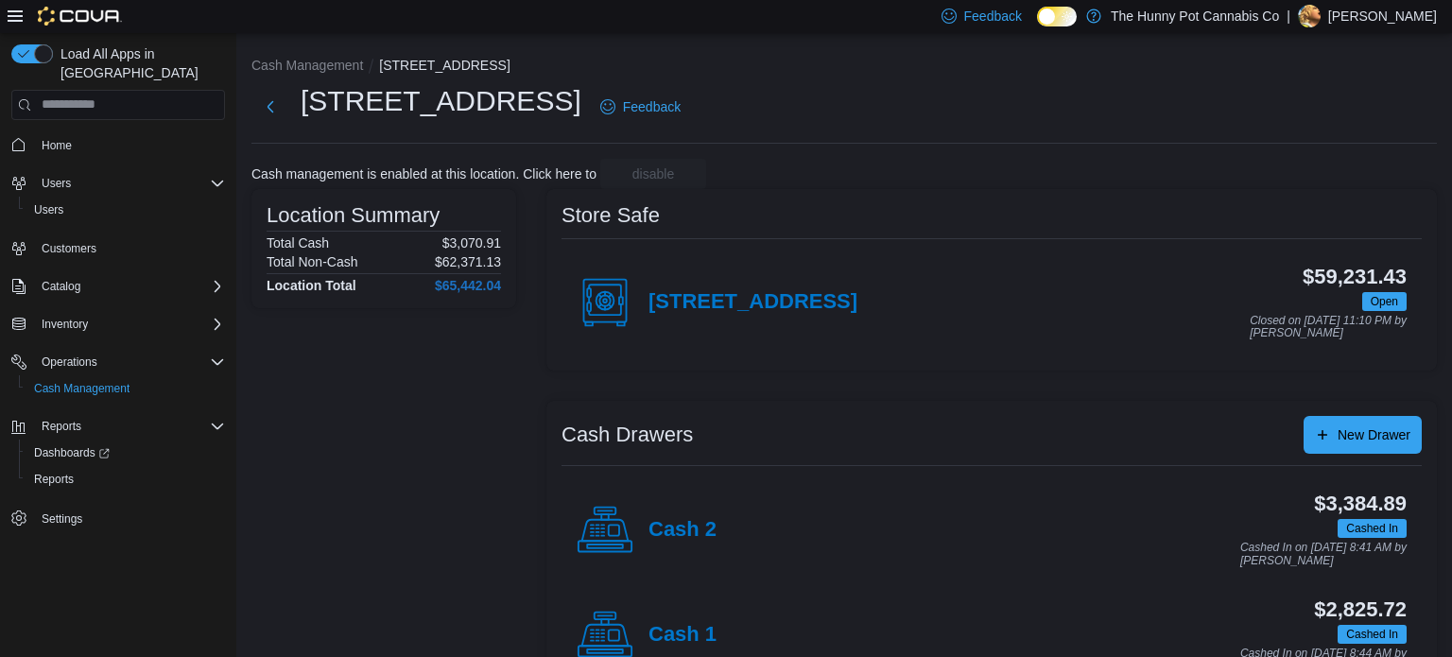
click at [683, 613] on div "Cash 1" at bounding box center [646, 635] width 140 height 57
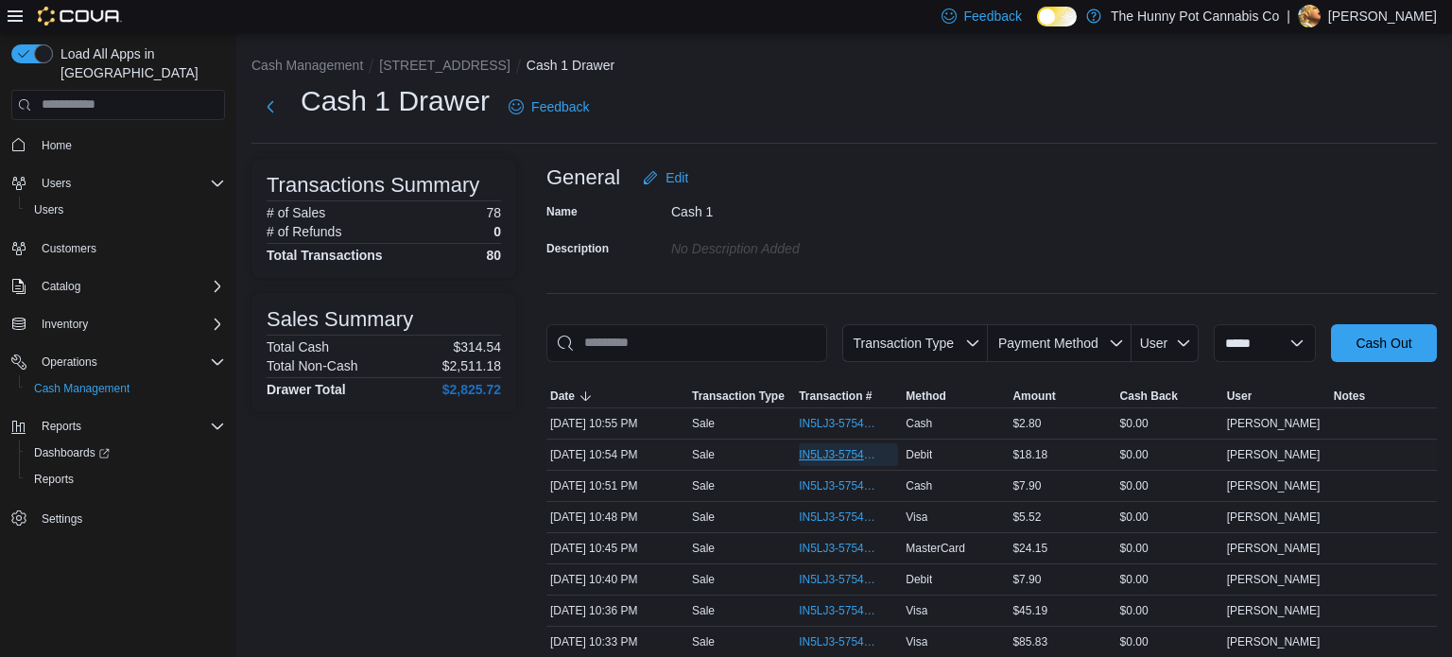
click at [861, 451] on span "IN5LJ3-5754336" at bounding box center [839, 454] width 80 height 15
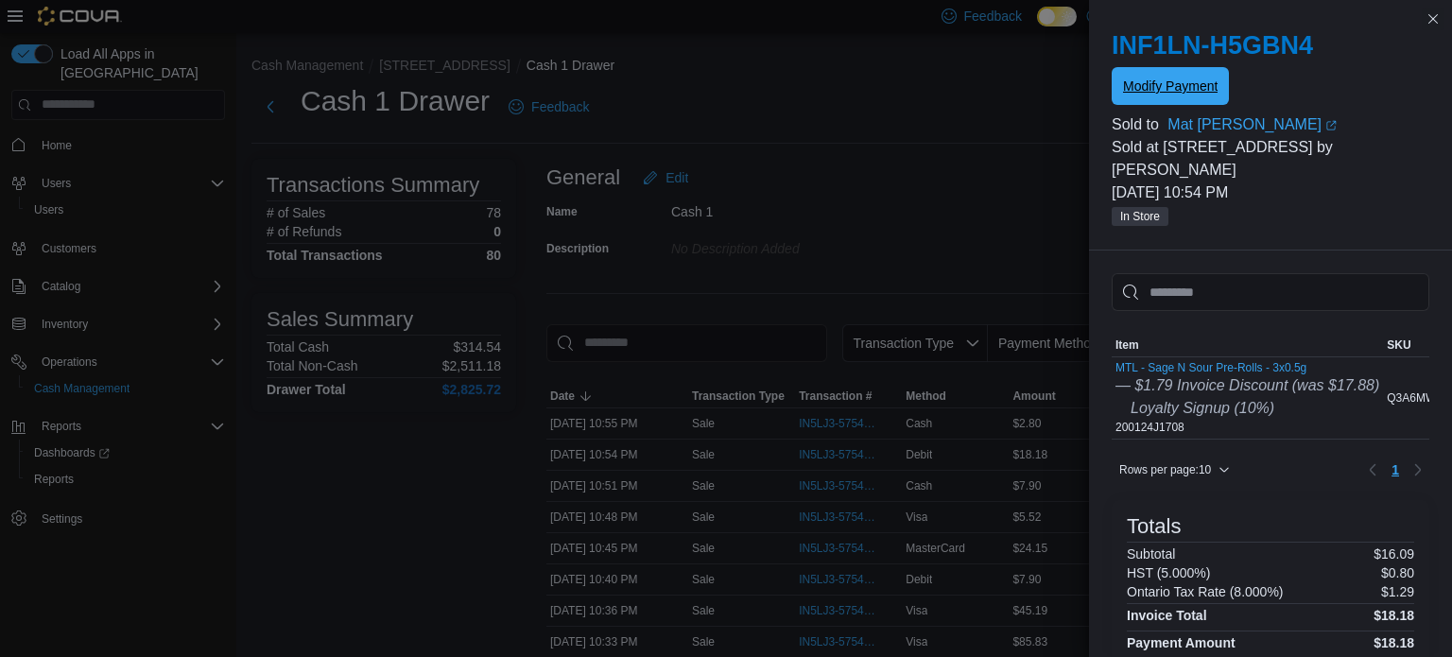
click at [1187, 88] on span "Modify Payment" at bounding box center [1170, 86] width 95 height 19
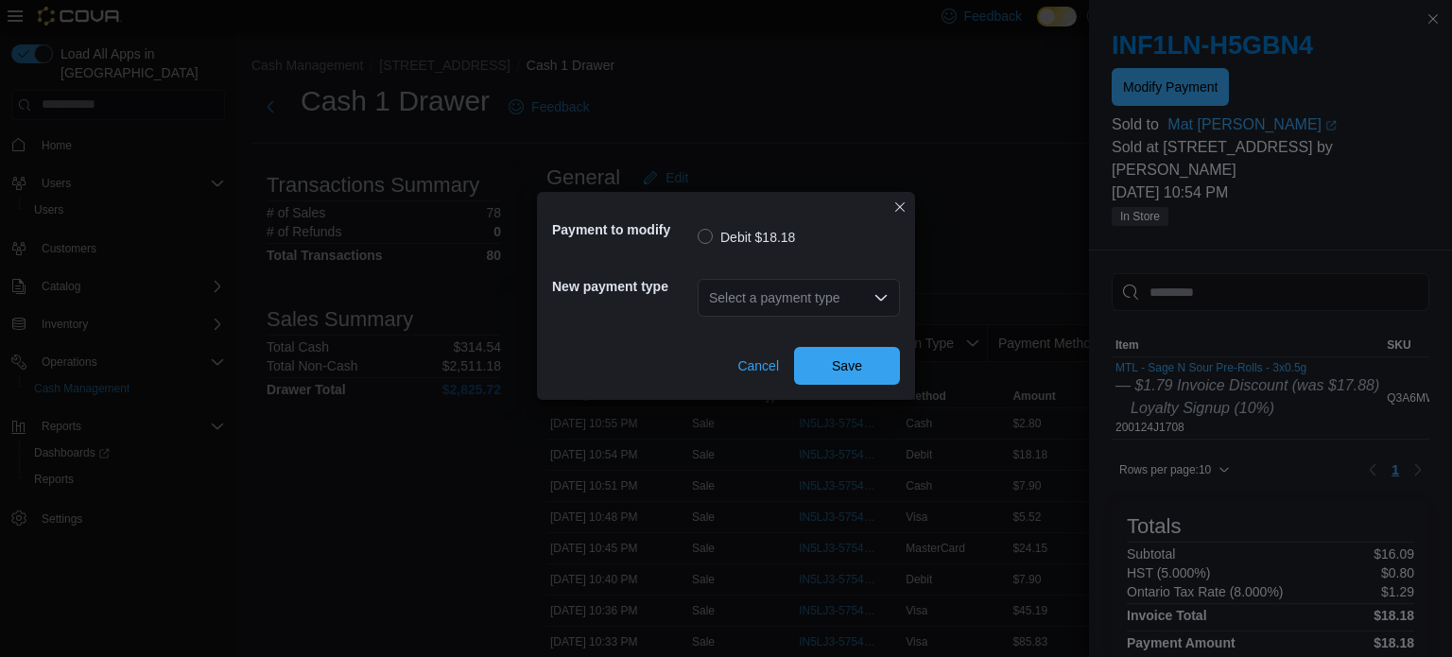
click at [815, 310] on div "Select a payment type" at bounding box center [798, 298] width 202 height 38
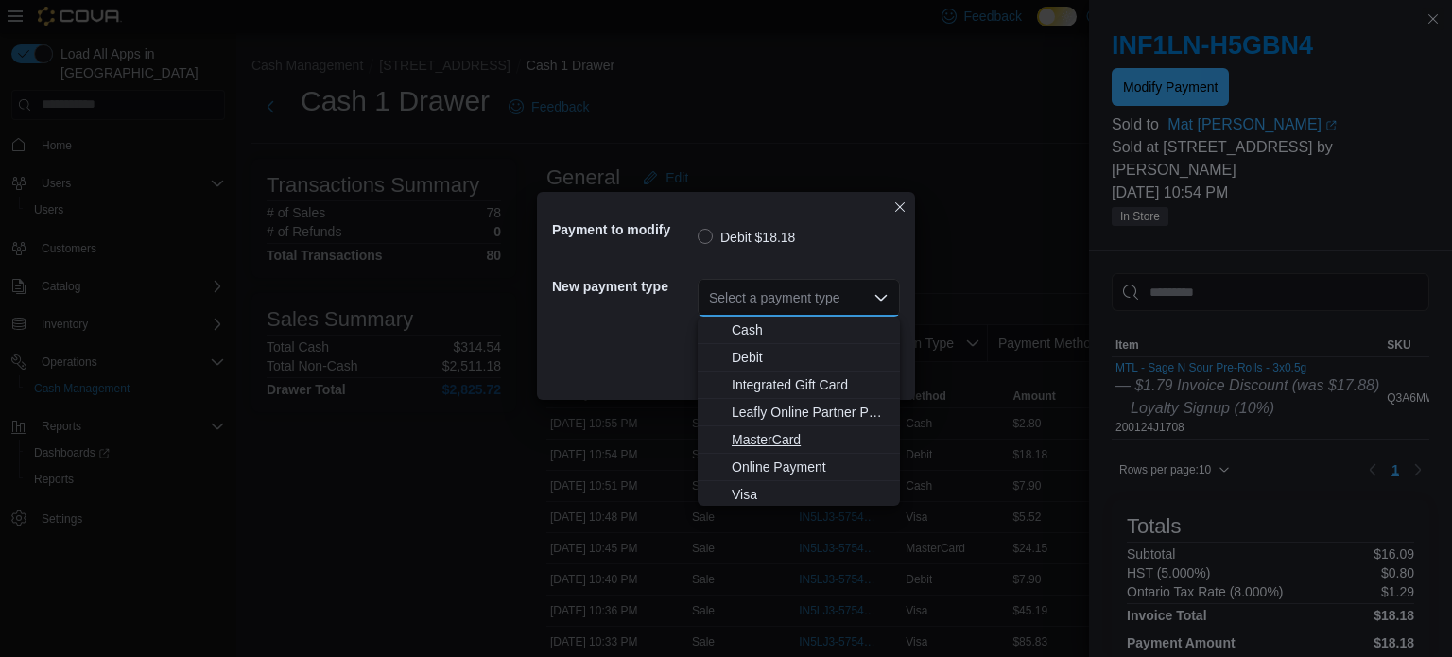
click at [765, 450] on button "MasterCard" at bounding box center [798, 439] width 202 height 27
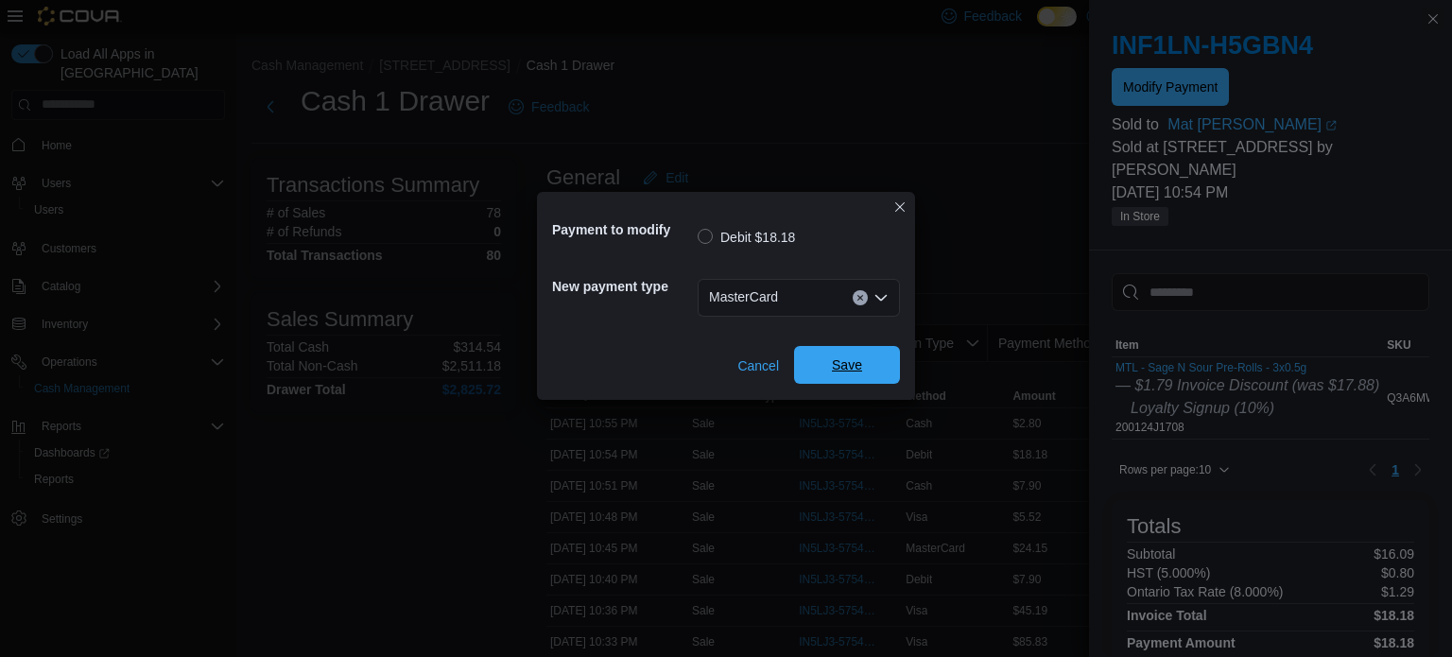
click at [833, 368] on span "Save" at bounding box center [847, 364] width 30 height 19
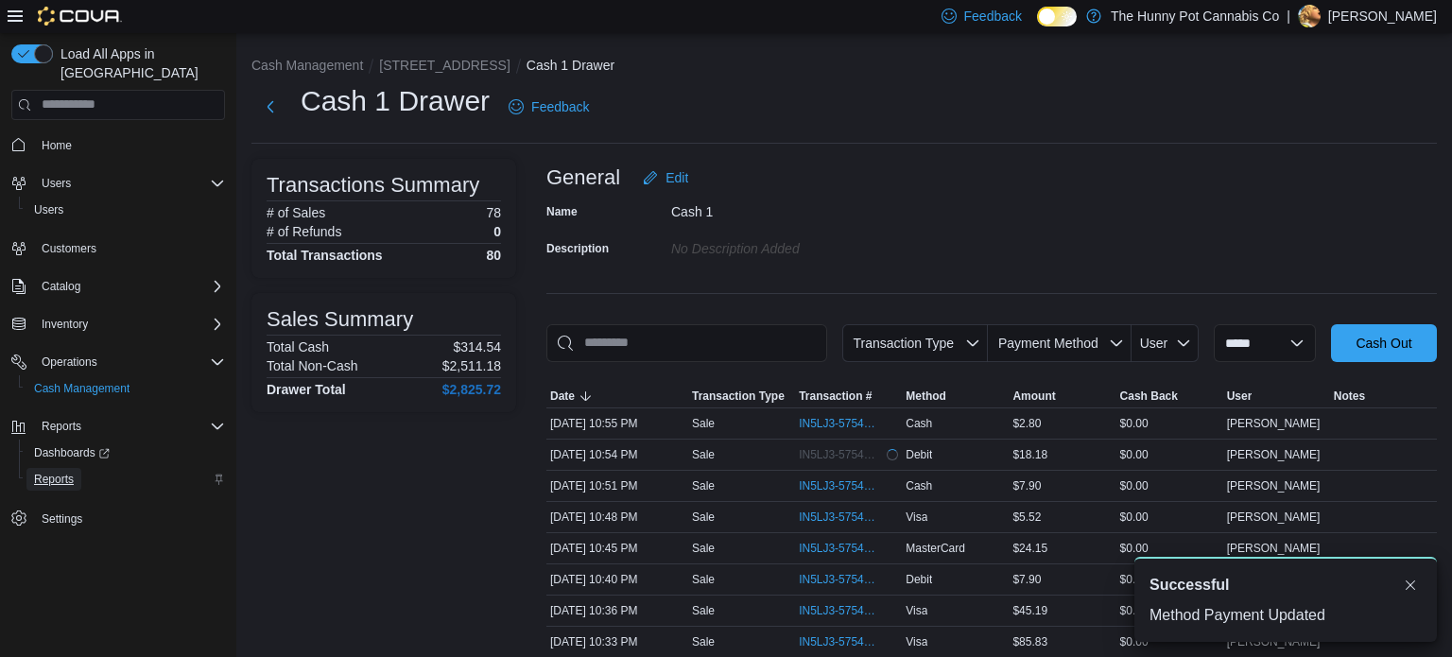
click at [46, 472] on span "Reports" at bounding box center [54, 479] width 40 height 15
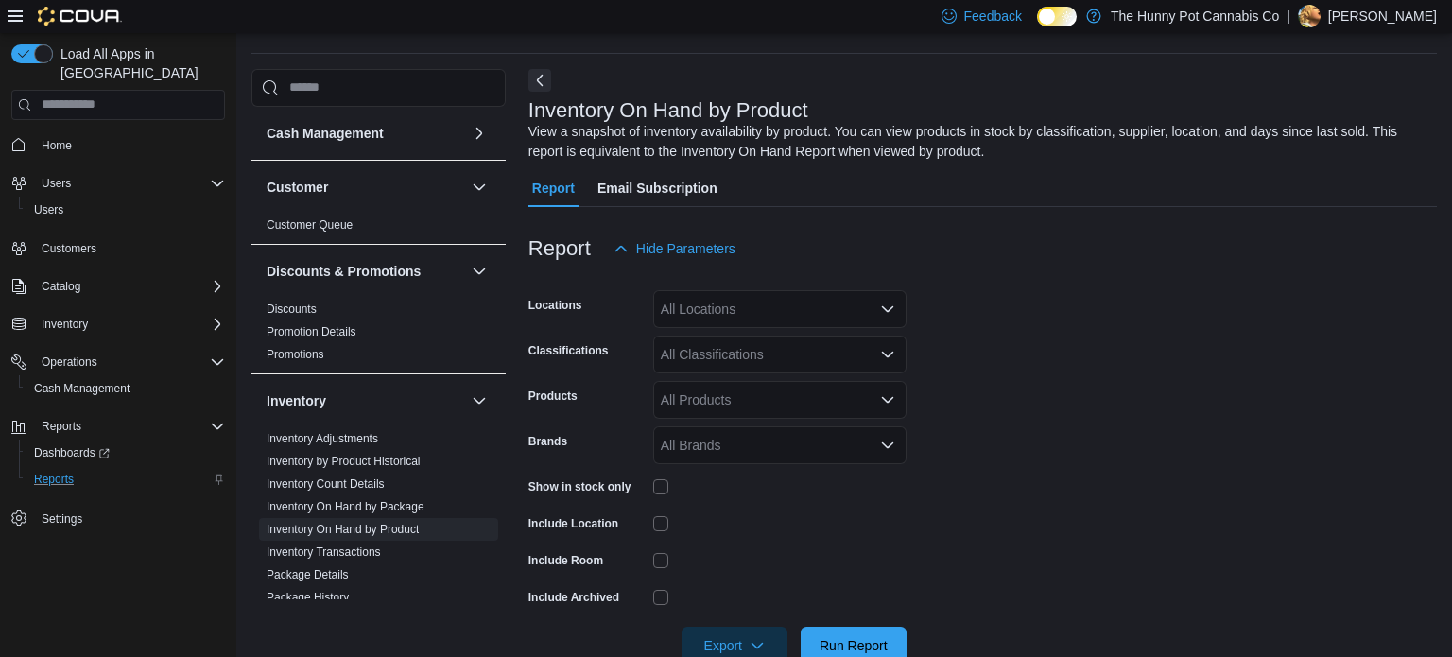
scroll to position [63, 0]
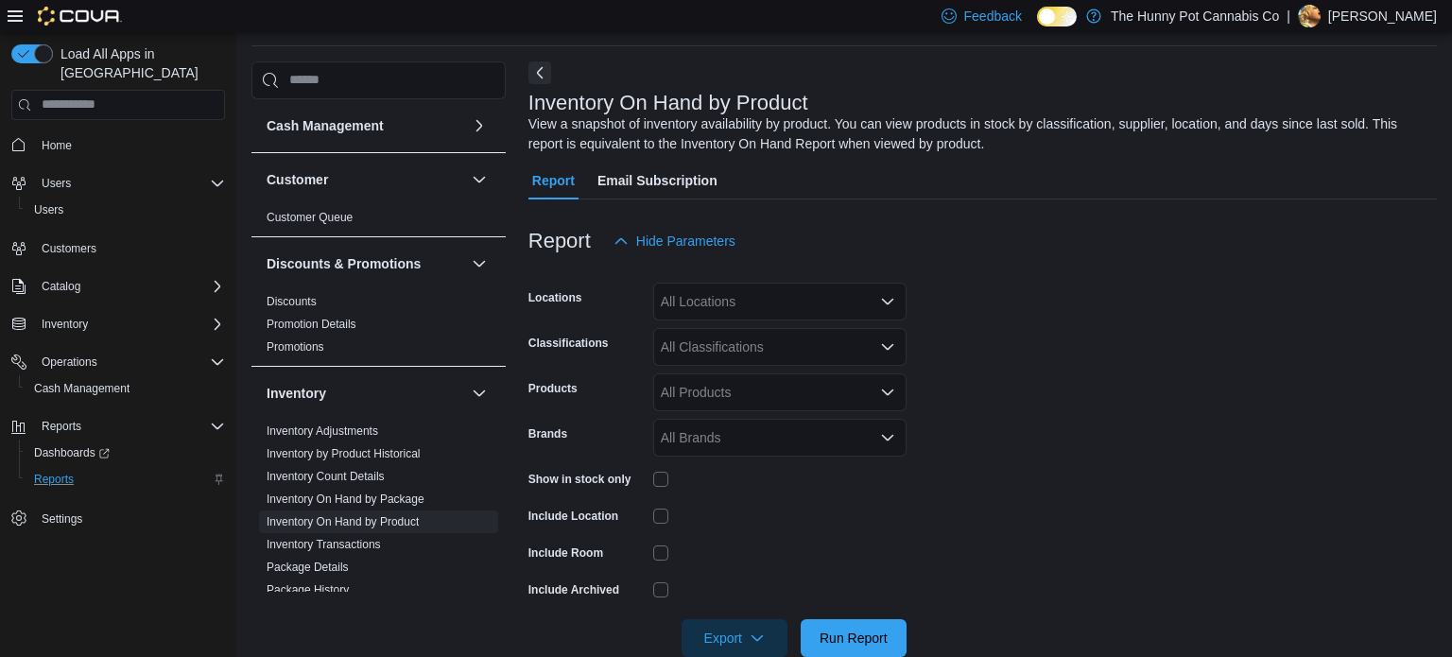
click at [735, 305] on div "All Locations" at bounding box center [779, 302] width 253 height 38
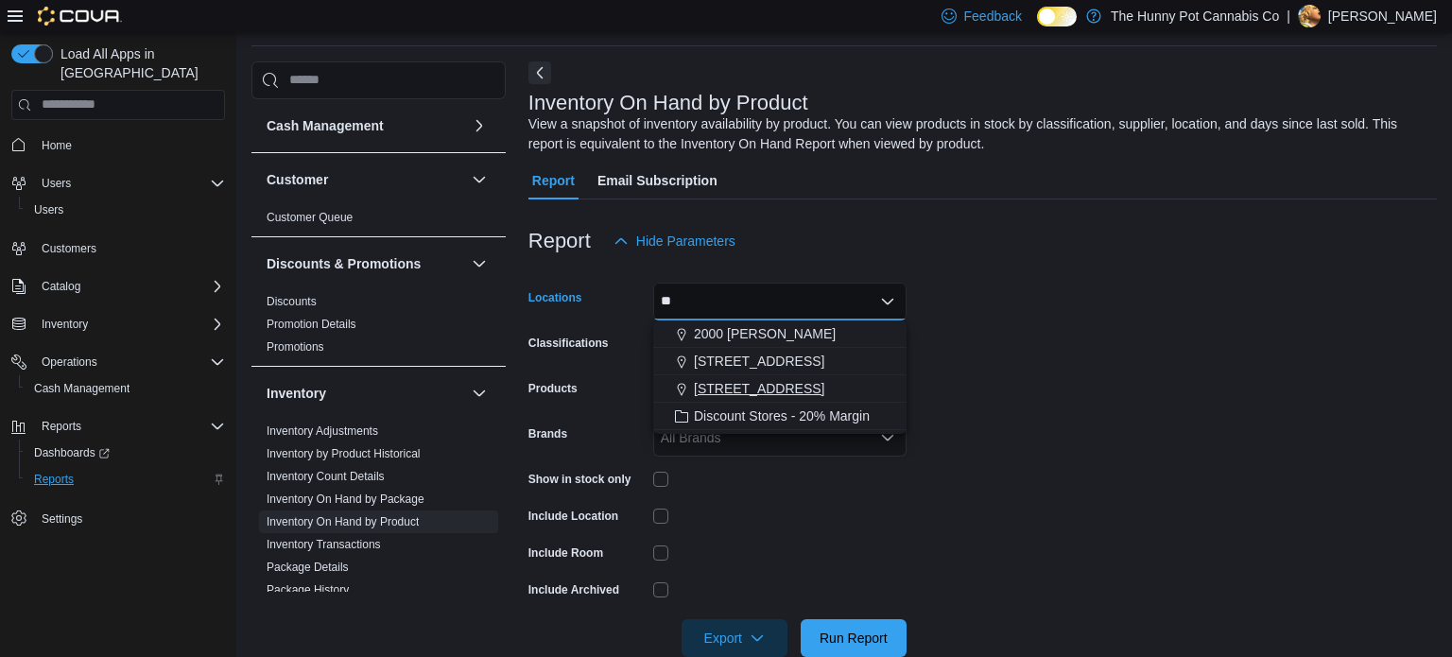
type input "**"
click at [713, 390] on span "[STREET_ADDRESS]" at bounding box center [759, 388] width 130 height 19
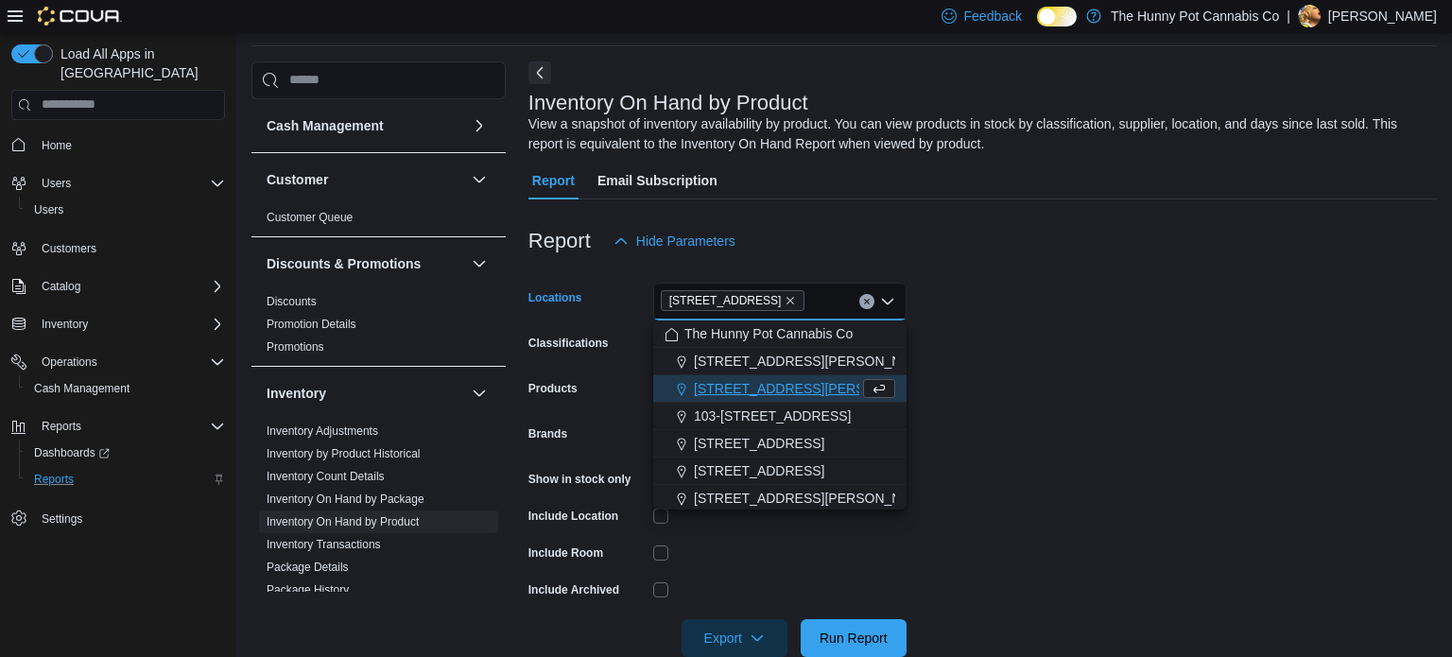
click at [1173, 410] on form "Locations [STREET_ADDRESS] Selected. [STREET_ADDRESS]. Press Backspace to delet…" at bounding box center [982, 458] width 908 height 397
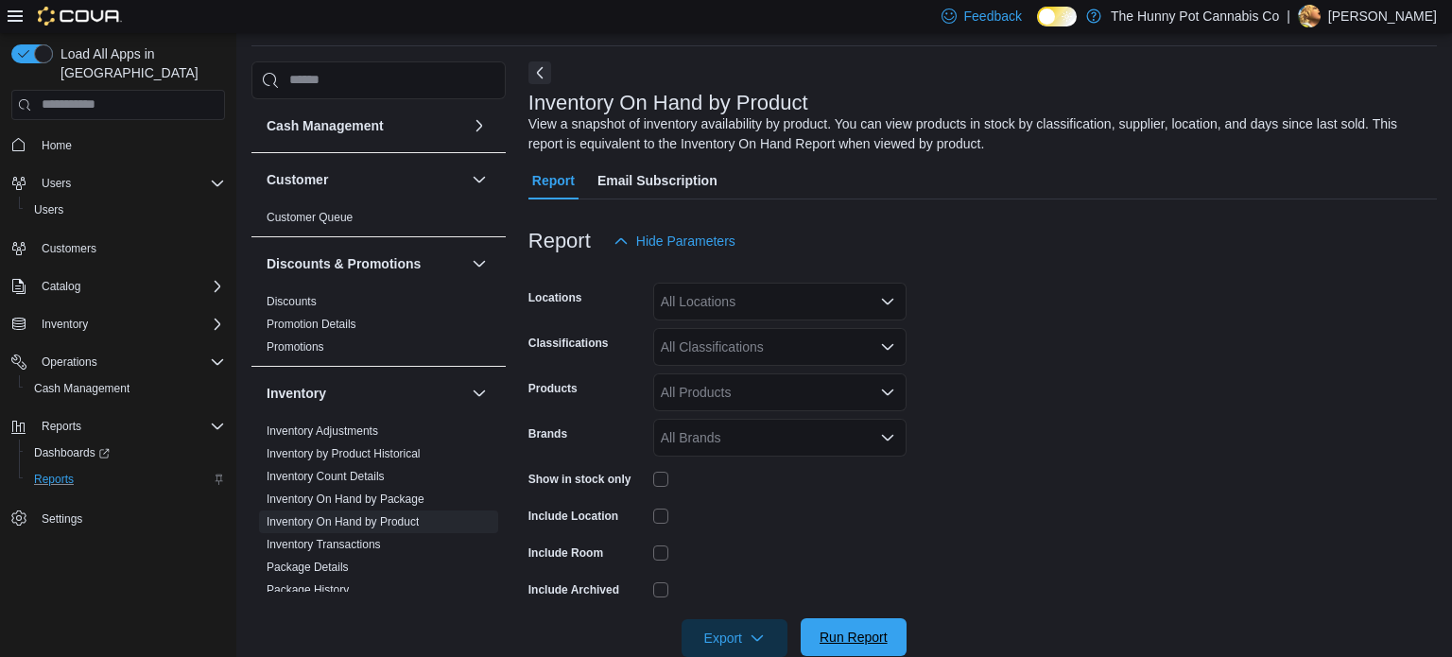
click at [865, 629] on span "Run Report" at bounding box center [853, 637] width 68 height 19
click at [806, 309] on div "All Locations" at bounding box center [779, 302] width 253 height 38
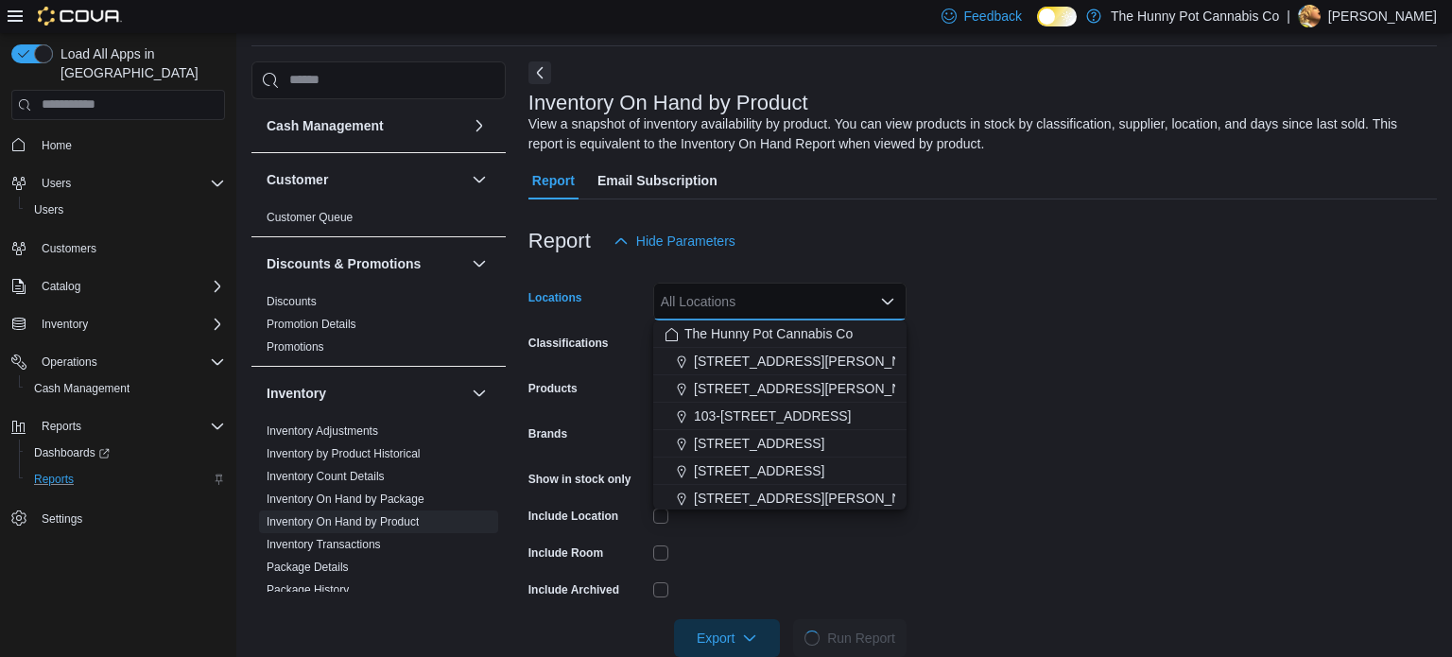
type input "*"
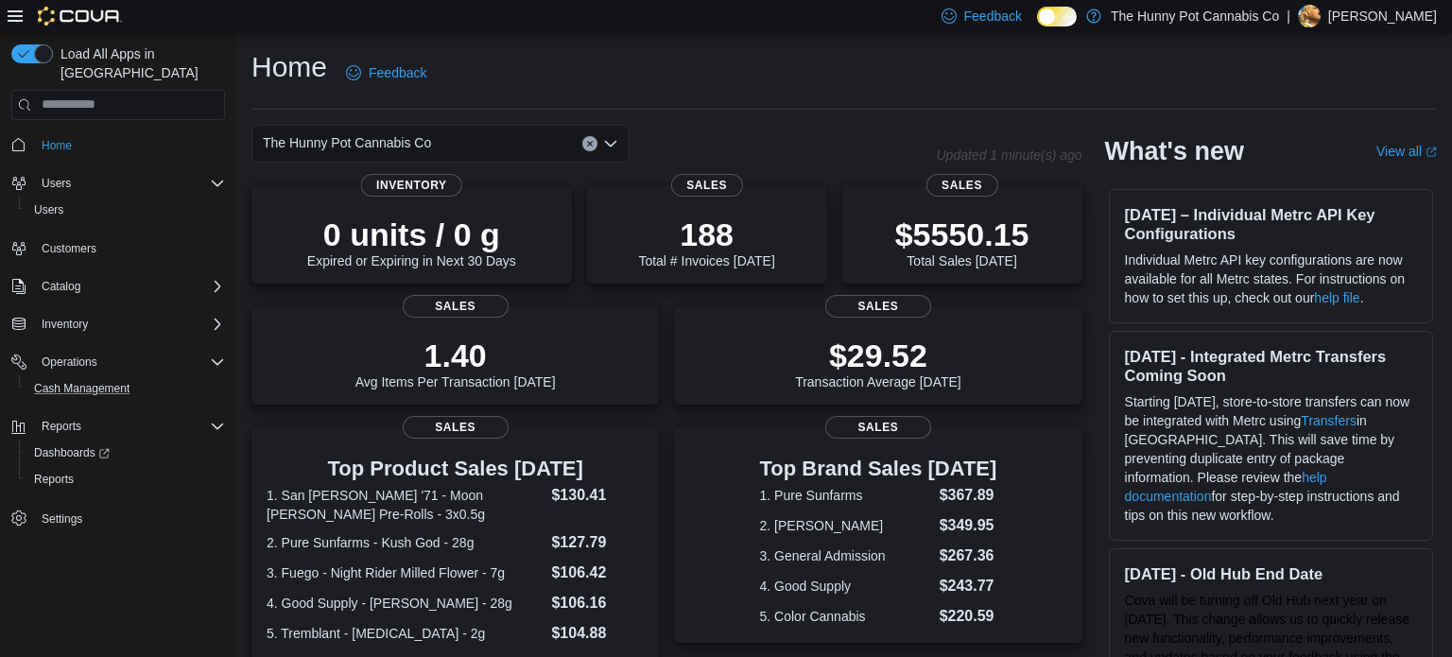
click at [70, 375] on button "Cash Management" at bounding box center [126, 388] width 214 height 26
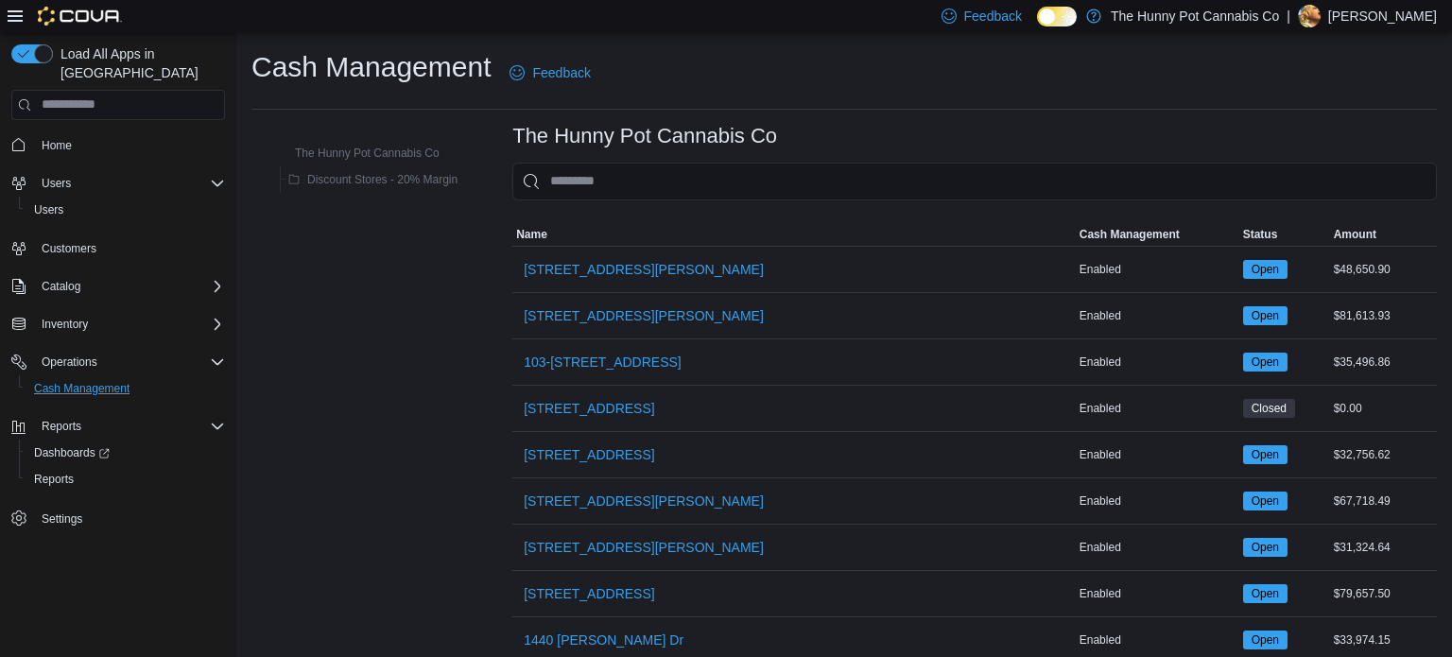
scroll to position [588, 0]
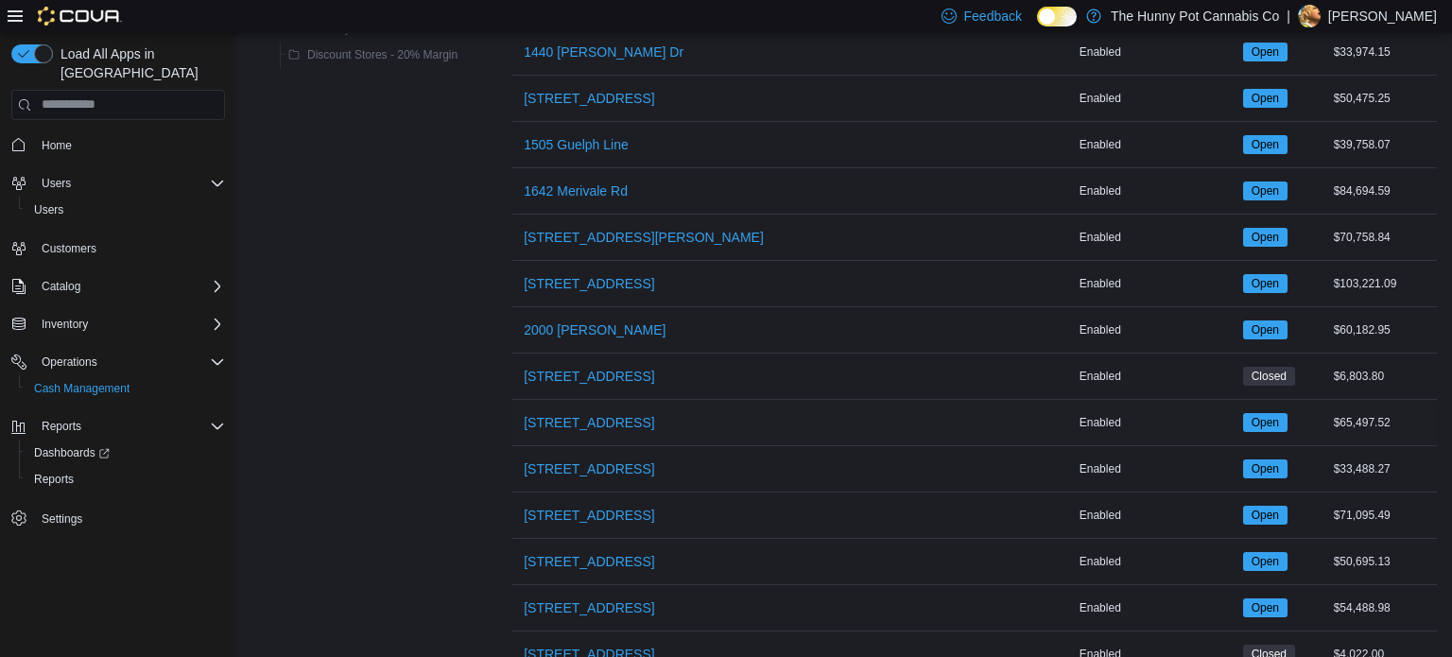
click at [592, 400] on div "[STREET_ADDRESS]" at bounding box center [793, 422] width 563 height 45
click at [597, 413] on span "[STREET_ADDRESS]" at bounding box center [589, 422] width 130 height 19
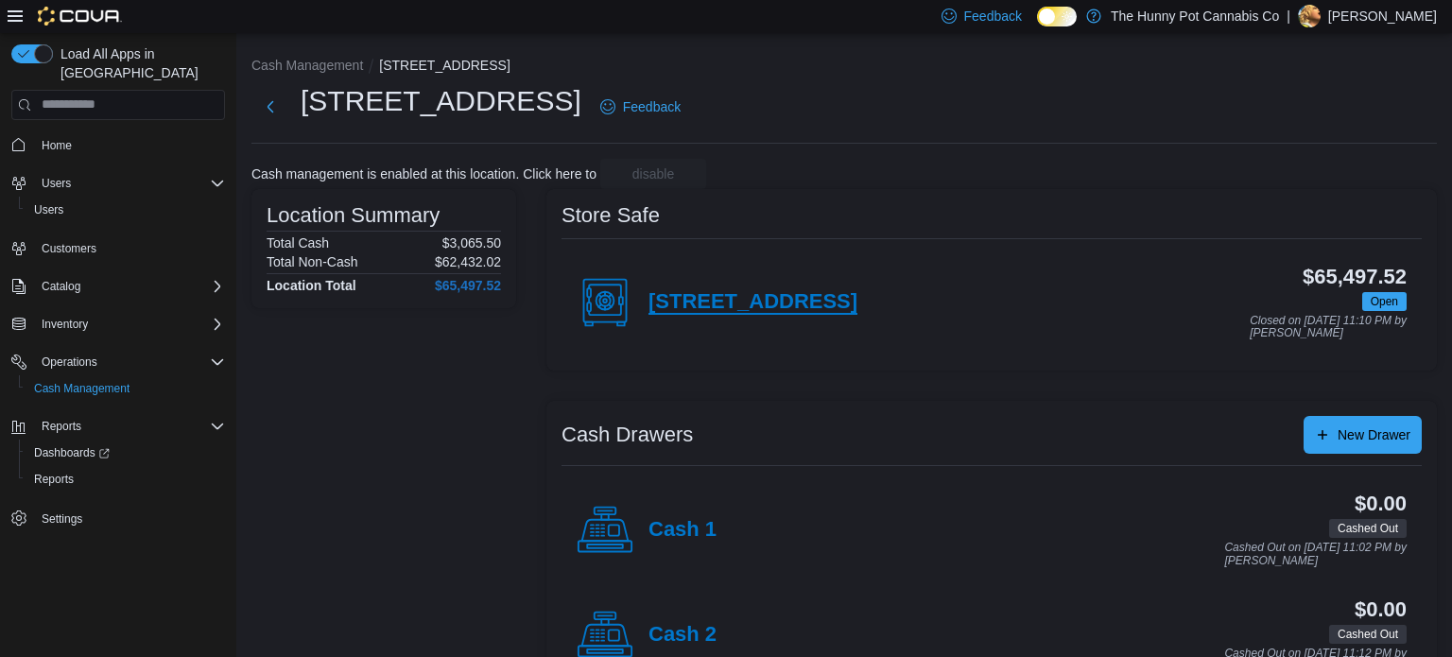
click at [774, 293] on h4 "[STREET_ADDRESS]" at bounding box center [752, 302] width 209 height 25
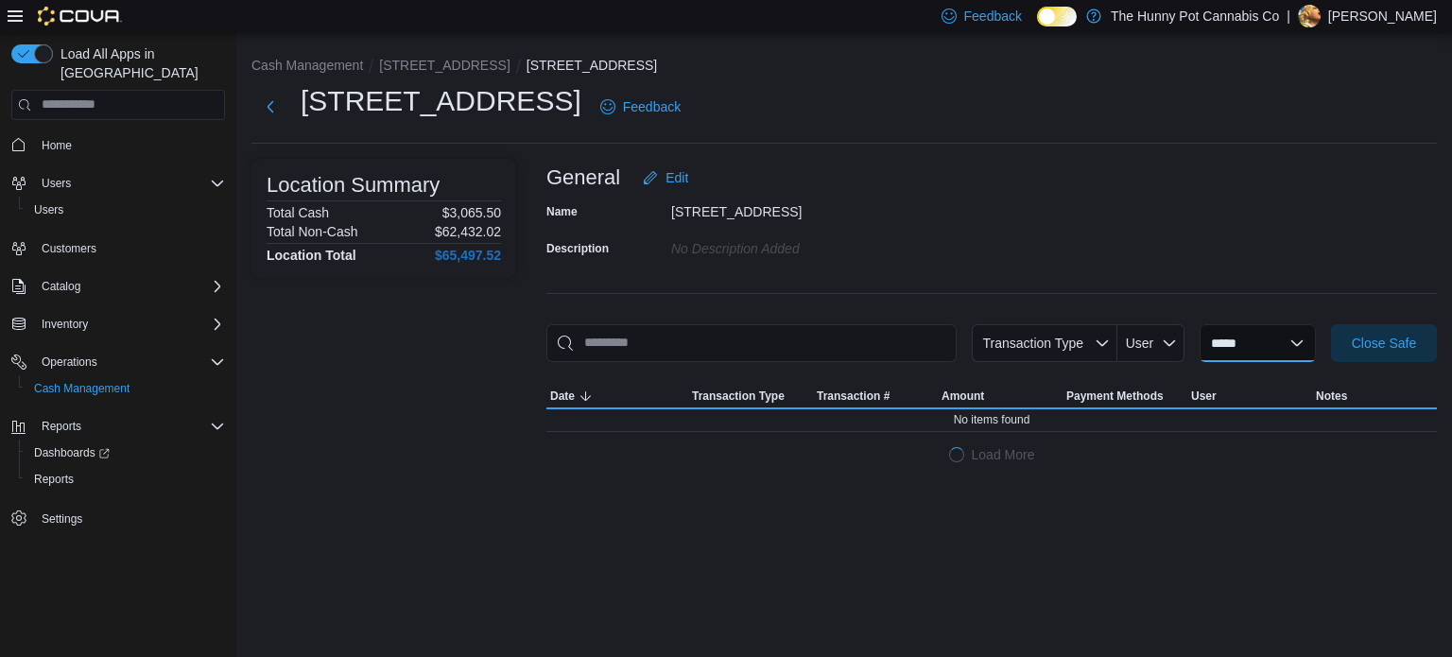
click at [1247, 353] on select "**********" at bounding box center [1257, 343] width 116 height 38
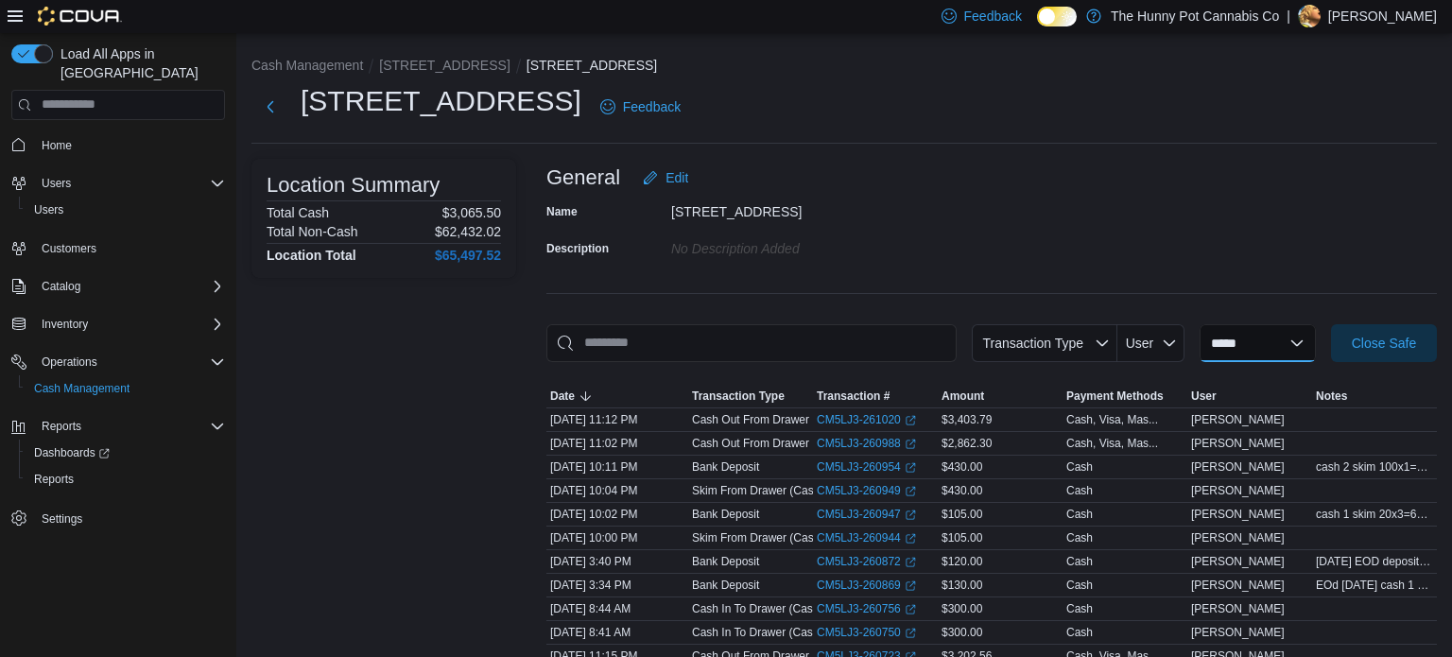
click at [1213, 355] on select "**********" at bounding box center [1257, 343] width 116 height 38
select select "**********"
click at [1199, 324] on select "**********" at bounding box center [1257, 343] width 116 height 38
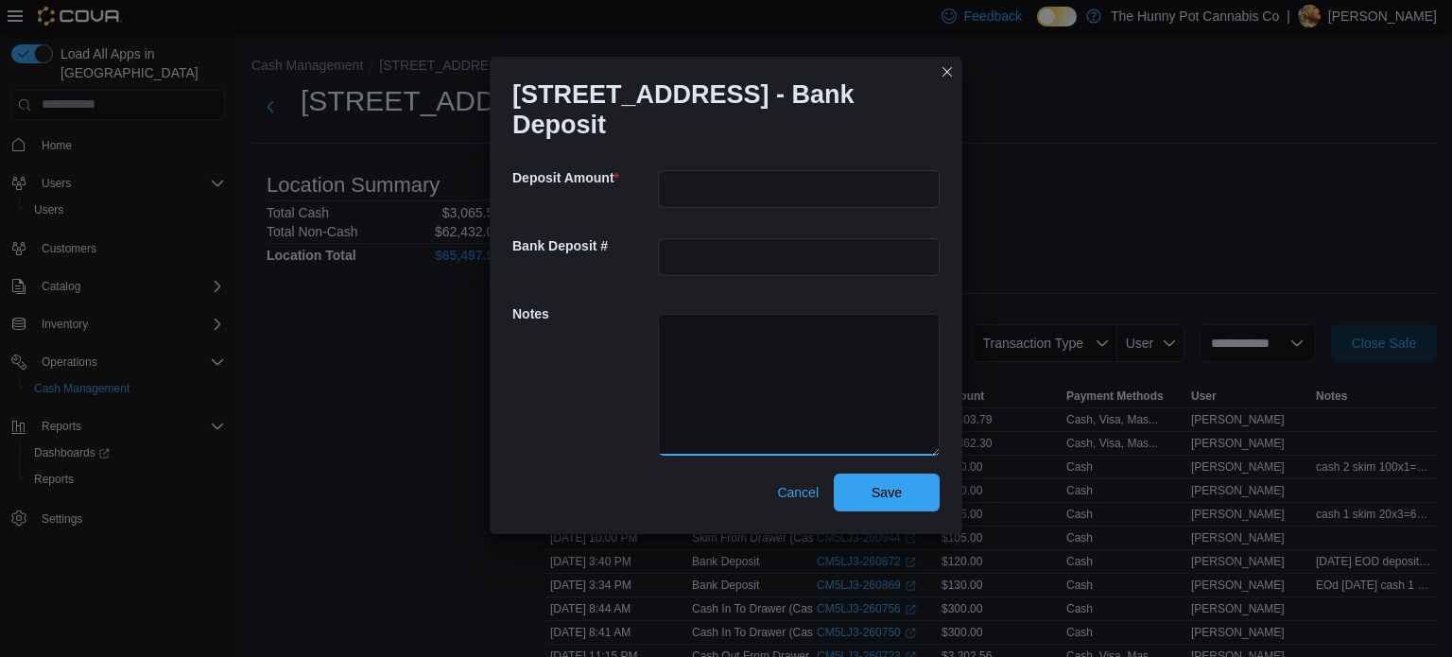
click at [695, 323] on textarea at bounding box center [799, 385] width 282 height 142
type textarea "**********"
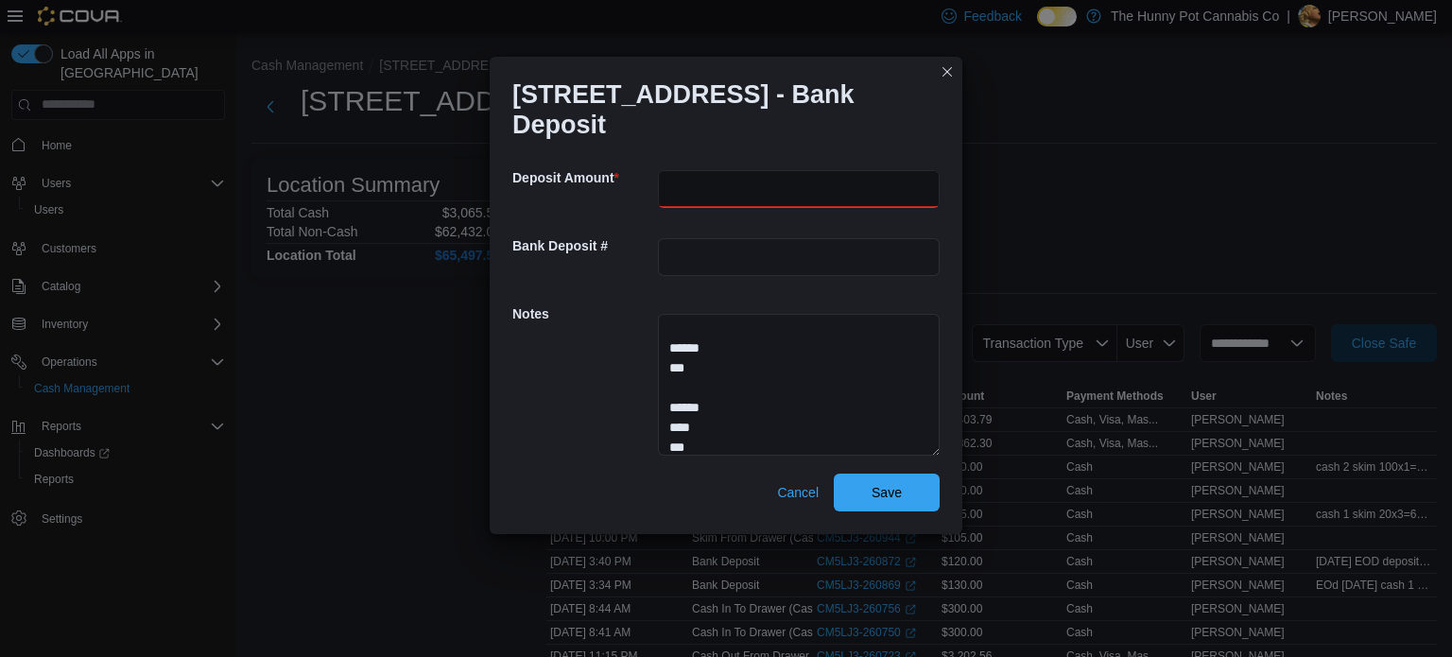
click at [749, 191] on input "number" at bounding box center [799, 189] width 282 height 38
type input "**"
click at [895, 482] on span "Save" at bounding box center [886, 491] width 30 height 19
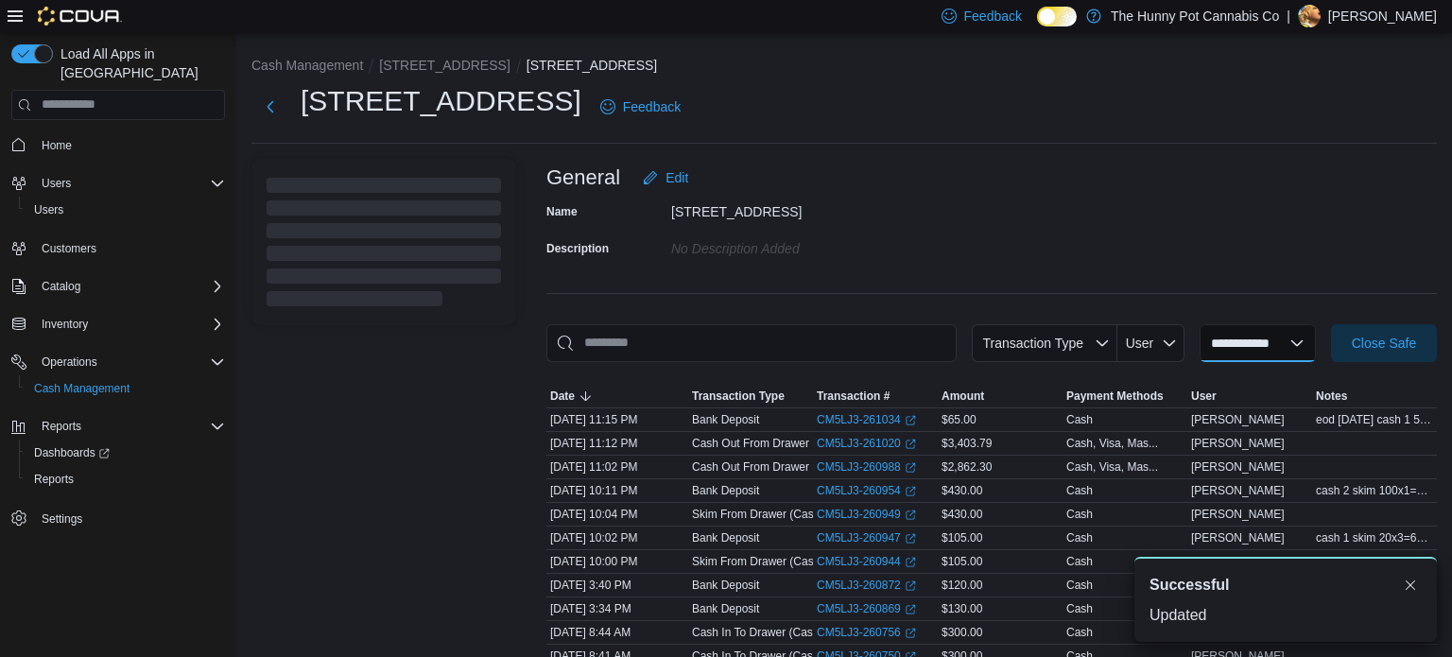
select select
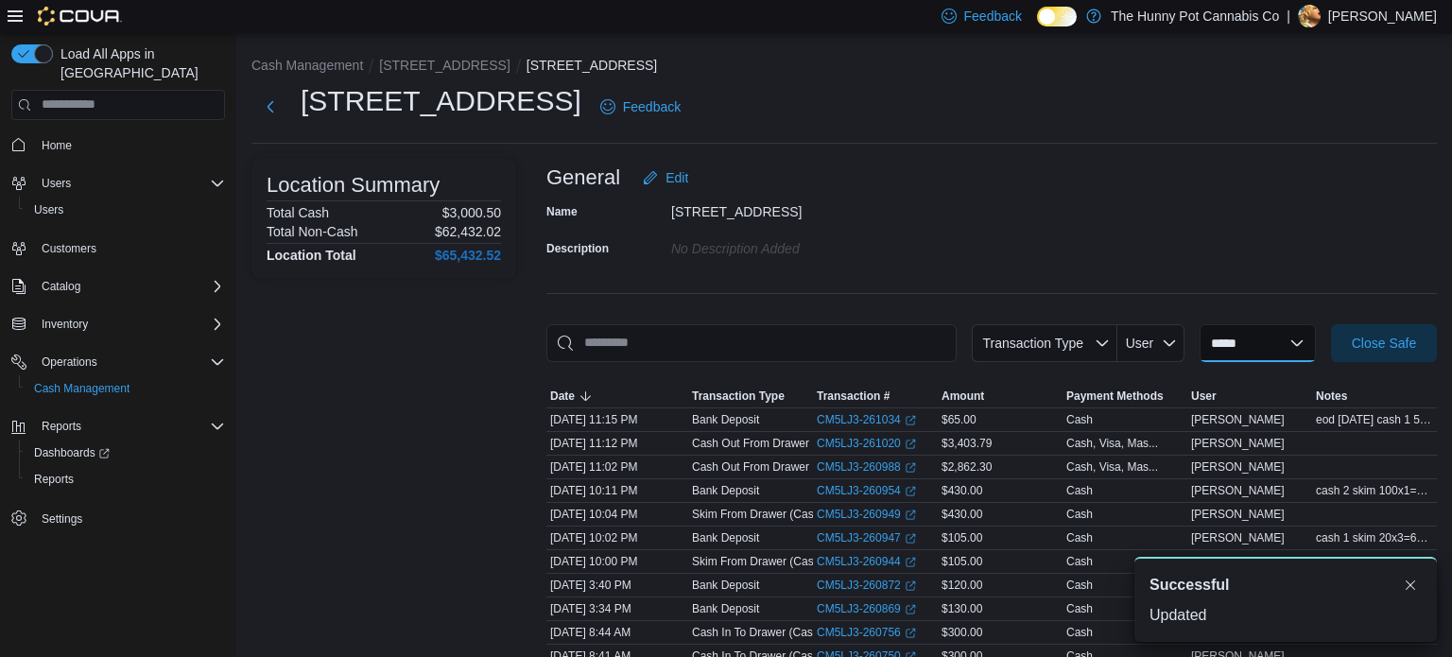
scroll to position [0, 0]
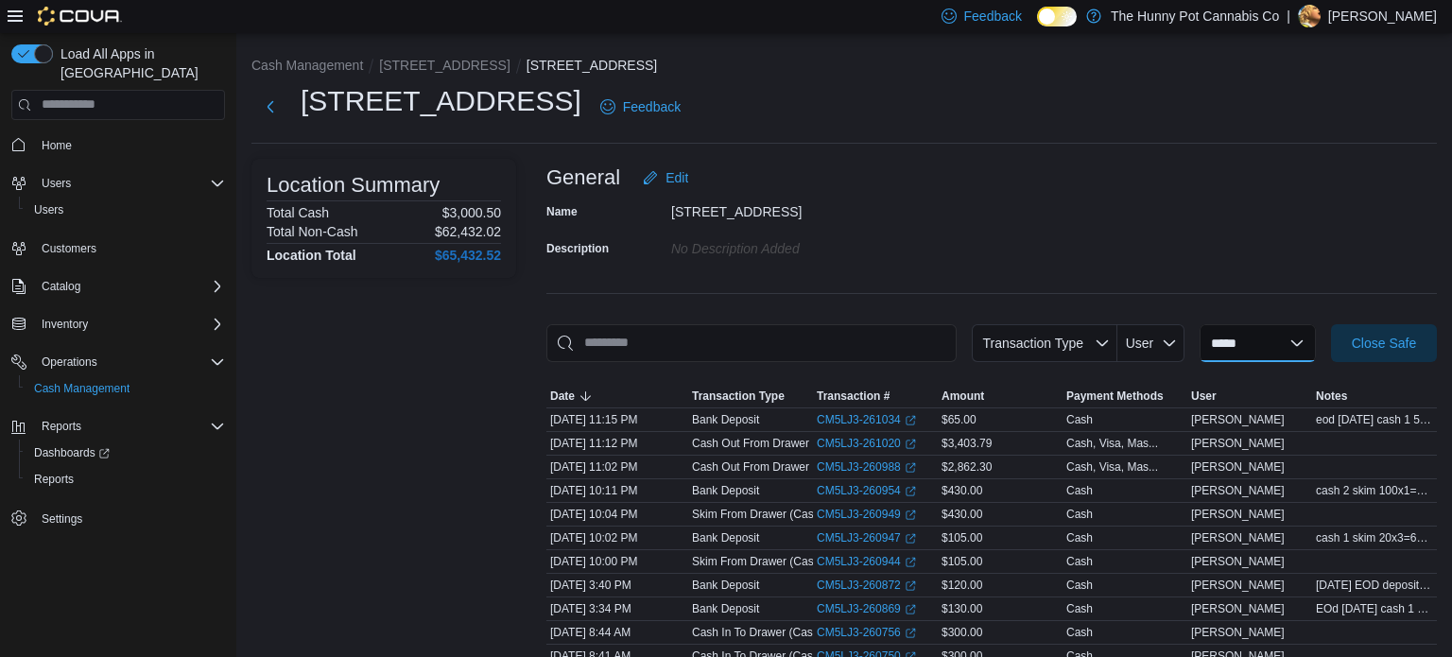
click at [1273, 341] on select "**********" at bounding box center [1257, 343] width 116 height 38
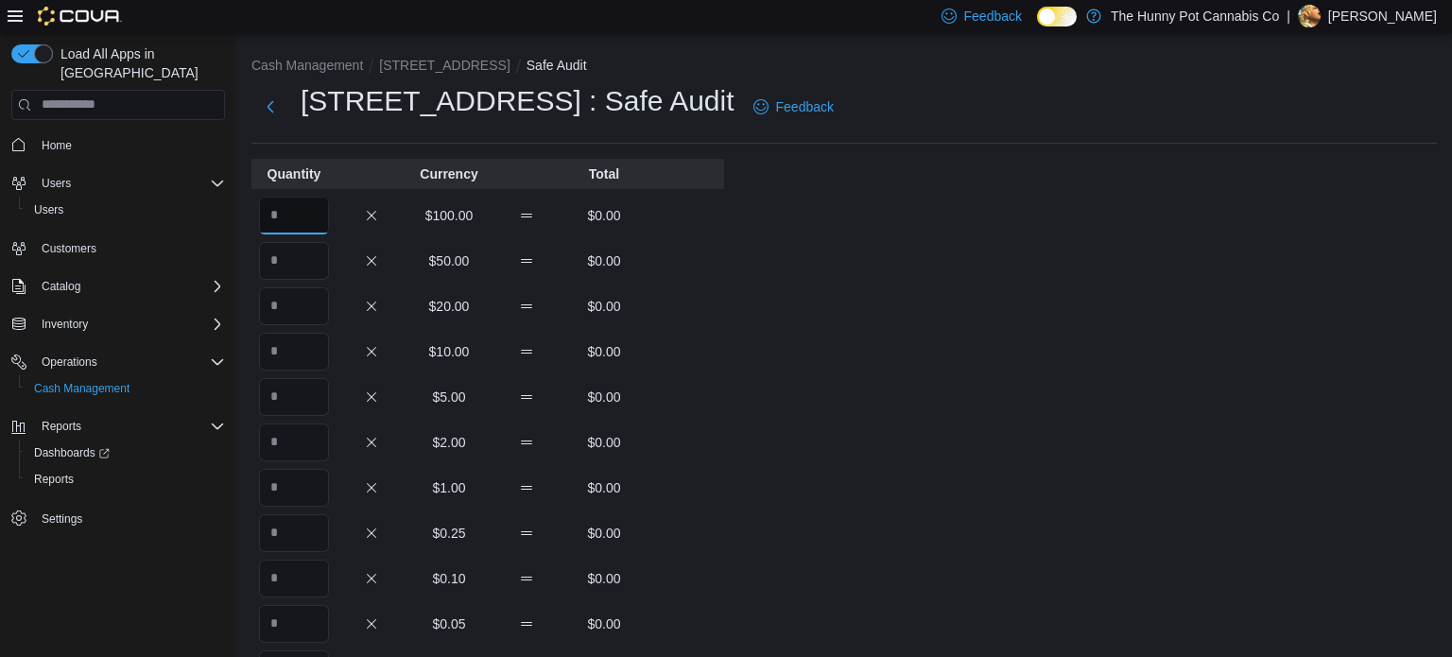
click at [292, 206] on input "Quantity" at bounding box center [294, 216] width 70 height 38
type input "*"
type input "**"
type input "*"
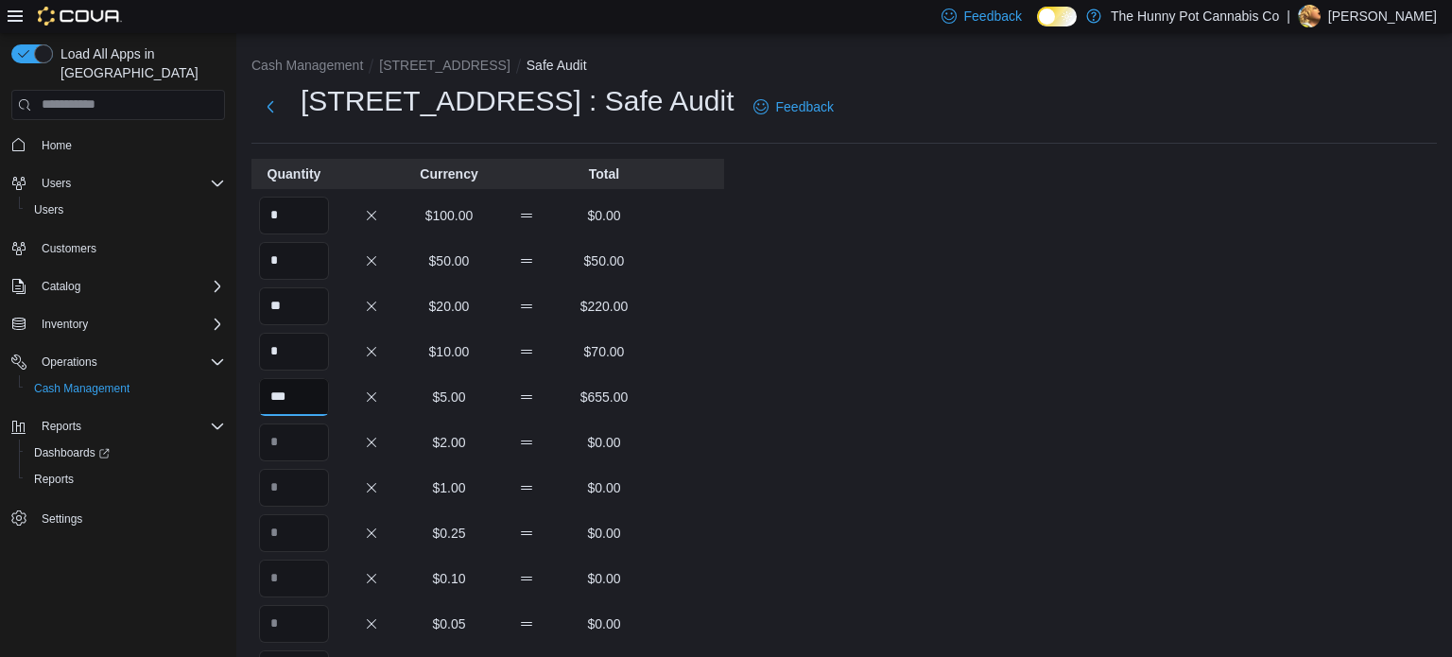
type input "***"
type input "****"
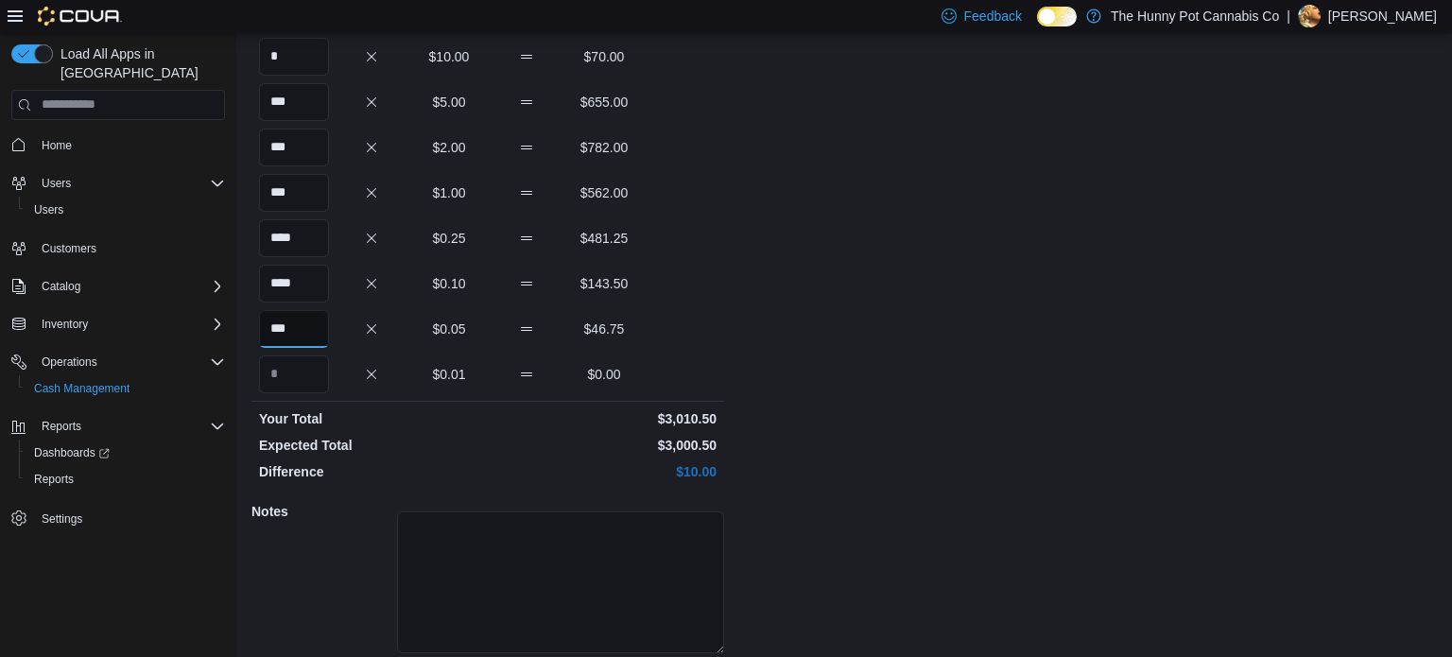
scroll to position [361, 0]
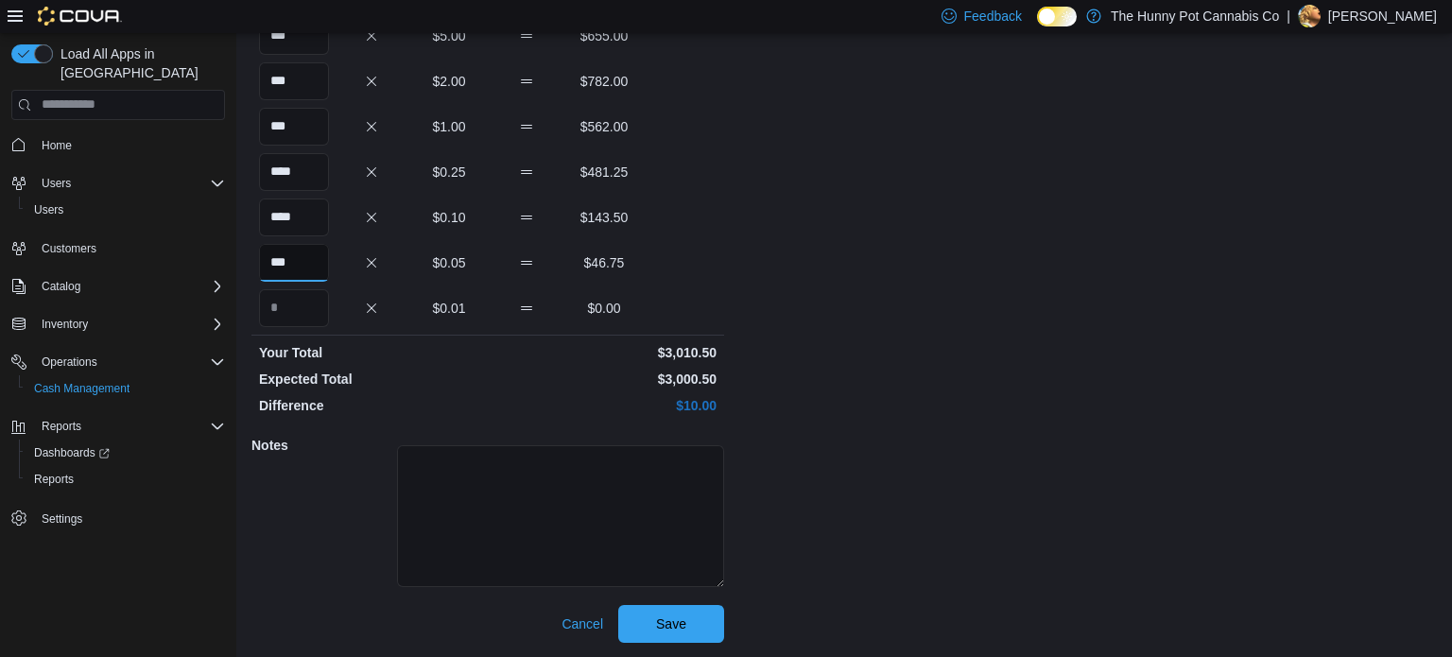
type input "***"
click at [609, 460] on textarea at bounding box center [560, 516] width 327 height 142
type textarea "*****"
click at [682, 626] on span "Save" at bounding box center [671, 622] width 30 height 19
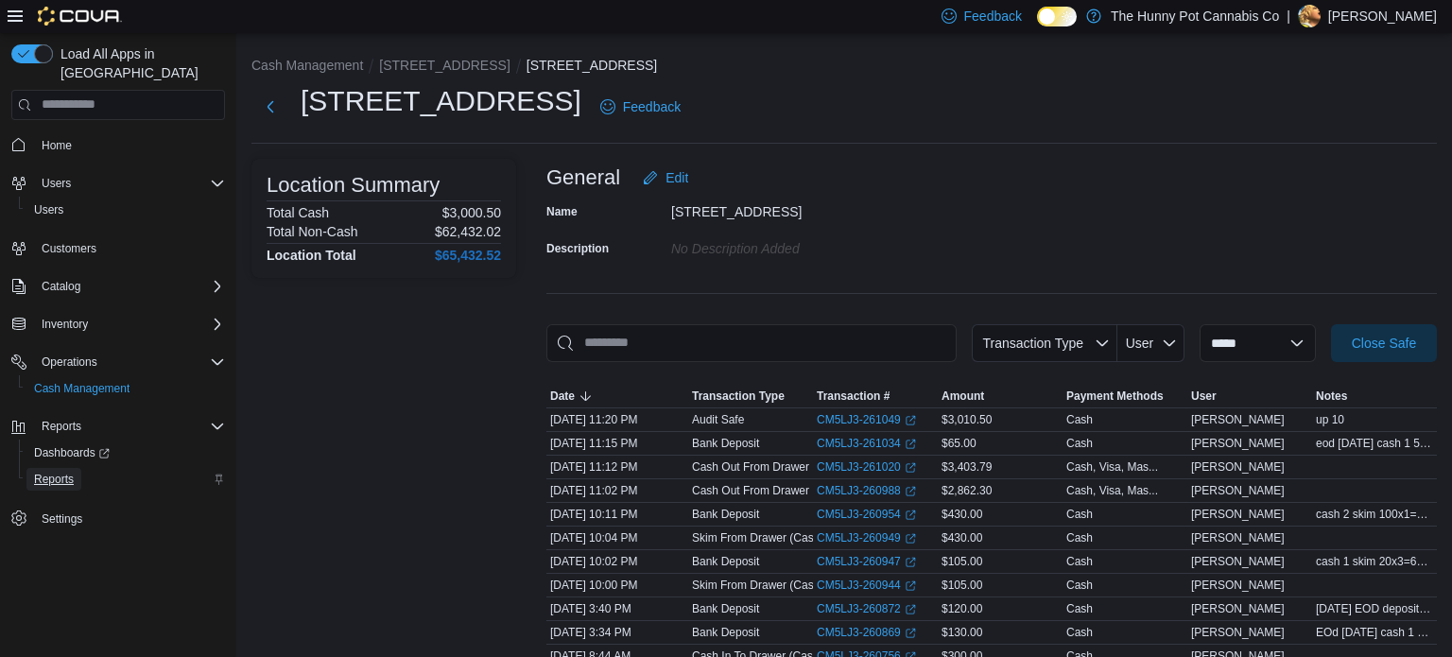
click at [74, 468] on link "Reports" at bounding box center [53, 479] width 55 height 23
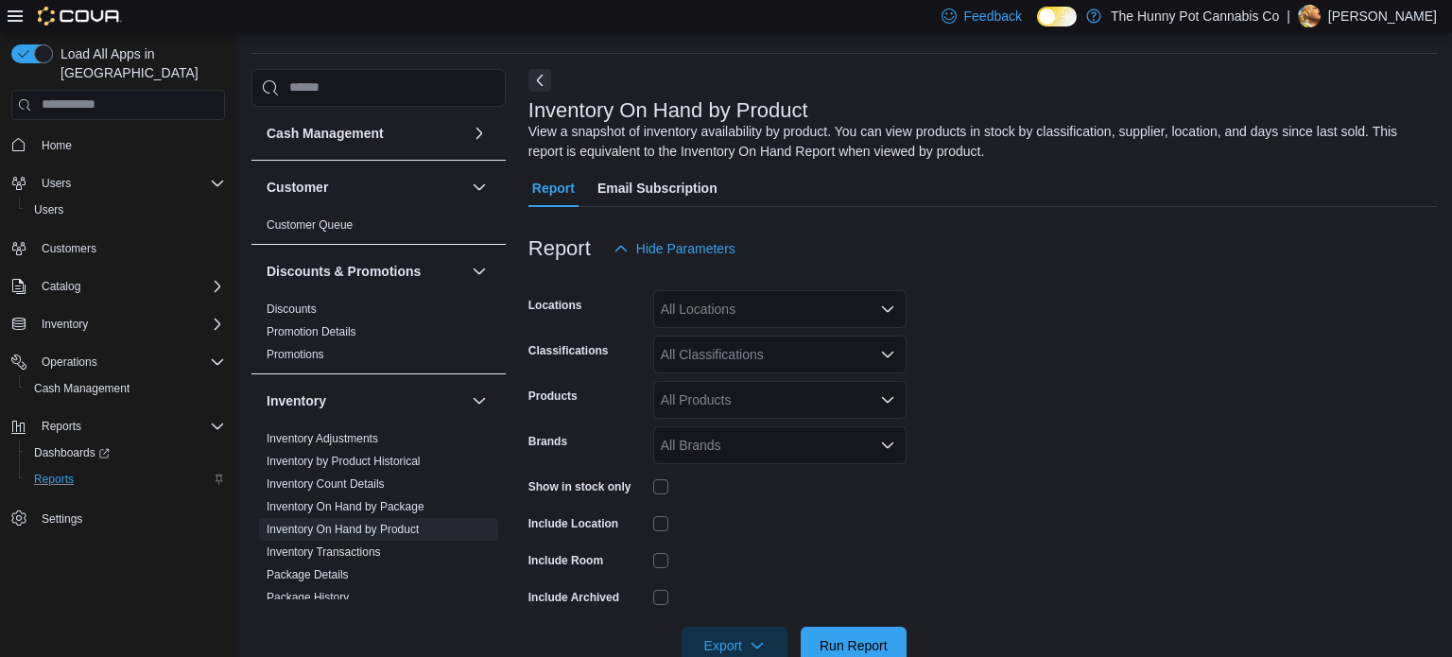
scroll to position [63, 0]
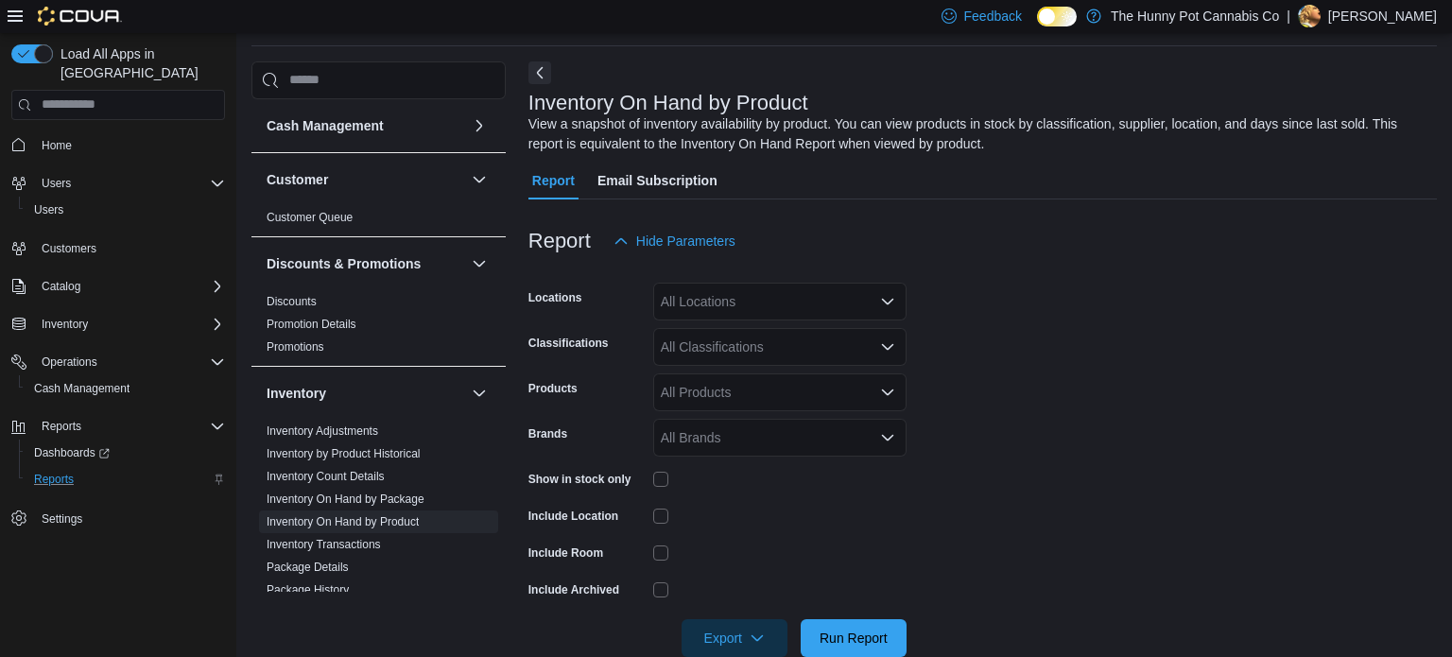
click at [807, 309] on div "All Locations" at bounding box center [779, 302] width 253 height 38
type input "***"
click at [806, 333] on div "[STREET_ADDRESS]" at bounding box center [779, 333] width 231 height 19
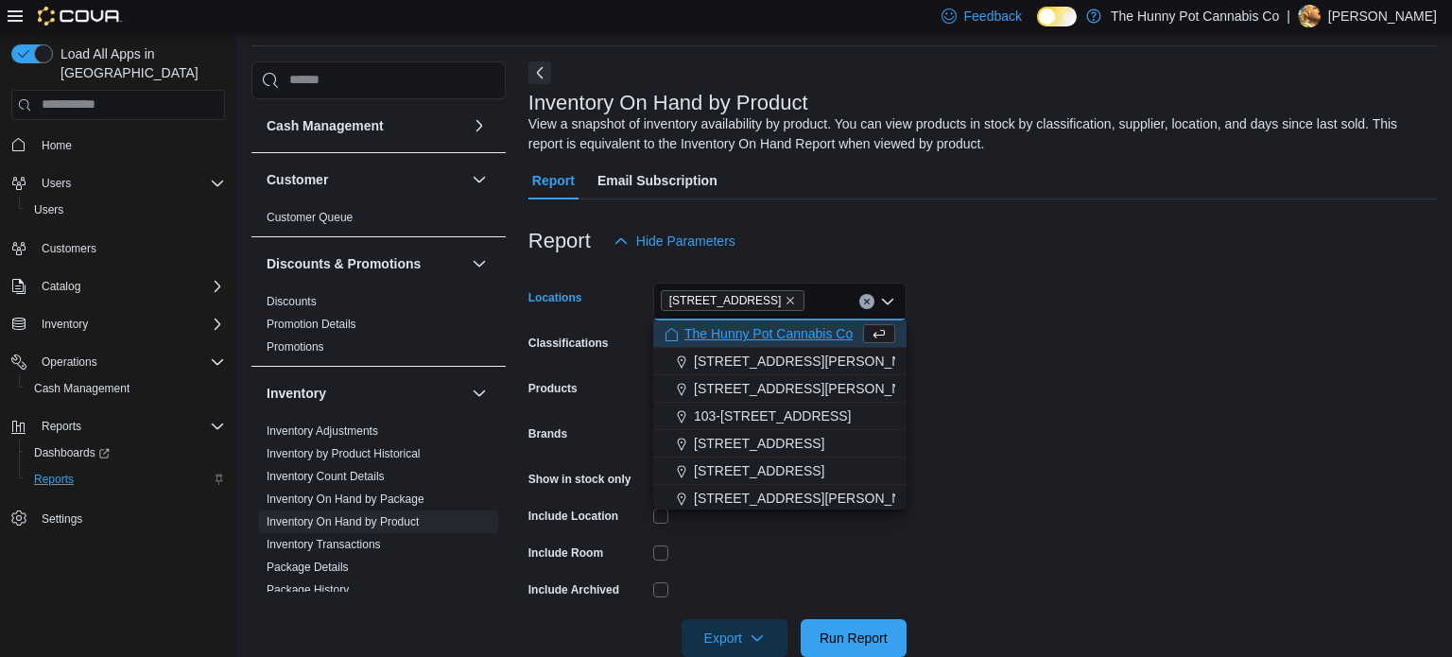
click at [1104, 418] on form "Locations [STREET_ADDRESS] Selected. [STREET_ADDRESS]. Press Backspace to delet…" at bounding box center [982, 458] width 908 height 397
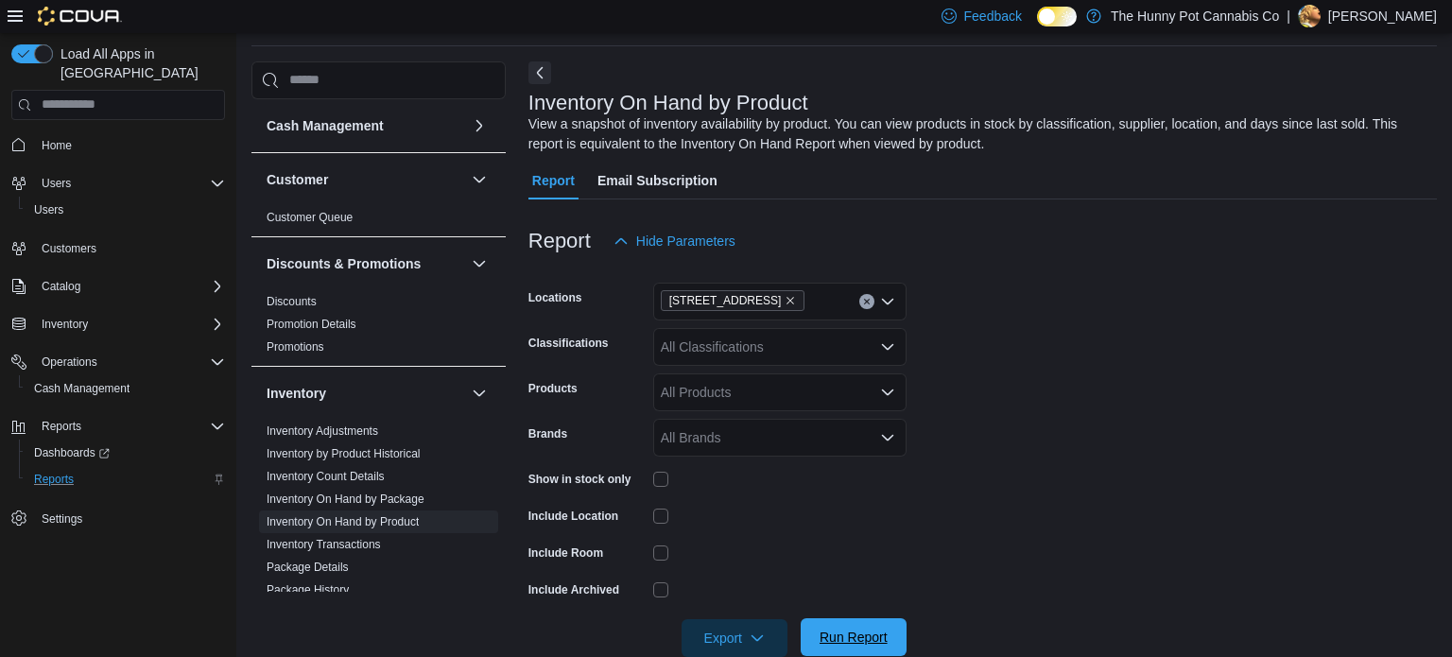
click at [838, 639] on span "Run Report" at bounding box center [853, 637] width 68 height 19
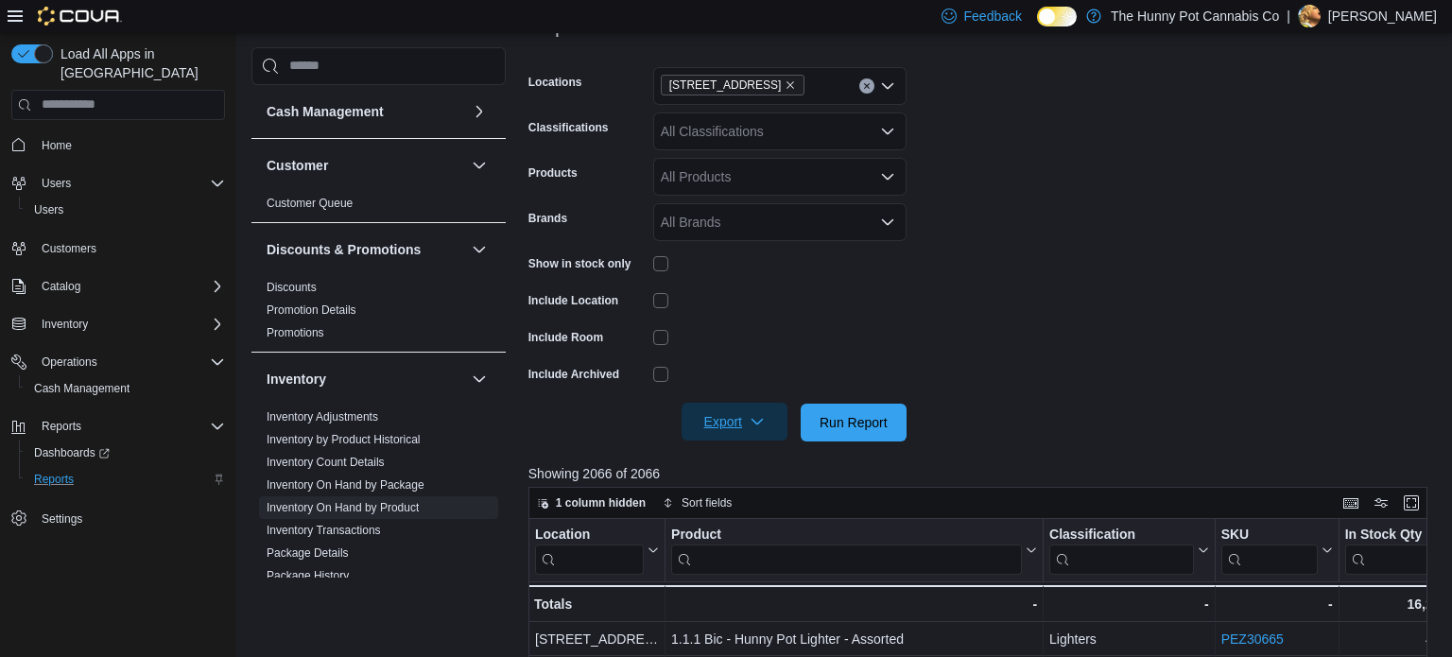
click at [740, 414] on span "Export" at bounding box center [734, 422] width 83 height 38
click at [741, 456] on span "Export to Excel" at bounding box center [737, 460] width 85 height 15
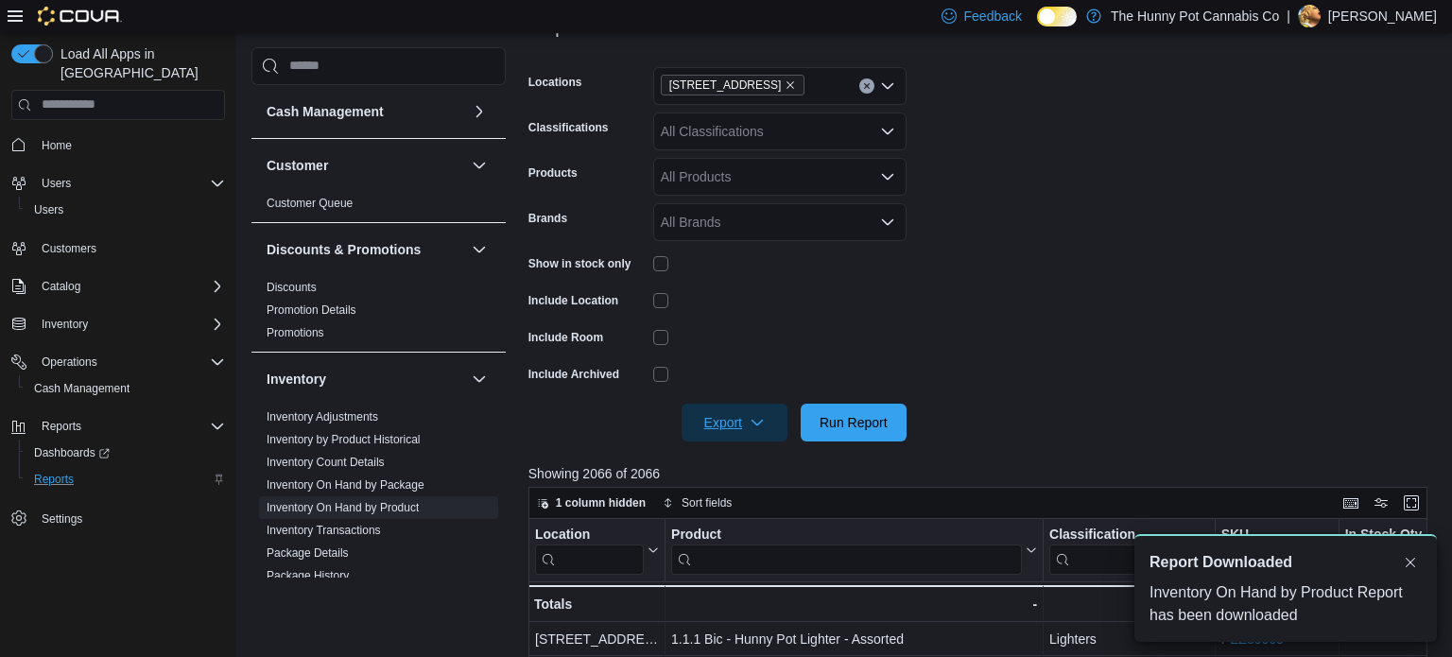
scroll to position [0, 0]
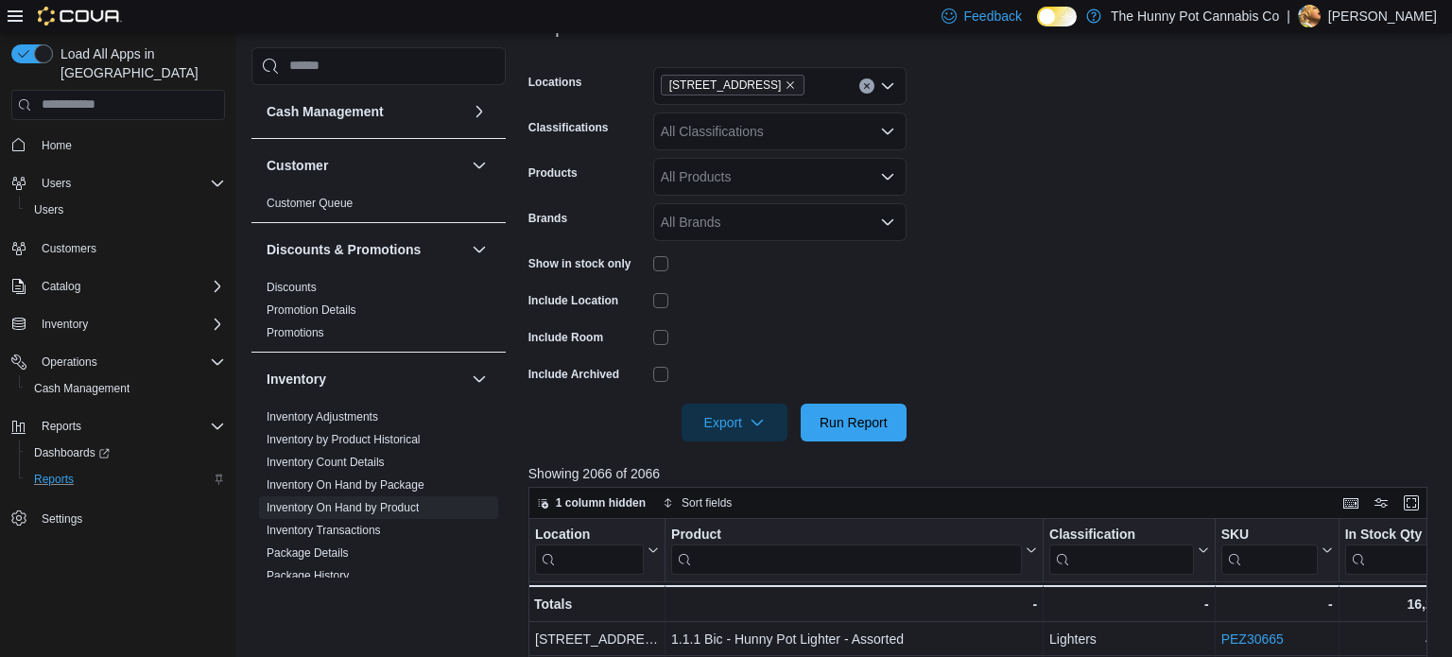
click at [1422, 19] on p "[PERSON_NAME]" at bounding box center [1382, 16] width 109 height 23
click at [1308, 184] on span "Sign Out" at bounding box center [1314, 180] width 51 height 19
